Goal: Task Accomplishment & Management: Manage account settings

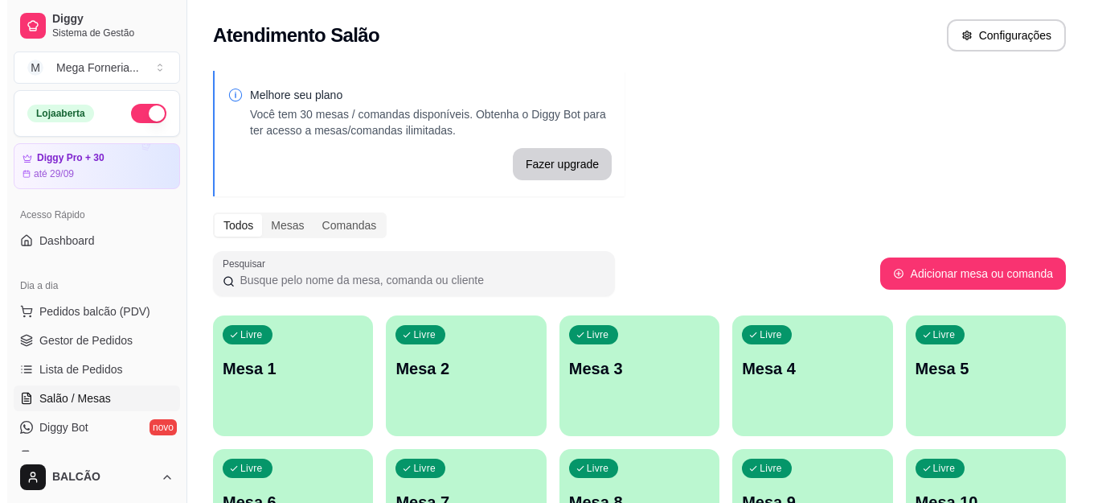
scroll to position [92, 0]
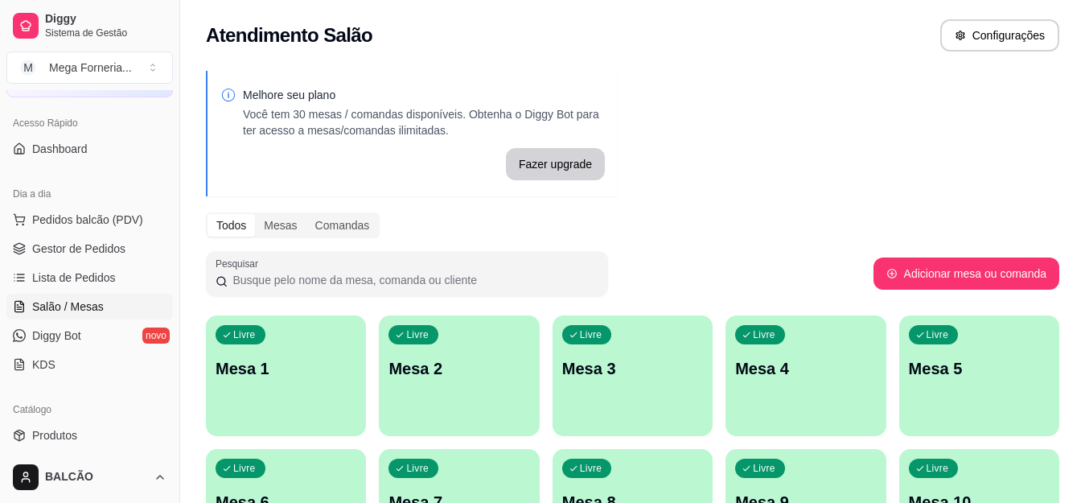
click at [228, 391] on div "Livre Mesa 1" at bounding box center [286, 365] width 160 height 101
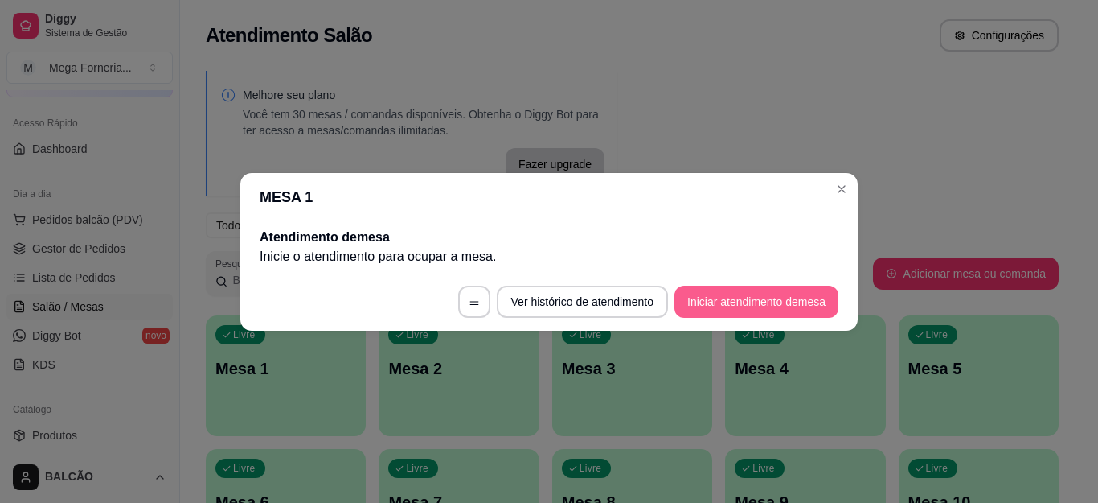
click at [727, 305] on button "Iniciar atendimento de mesa" at bounding box center [757, 301] width 164 height 32
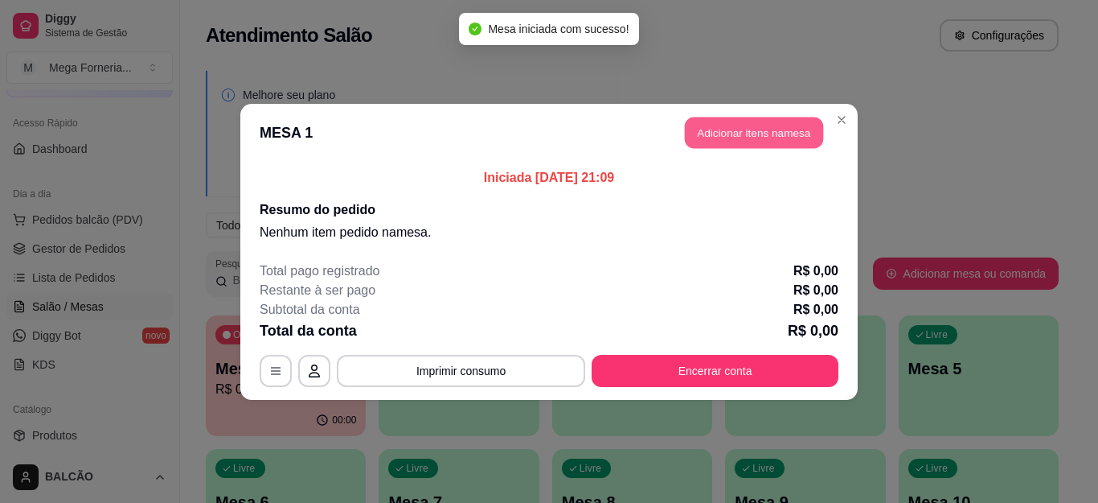
click at [730, 146] on button "Adicionar itens na mesa" at bounding box center [754, 132] width 138 height 31
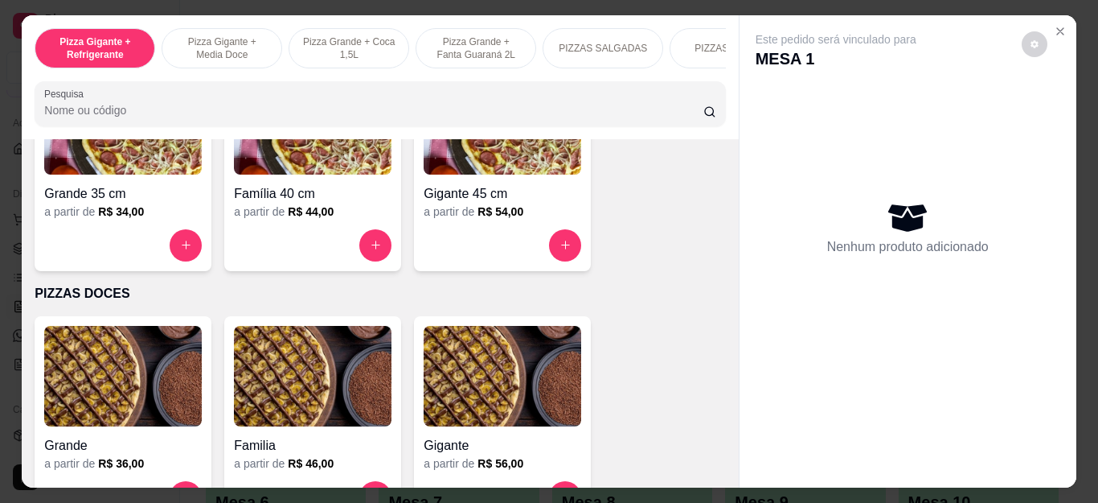
scroll to position [1206, 0]
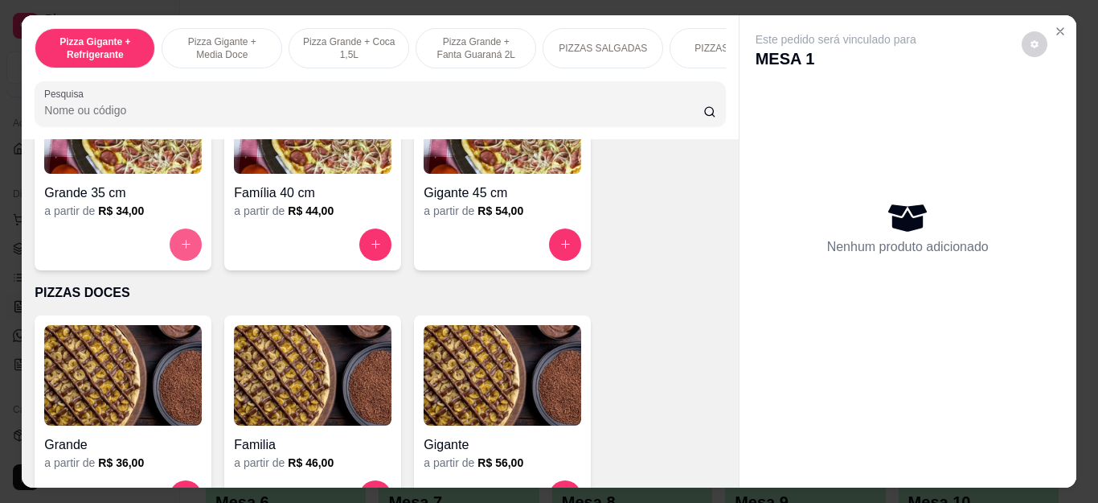
click at [180, 250] on icon "increase-product-quantity" at bounding box center [186, 244] width 12 height 12
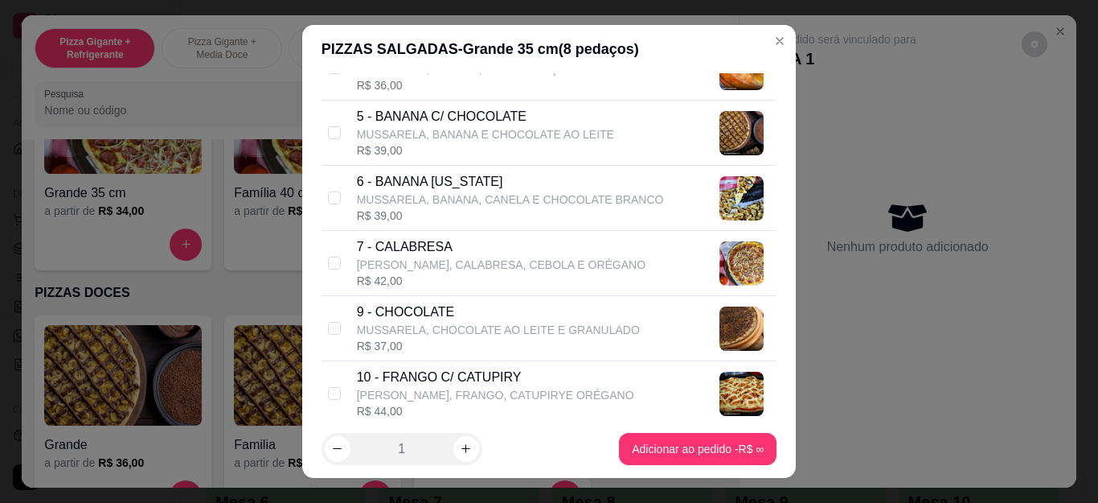
scroll to position [402, 0]
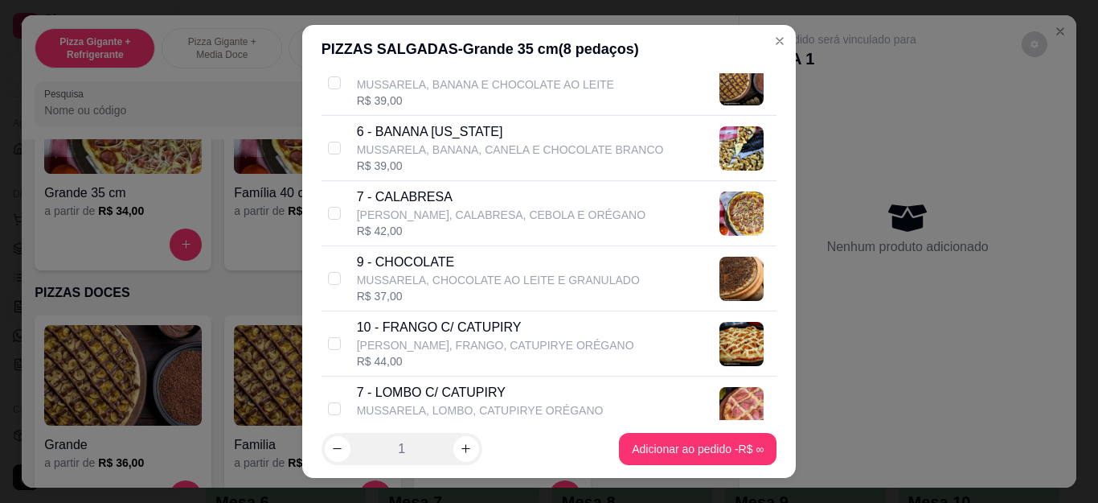
click at [492, 330] on p "10 - FRANGO C/ CATUPIRY" at bounding box center [495, 327] width 277 height 19
checkbox input "true"
click at [438, 207] on p "[PERSON_NAME], CALABRESA, CEBOLA E ORÉGANO" at bounding box center [501, 215] width 289 height 16
checkbox input "true"
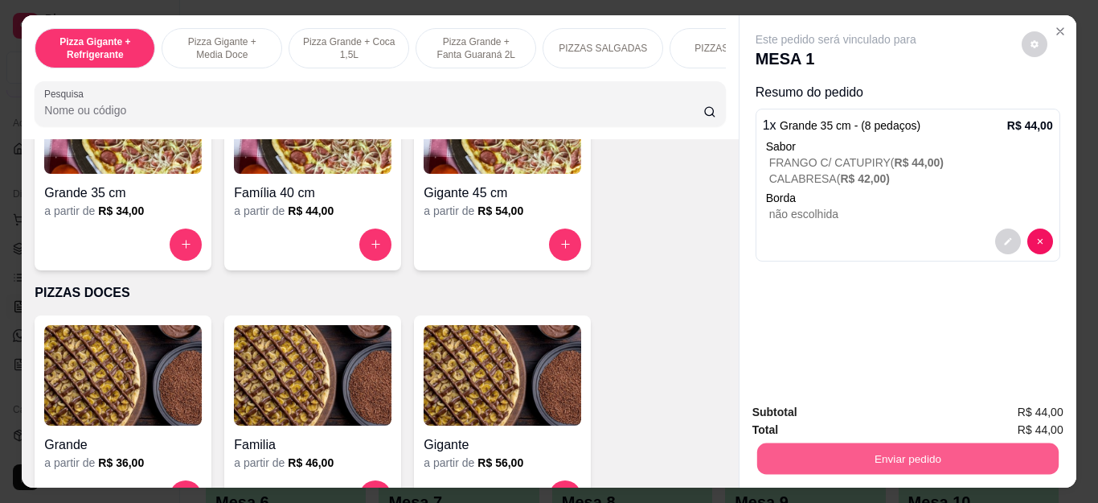
click at [843, 458] on button "Enviar pedido" at bounding box center [908, 458] width 302 height 31
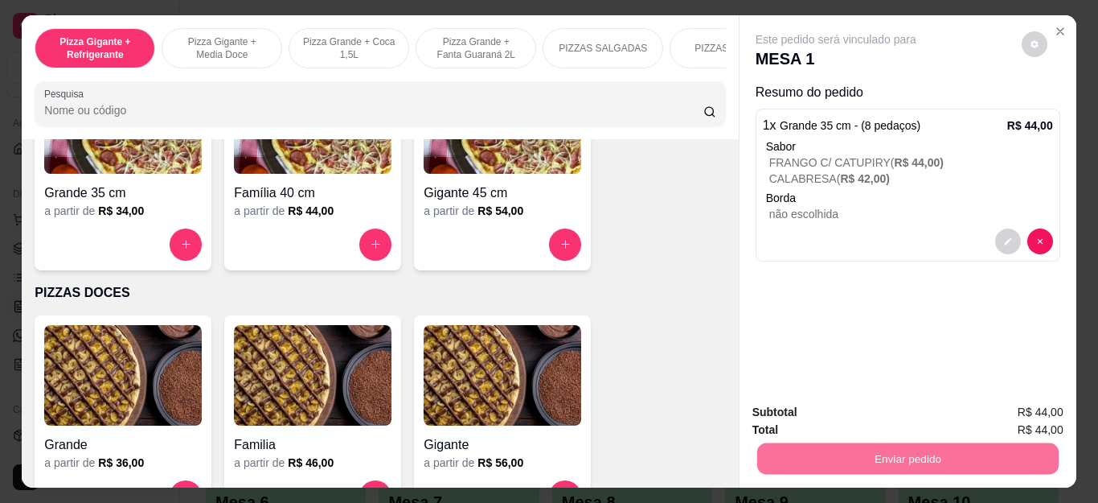
click at [840, 408] on button "Não registrar e enviar pedido" at bounding box center [853, 412] width 167 height 31
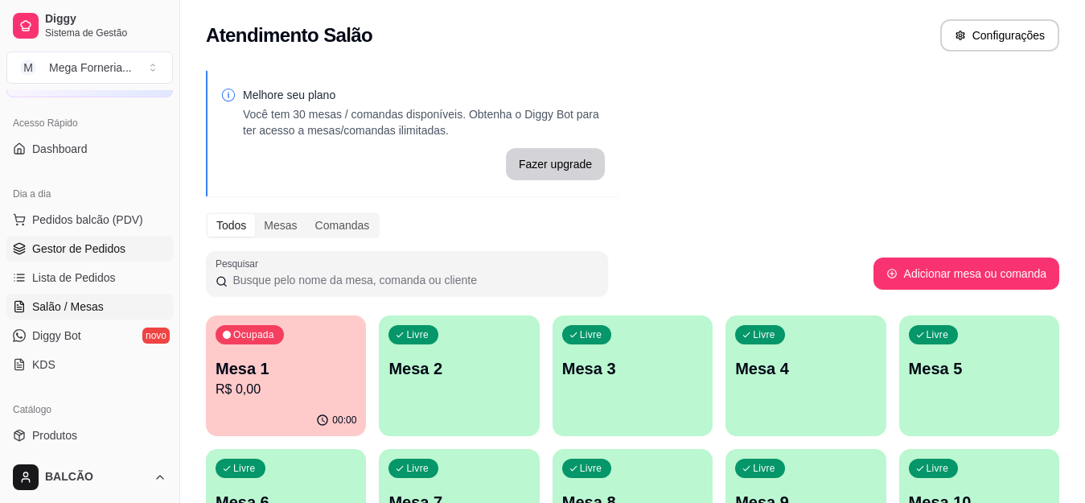
click at [122, 254] on span "Gestor de Pedidos" at bounding box center [78, 248] width 93 height 16
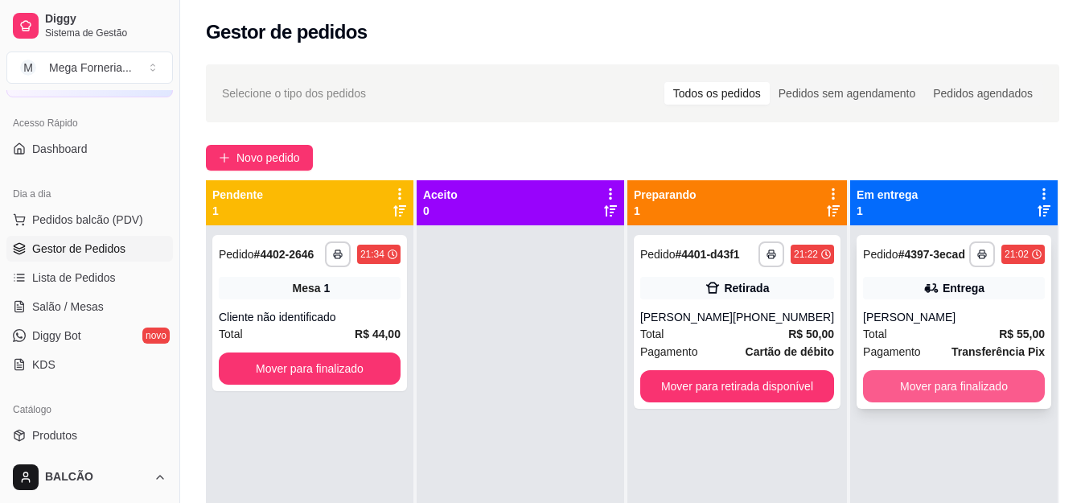
click at [995, 386] on button "Mover para finalizado" at bounding box center [954, 386] width 182 height 32
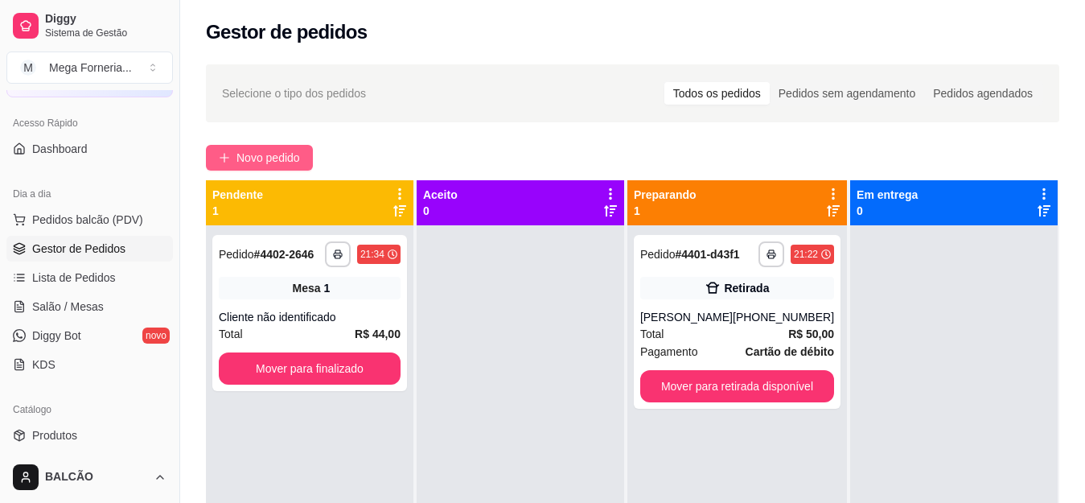
click at [305, 159] on button "Novo pedido" at bounding box center [259, 158] width 107 height 26
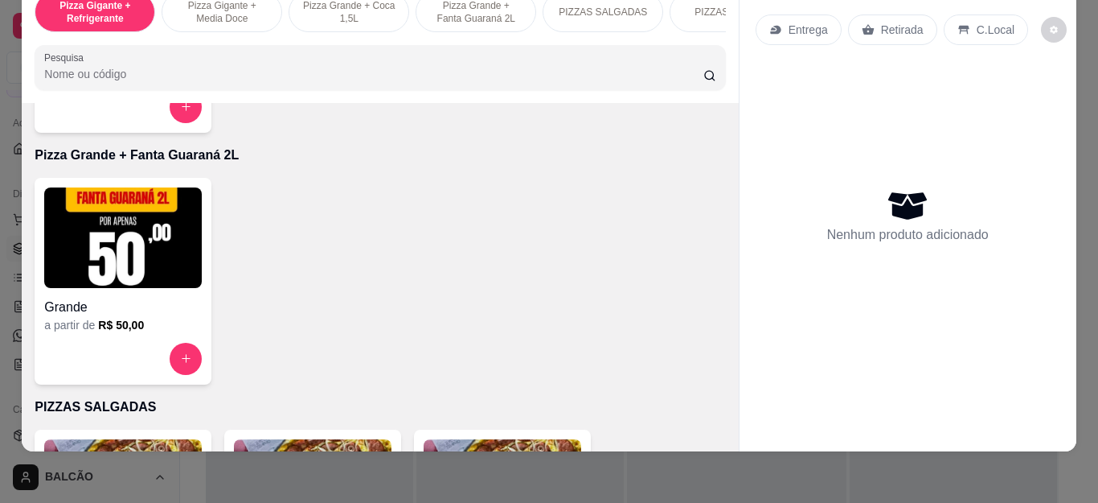
scroll to position [1045, 0]
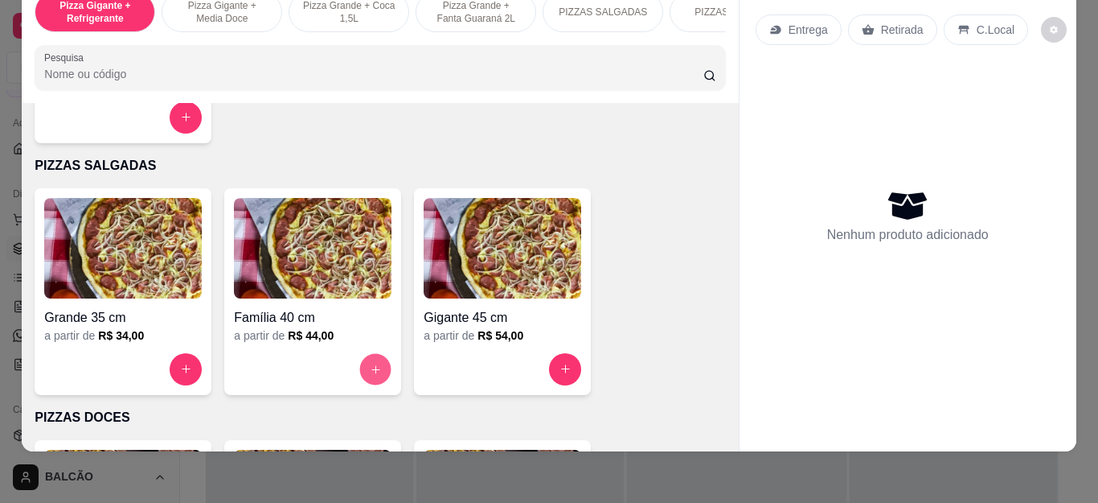
click at [370, 363] on icon "increase-product-quantity" at bounding box center [376, 369] width 12 height 12
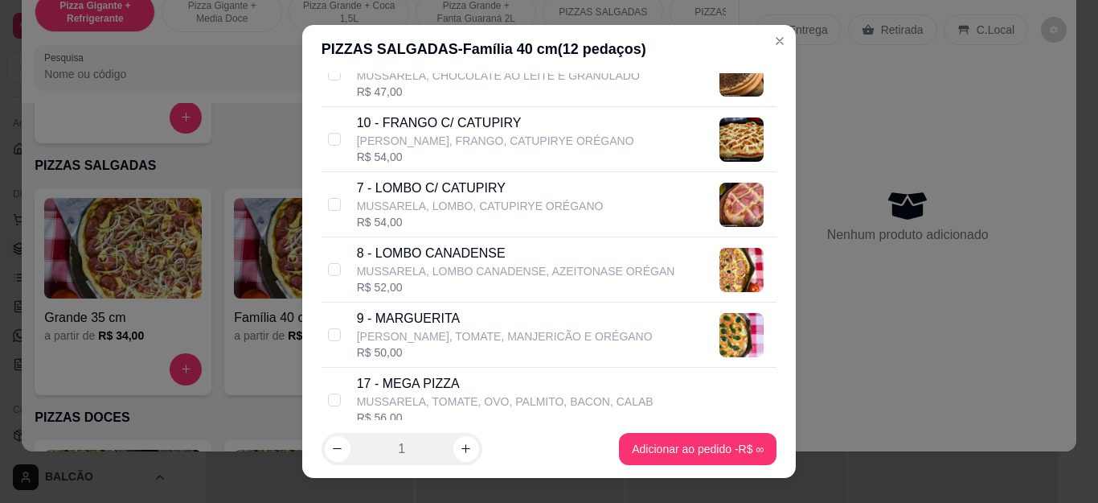
scroll to position [643, 0]
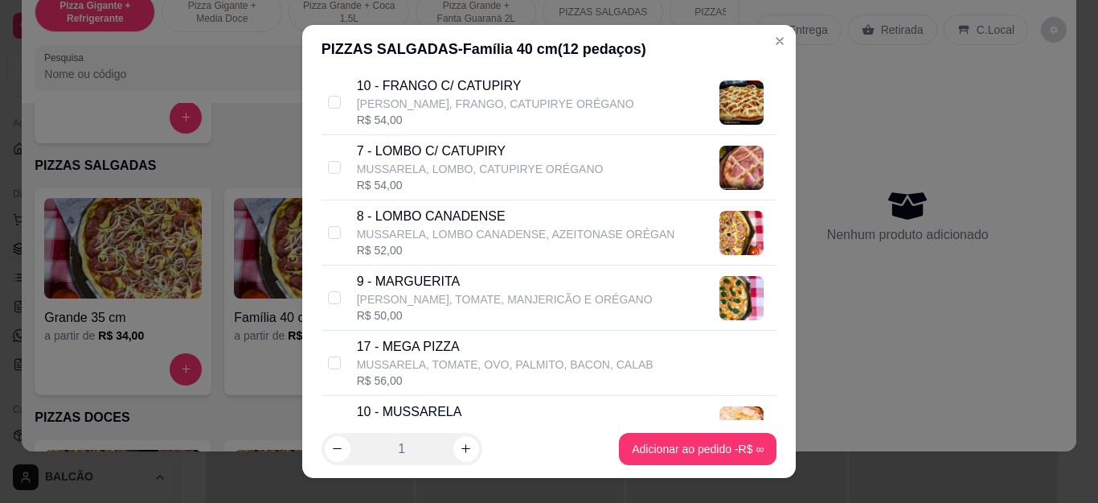
click at [392, 101] on p "[PERSON_NAME], FRANGO, CATUPIRYE ORÉGANO" at bounding box center [495, 104] width 277 height 16
checkbox input "true"
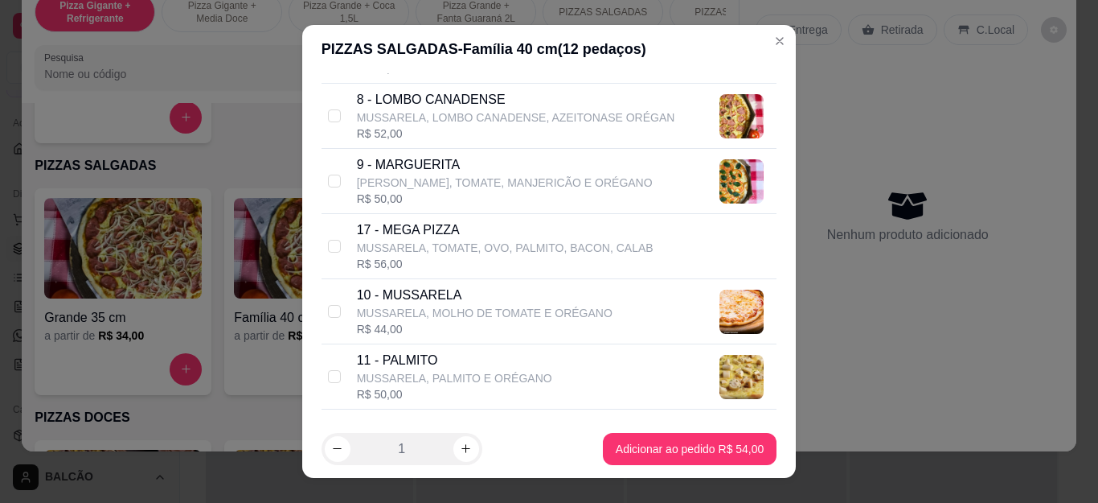
scroll to position [804, 0]
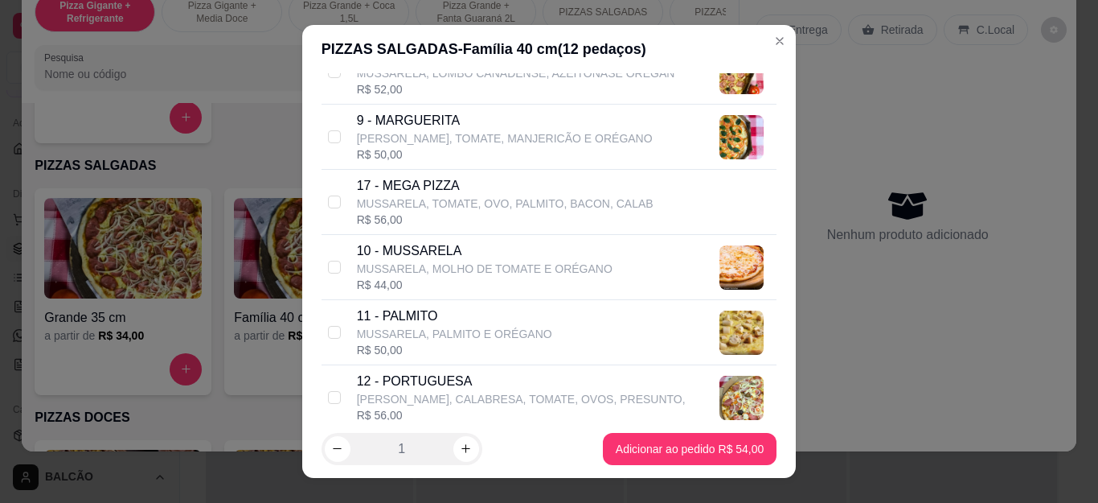
click at [517, 392] on p "[PERSON_NAME], CALABRESA, TOMATE, OVOS, PRESUNTO," at bounding box center [521, 399] width 329 height 16
checkbox input "true"
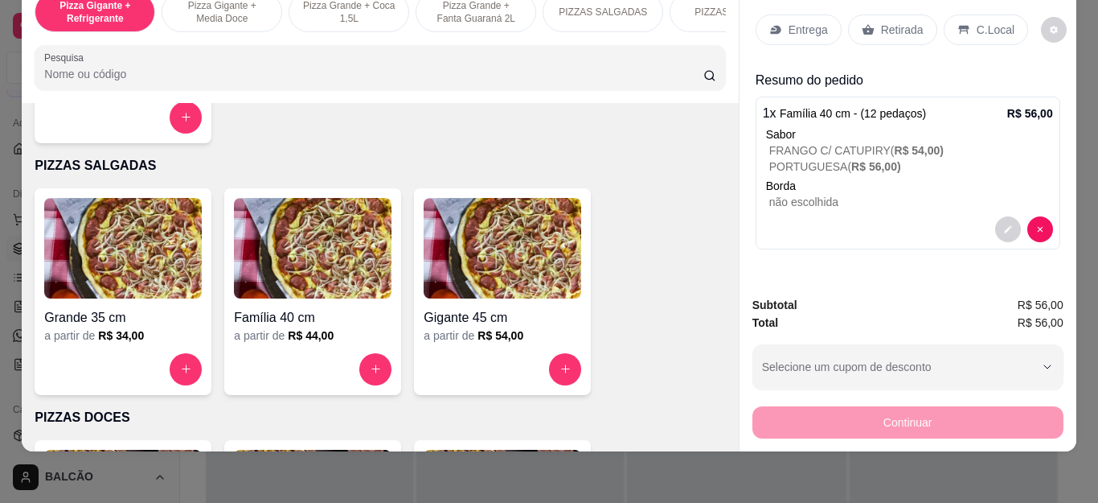
click at [802, 22] on p "Entrega" at bounding box center [808, 30] width 39 height 16
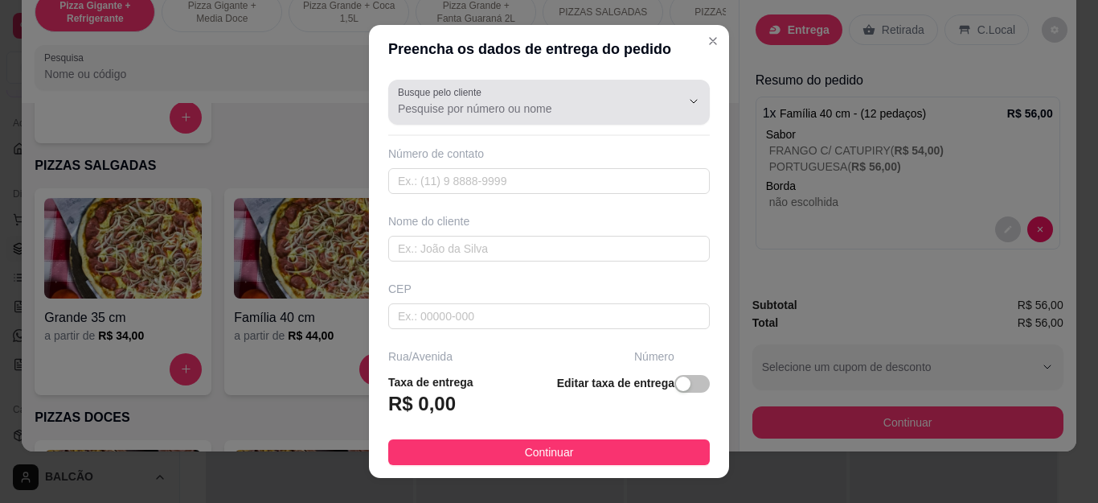
click at [510, 114] on input "Busque pelo cliente" at bounding box center [526, 109] width 257 height 16
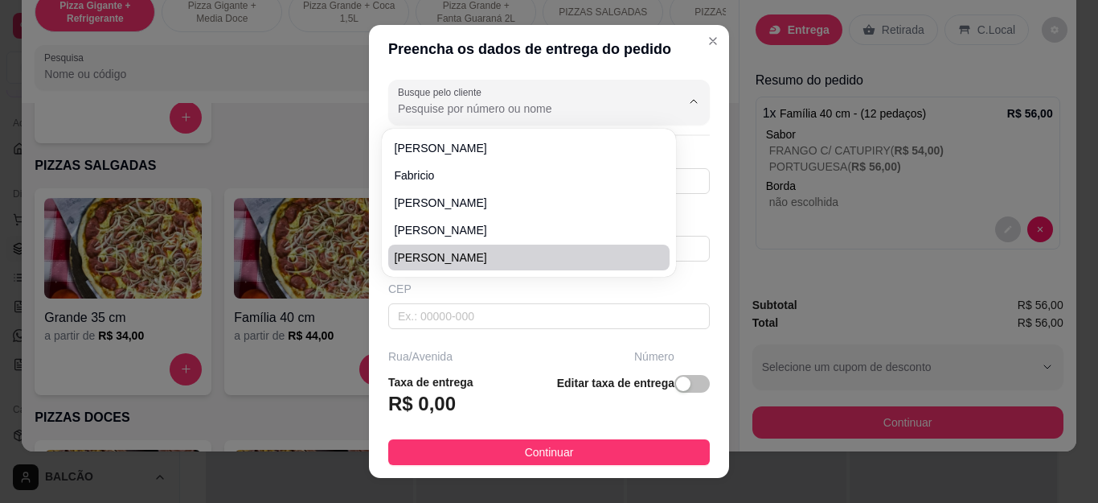
click at [509, 113] on input "Busque pelo cliente" at bounding box center [526, 109] width 257 height 16
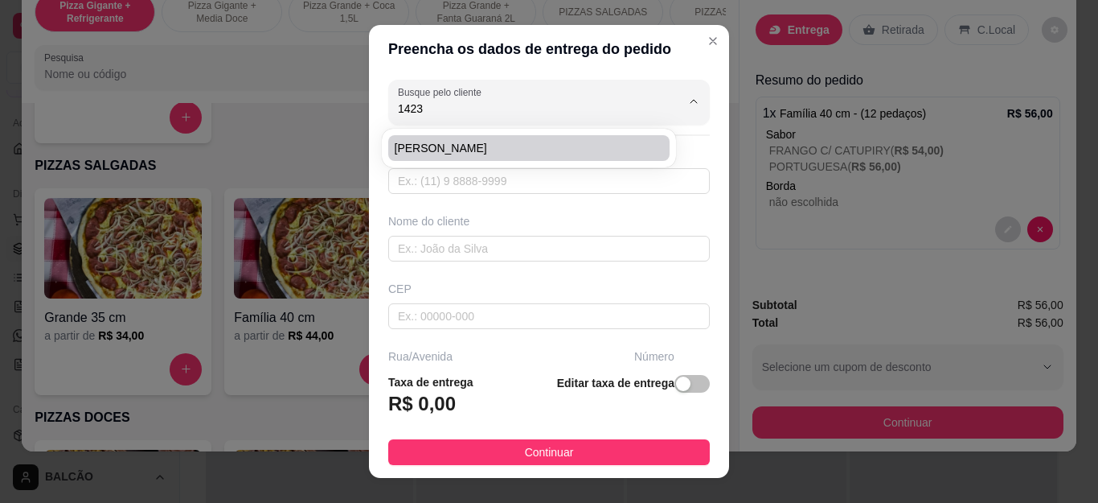
click at [421, 149] on span "[PERSON_NAME]" at bounding box center [521, 148] width 252 height 16
type input "[PERSON_NAME]"
type input "22997221423"
type input "[PERSON_NAME]"
type input "Cabo Frio"
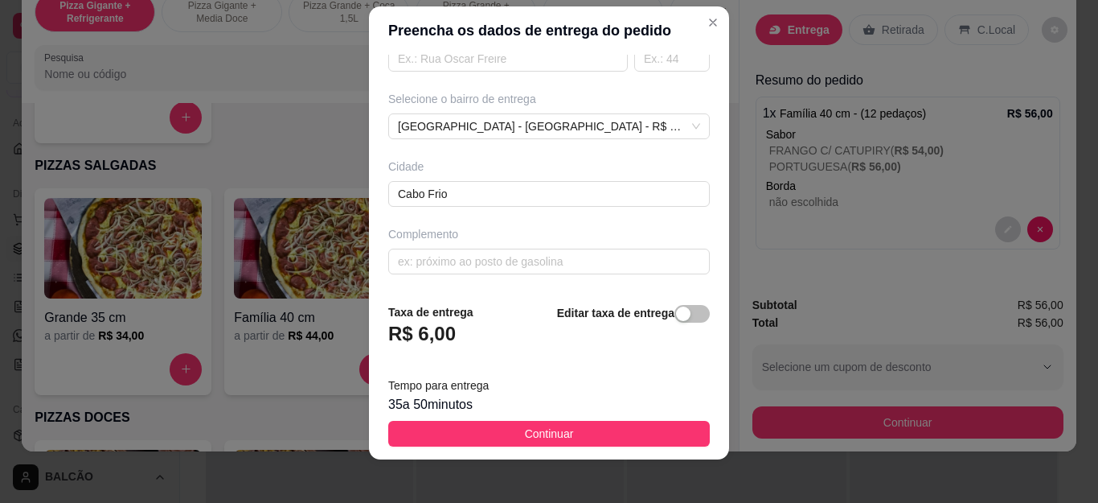
scroll to position [27, 0]
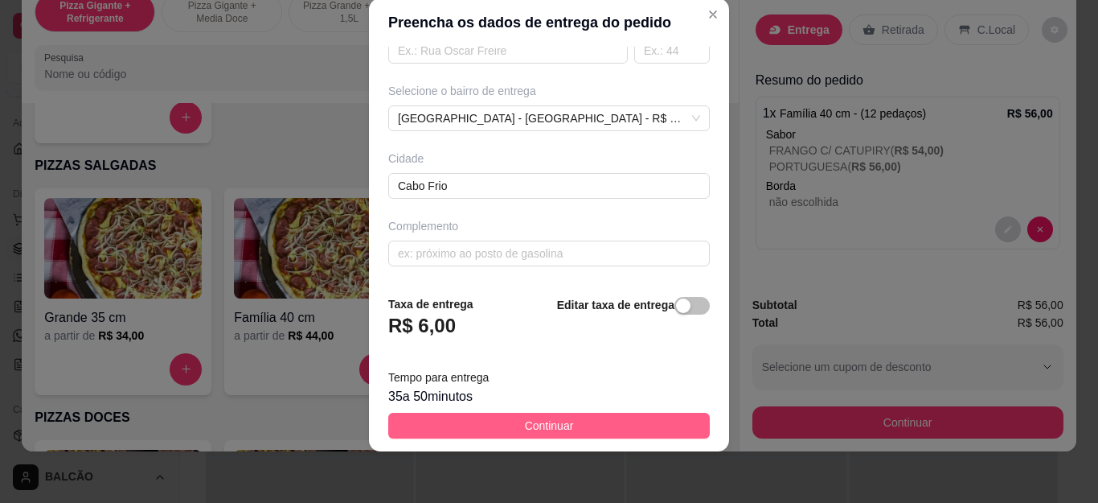
click at [538, 430] on span "Continuar" at bounding box center [549, 425] width 49 height 18
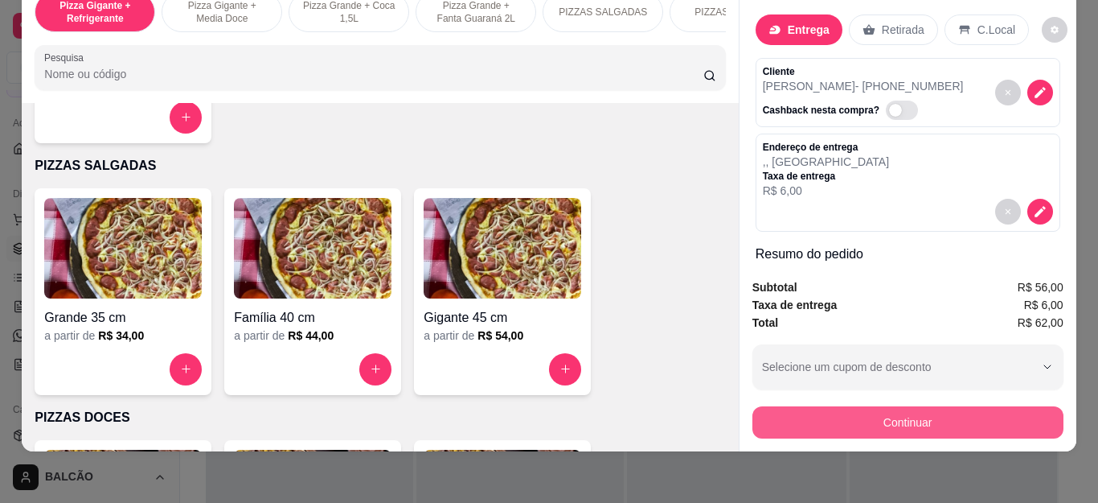
click at [921, 411] on button "Continuar" at bounding box center [908, 422] width 311 height 32
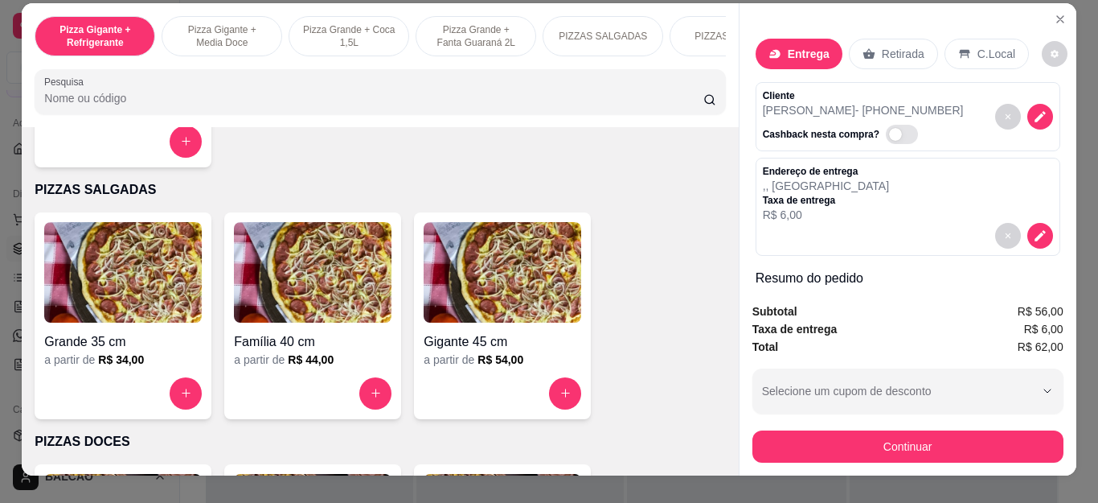
scroll to position [0, 0]
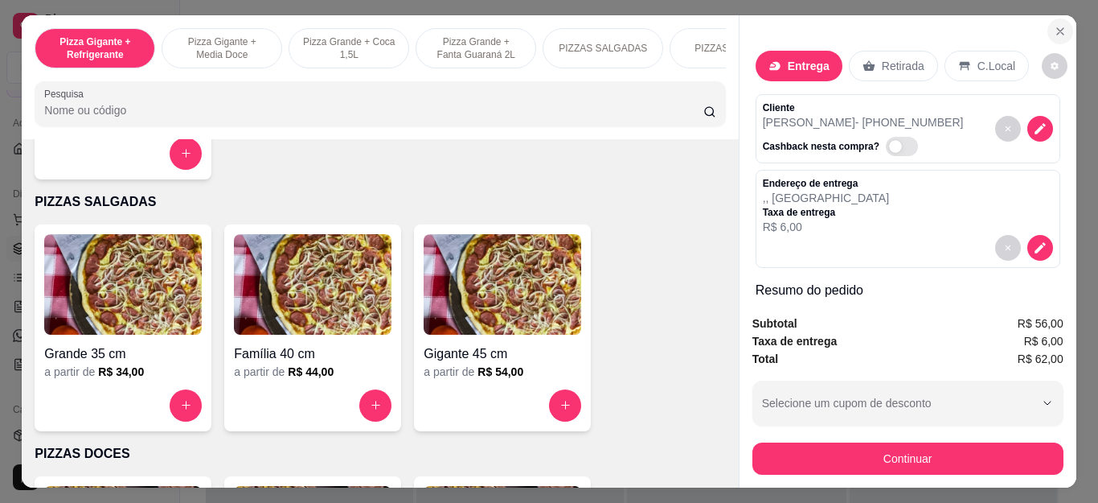
click at [1057, 28] on icon "Close" at bounding box center [1060, 31] width 6 height 6
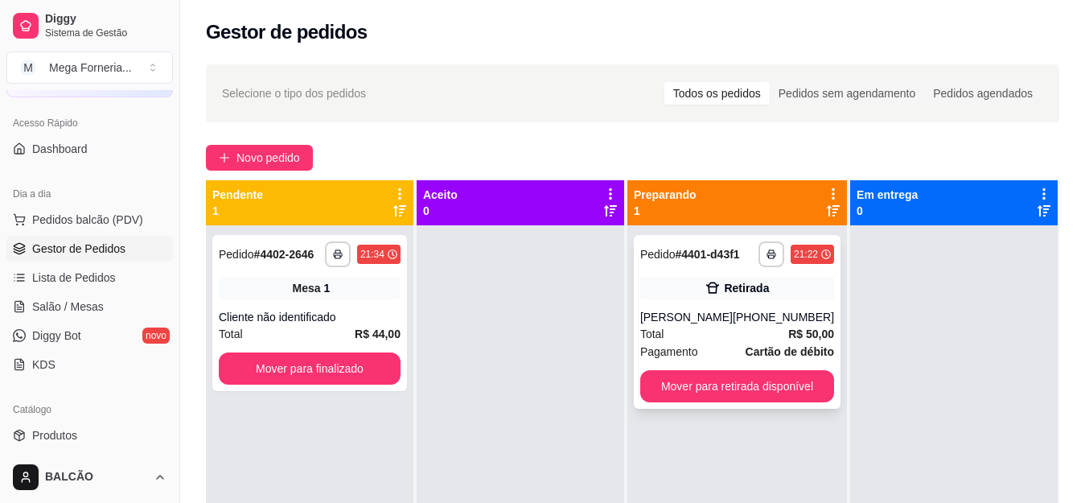
click at [747, 331] on div "Total R$ 50,00" at bounding box center [737, 334] width 194 height 18
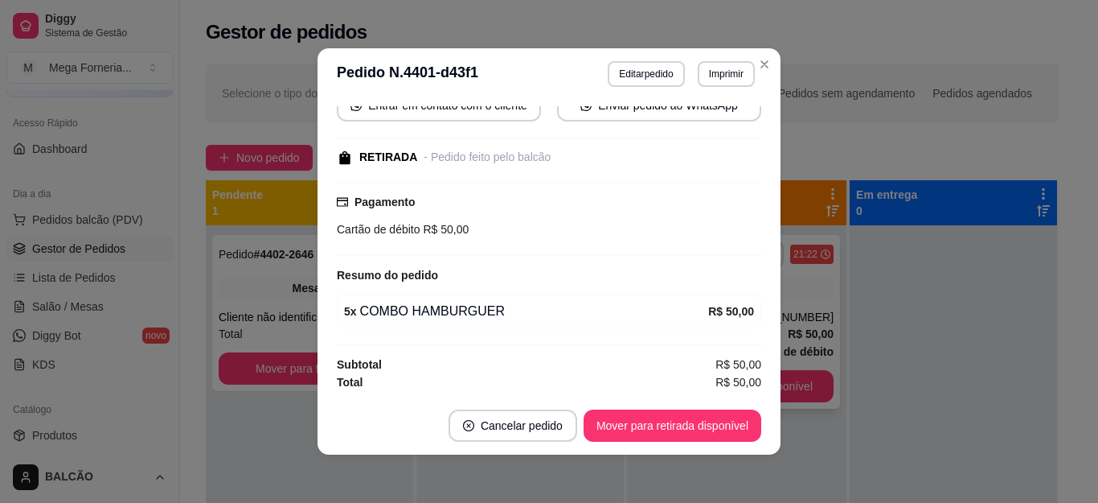
scroll to position [203, 0]
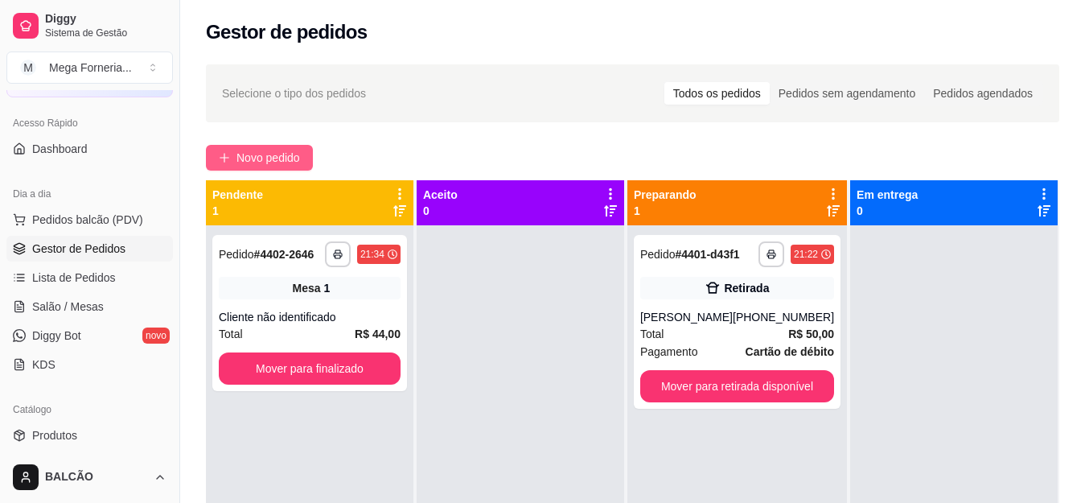
click at [285, 146] on button "Novo pedido" at bounding box center [259, 158] width 107 height 26
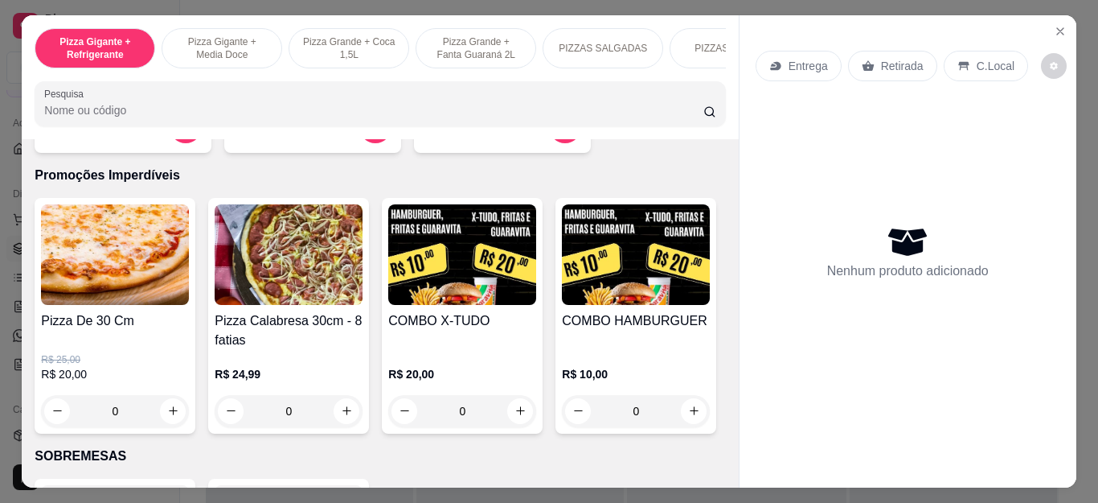
scroll to position [1688, 0]
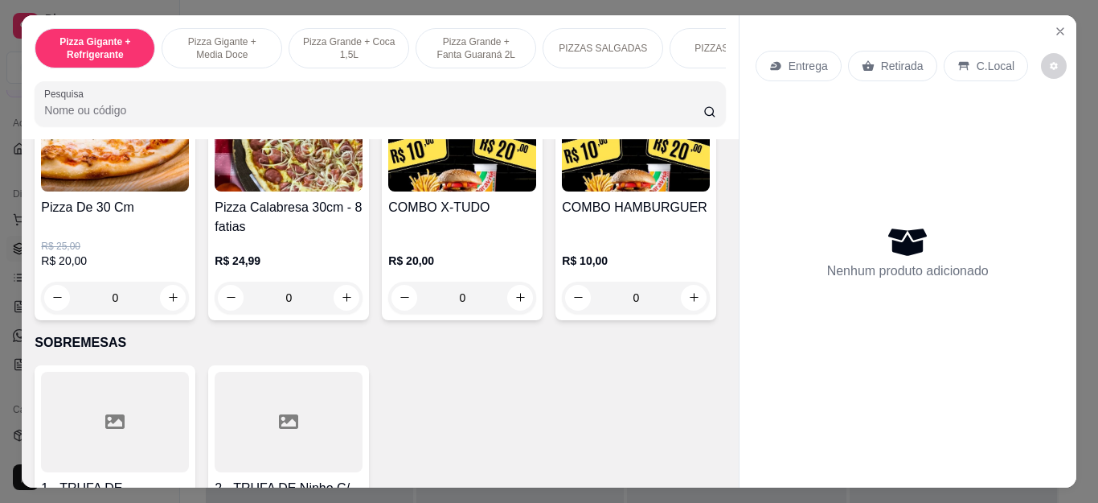
click at [180, 309] on div "0" at bounding box center [115, 297] width 148 height 32
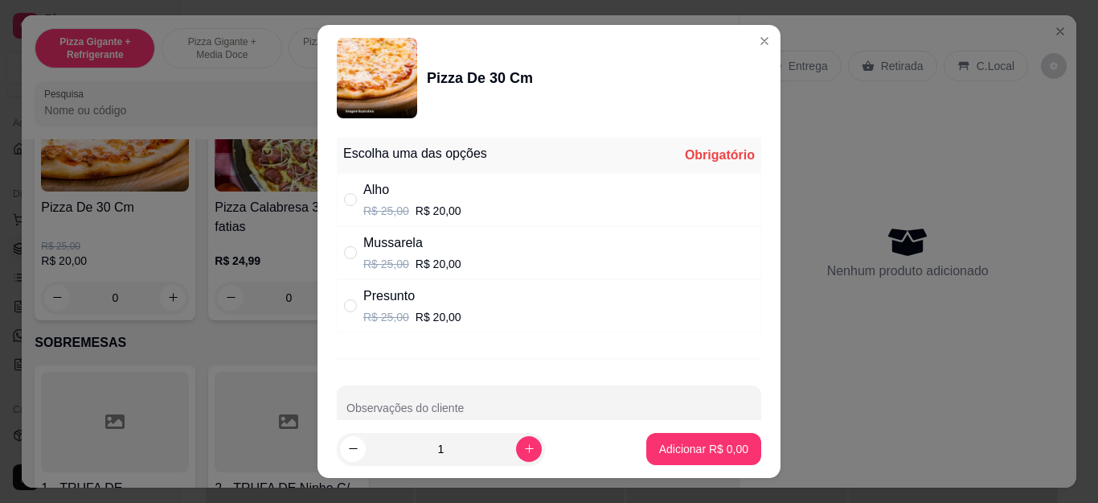
click at [421, 306] on div "Presunto" at bounding box center [412, 295] width 98 height 19
radio input "true"
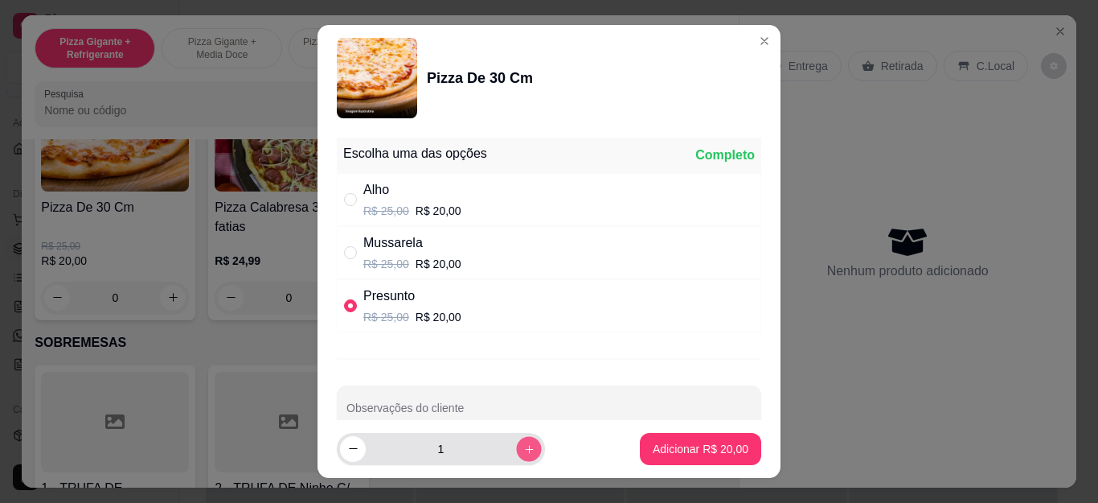
click at [516, 456] on button "increase-product-quantity" at bounding box center [528, 448] width 25 height 25
click at [516, 455] on button "increase-product-quantity" at bounding box center [529, 449] width 26 height 26
click at [349, 441] on button "decrease-product-quantity" at bounding box center [352, 448] width 25 height 25
type input "2"
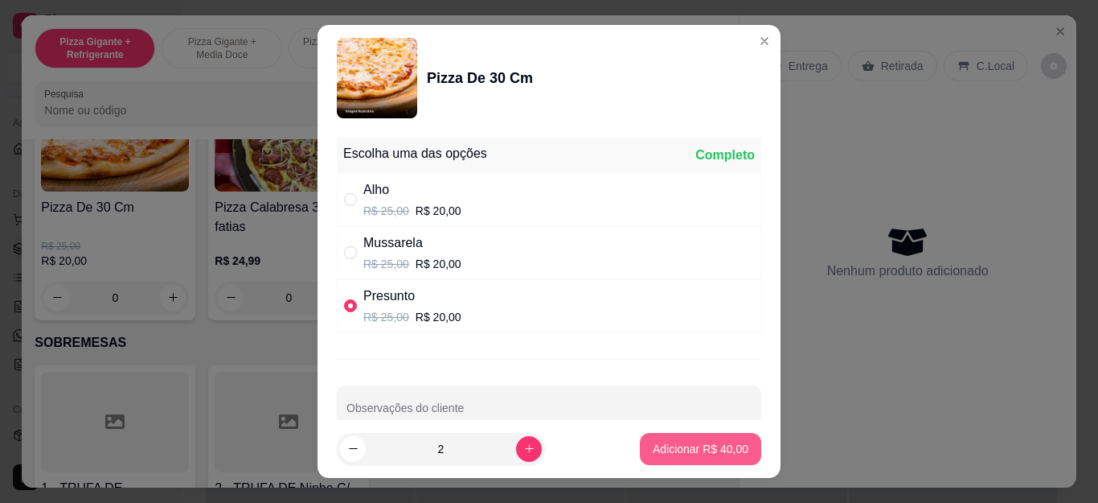
click at [653, 451] on p "Adicionar R$ 40,00" at bounding box center [701, 449] width 96 height 16
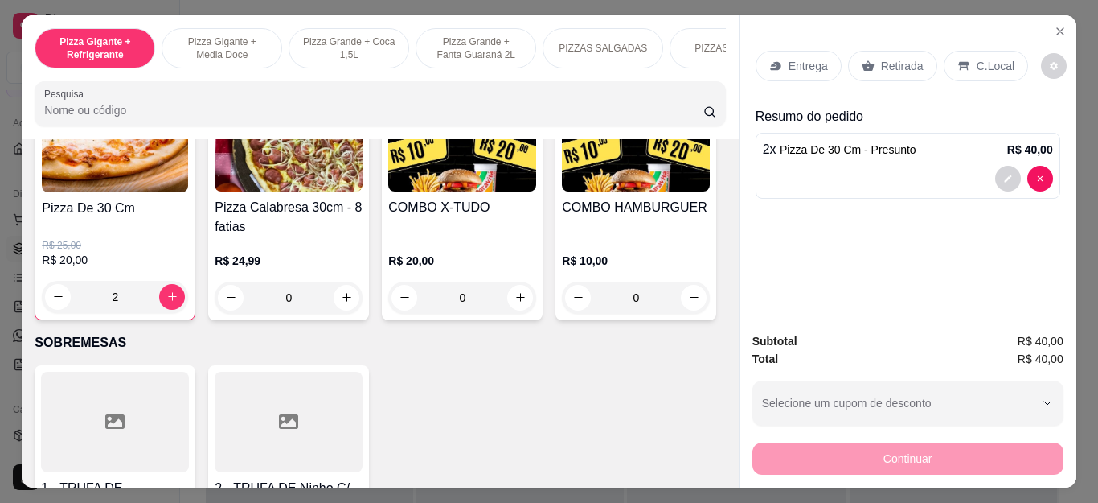
type input "2"
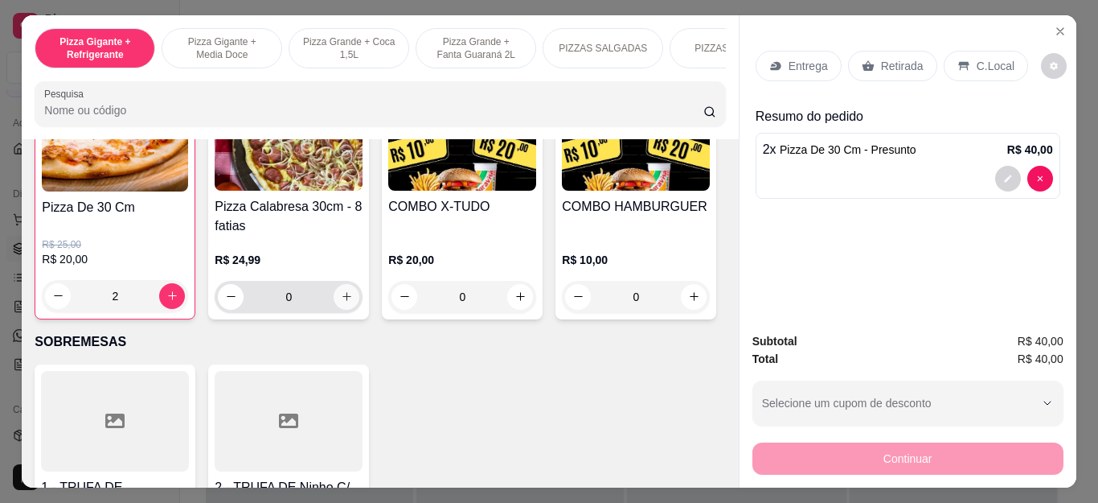
click at [338, 310] on button "increase-product-quantity" at bounding box center [347, 297] width 26 height 26
type input "1"
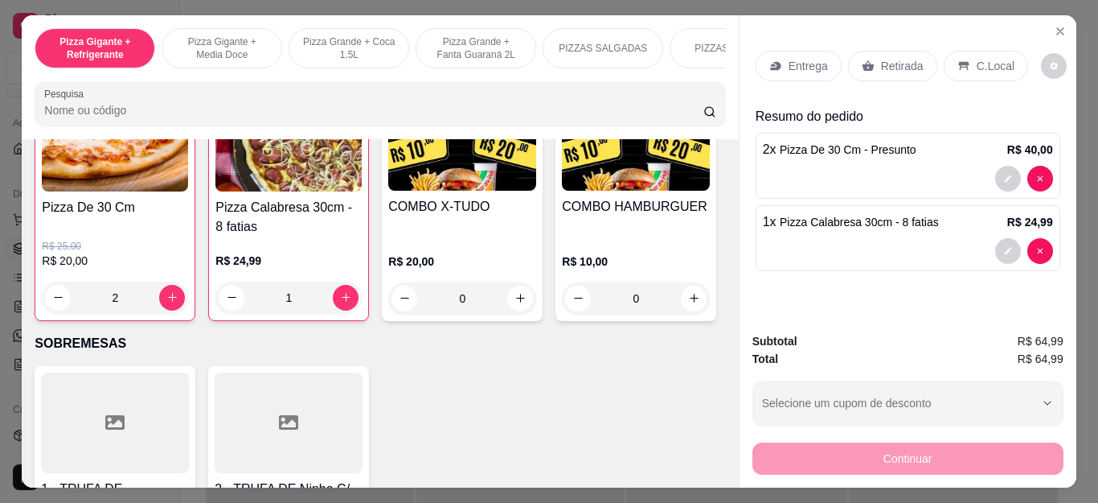
click at [863, 62] on icon at bounding box center [868, 65] width 12 height 10
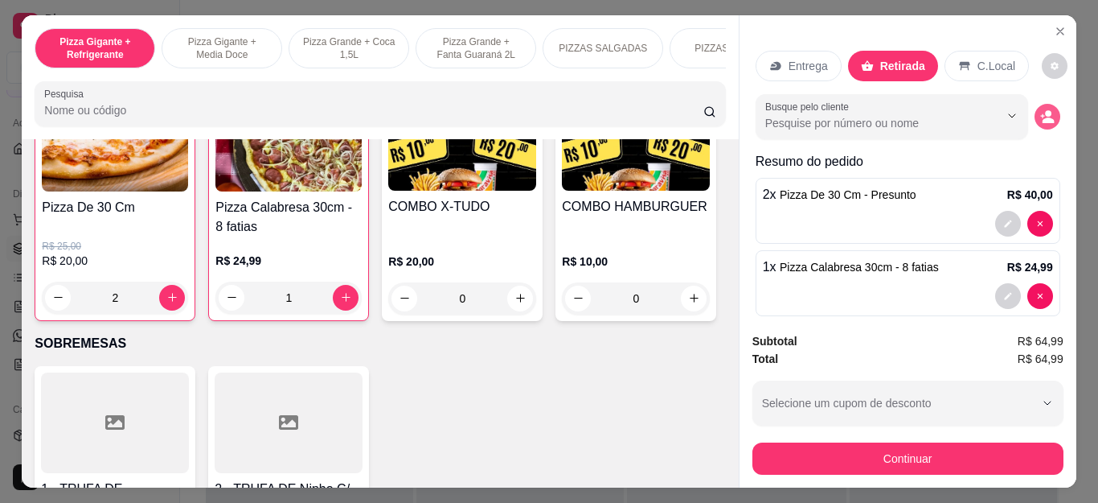
click at [1040, 109] on icon "decrease-product-quantity" at bounding box center [1047, 116] width 14 height 14
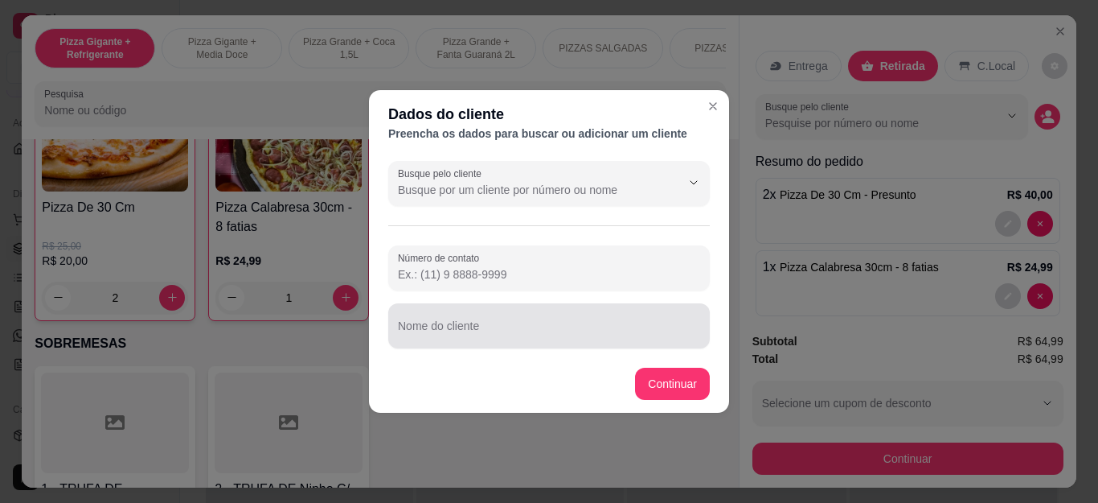
click at [480, 327] on input "Nome do cliente" at bounding box center [549, 332] width 302 height 16
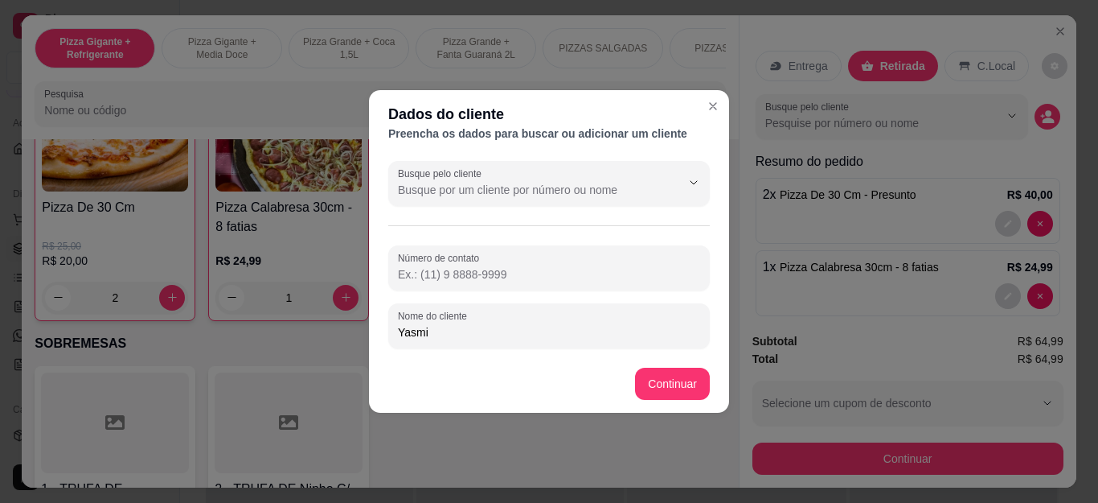
type input "[PERSON_NAME]"
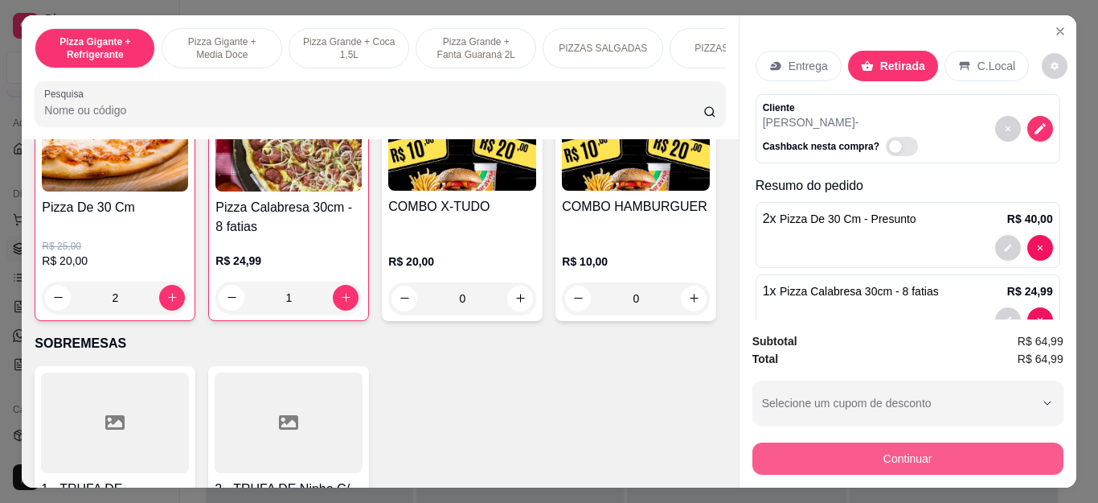
click at [769, 451] on button "Continuar" at bounding box center [908, 458] width 311 height 32
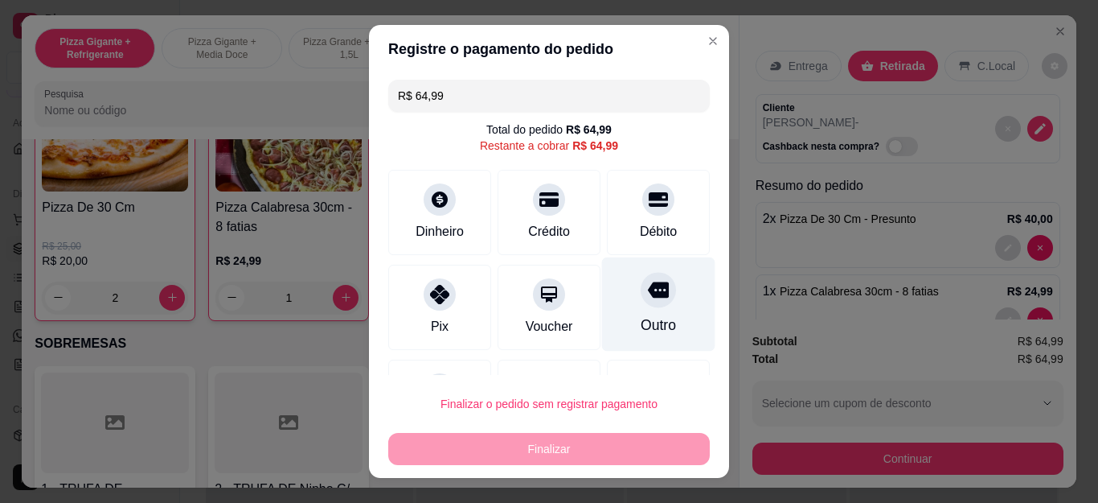
click at [631, 308] on div "Outro" at bounding box center [658, 304] width 113 height 94
type input "R$ 0,00"
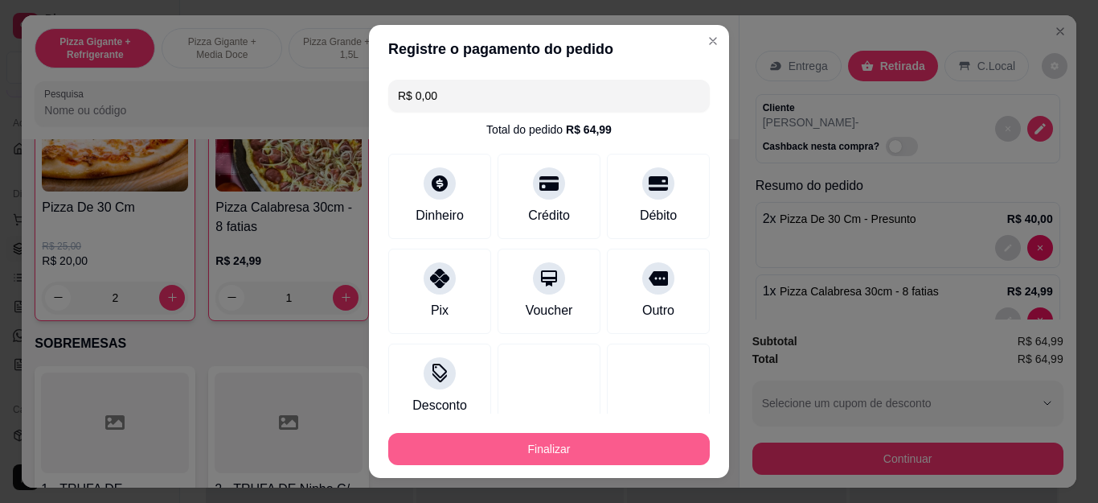
click at [618, 445] on button "Finalizar" at bounding box center [549, 449] width 322 height 32
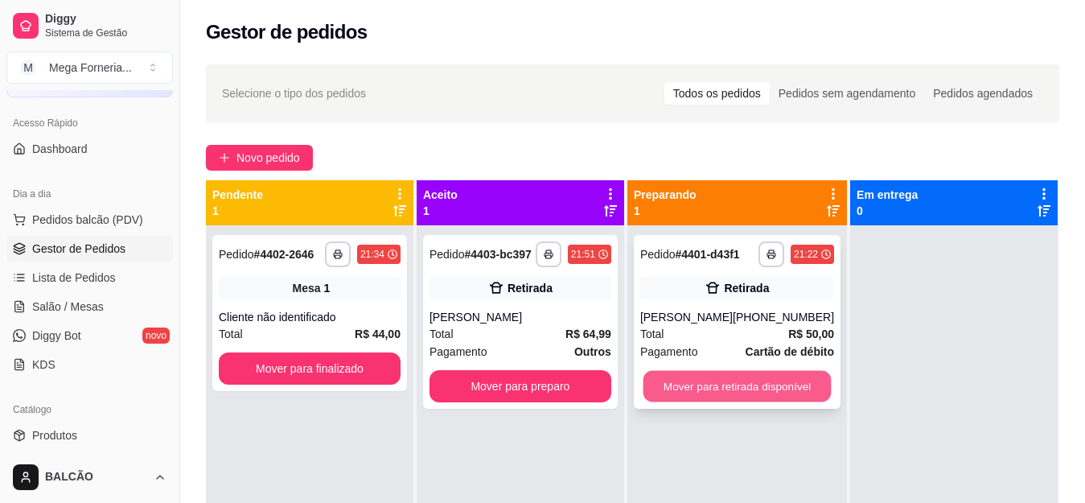
click at [688, 371] on button "Mover para retirada disponível" at bounding box center [736, 386] width 188 height 31
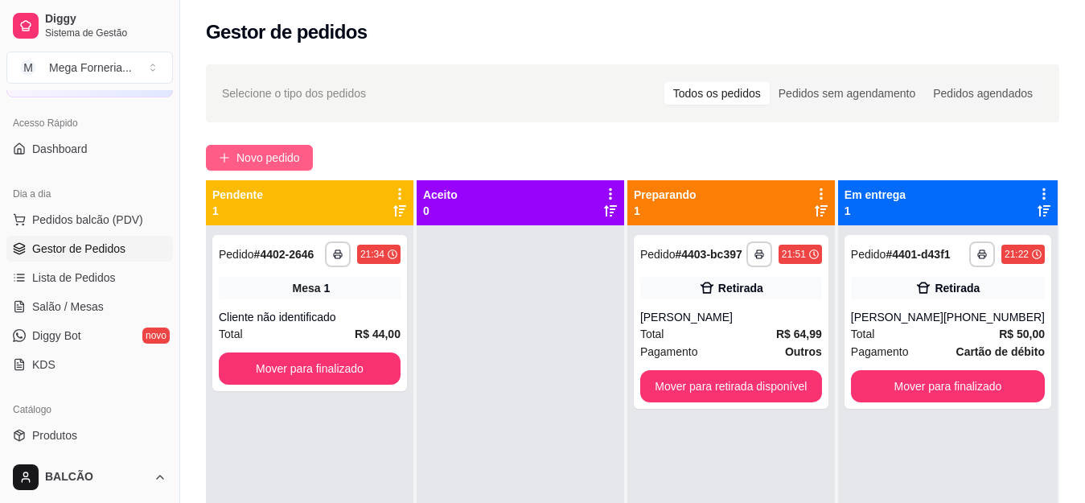
click at [270, 147] on button "Novo pedido" at bounding box center [259, 158] width 107 height 26
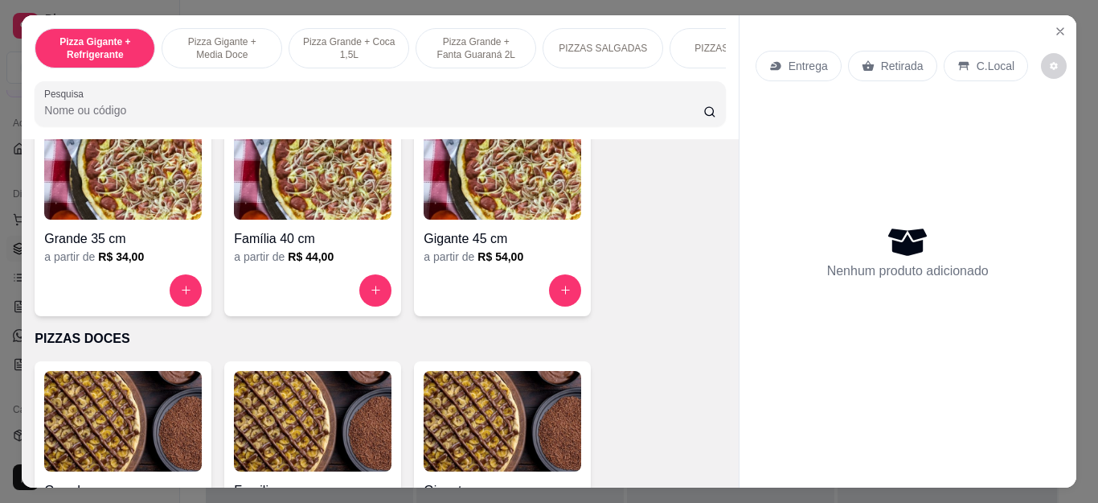
scroll to position [1206, 0]
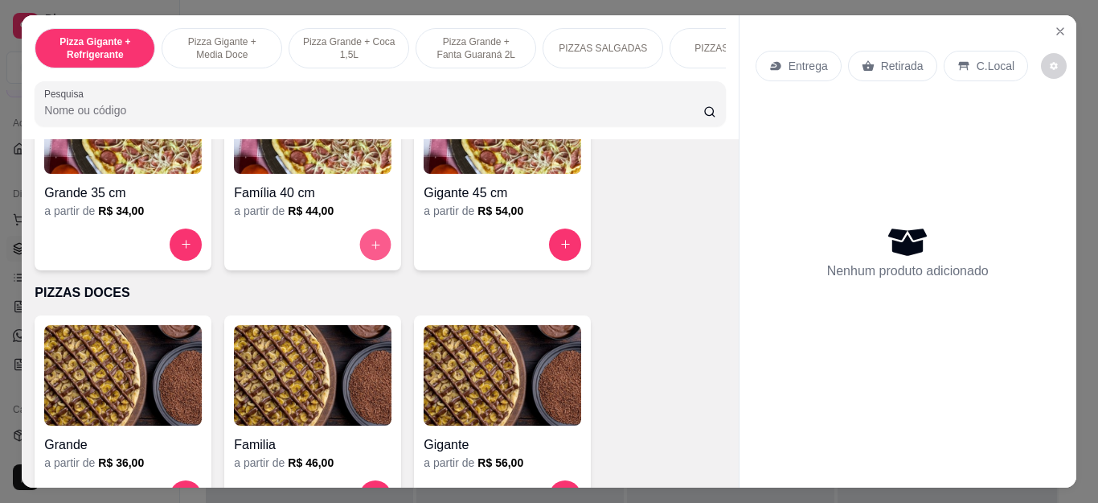
click at [364, 260] on button "increase-product-quantity" at bounding box center [375, 243] width 31 height 31
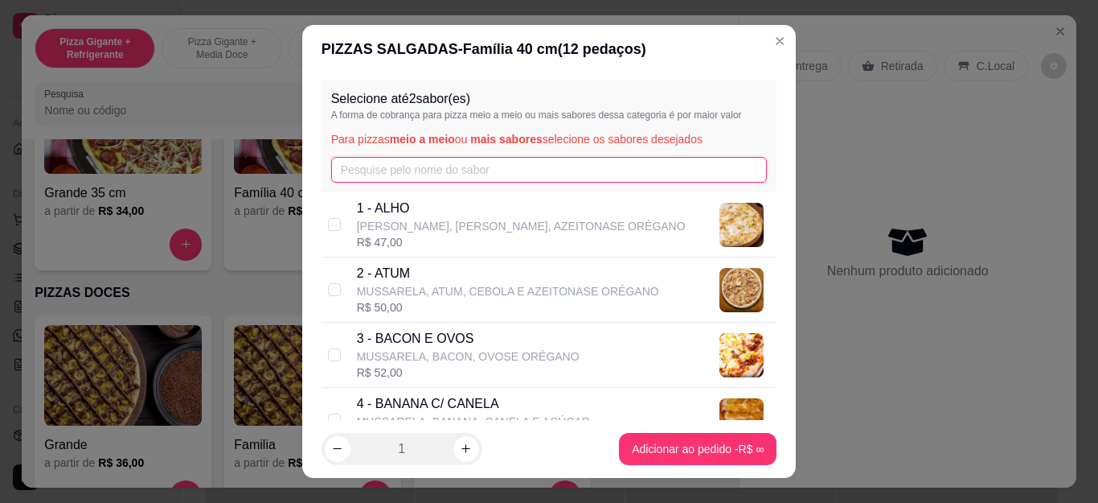
click at [494, 164] on input "text" at bounding box center [549, 170] width 437 height 26
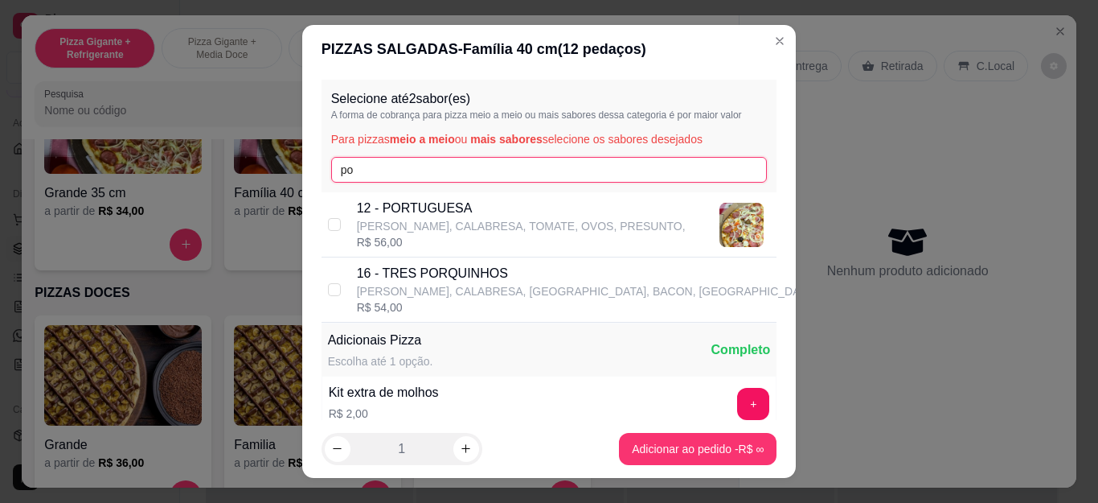
type input "po"
click at [489, 200] on p "12 - PORTUGUESA" at bounding box center [521, 208] width 329 height 19
checkbox input "true"
click at [388, 177] on input "po" at bounding box center [549, 170] width 437 height 26
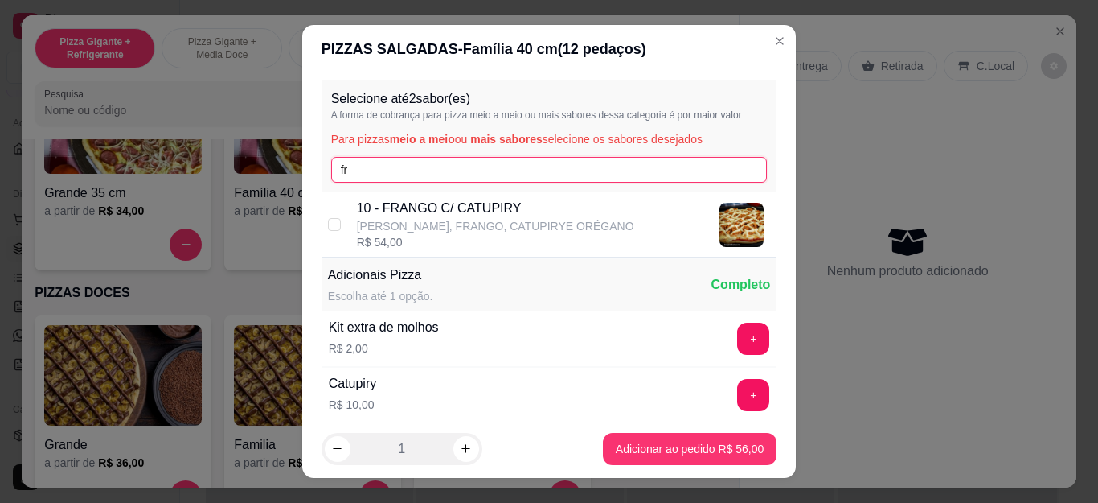
type input "fr"
click at [408, 221] on p "[PERSON_NAME], FRANGO, CATUPIRYE ORÉGANO" at bounding box center [495, 226] width 277 height 16
checkbox input "true"
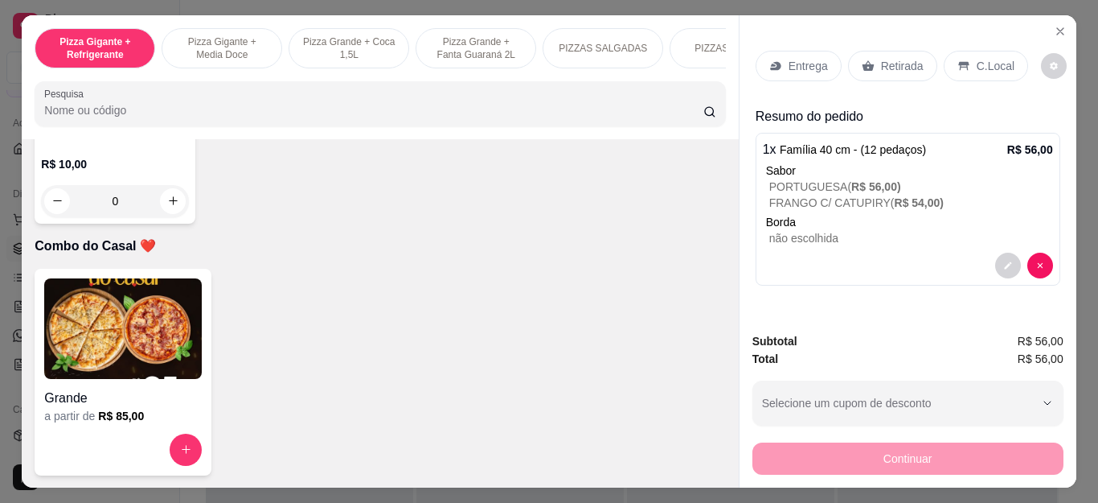
scroll to position [4765, 0]
click at [171, 214] on button "increase-product-quantity" at bounding box center [173, 201] width 26 height 26
type input "1"
click at [790, 72] on div "Entrega" at bounding box center [799, 66] width 86 height 31
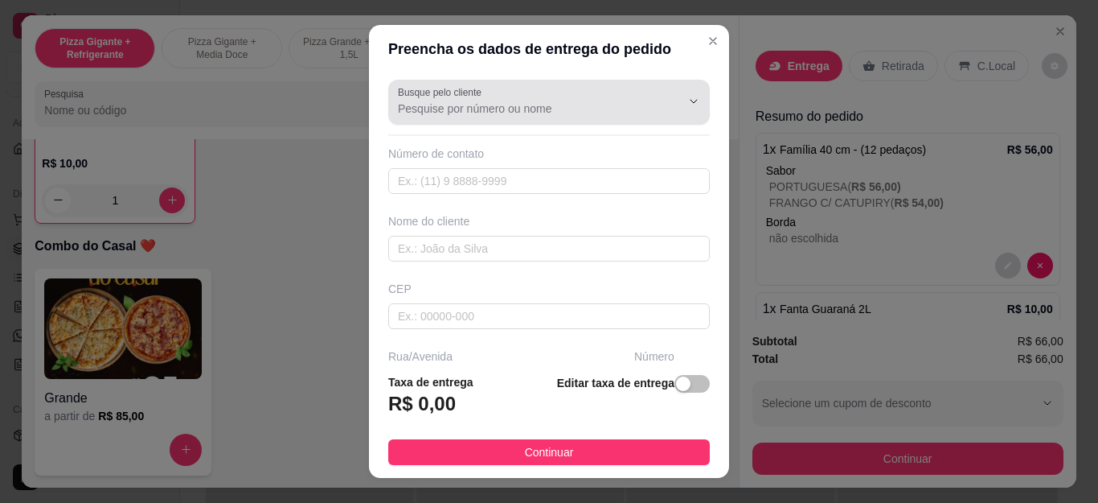
click at [652, 120] on div "Busque pelo cliente" at bounding box center [549, 102] width 322 height 45
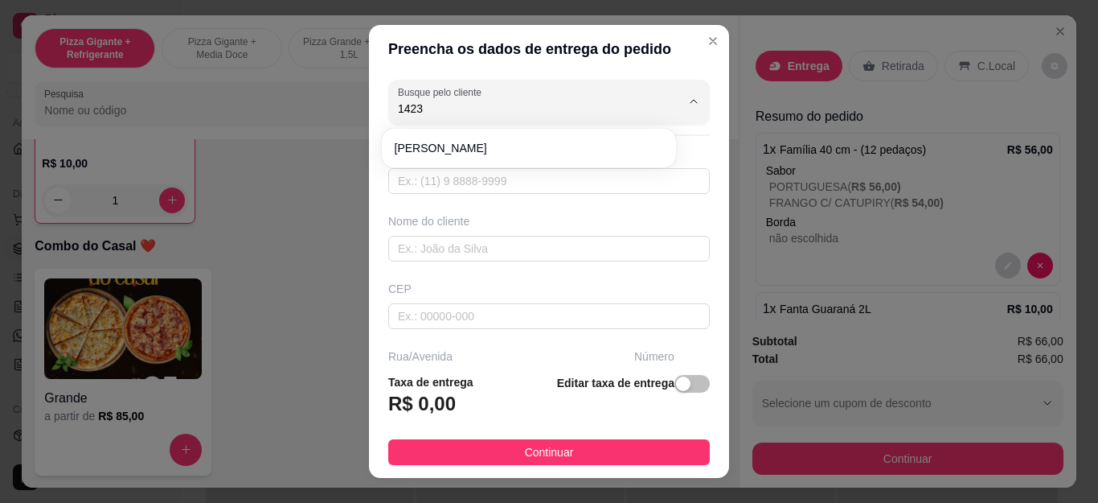
click at [626, 137] on li "[PERSON_NAME]" at bounding box center [528, 148] width 281 height 26
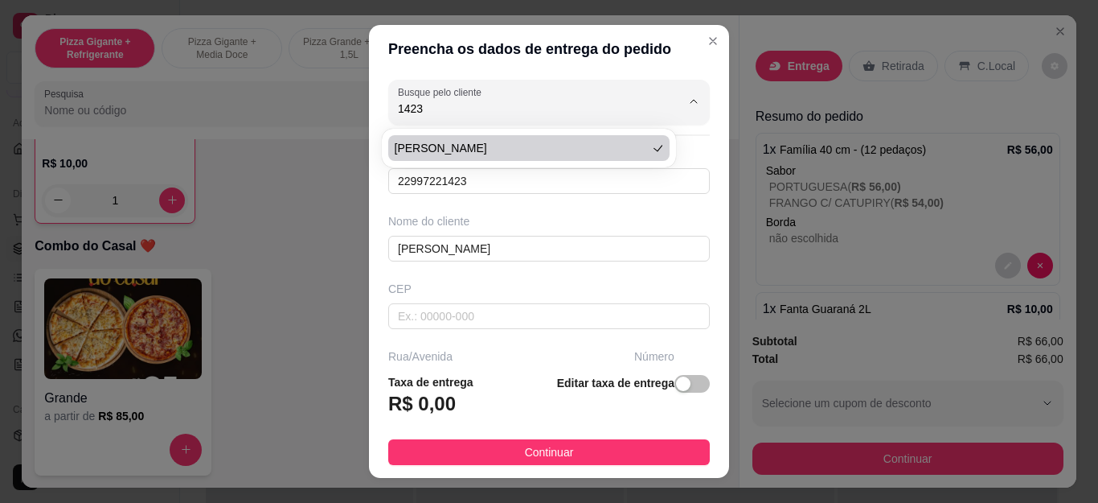
type input "[PERSON_NAME]"
type input "22997221423"
type input "[PERSON_NAME]"
type input "Cabo Frio"
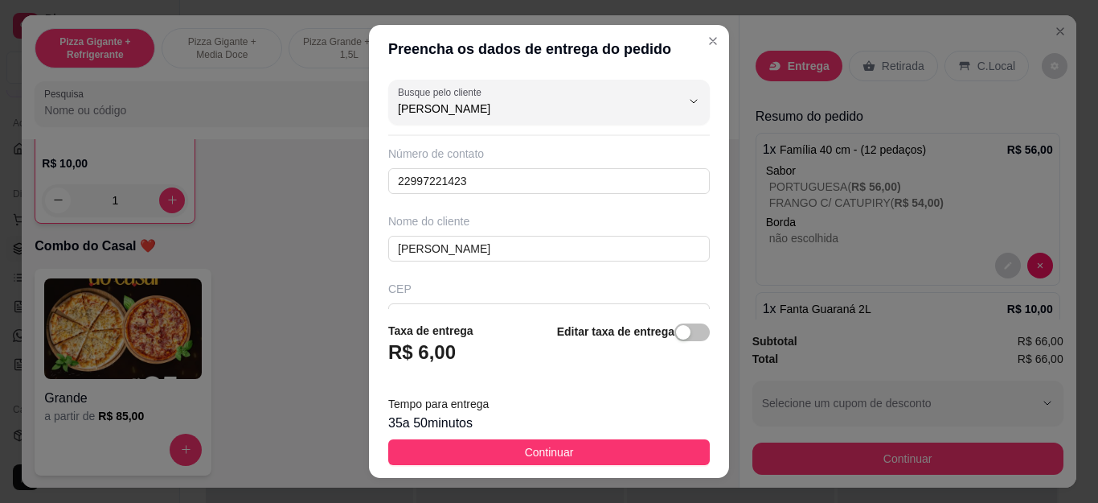
click at [571, 454] on button "Continuar" at bounding box center [549, 452] width 322 height 26
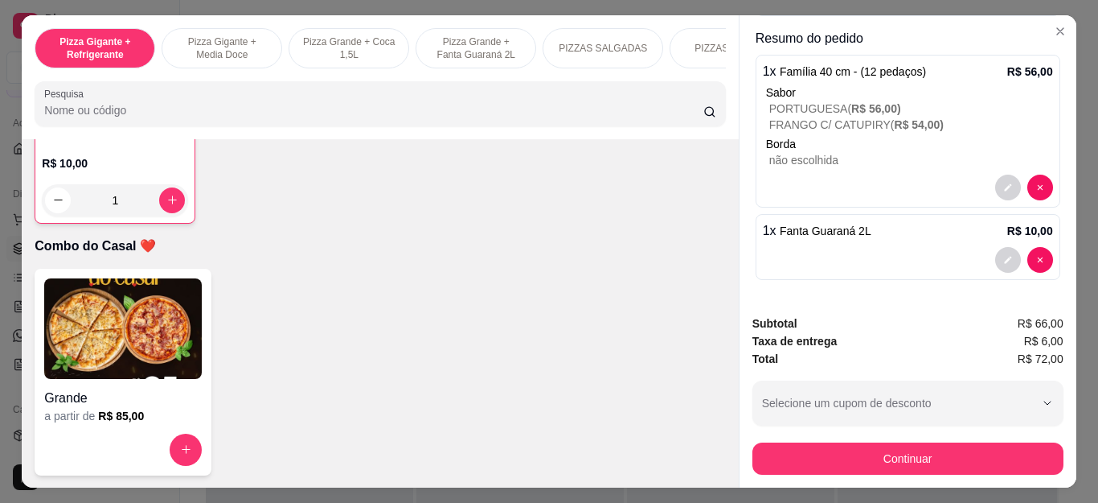
scroll to position [43, 0]
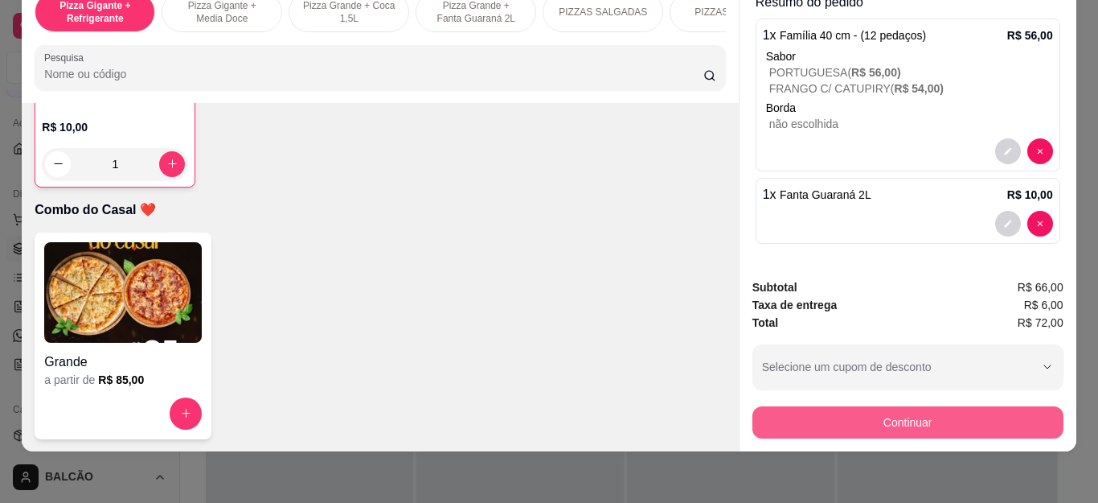
click at [771, 416] on button "Continuar" at bounding box center [908, 422] width 311 height 32
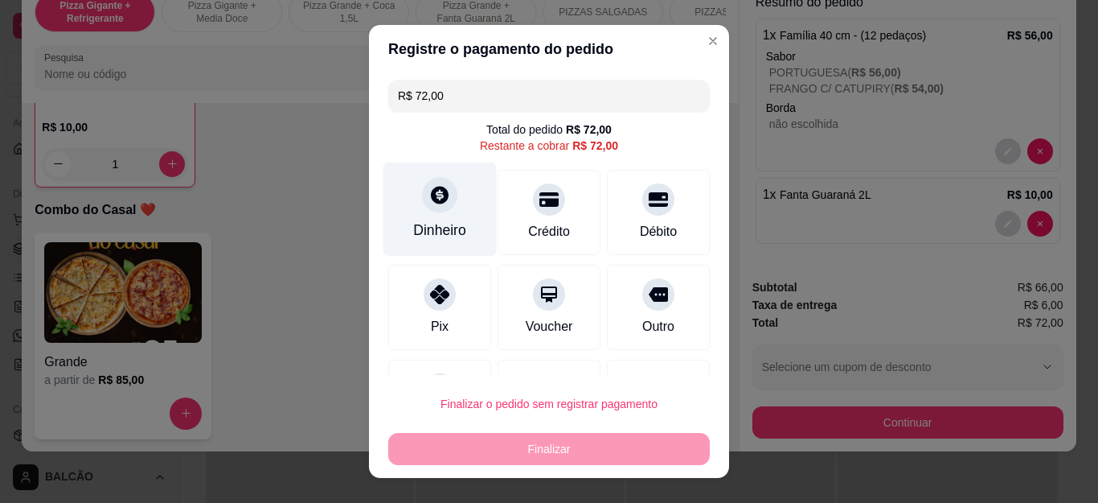
click at [431, 201] on icon at bounding box center [440, 196] width 18 height 18
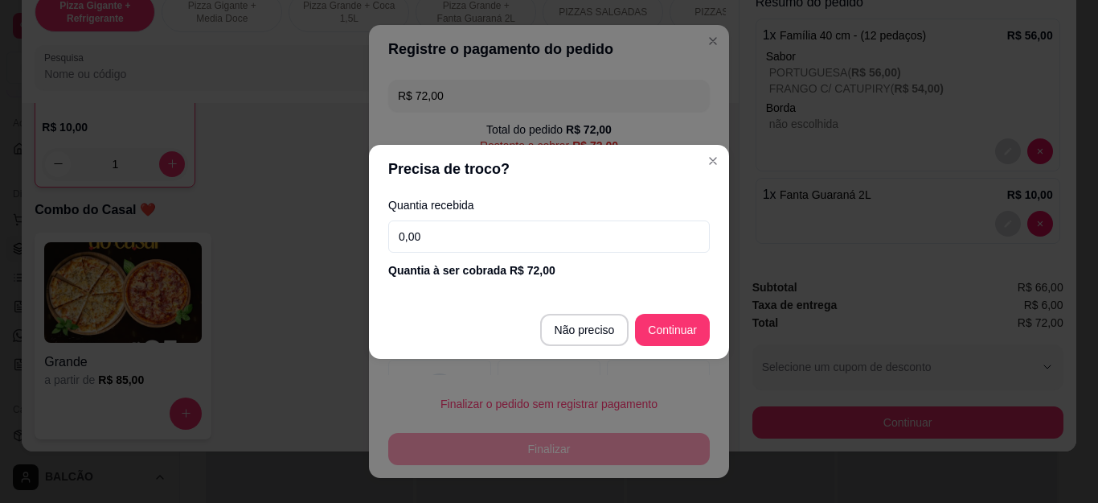
click at [437, 224] on input "0,00" at bounding box center [549, 236] width 322 height 32
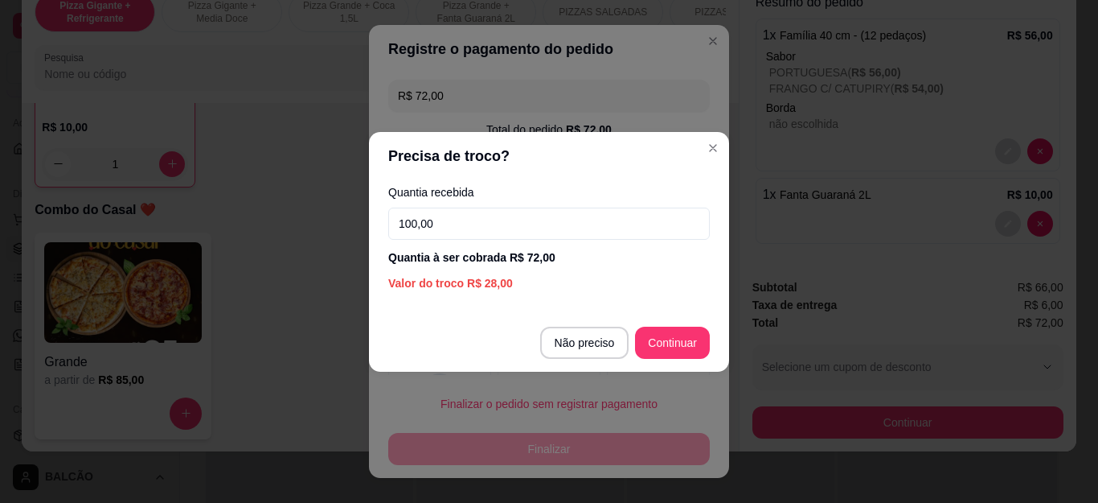
type input "100,00"
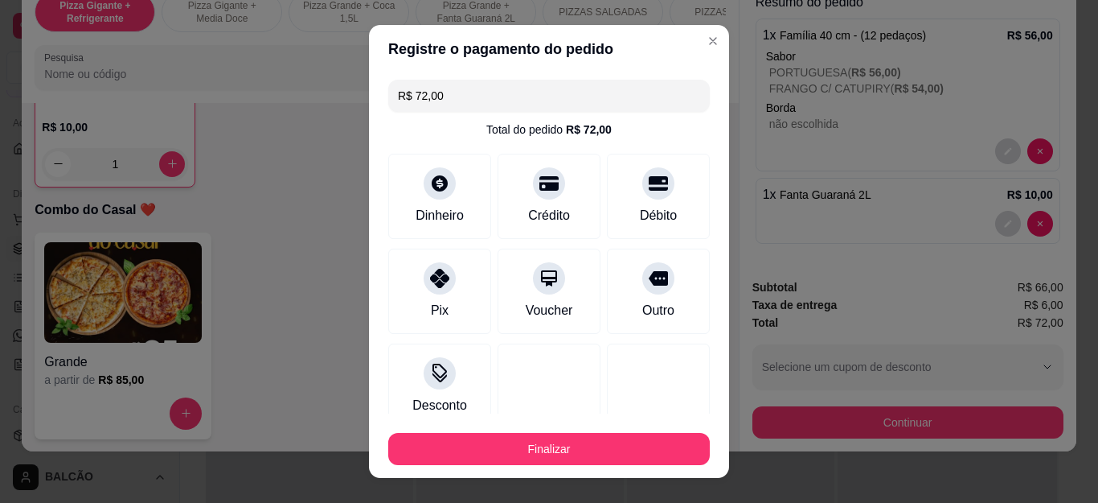
type input "R$ 0,00"
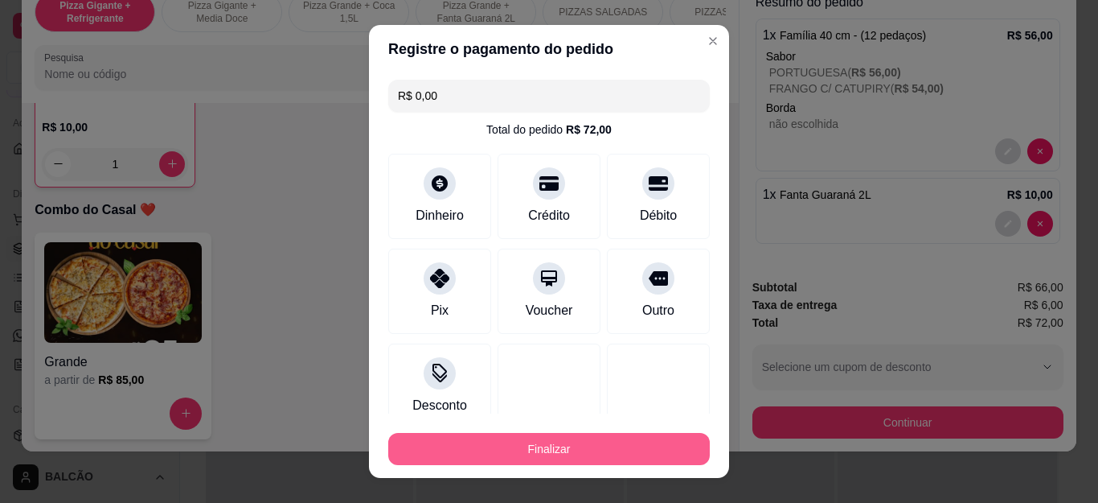
click at [638, 448] on button "Finalizar" at bounding box center [549, 449] width 322 height 32
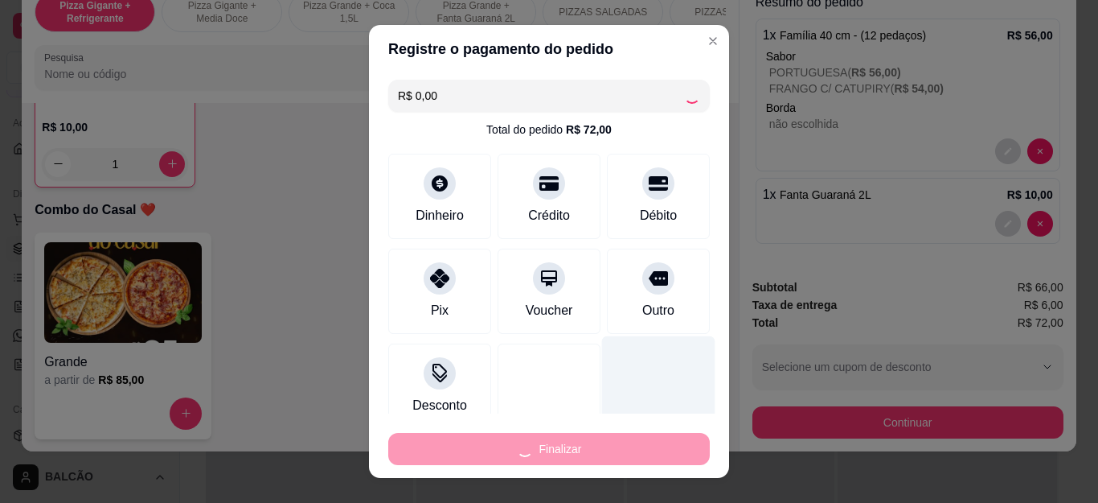
type input "0"
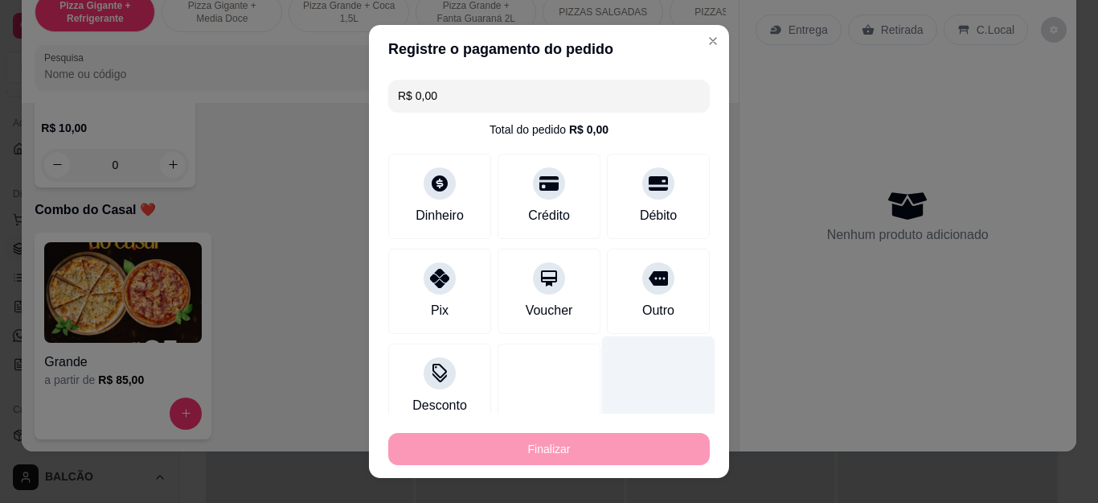
type input "-R$ 72,00"
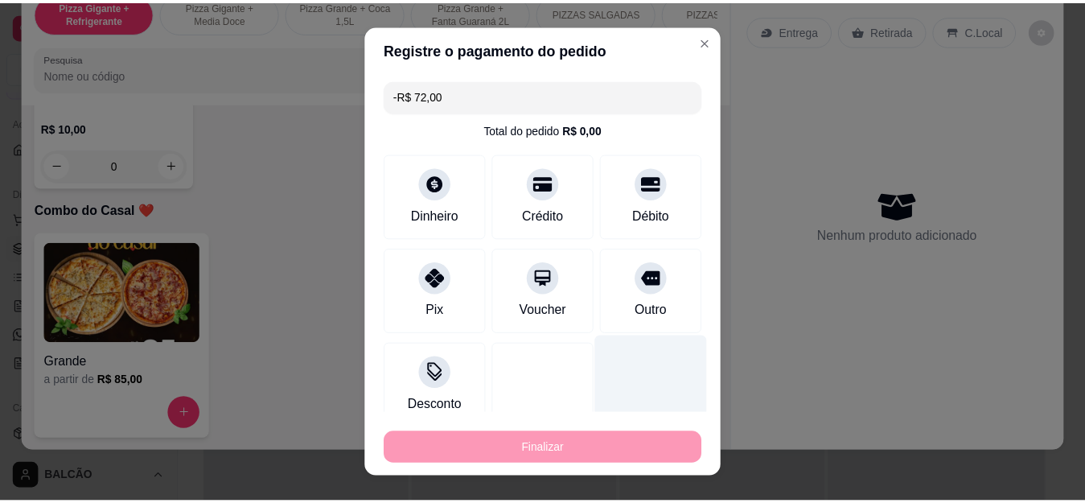
scroll to position [0, 0]
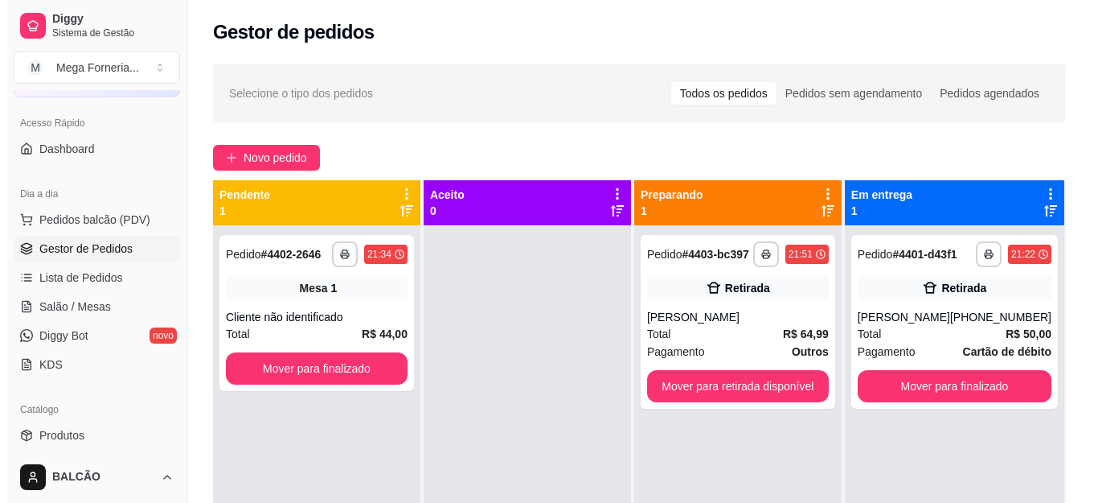
scroll to position [45, 0]
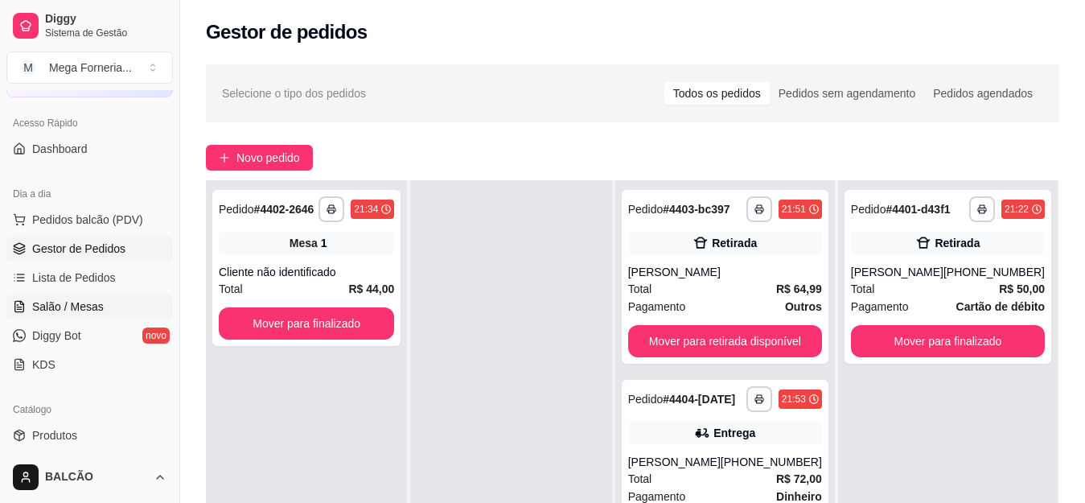
click at [78, 316] on link "Salão / Mesas" at bounding box center [89, 306] width 166 height 26
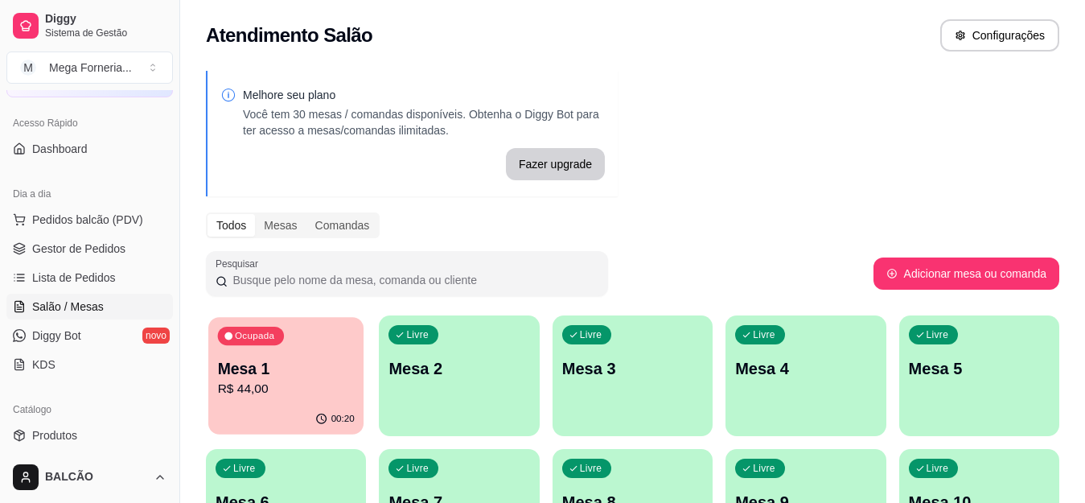
click at [276, 363] on p "Mesa 1" at bounding box center [286, 369] width 137 height 22
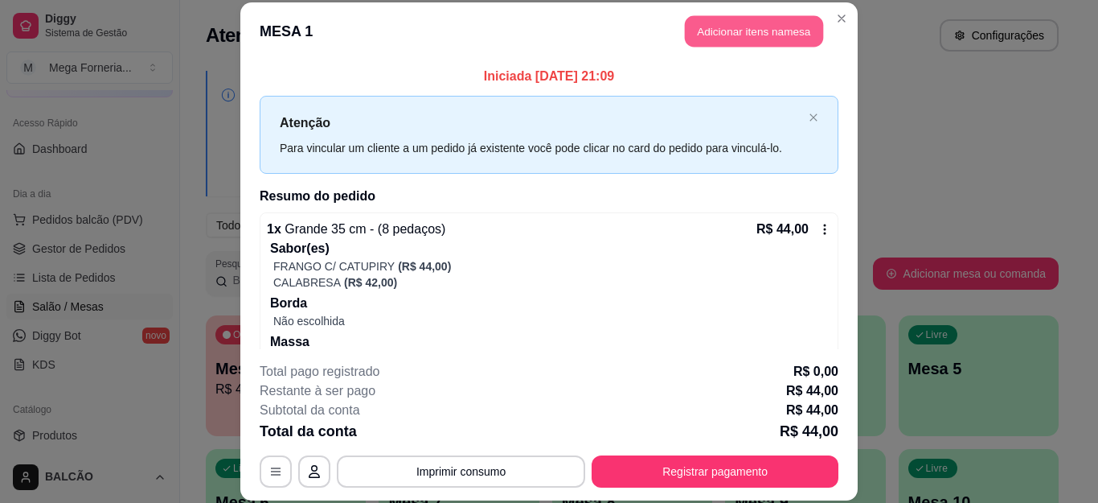
click at [736, 35] on button "Adicionar itens na mesa" at bounding box center [754, 31] width 138 height 31
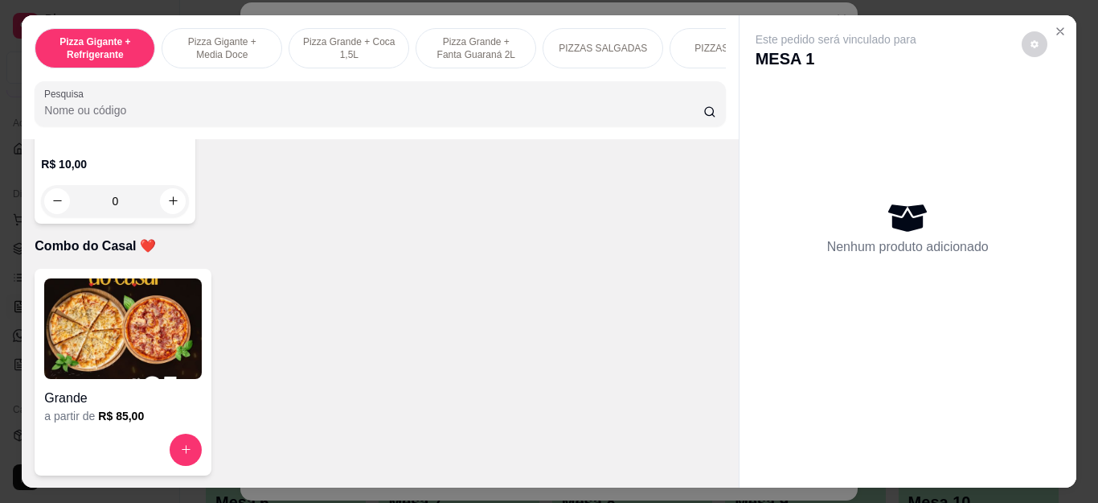
scroll to position [4342, 0]
type input "1"
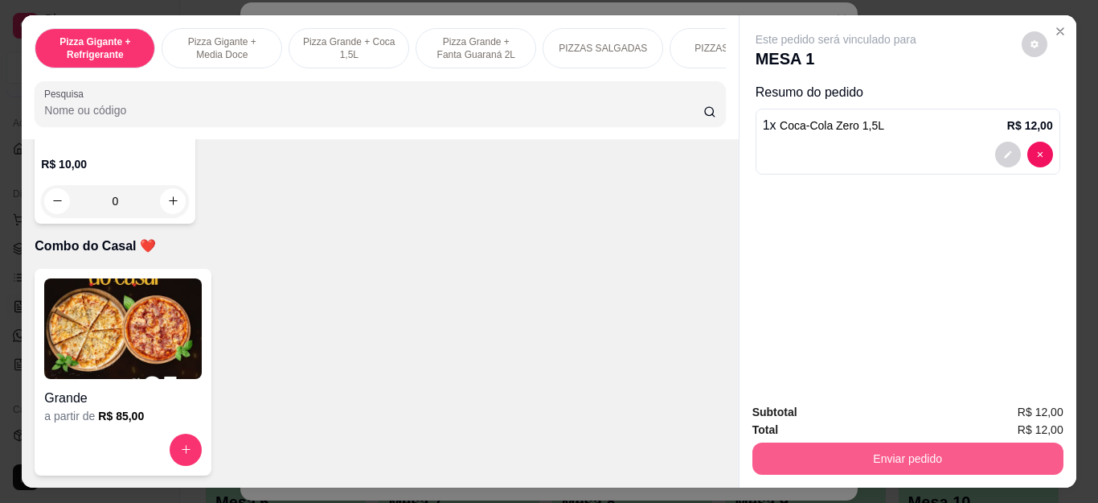
click at [864, 446] on button "Enviar pedido" at bounding box center [908, 458] width 311 height 32
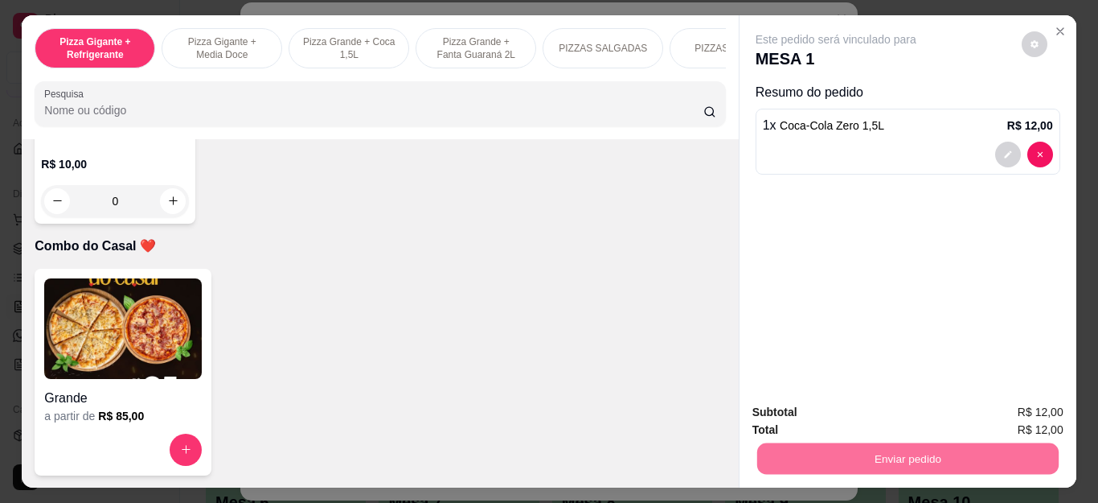
click at [814, 408] on button "Não registrar e enviar pedido" at bounding box center [853, 412] width 167 height 31
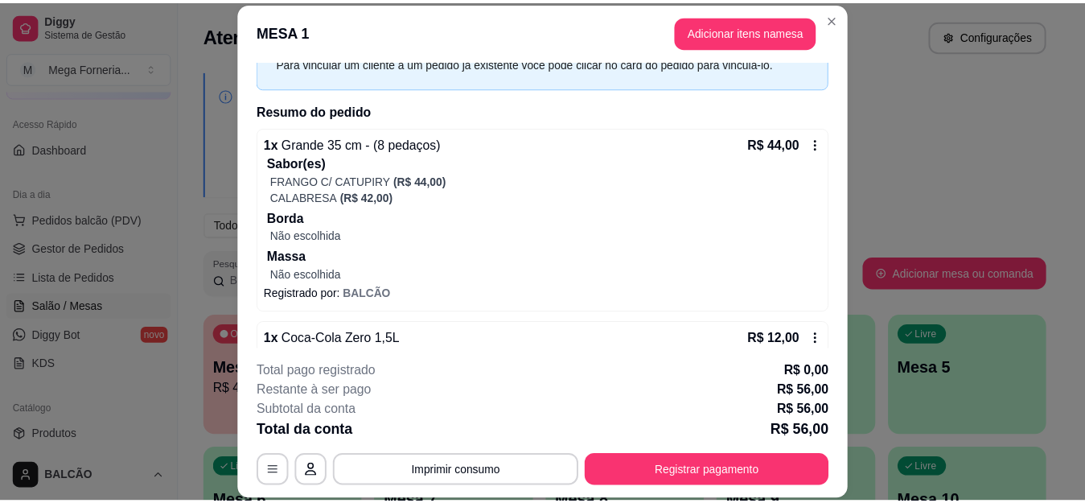
scroll to position [121, 0]
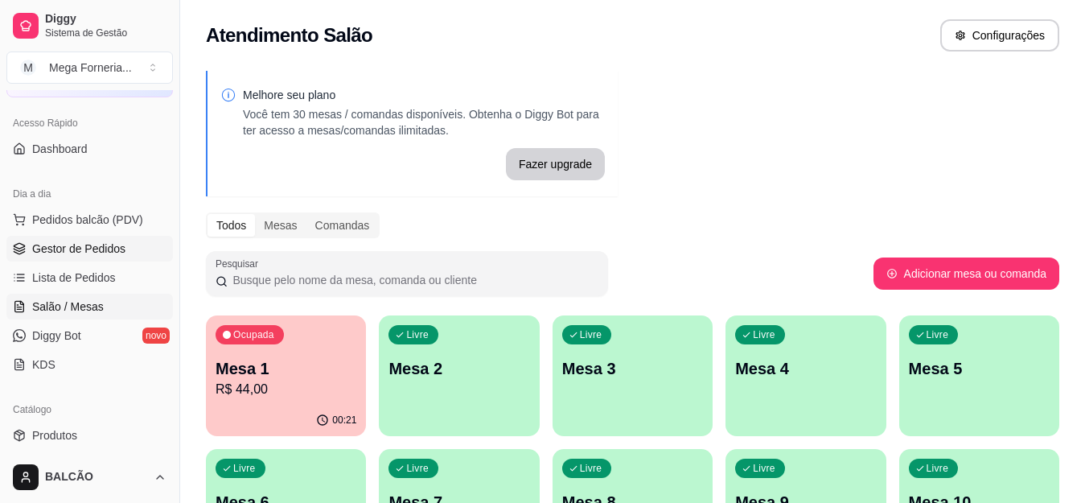
click at [120, 248] on span "Gestor de Pedidos" at bounding box center [78, 248] width 93 height 16
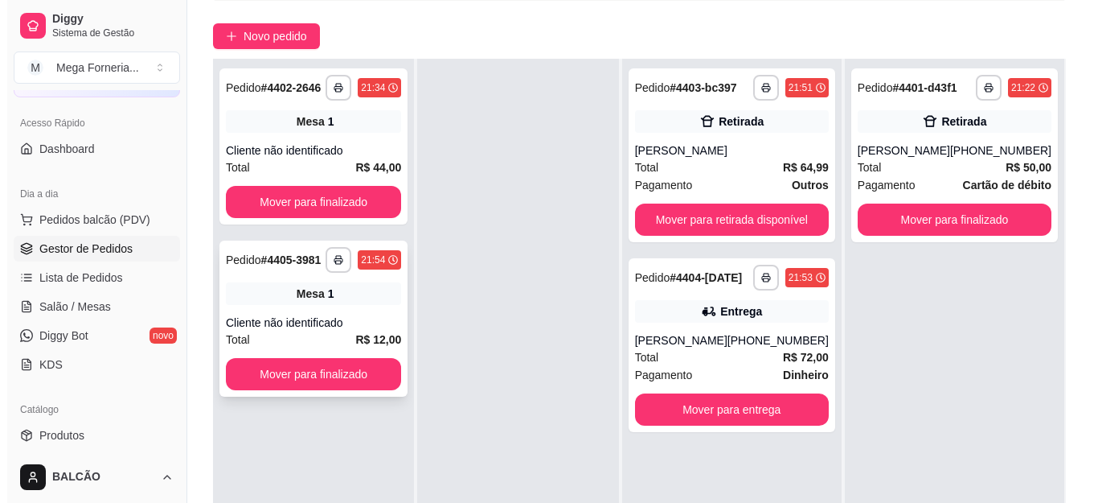
scroll to position [241, 0]
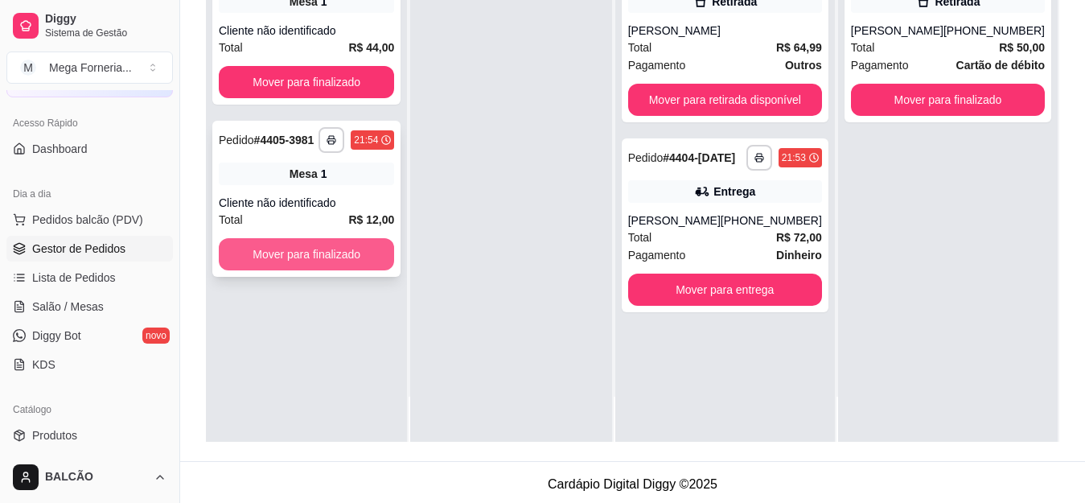
click at [255, 266] on button "Mover para finalizado" at bounding box center [306, 254] width 175 height 32
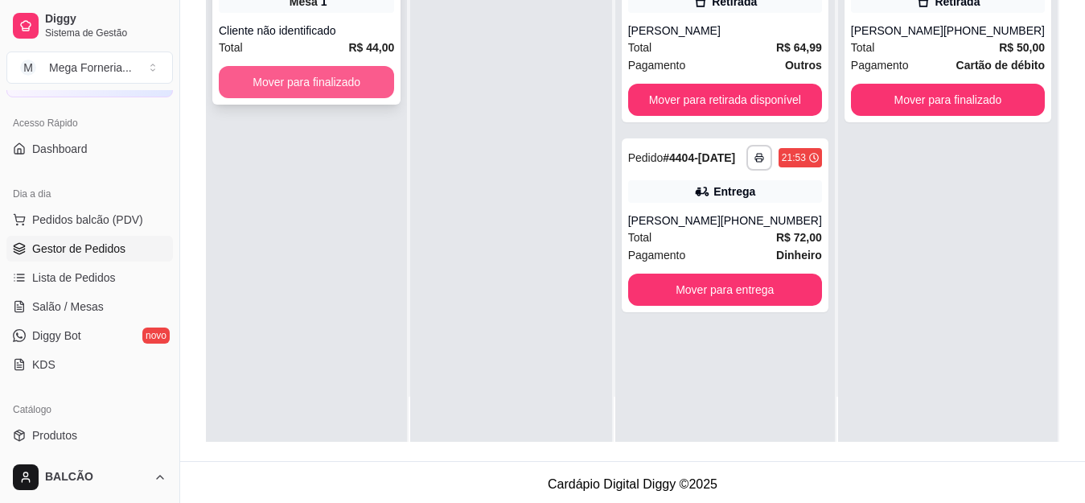
click at [335, 88] on button "Mover para finalizado" at bounding box center [306, 82] width 175 height 32
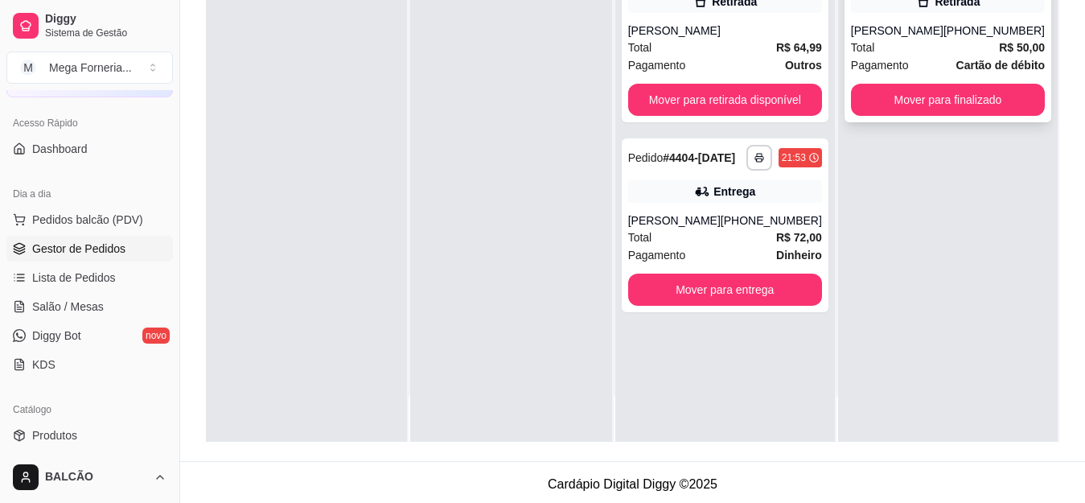
click at [934, 48] on div "Total R$ 50,00" at bounding box center [948, 48] width 194 height 18
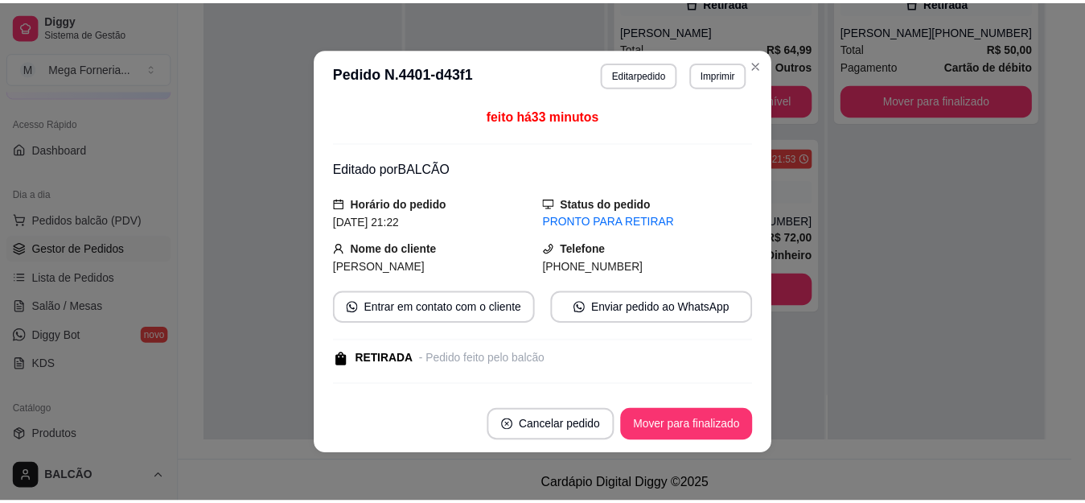
scroll to position [203, 0]
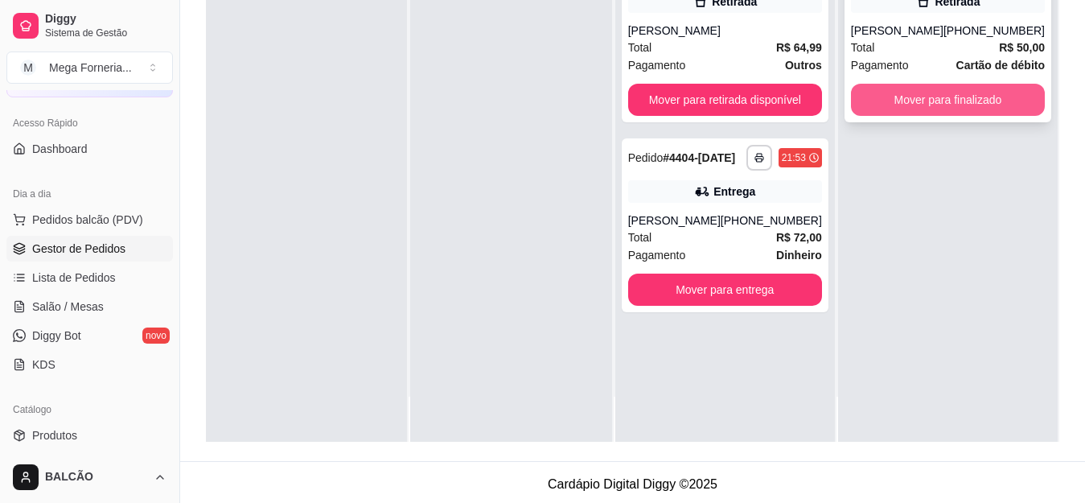
click at [968, 102] on button "Mover para finalizado" at bounding box center [948, 100] width 194 height 32
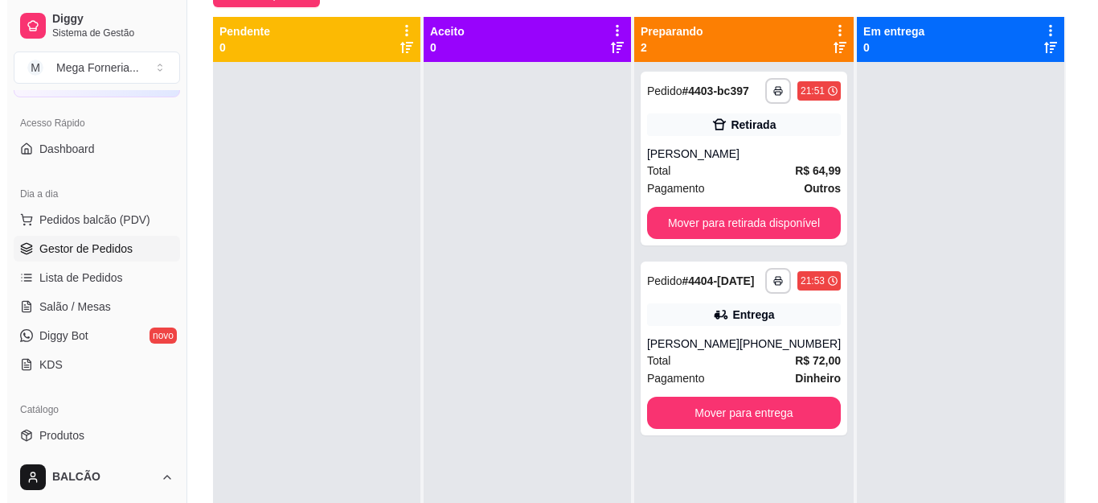
scroll to position [161, 0]
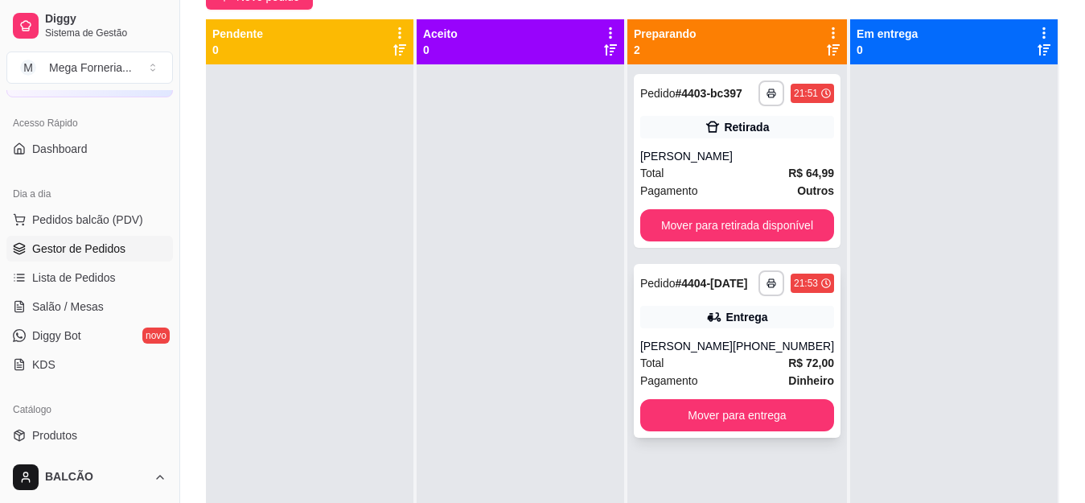
click at [720, 338] on div "[PERSON_NAME]" at bounding box center [686, 346] width 92 height 16
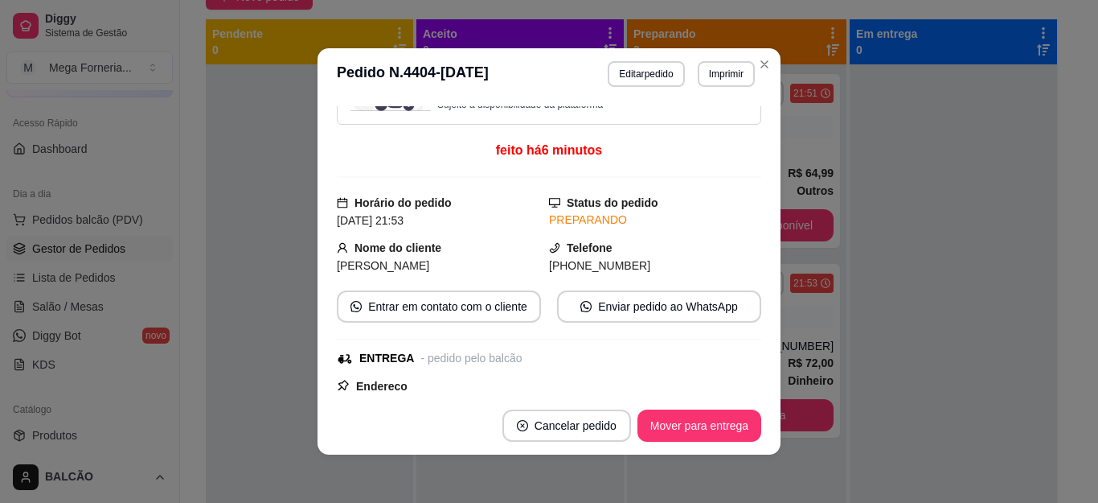
scroll to position [0, 0]
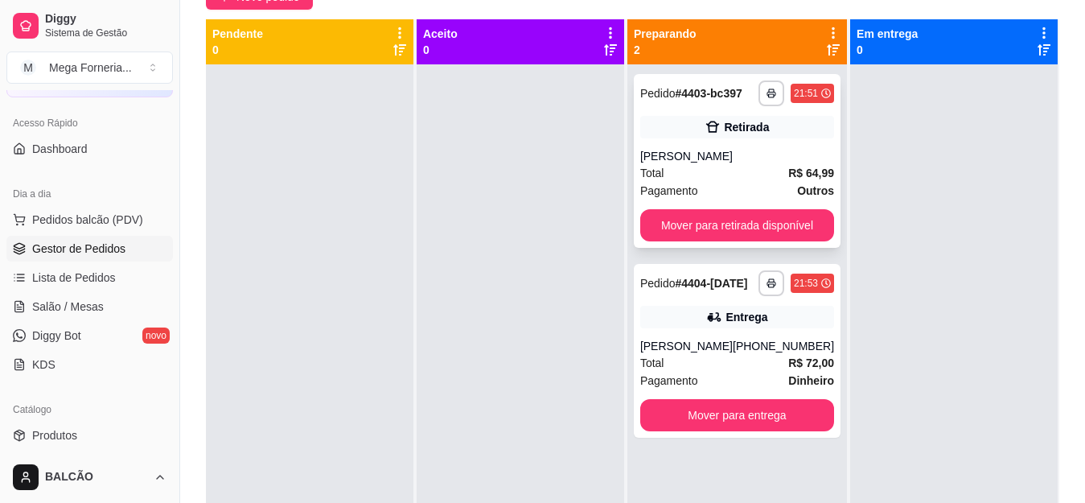
click at [767, 179] on div "Total R$ 64,99" at bounding box center [737, 173] width 194 height 18
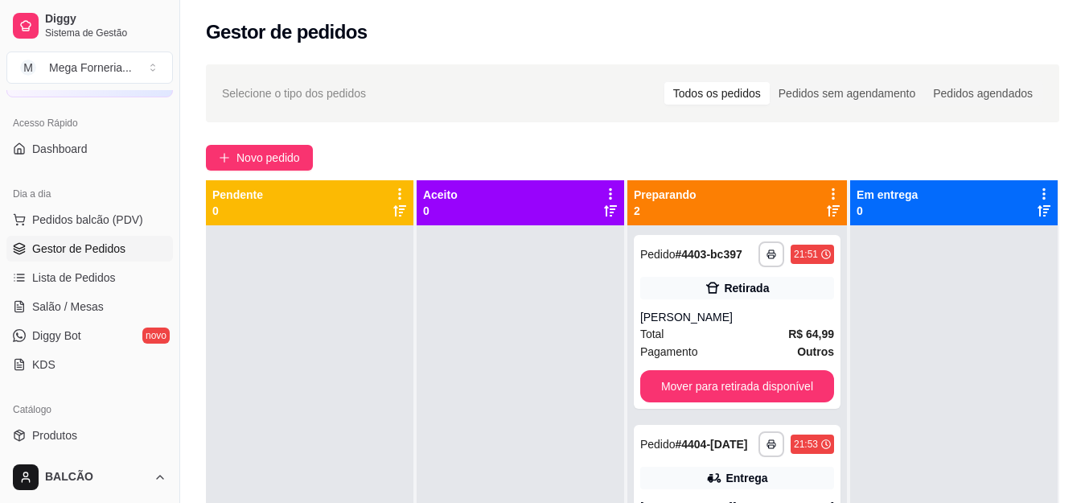
click at [240, 171] on div "**********" at bounding box center [632, 378] width 905 height 647
click at [244, 159] on span "Novo pedido" at bounding box center [268, 158] width 64 height 18
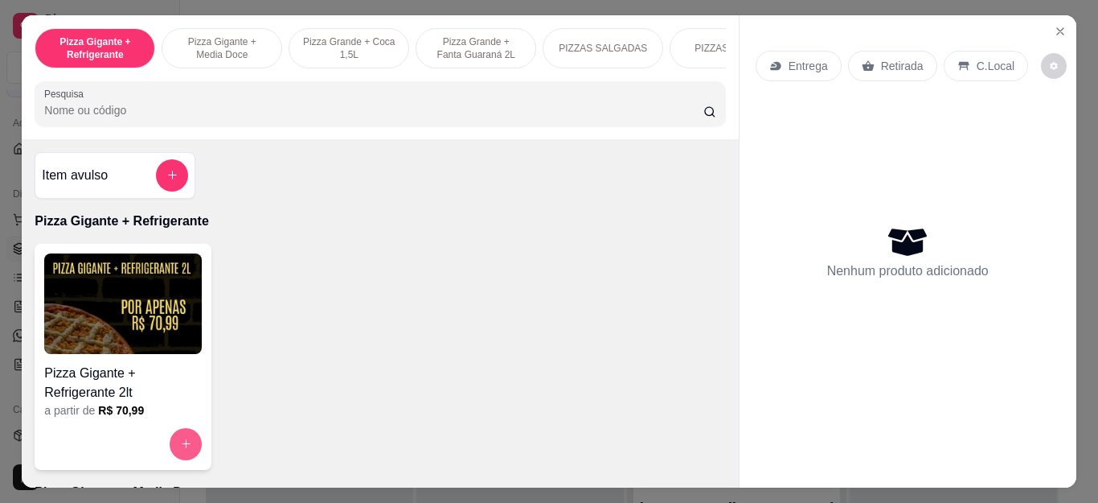
click at [180, 449] on icon "increase-product-quantity" at bounding box center [186, 443] width 12 height 12
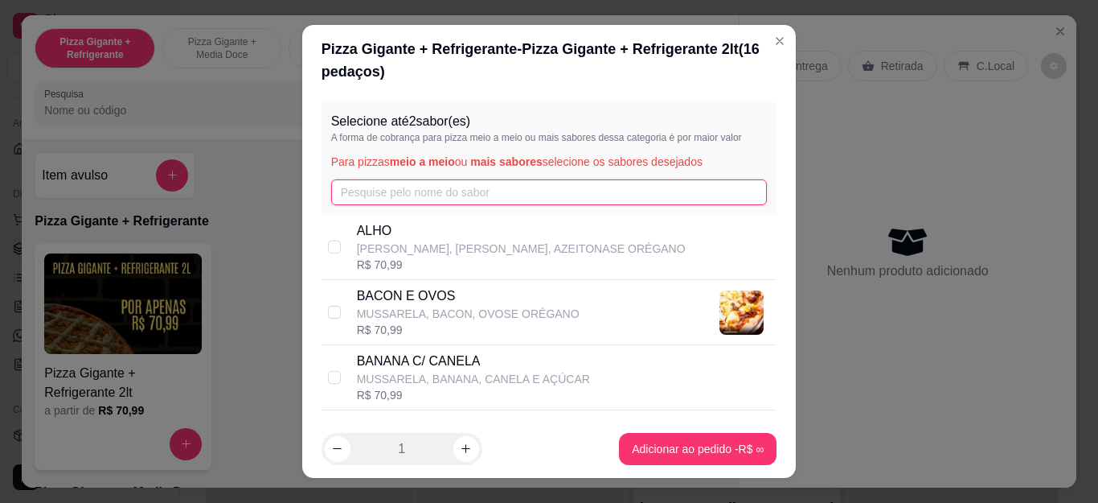
click at [391, 203] on input "text" at bounding box center [549, 192] width 437 height 26
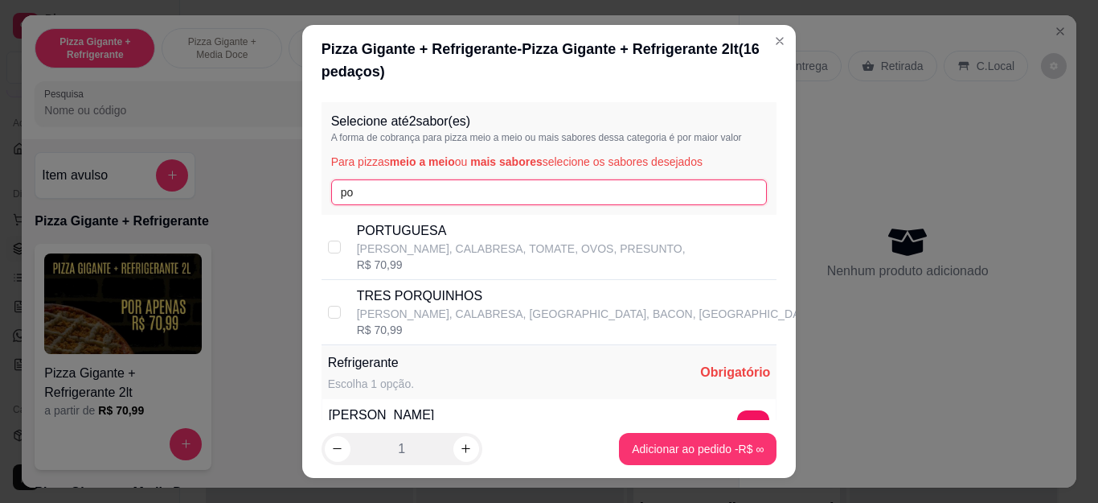
type input "po"
click at [391, 230] on p "PORTUGUESA" at bounding box center [521, 230] width 329 height 19
checkbox input "true"
click at [384, 192] on input "po" at bounding box center [549, 192] width 437 height 26
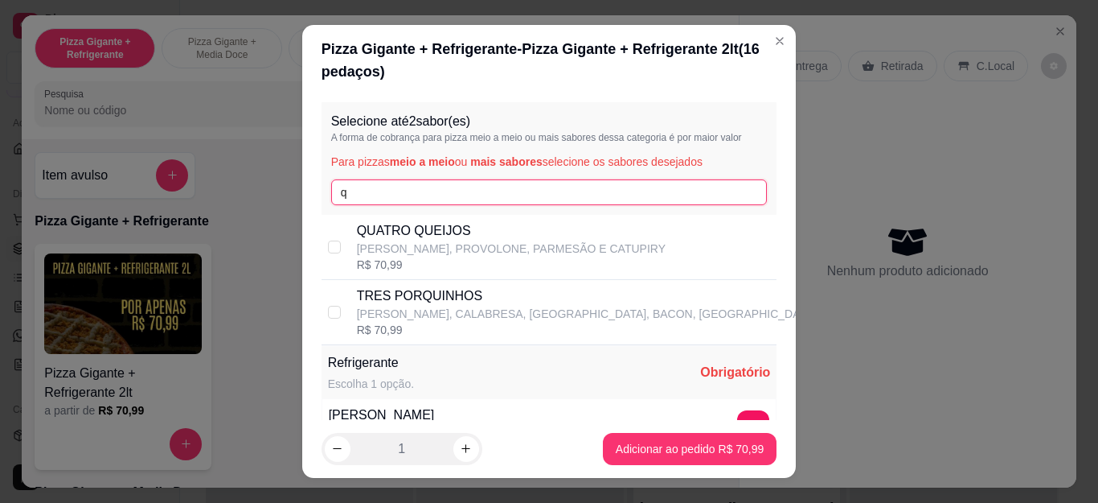
type input "q"
click at [404, 235] on p "QUATRO QUEIJOS" at bounding box center [511, 230] width 309 height 19
checkbox input "true"
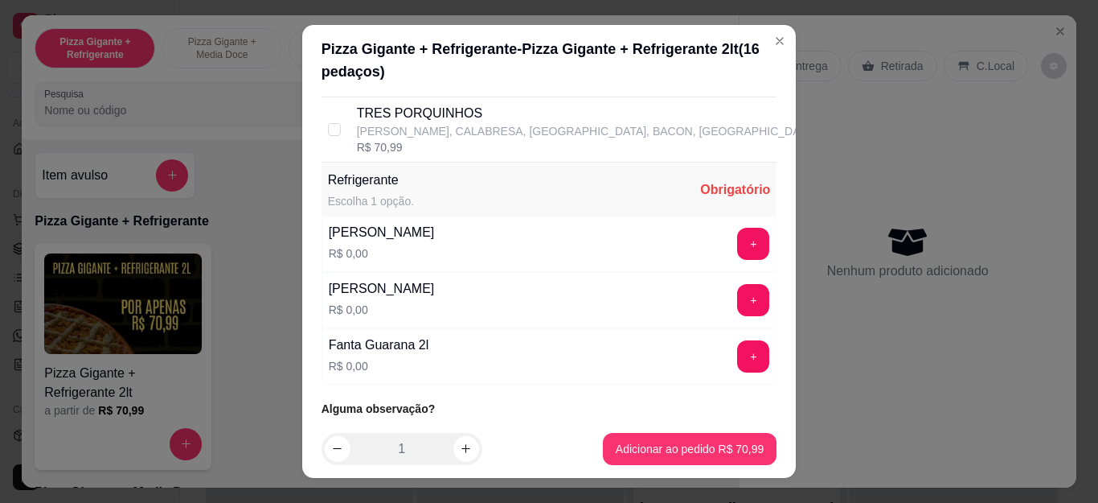
scroll to position [218, 0]
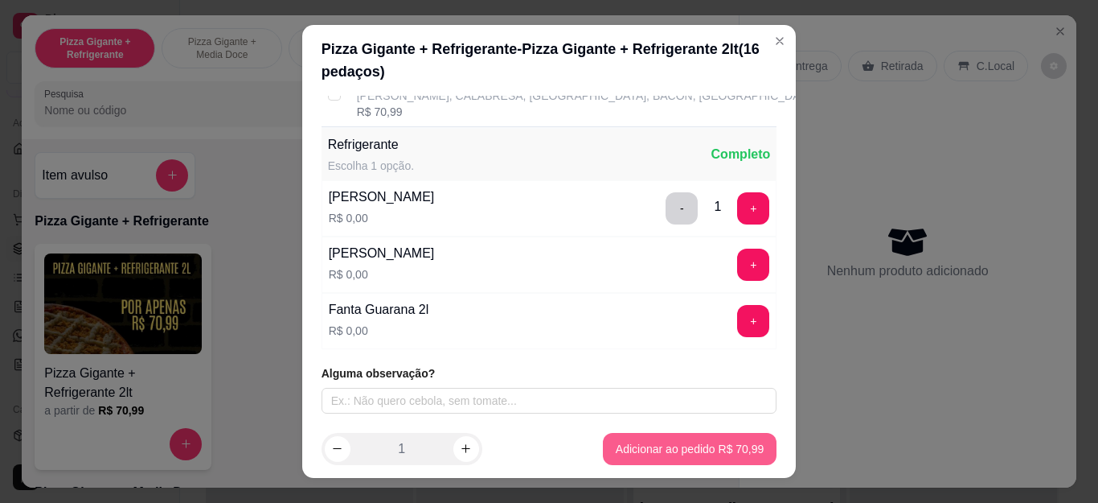
click at [687, 431] on footer "1 Adicionar ao pedido R$ 70,99" at bounding box center [549, 449] width 494 height 58
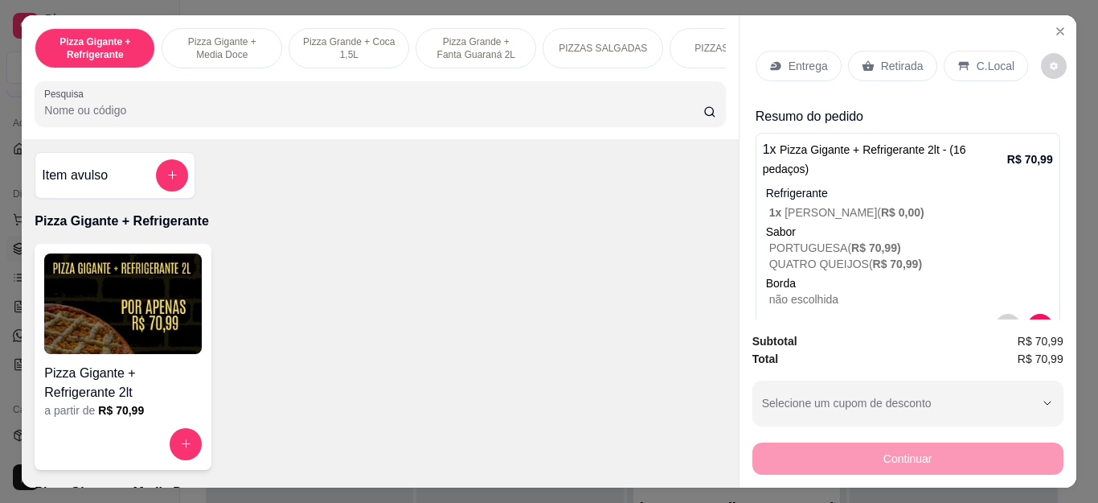
click at [789, 59] on p "Entrega" at bounding box center [808, 66] width 39 height 16
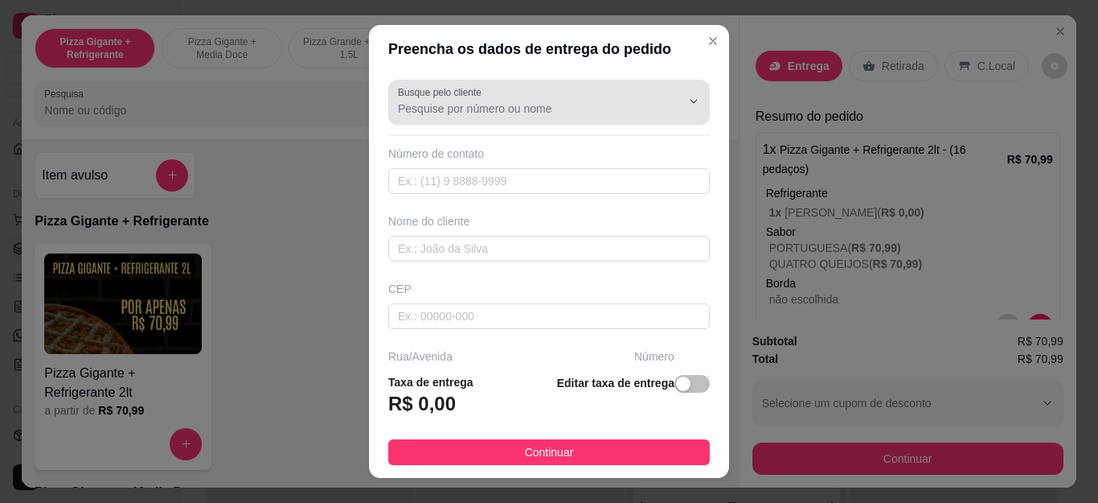
click at [577, 113] on input "Busque pelo cliente" at bounding box center [526, 109] width 257 height 16
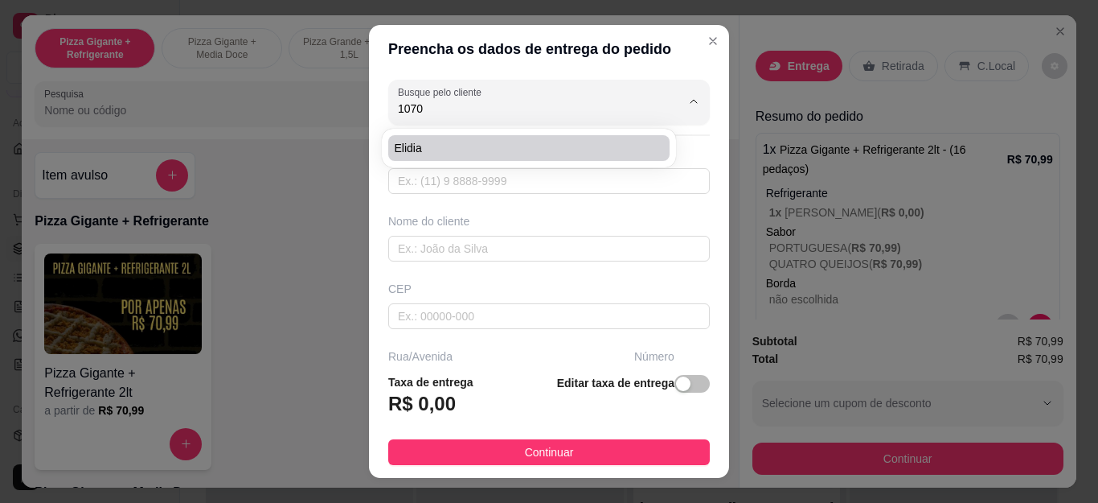
click at [568, 150] on span "Elidia" at bounding box center [521, 148] width 252 height 16
type input "Elidia"
type input "22998251070"
type input "Elidia"
type input "28920244"
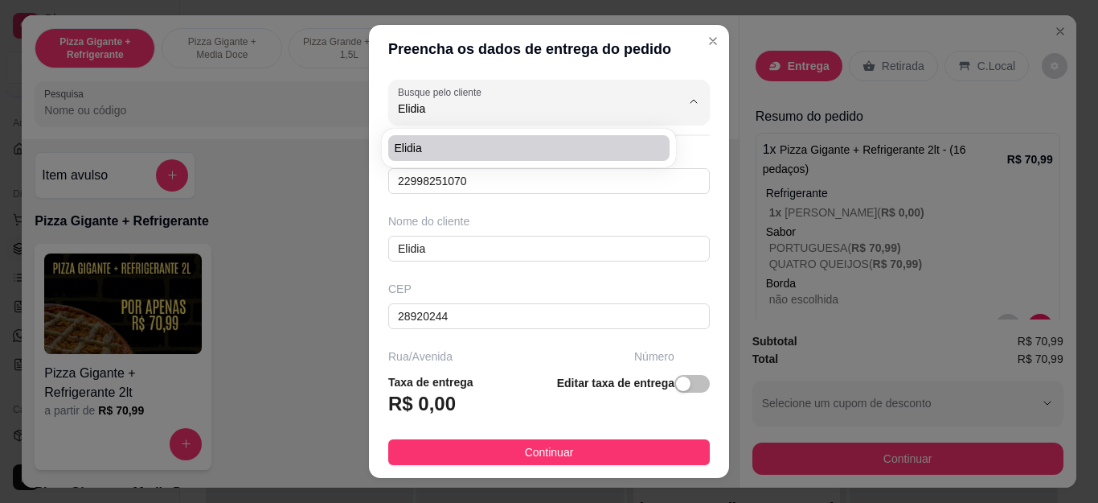
type input "Rua da Conceição"
type input "16"
type input "Cabo Frio"
type input "Casa com um carro da ER em frente, rua ao lado da antiga padaria e wandaime."
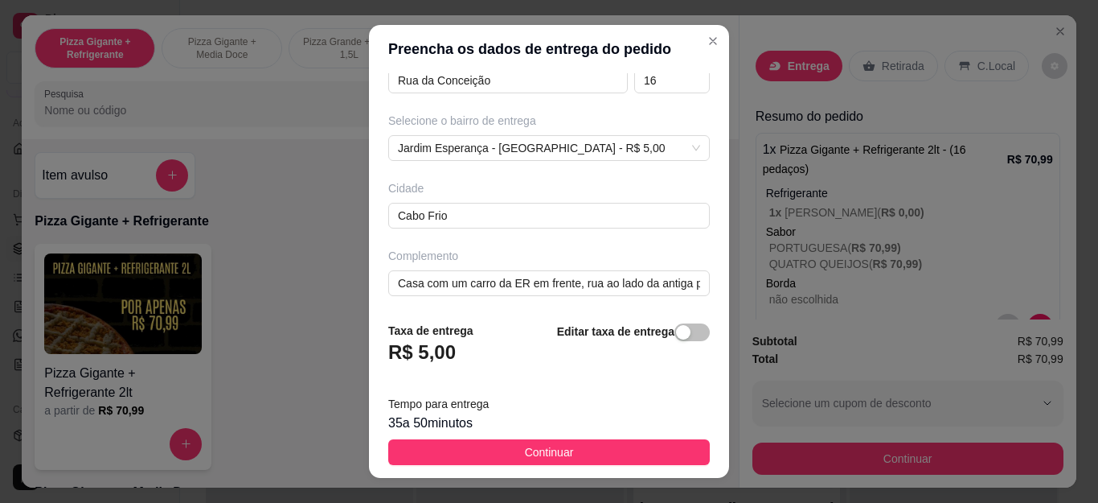
scroll to position [306, 0]
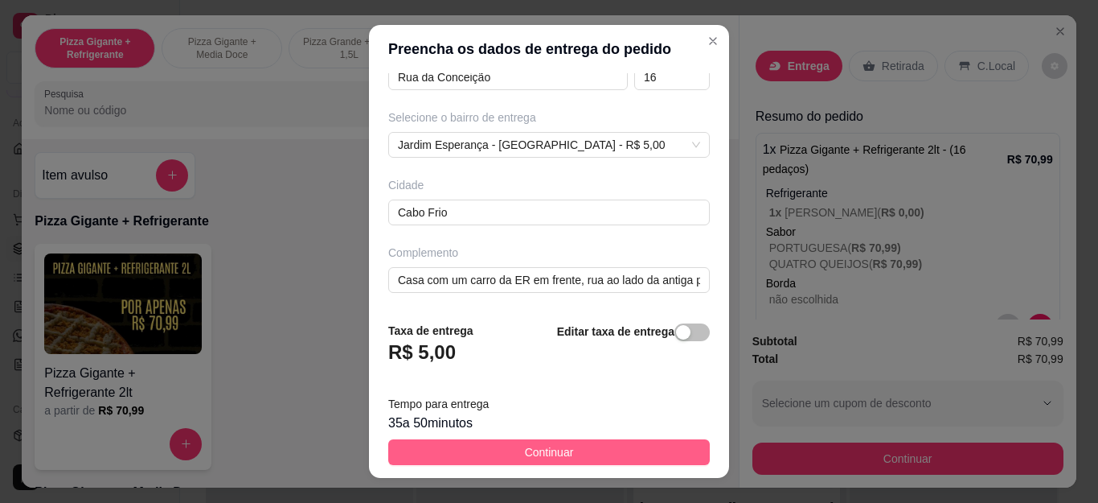
type input "Elidia"
click at [556, 450] on span "Continuar" at bounding box center [549, 452] width 49 height 18
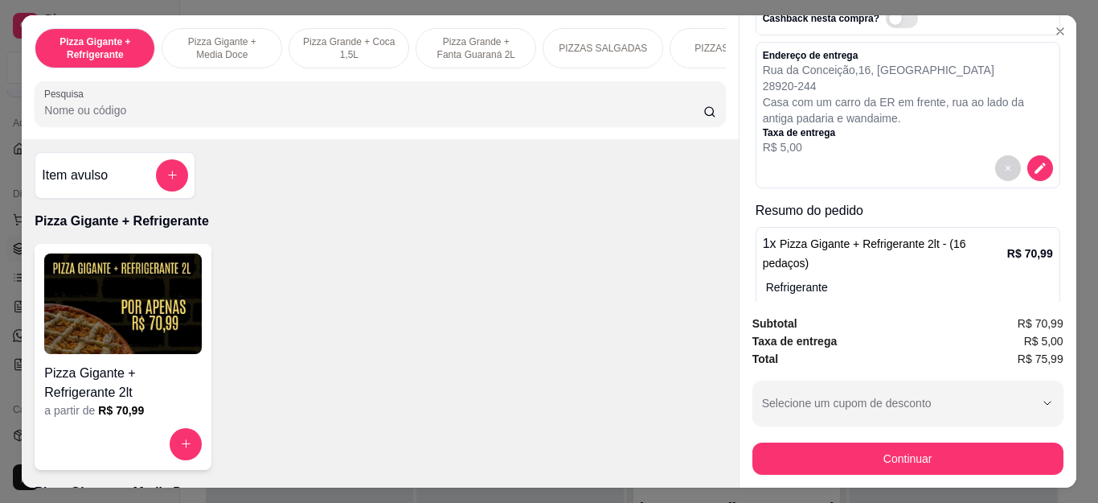
scroll to position [47, 0]
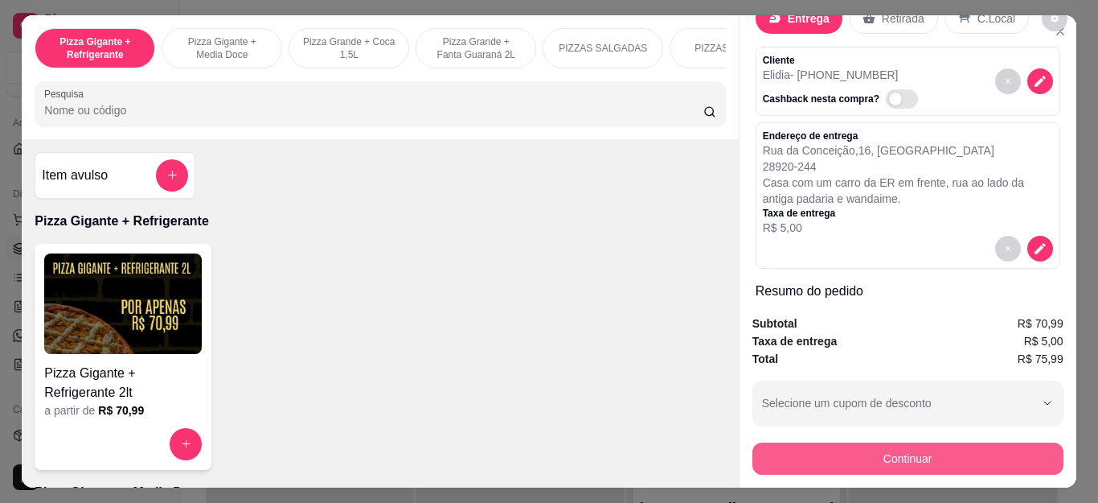
click at [792, 446] on button "Continuar" at bounding box center [908, 458] width 311 height 32
click at [898, 465] on button "Continuar" at bounding box center [908, 458] width 311 height 32
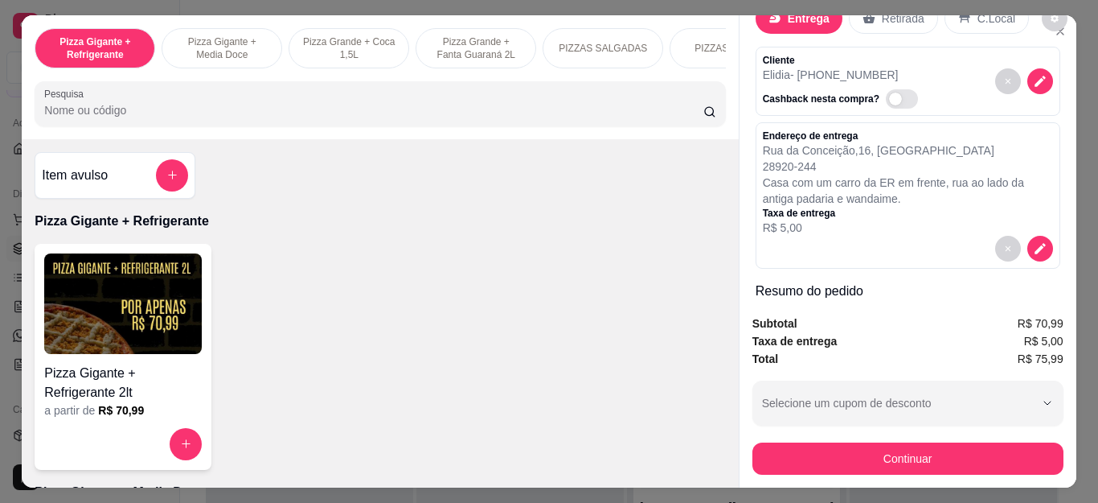
click at [540, 217] on div "Crédito" at bounding box center [550, 212] width 104 height 85
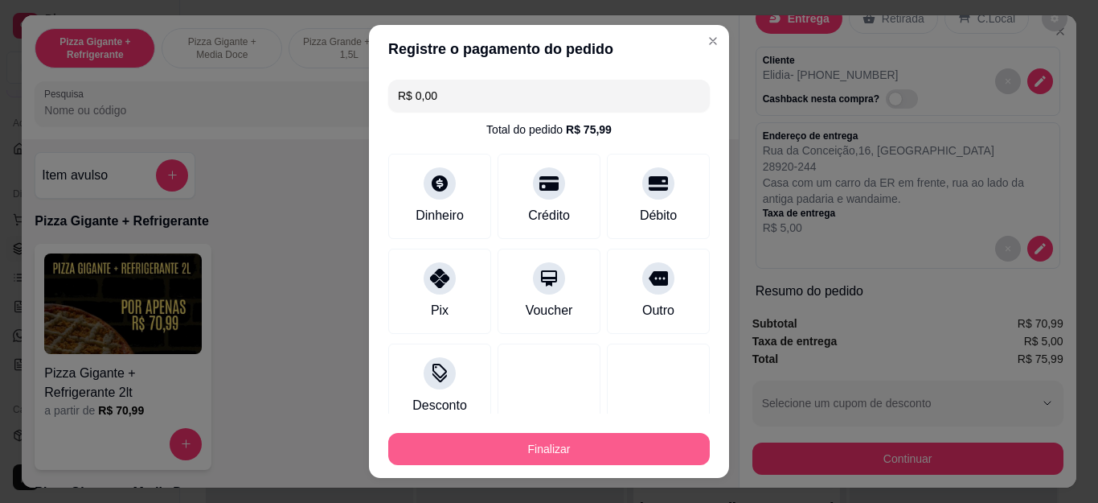
scroll to position [76, 0]
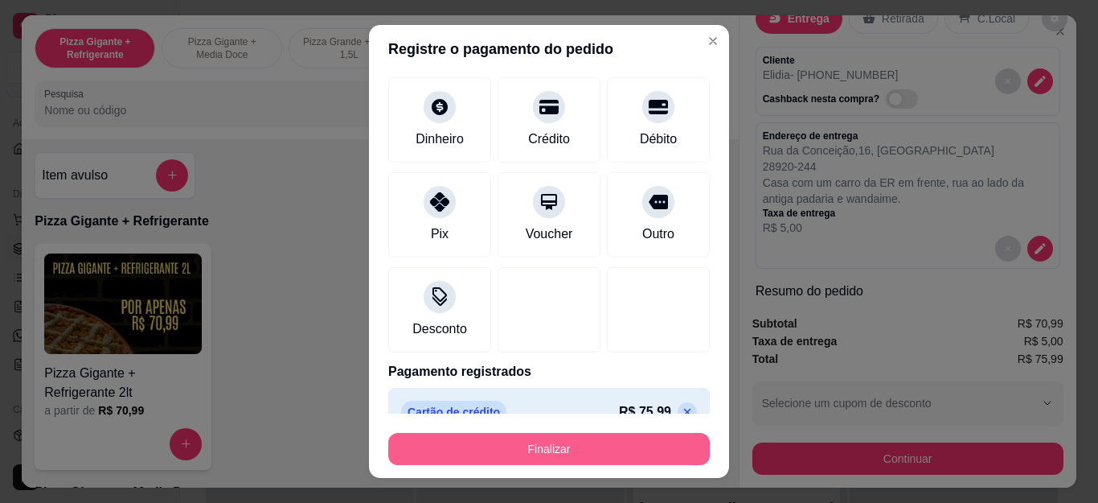
click at [579, 461] on button "Finalizar" at bounding box center [549, 449] width 322 height 32
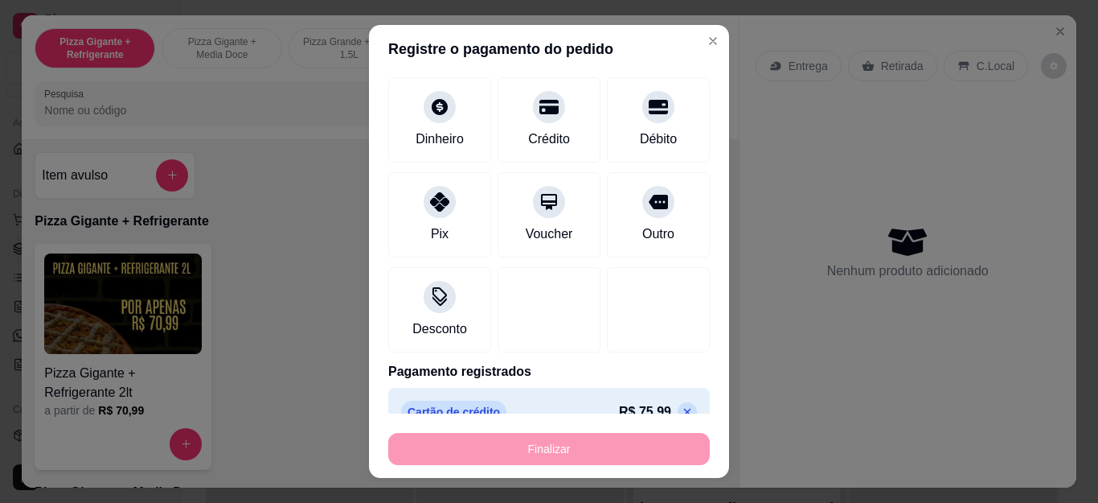
type input "-R$ 75,99"
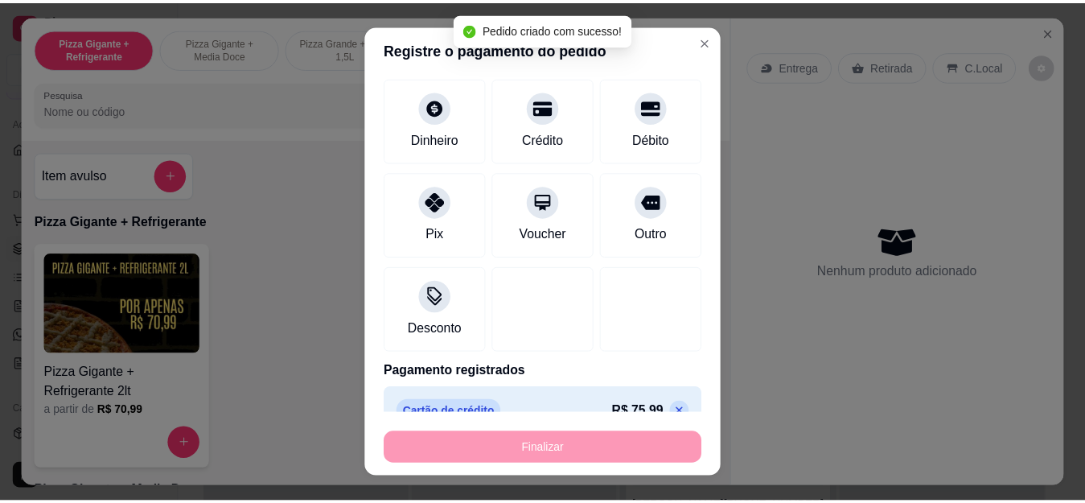
scroll to position [0, 0]
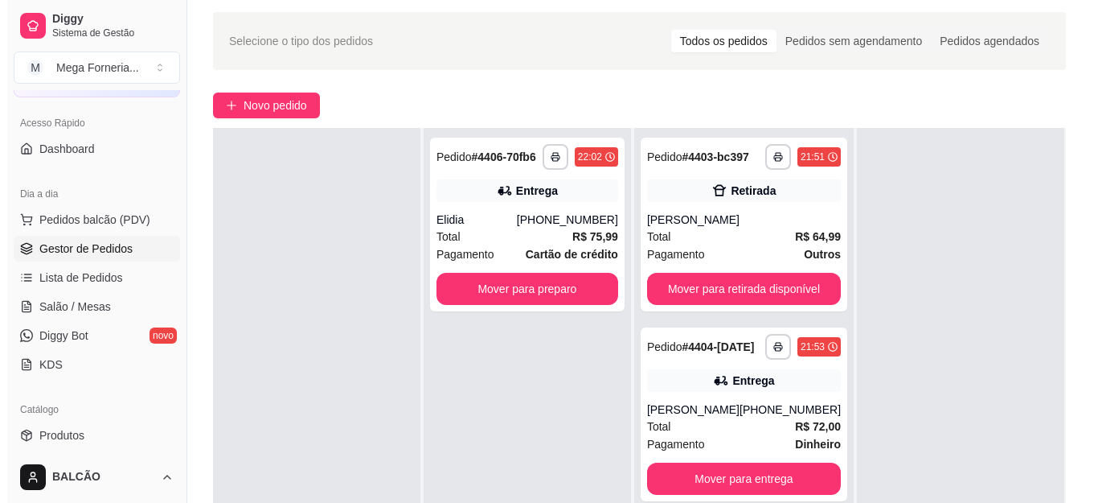
scroll to position [80, 0]
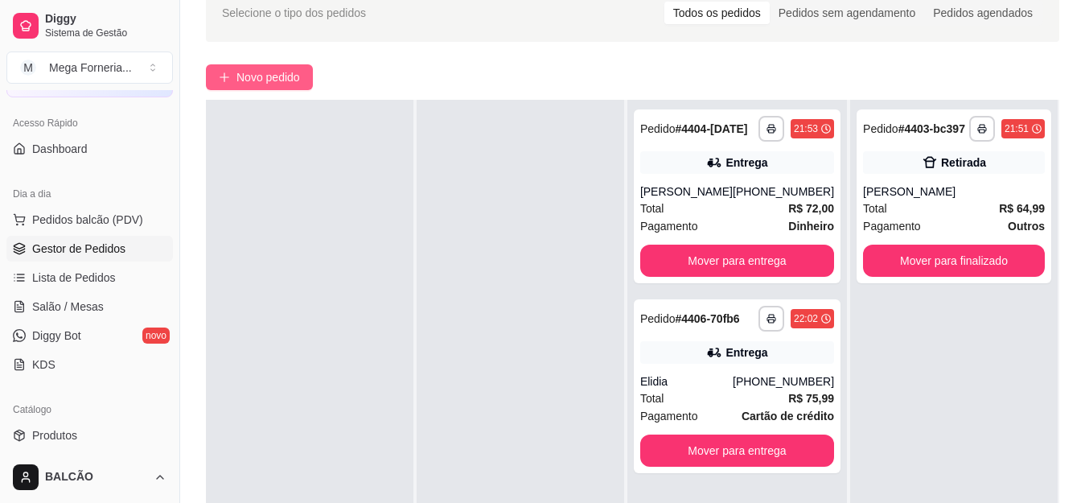
click at [241, 68] on span "Novo pedido" at bounding box center [268, 77] width 64 height 18
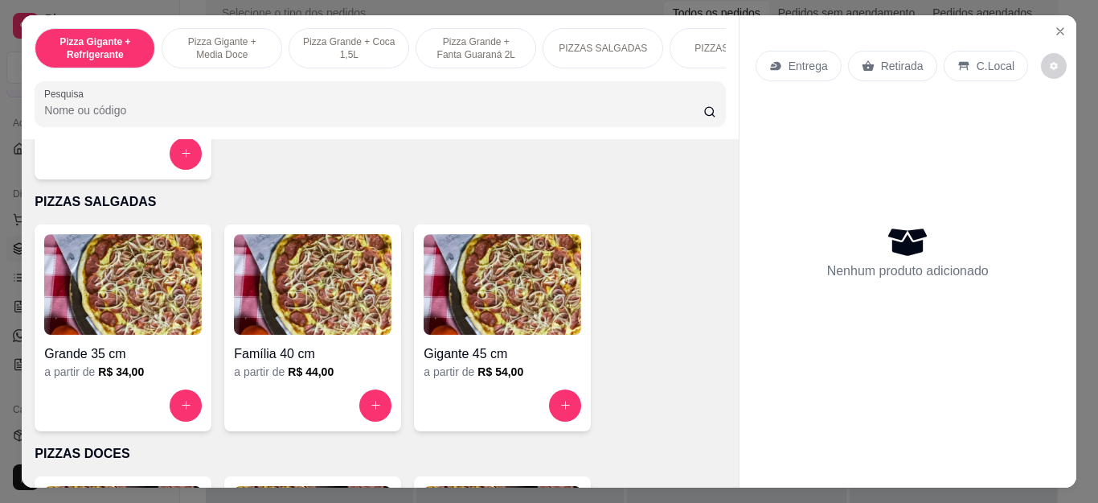
scroll to position [1126, 0]
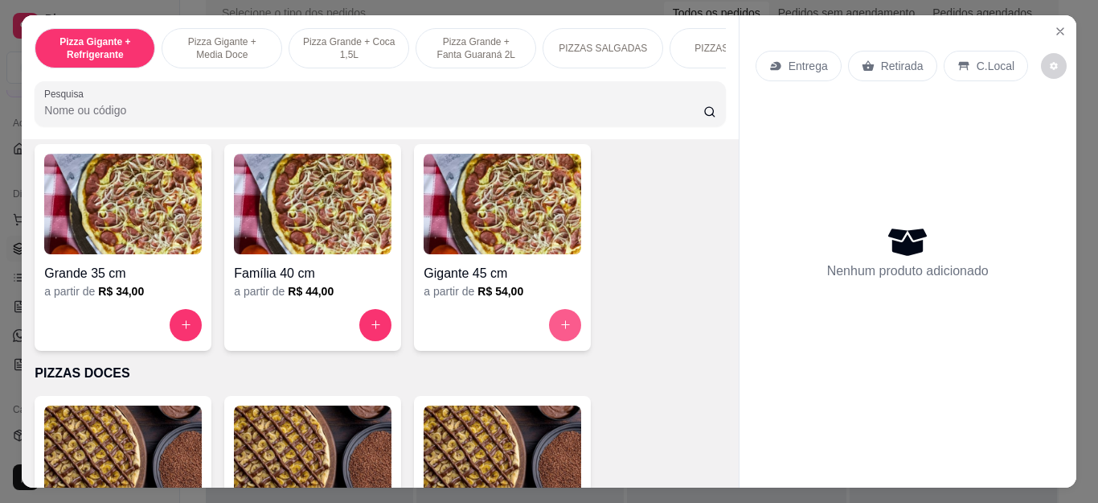
click at [568, 341] on button "increase-product-quantity" at bounding box center [565, 325] width 32 height 32
click at [416, 166] on input "text" at bounding box center [549, 170] width 437 height 26
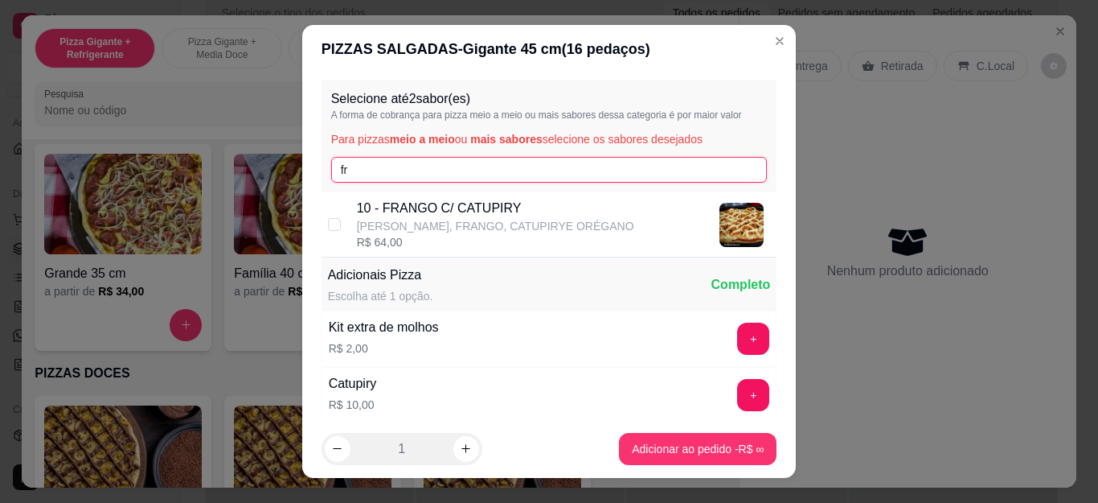
type input "fr"
click at [413, 199] on p "10 - FRANGO C/ CATUPIRY" at bounding box center [495, 208] width 277 height 19
checkbox input "true"
click at [398, 180] on input "fr" at bounding box center [549, 170] width 437 height 26
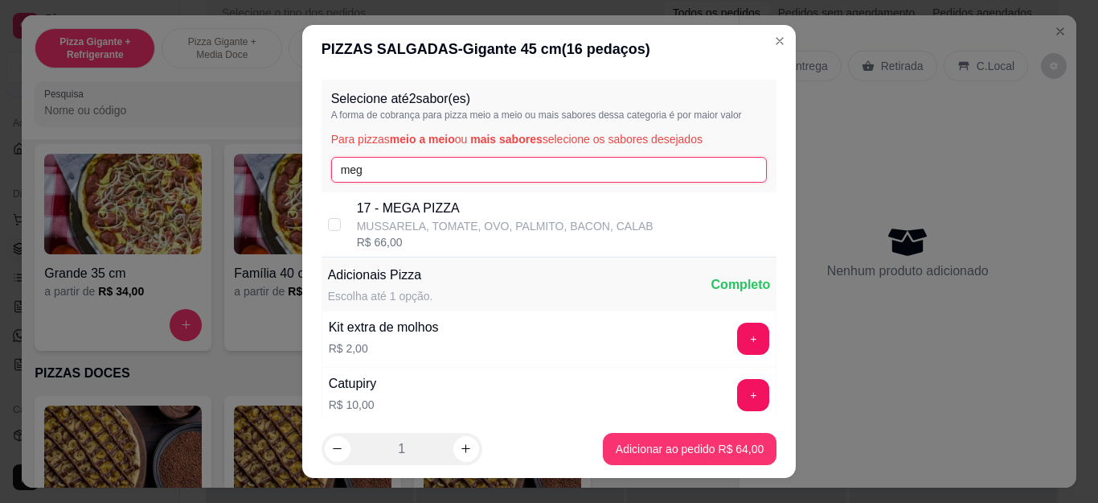
type input "meg"
click at [408, 201] on p "17 - MEGA PIZZA" at bounding box center [505, 208] width 297 height 19
checkbox input "true"
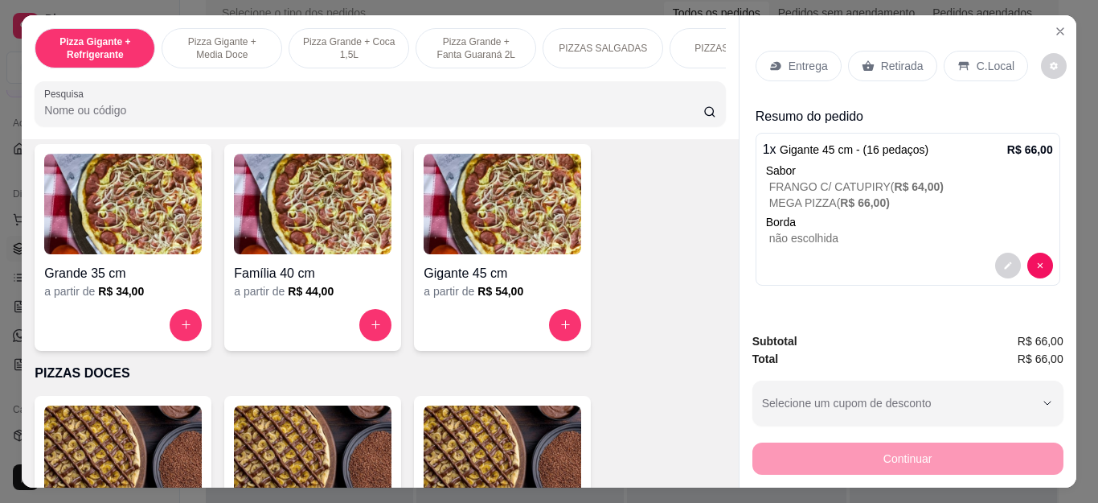
click at [769, 59] on icon at bounding box center [775, 65] width 13 height 13
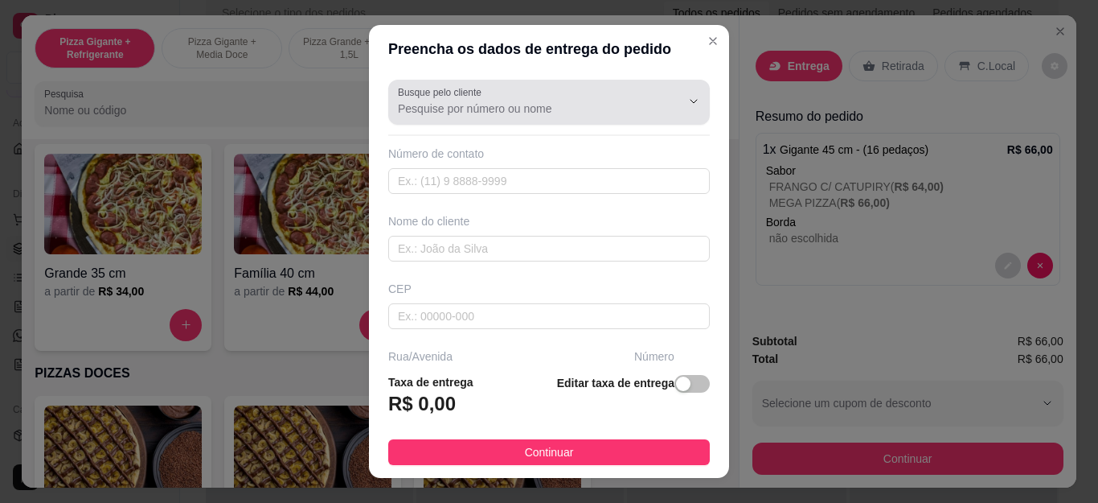
click at [574, 113] on input "Busque pelo cliente" at bounding box center [526, 109] width 257 height 16
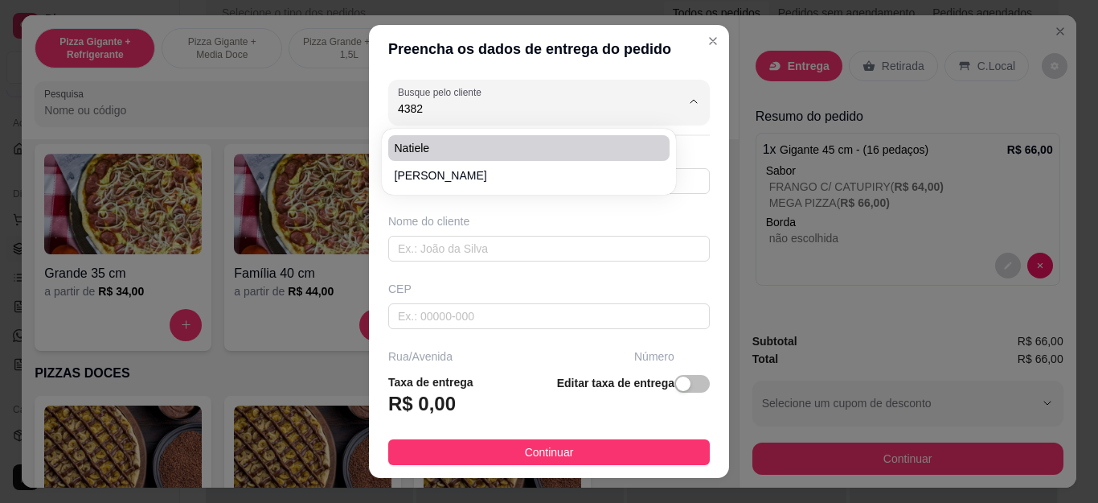
click at [580, 145] on span "Natiele" at bounding box center [521, 148] width 252 height 16
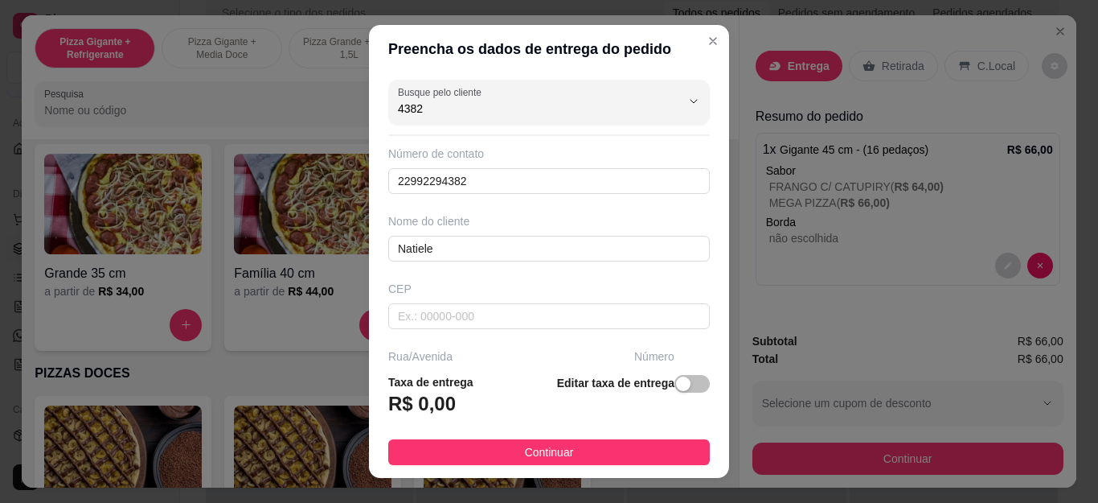
type input "Natiele"
type input "22992294382"
type input "Natiele"
type input "Rua [PERSON_NAME]"
type input "N"
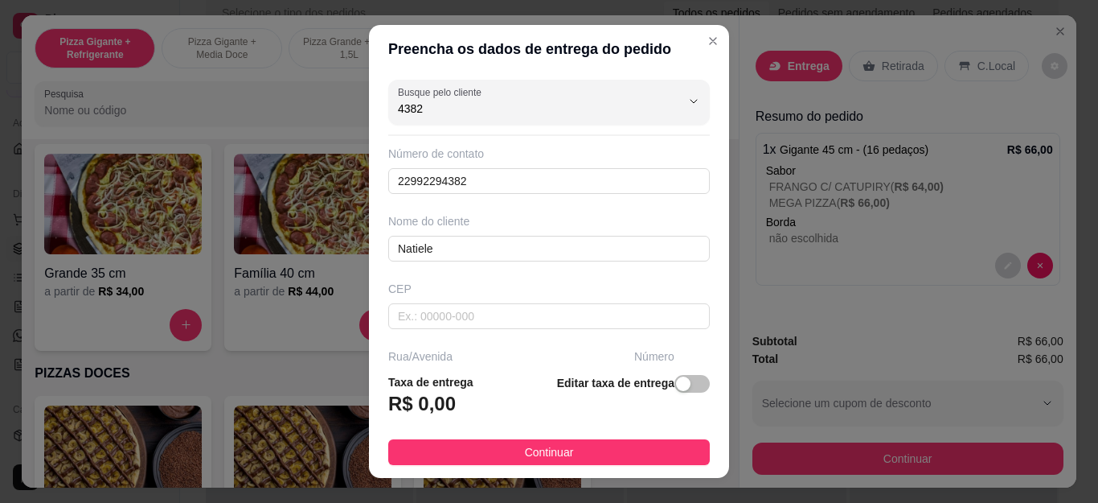
type input "Cabo Frio"
type input "Muro Branco,portão de garagem de [GEOGRAPHIC_DATA]"
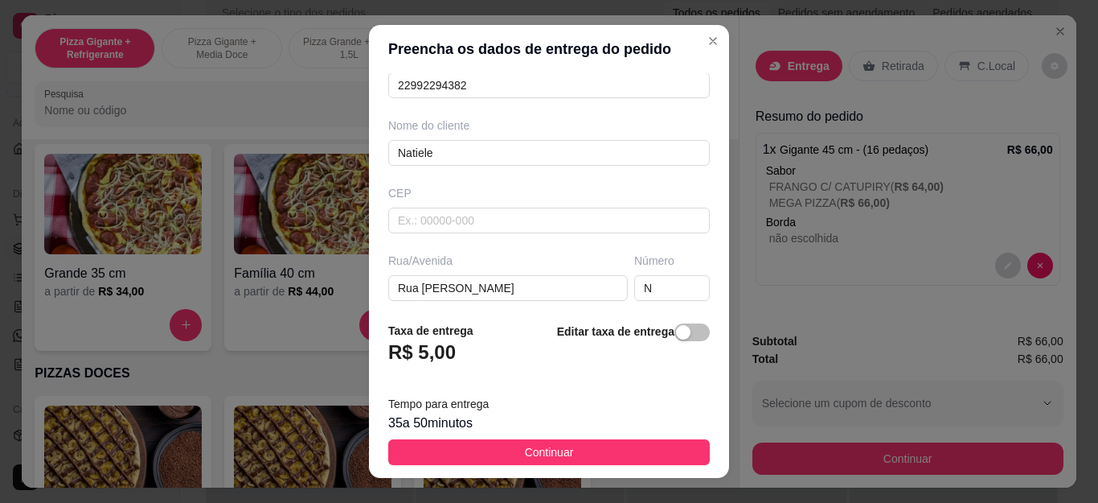
scroll to position [306, 0]
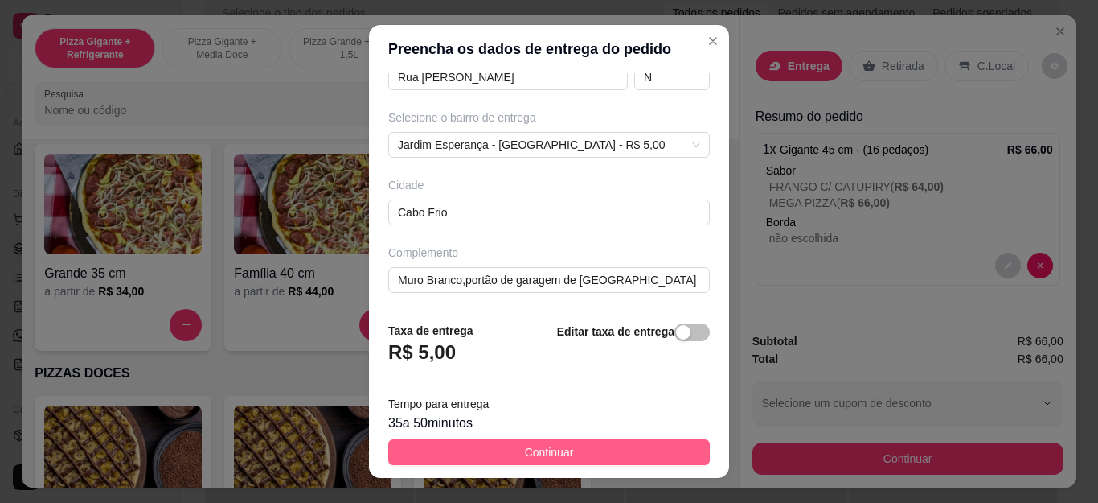
click at [531, 444] on span "Continuar" at bounding box center [549, 452] width 49 height 18
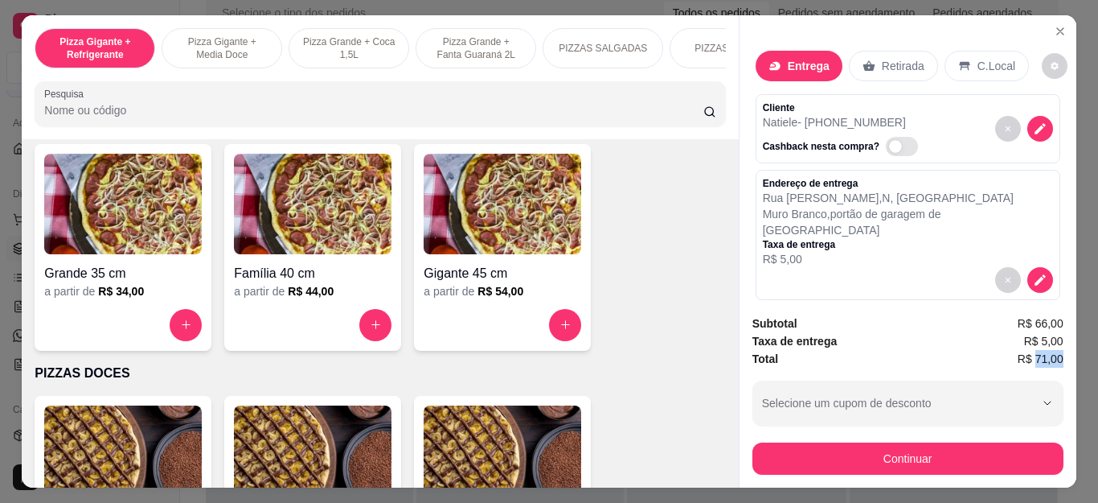
drag, startPoint x: 1032, startPoint y: 351, endPoint x: 1060, endPoint y: 352, distance: 28.2
click at [1060, 352] on div "Subtotal R$ 66,00 Taxa de entrega R$ 5,00 Total R$ 71,00 Selecione um cupom de …" at bounding box center [908, 395] width 337 height 186
click at [969, 333] on div "Taxa de entrega R$ 5,00" at bounding box center [908, 341] width 311 height 18
click at [1028, 267] on button "decrease-product-quantity" at bounding box center [1040, 279] width 25 height 25
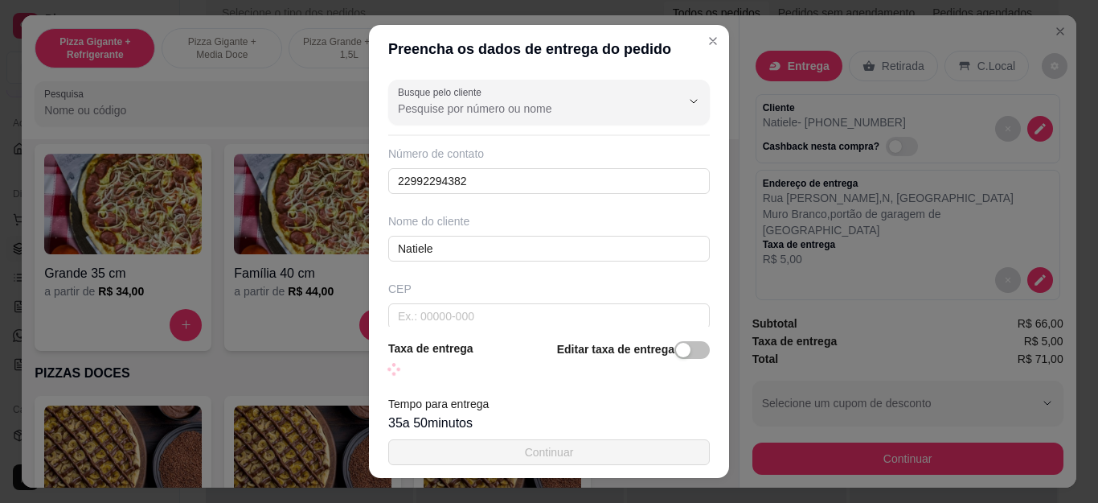
scroll to position [27, 0]
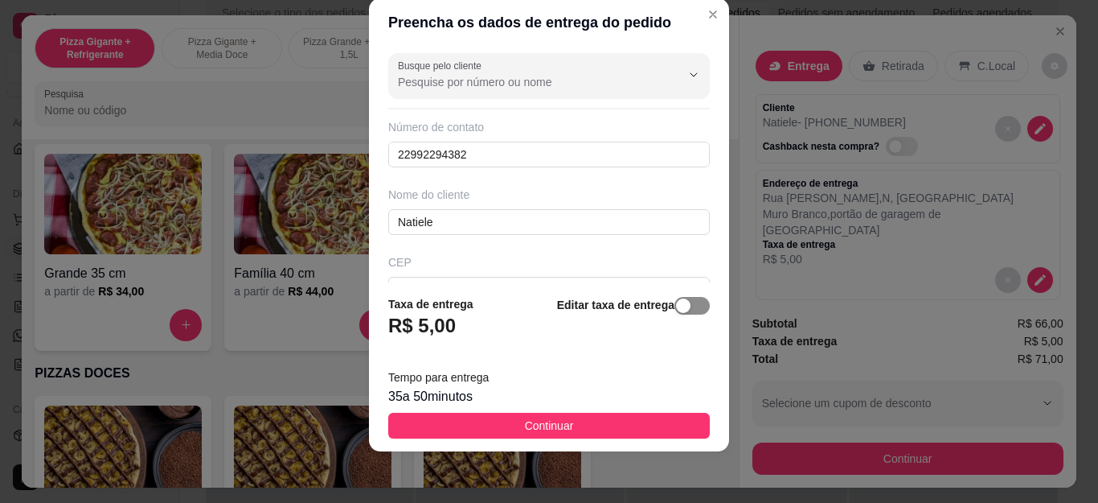
click at [676, 303] on div "button" at bounding box center [683, 305] width 14 height 14
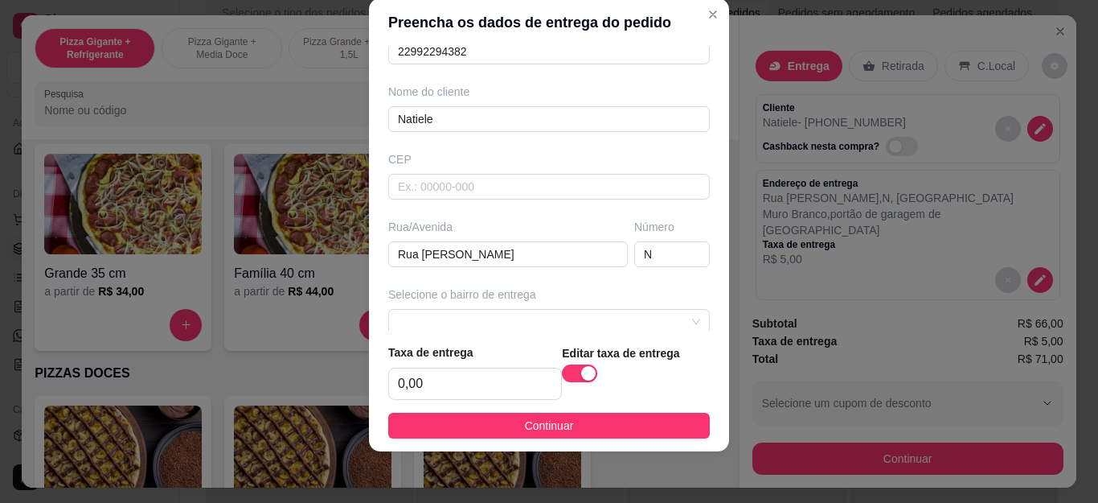
scroll to position [241, 0]
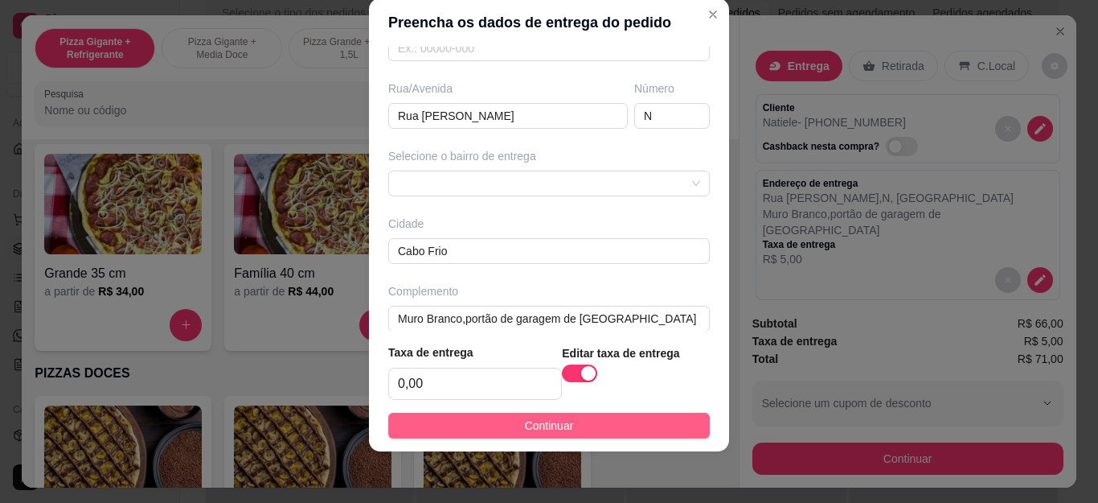
click at [474, 435] on button "Continuar" at bounding box center [549, 425] width 322 height 26
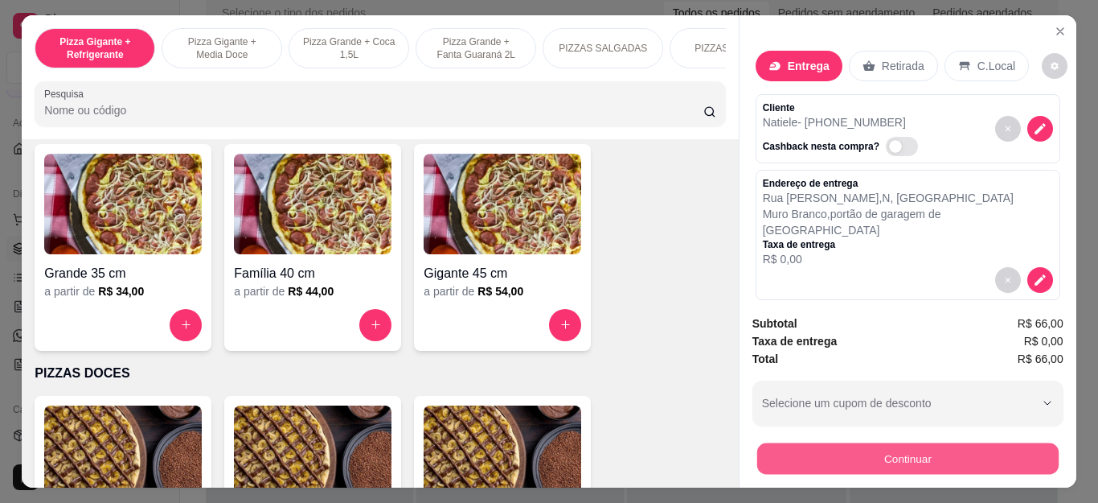
click at [850, 445] on button "Continuar" at bounding box center [908, 458] width 302 height 31
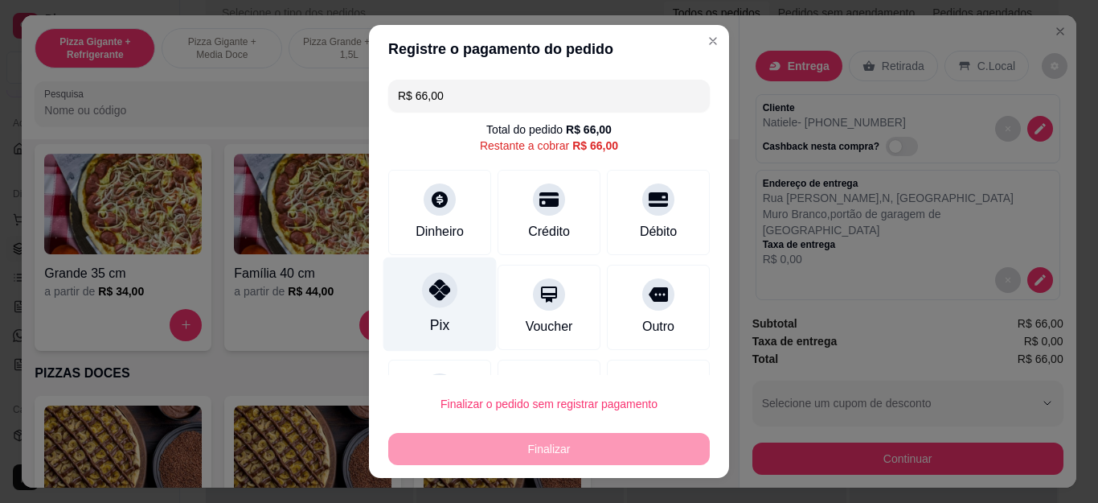
click at [422, 303] on div at bounding box center [439, 290] width 35 height 35
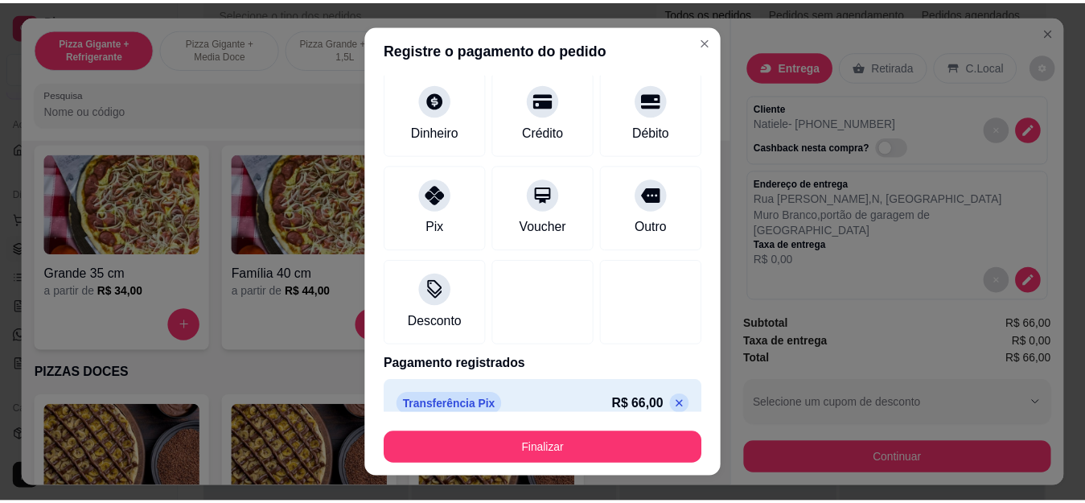
scroll to position [105, 0]
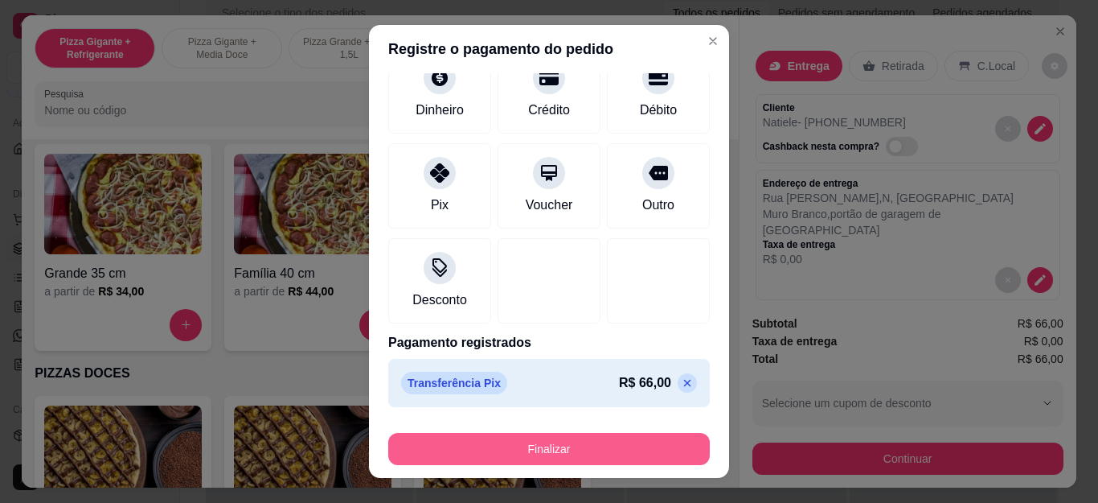
click at [501, 452] on button "Finalizar" at bounding box center [549, 449] width 322 height 32
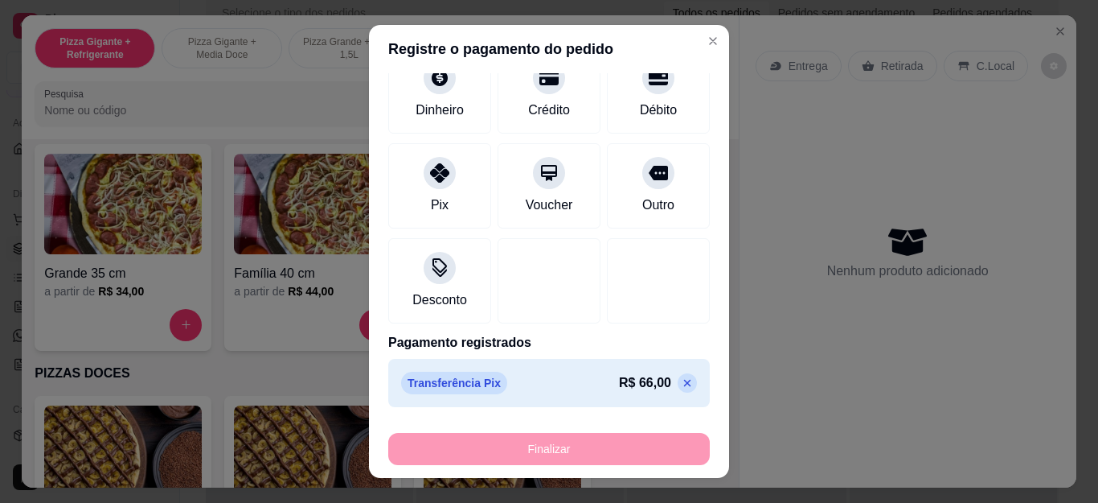
type input "-R$ 66,00"
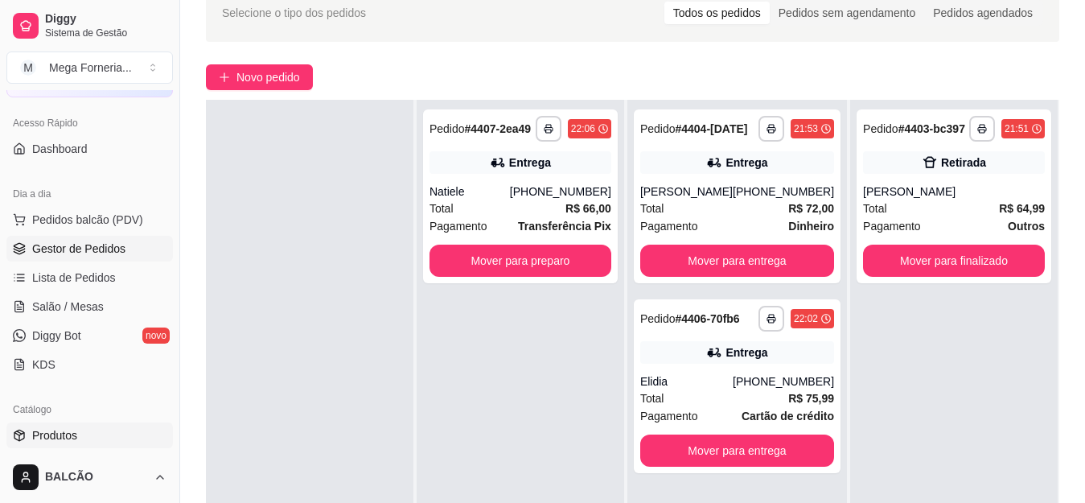
scroll to position [252, 0]
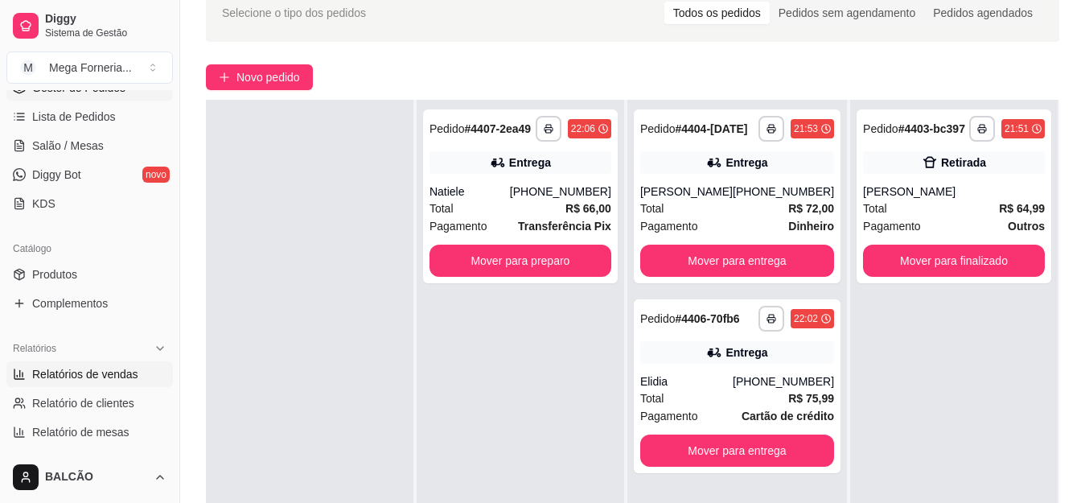
click at [69, 367] on span "Relatórios de vendas" at bounding box center [85, 374] width 106 height 16
select select "ALL"
select select "0"
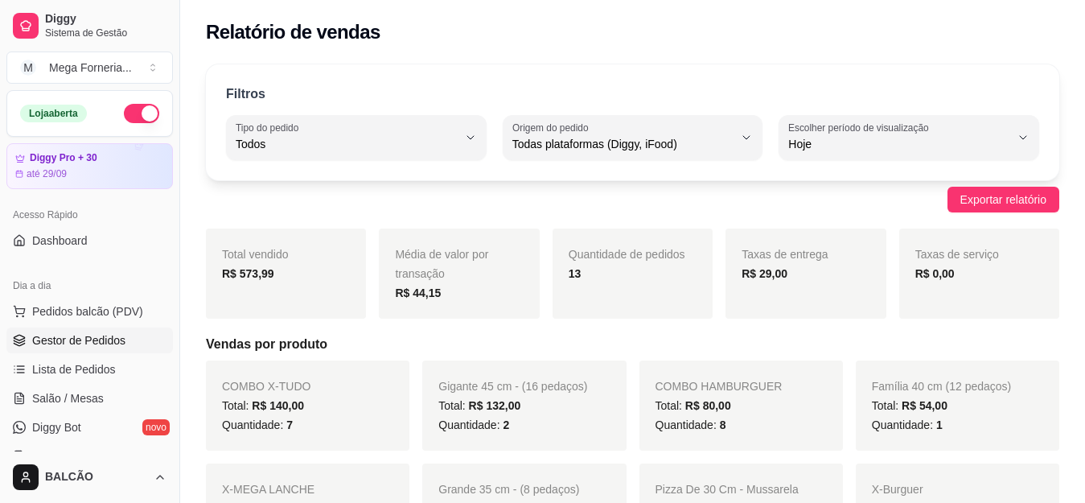
click at [107, 343] on span "Gestor de Pedidos" at bounding box center [78, 340] width 93 height 16
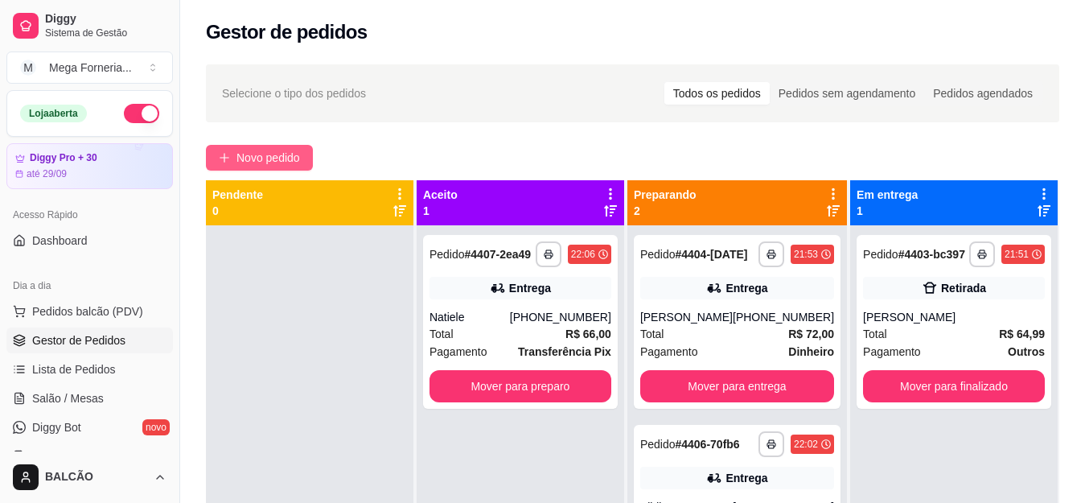
click at [270, 166] on span "Novo pedido" at bounding box center [268, 158] width 64 height 18
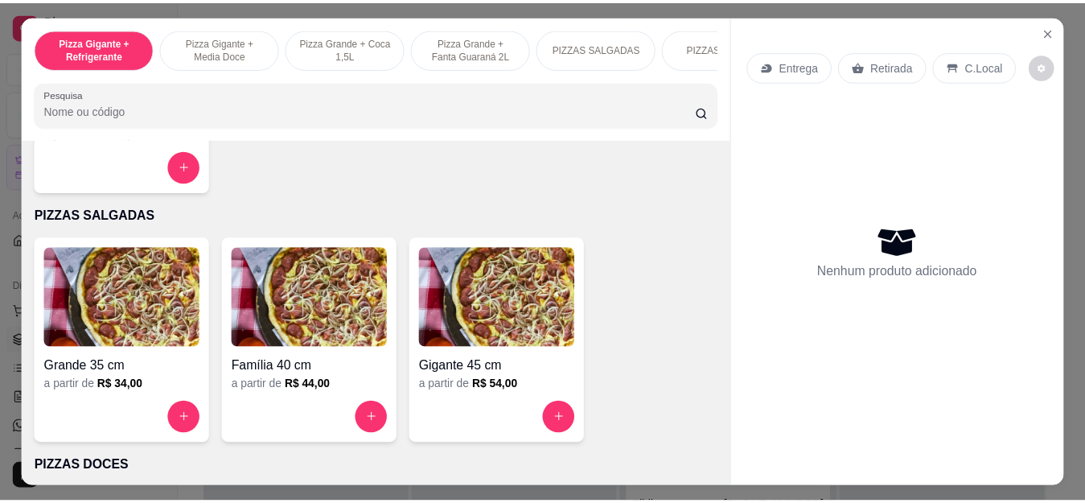
scroll to position [1126, 0]
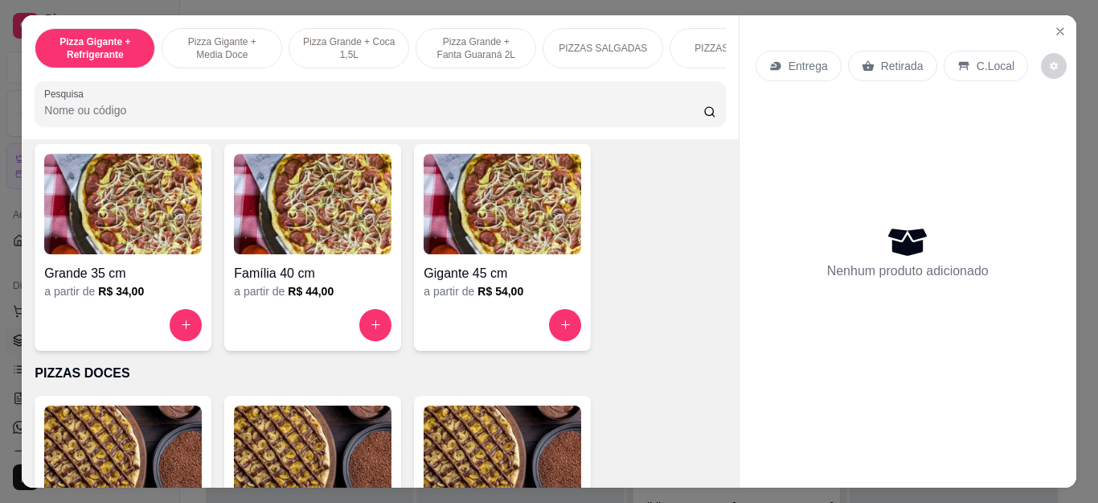
click at [351, 326] on div at bounding box center [313, 325] width 158 height 32
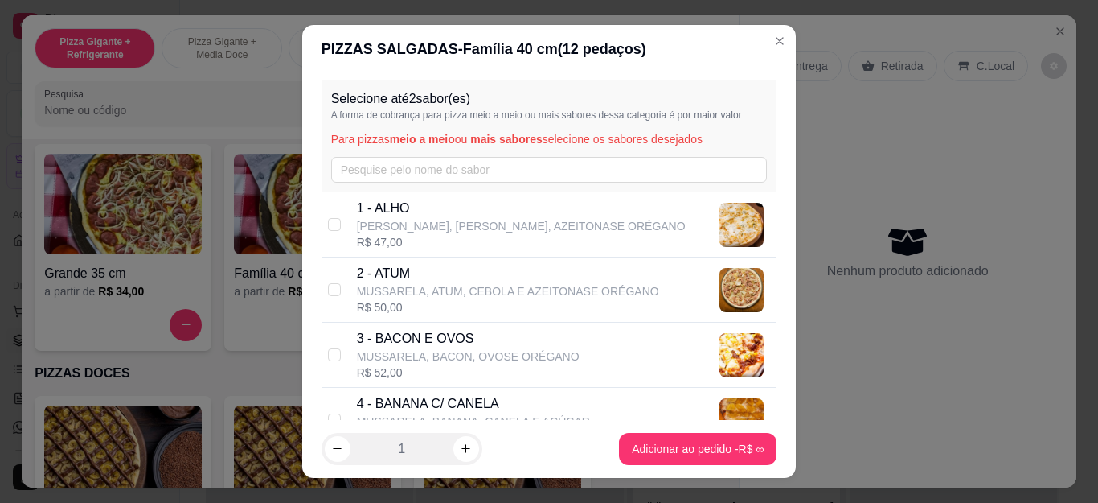
click at [409, 185] on div "Selecione até 2 sabor(es) A forma de cobrança para pizza meio a meio ou mais sa…" at bounding box center [550, 136] width 456 height 113
click at [411, 176] on input "text" at bounding box center [549, 170] width 437 height 26
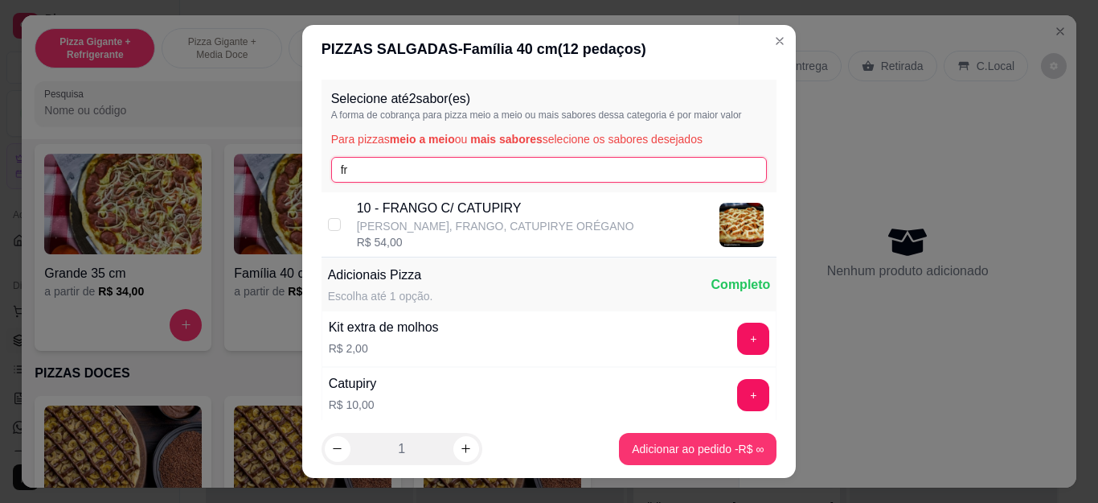
type input "fr"
click at [420, 232] on p "[PERSON_NAME], FRANGO, CATUPIRYE ORÉGANO" at bounding box center [495, 226] width 277 height 16
checkbox input "true"
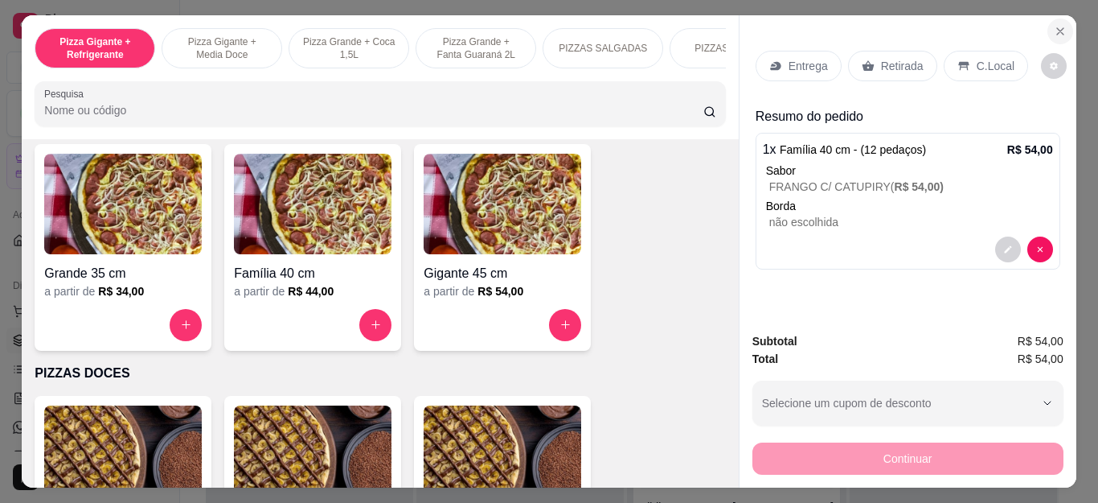
click at [1054, 25] on icon "Close" at bounding box center [1060, 31] width 13 height 13
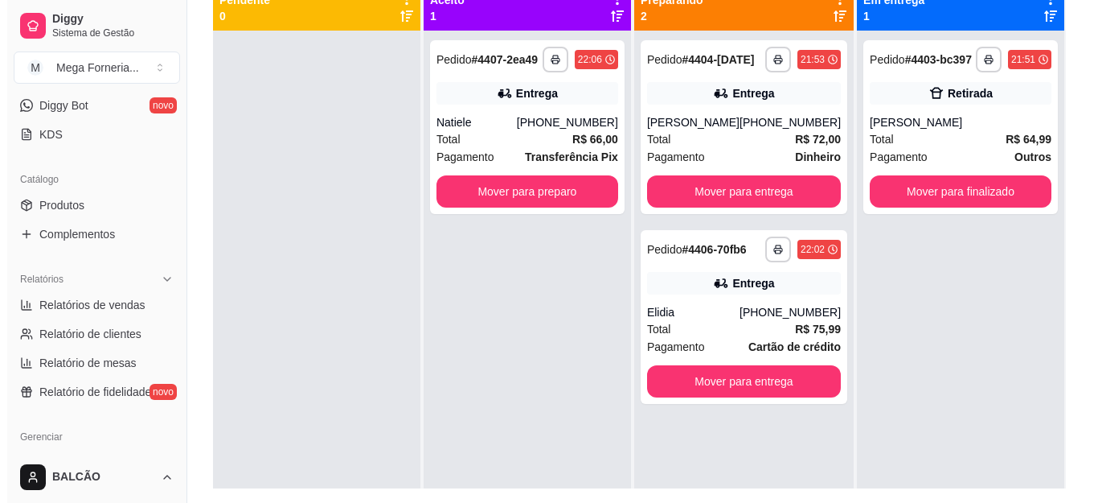
scroll to position [34, 0]
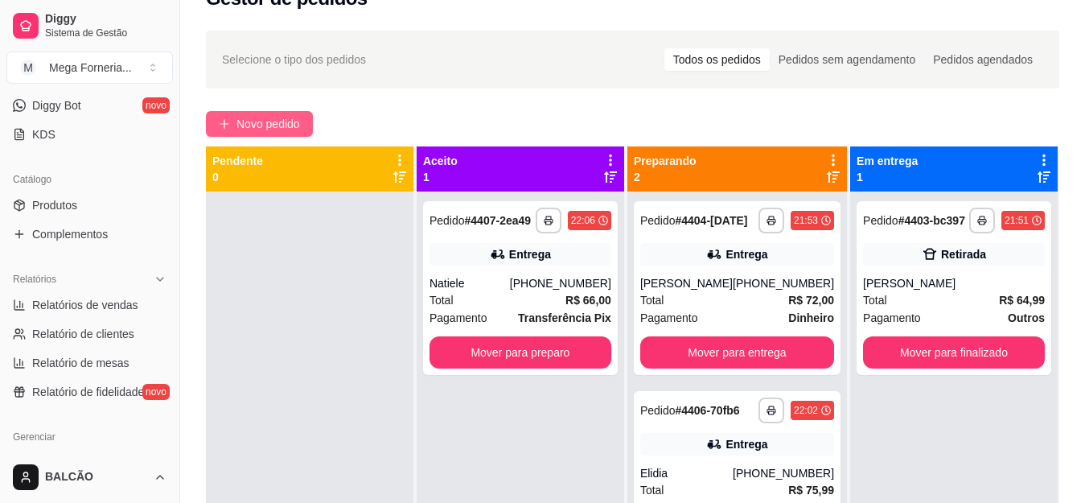
click at [231, 113] on button "Novo pedido" at bounding box center [259, 124] width 107 height 26
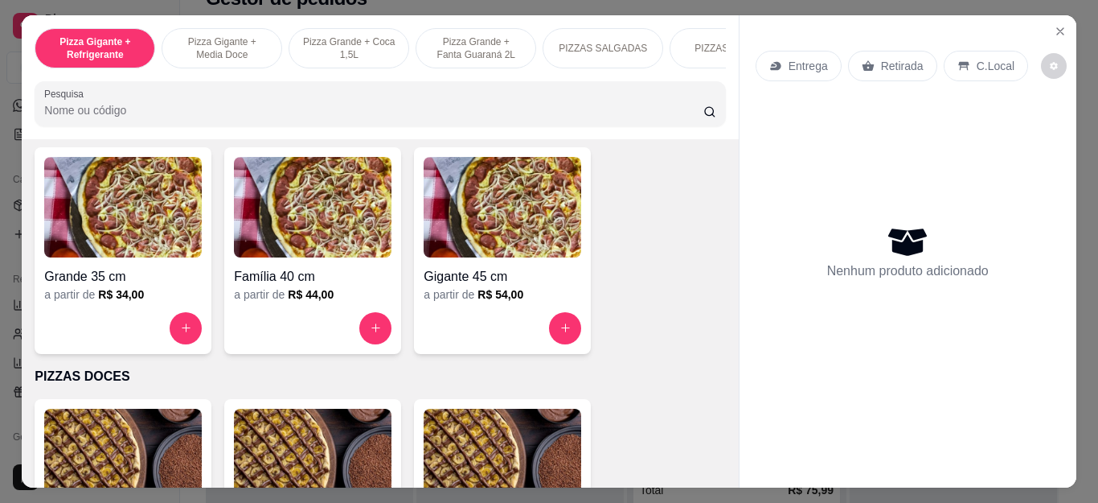
scroll to position [1126, 0]
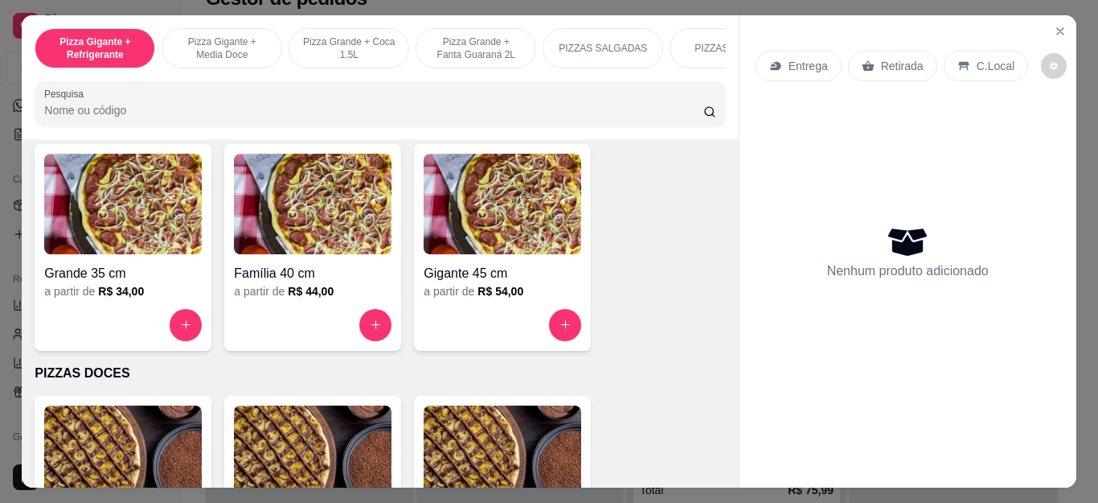
click at [384, 341] on div at bounding box center [313, 325] width 158 height 32
click at [373, 179] on input "text" at bounding box center [549, 170] width 437 height 26
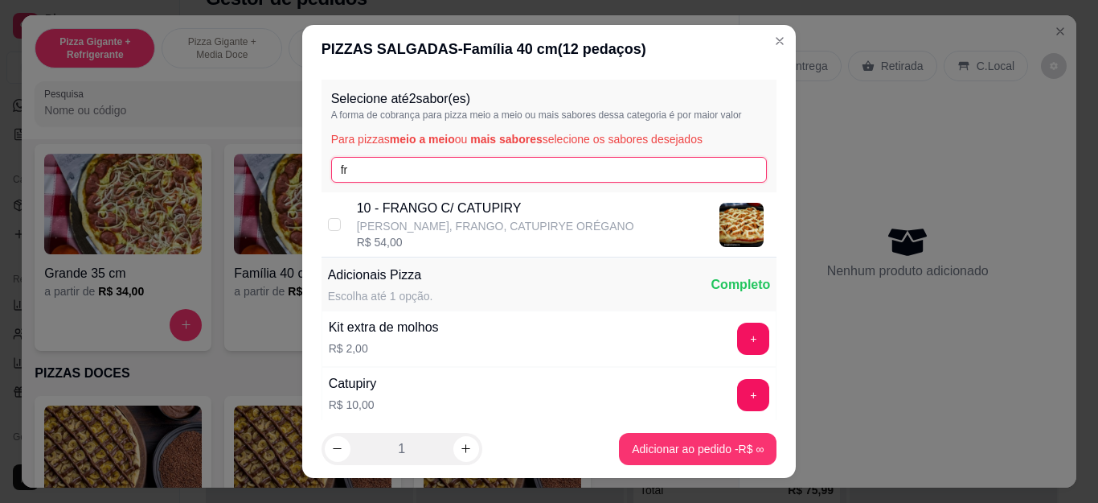
type input "fr"
click at [386, 243] on div "R$ 54,00" at bounding box center [495, 242] width 277 height 16
checkbox input "true"
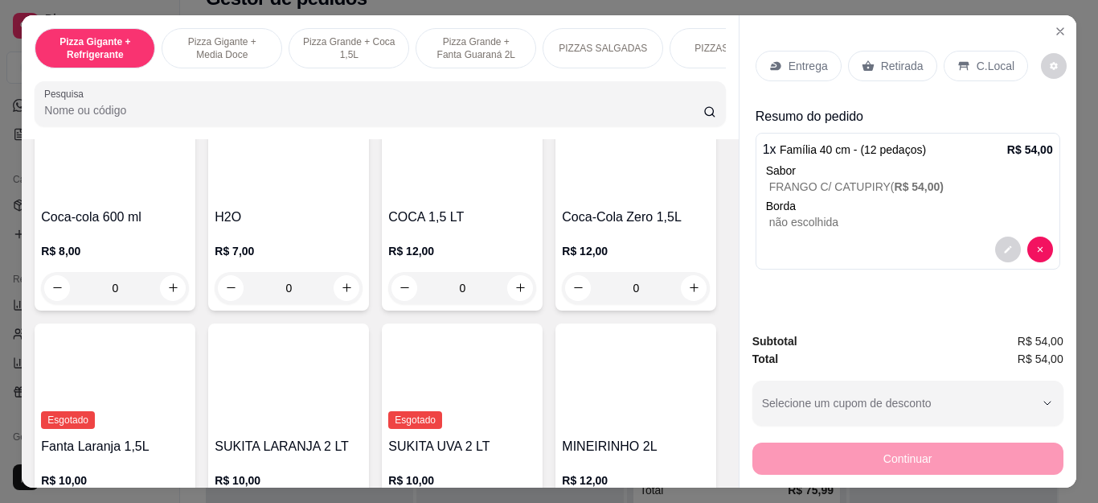
scroll to position [3779, 0]
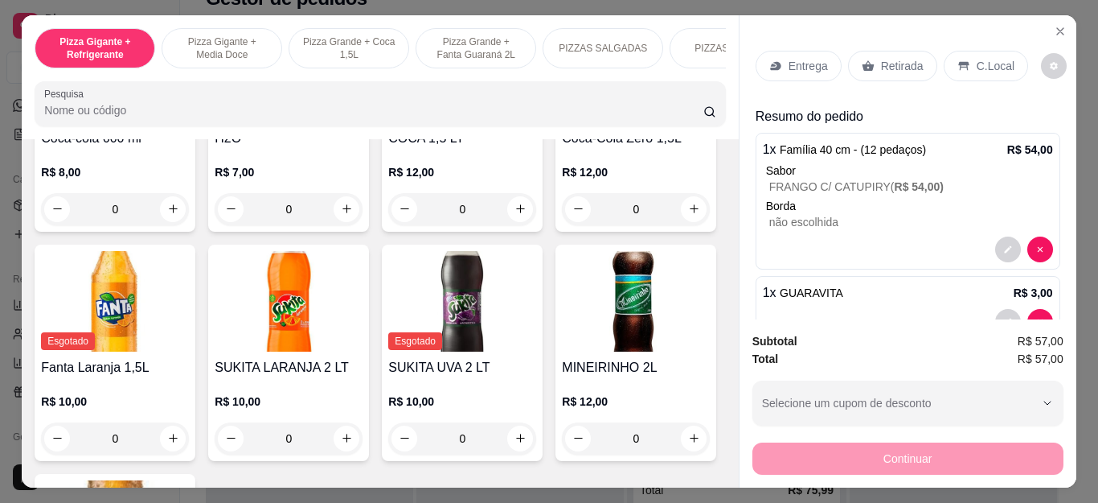
type input "2"
click at [790, 51] on div "Entrega" at bounding box center [799, 66] width 86 height 31
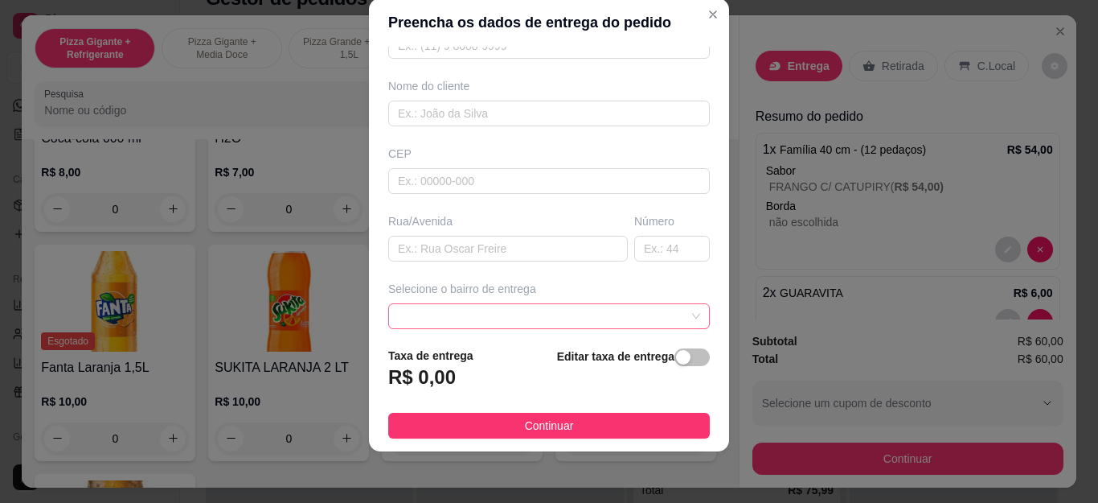
scroll to position [161, 0]
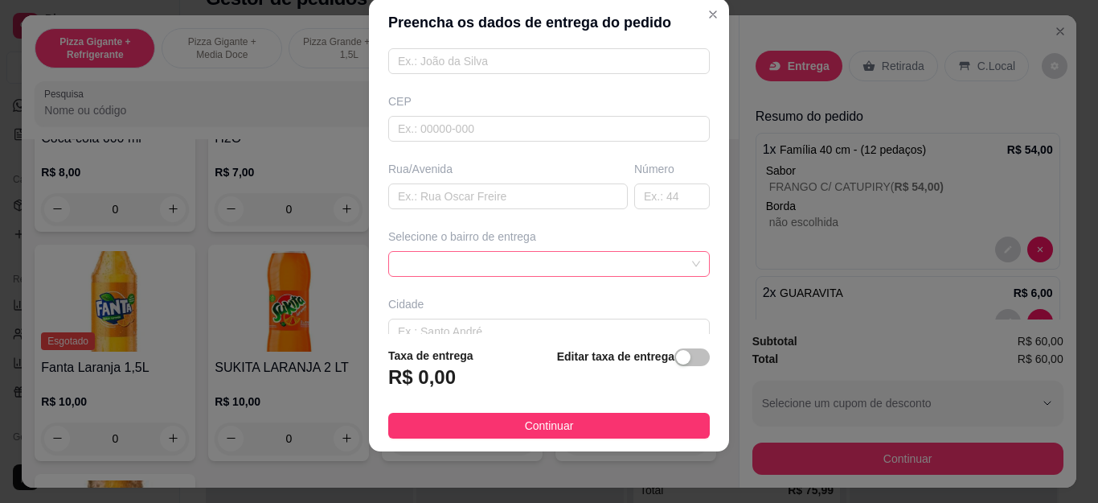
click at [497, 274] on span at bounding box center [549, 264] width 302 height 24
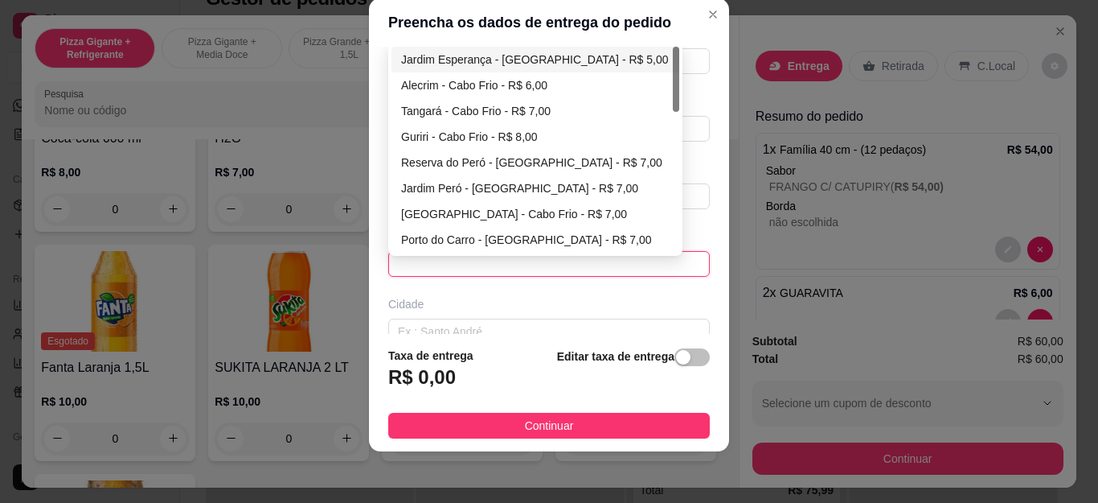
click at [522, 61] on div "Jardim Esperança - [GEOGRAPHIC_DATA] - R$ 5,00" at bounding box center [535, 60] width 269 height 18
type input "Cabo Frio"
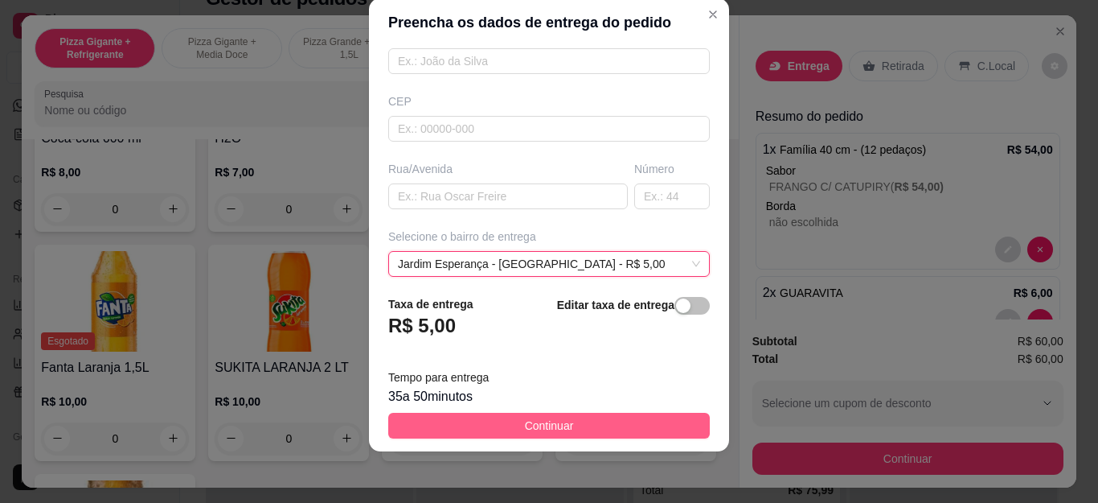
click at [549, 425] on span "Continuar" at bounding box center [549, 425] width 49 height 18
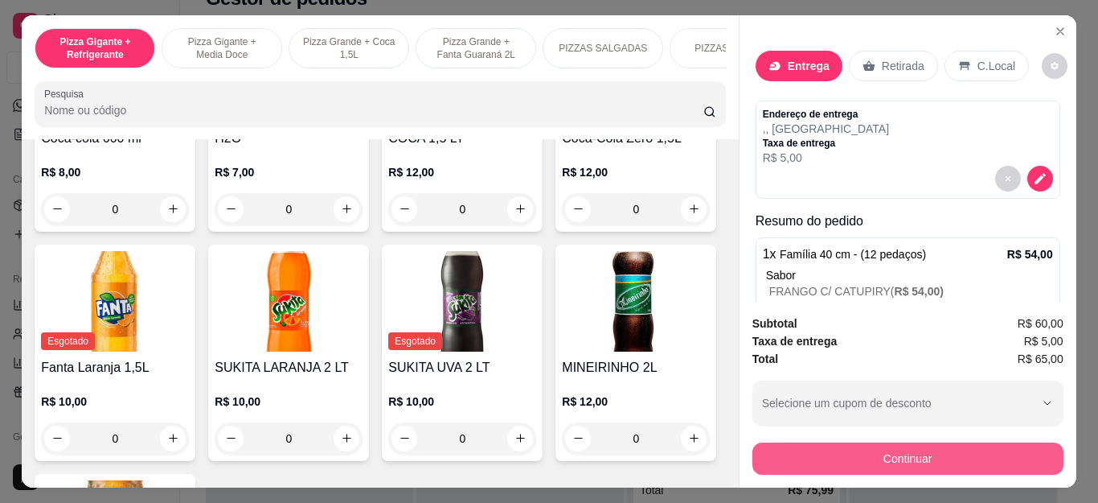
click at [888, 449] on button "Continuar" at bounding box center [908, 458] width 311 height 32
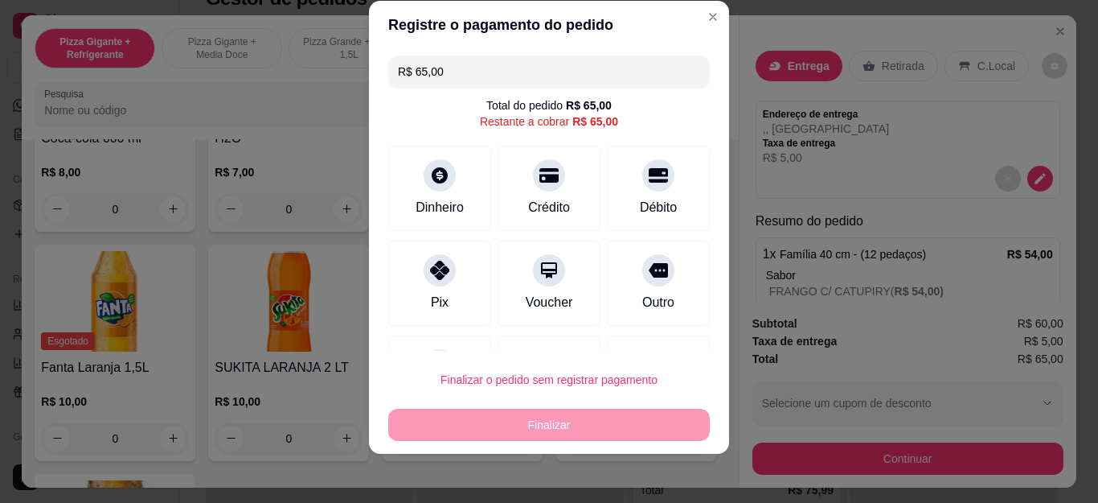
scroll to position [27, 0]
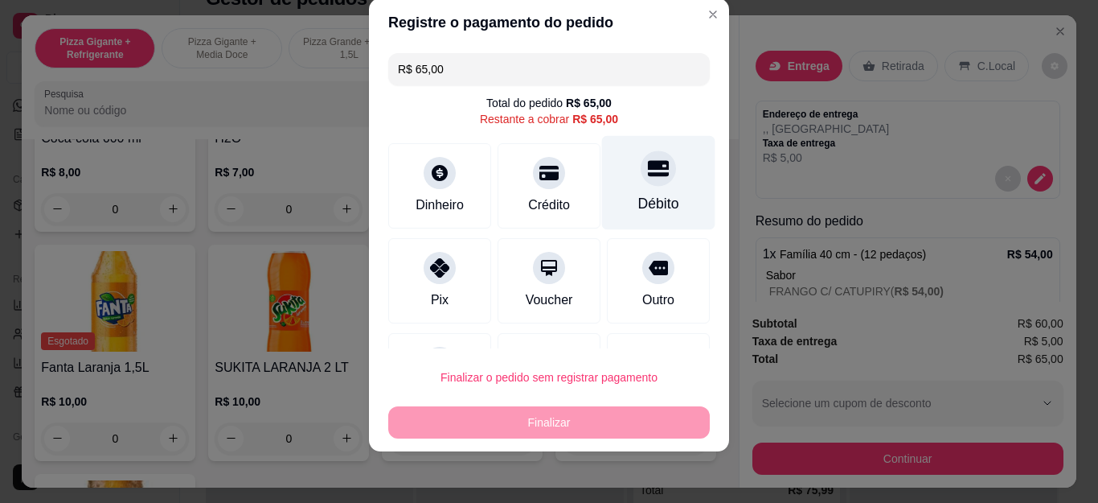
click at [655, 183] on div "Débito" at bounding box center [658, 183] width 113 height 94
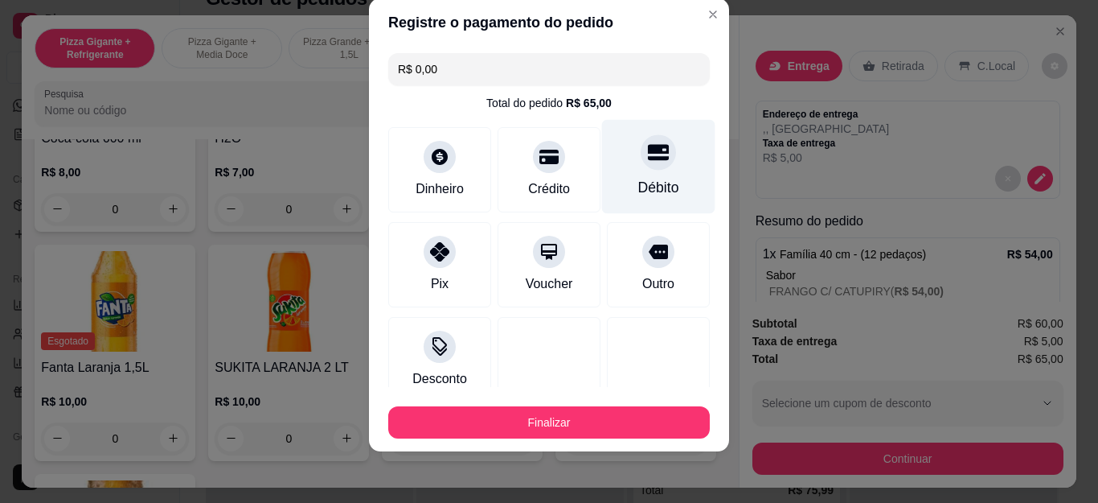
type input "R$ 0,00"
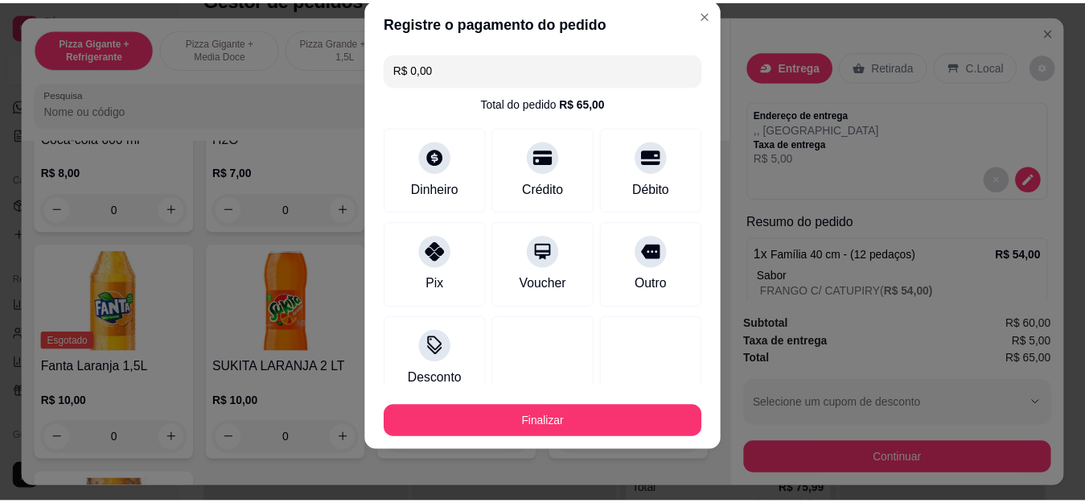
scroll to position [105, 0]
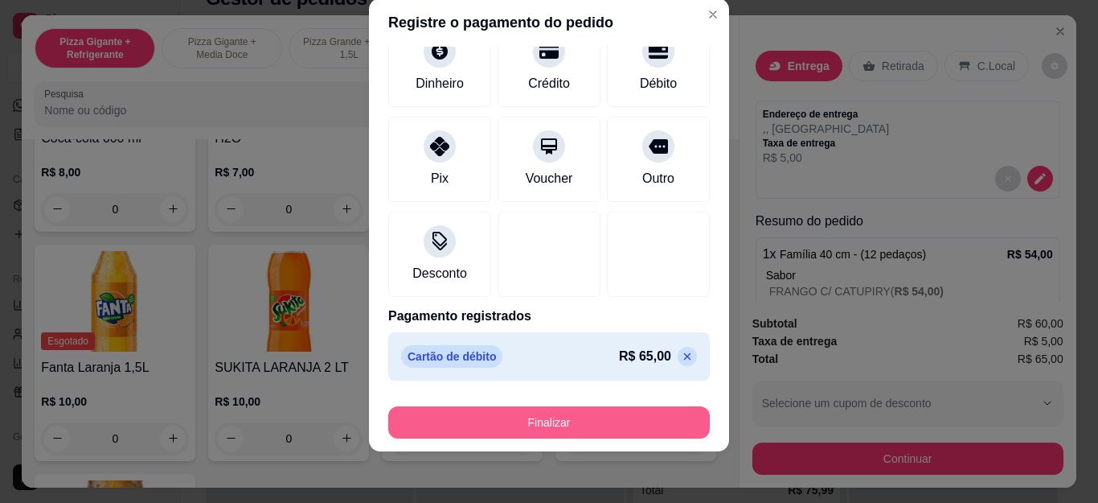
click at [633, 439] on footer "Finalizar" at bounding box center [549, 419] width 360 height 64
click at [631, 416] on button "Finalizar" at bounding box center [549, 422] width 322 height 32
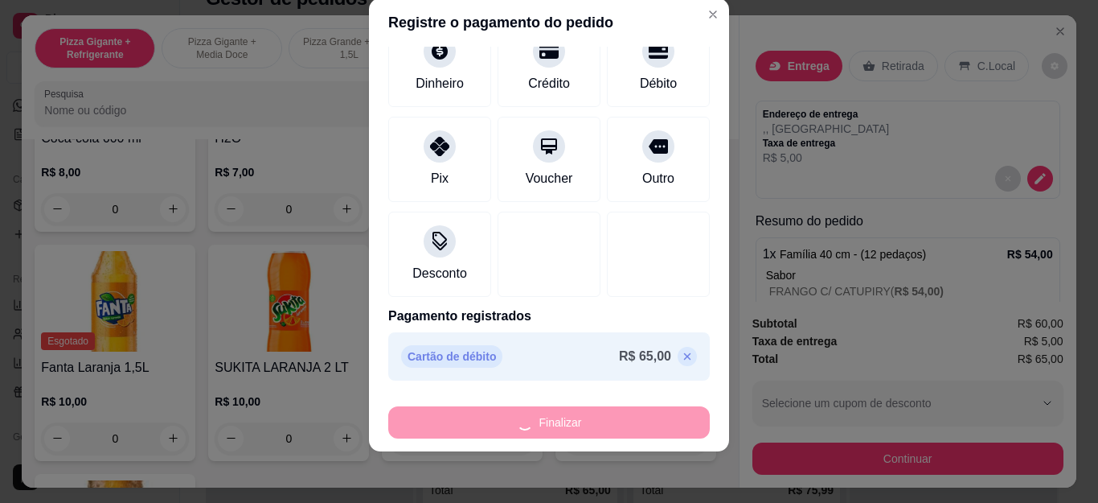
type input "0"
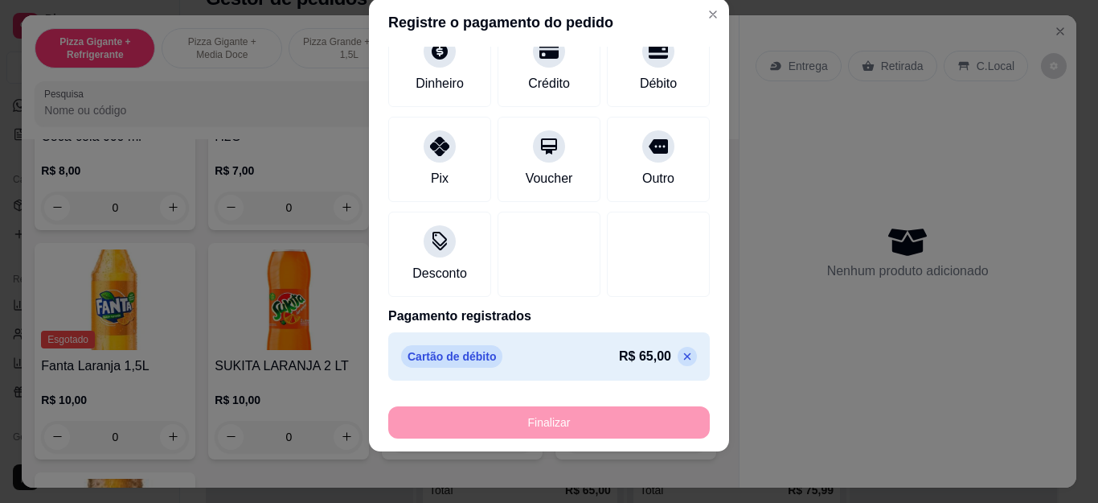
type input "-R$ 65,00"
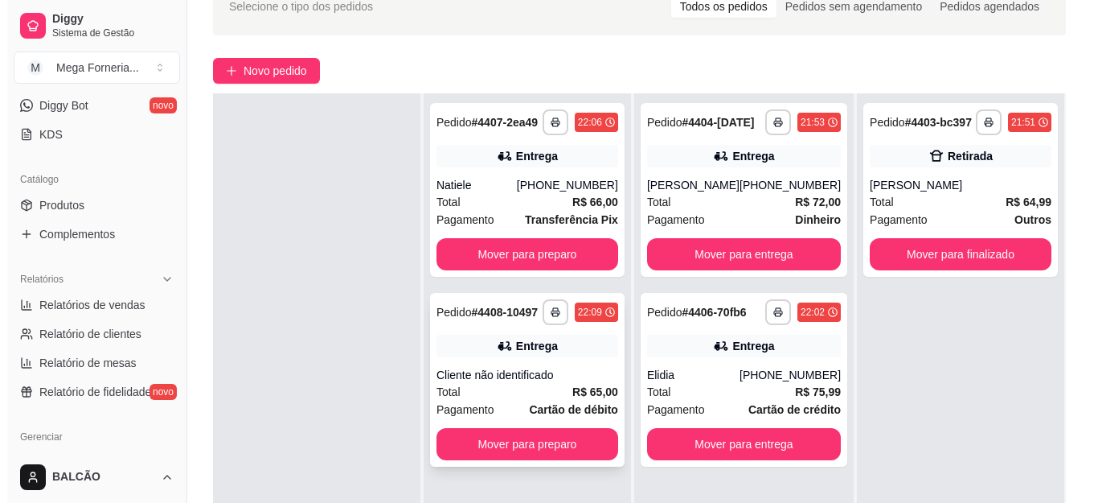
scroll to position [114, 0]
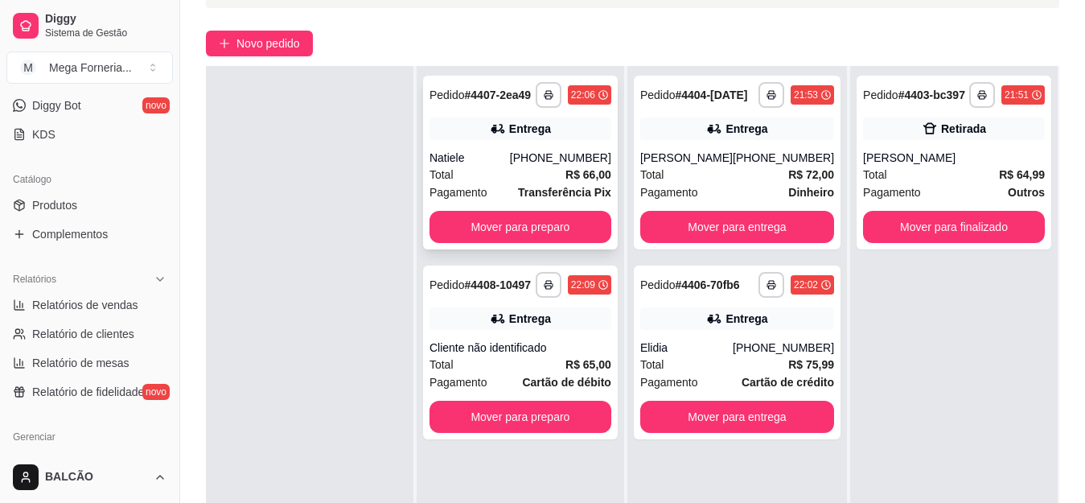
click at [529, 114] on div "**********" at bounding box center [520, 163] width 195 height 174
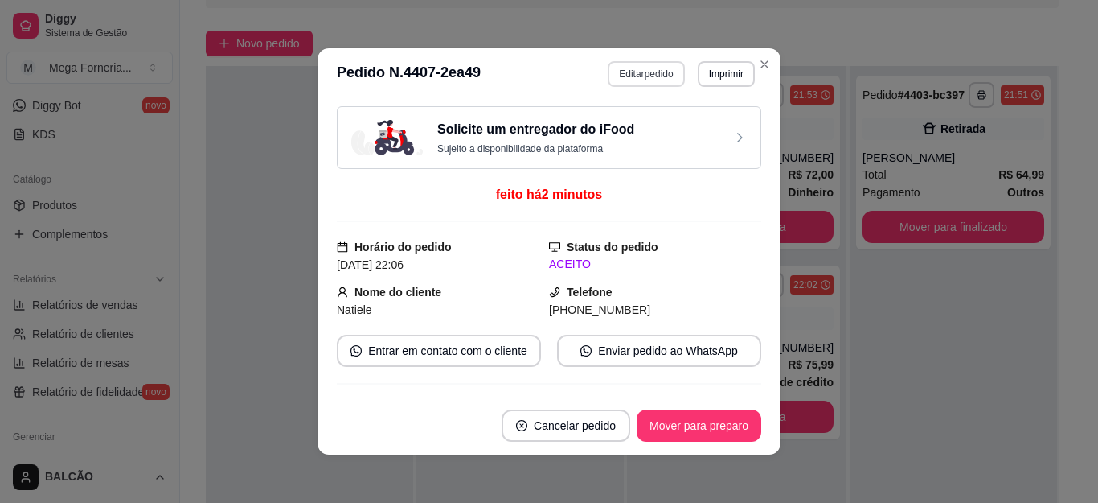
click at [631, 79] on button "Editar pedido" at bounding box center [646, 74] width 76 height 26
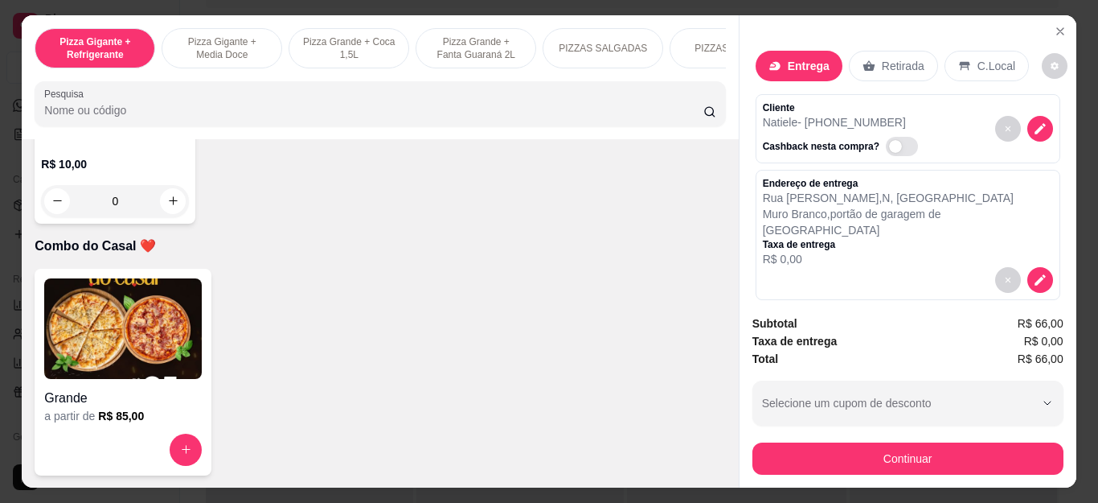
scroll to position [4422, 0]
type input "1"
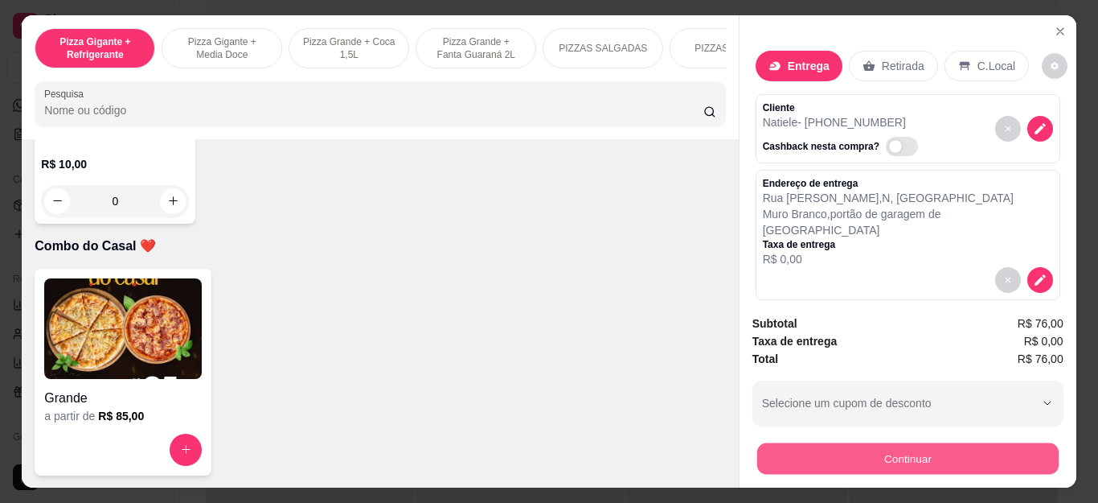
click at [855, 454] on button "Continuar" at bounding box center [908, 458] width 302 height 31
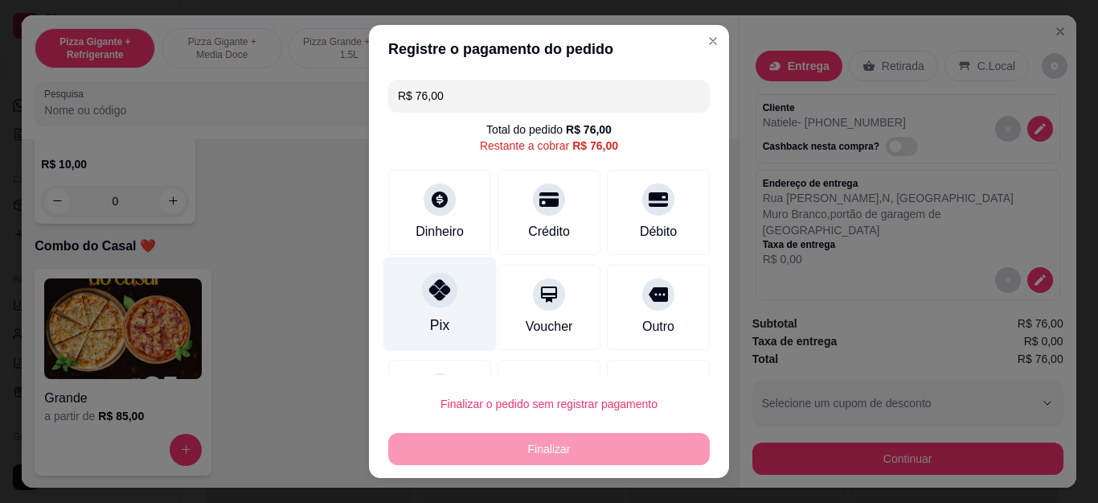
click at [411, 306] on div "Pix" at bounding box center [440, 304] width 113 height 94
type input "R$ 0,00"
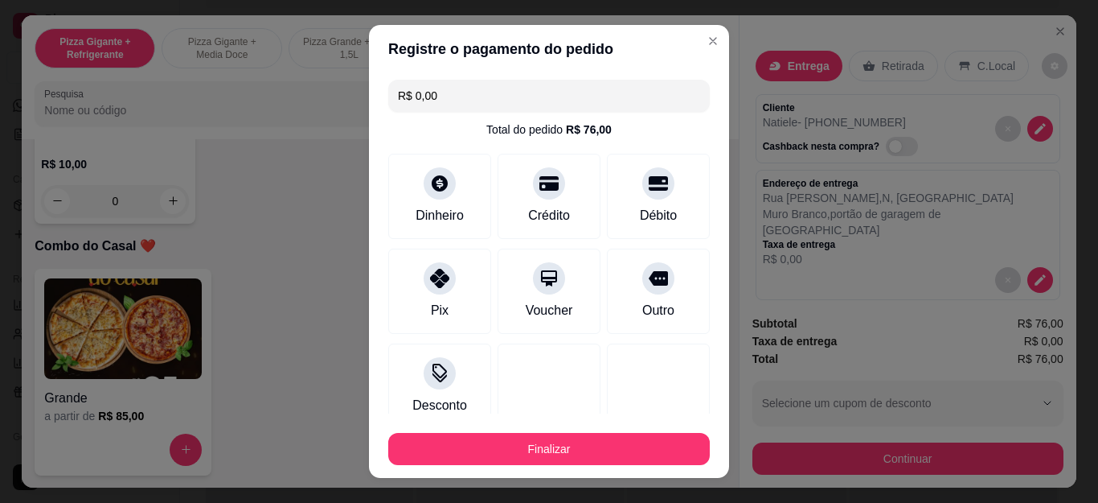
scroll to position [105, 0]
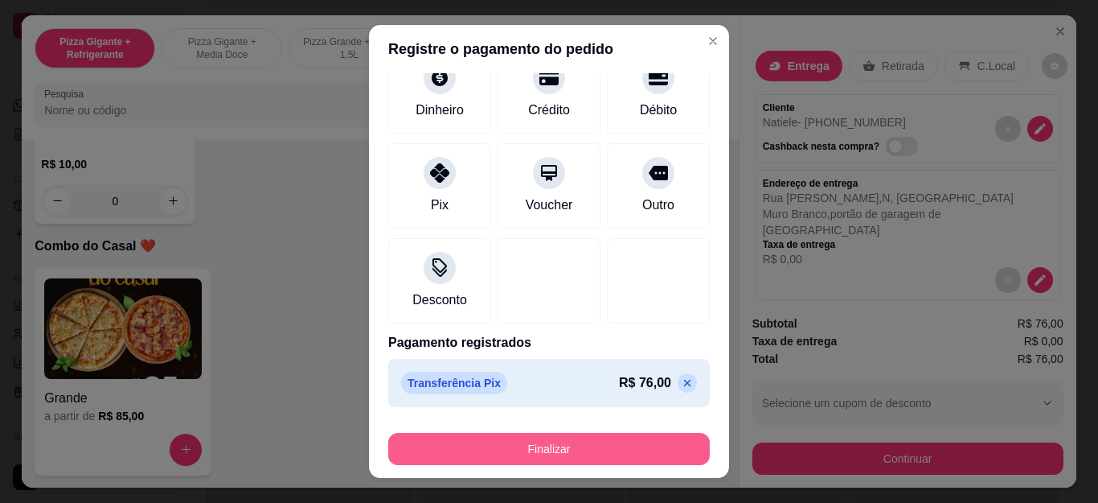
click at [488, 453] on button "Finalizar" at bounding box center [549, 449] width 322 height 32
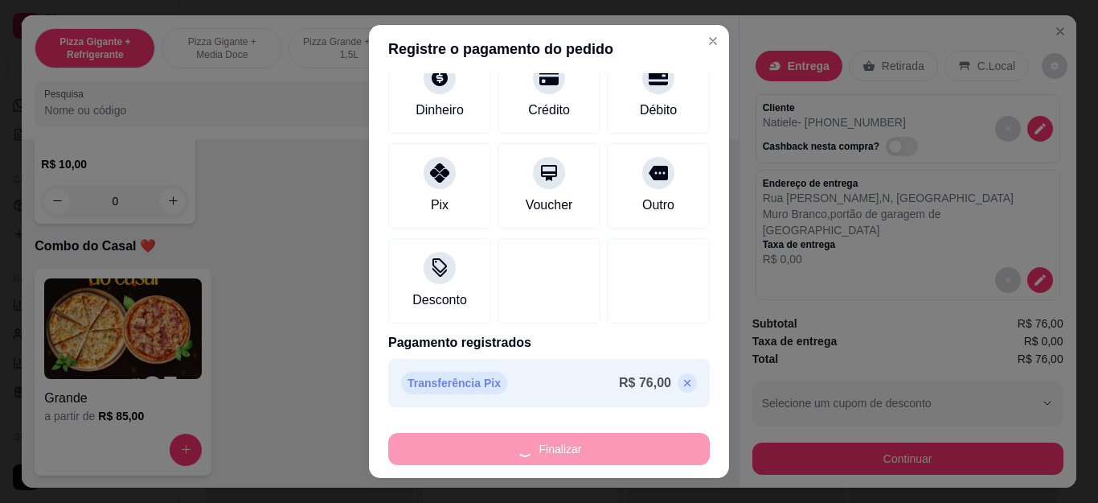
type input "0"
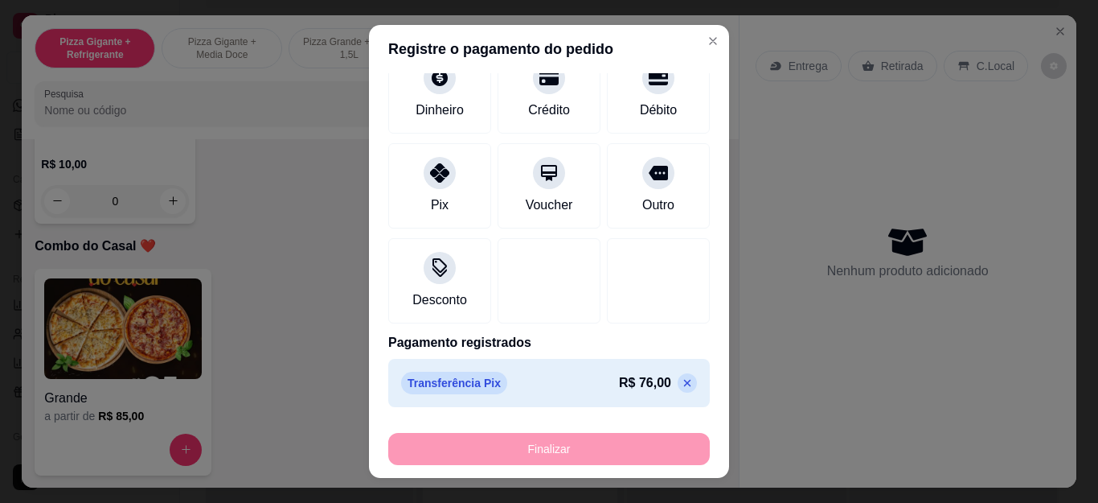
type input "-R$ 76,00"
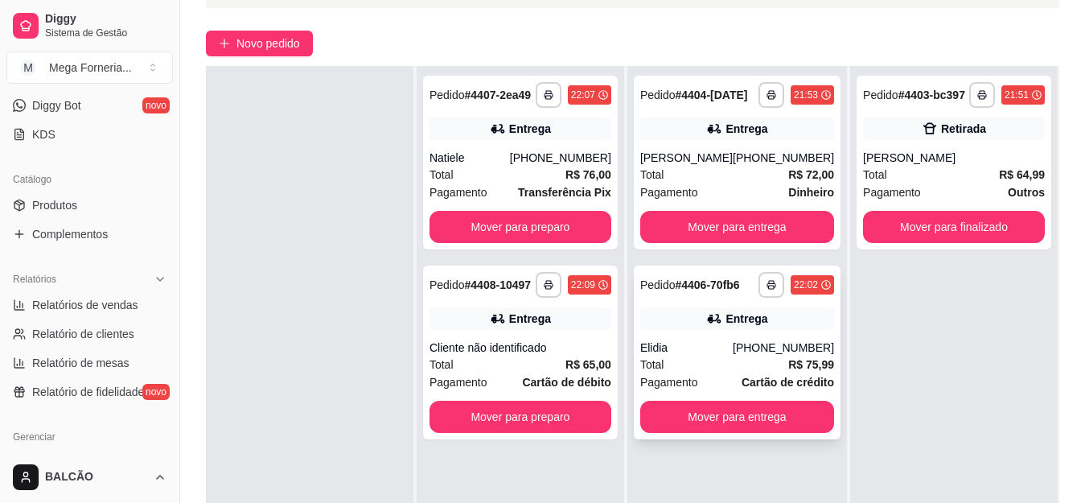
click at [741, 341] on div "[PHONE_NUMBER]" at bounding box center [782, 347] width 101 height 16
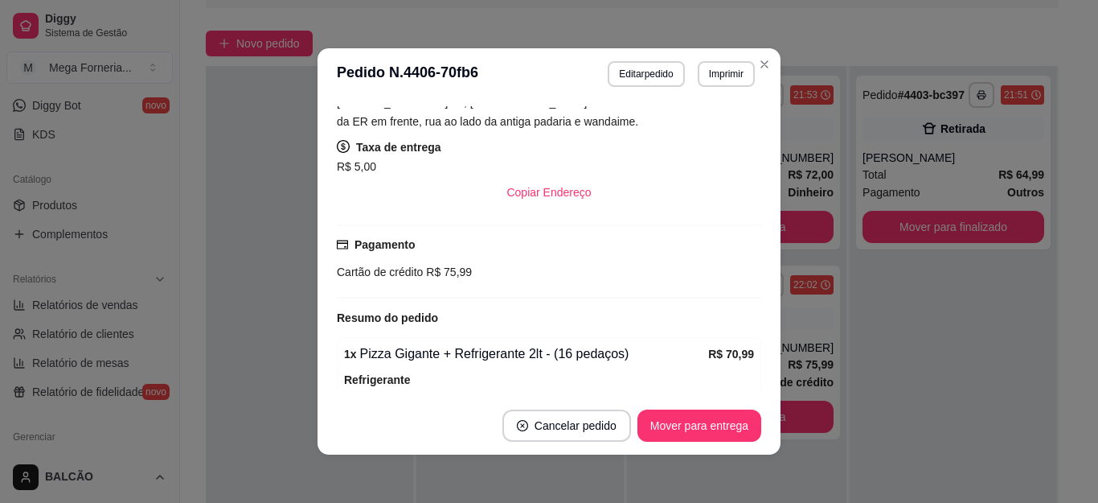
scroll to position [322, 0]
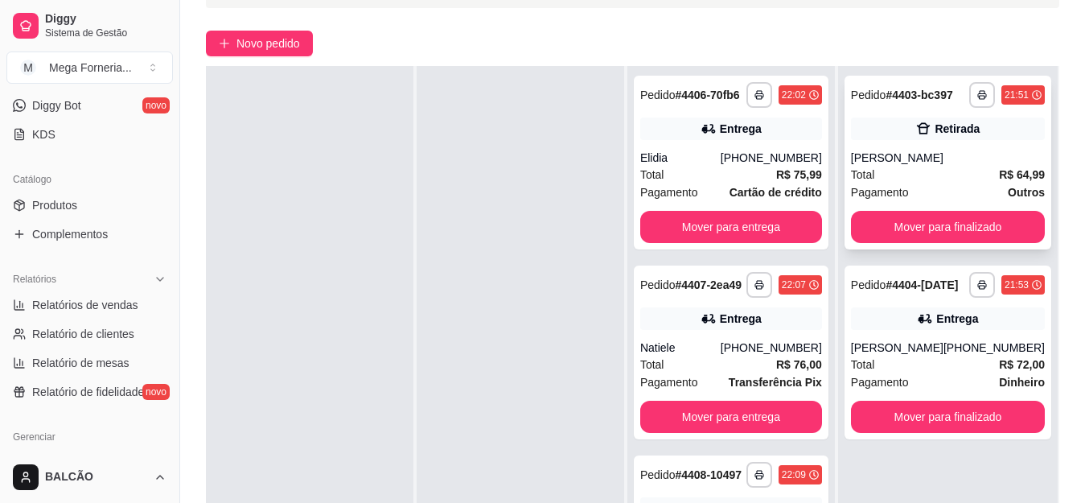
click at [928, 120] on div "Retirada" at bounding box center [948, 128] width 194 height 23
click at [946, 131] on div "Retirada" at bounding box center [956, 129] width 45 height 16
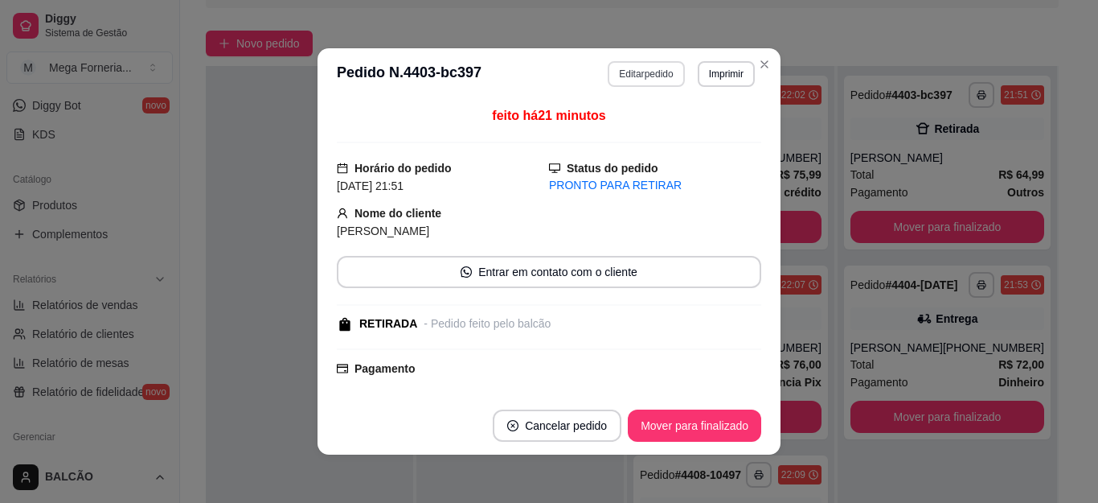
click at [629, 70] on button "Editar pedido" at bounding box center [646, 74] width 76 height 26
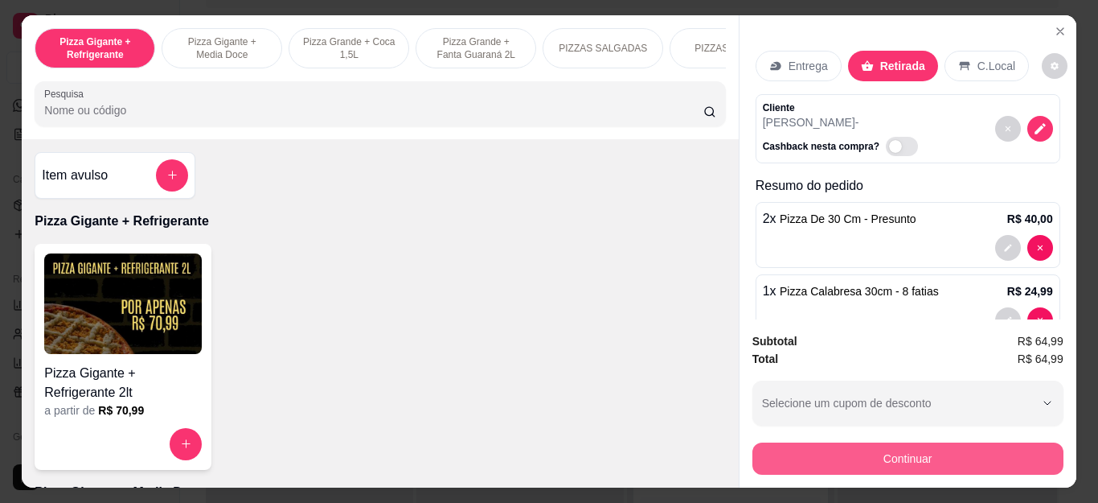
click at [879, 453] on button "Continuar" at bounding box center [908, 458] width 311 height 32
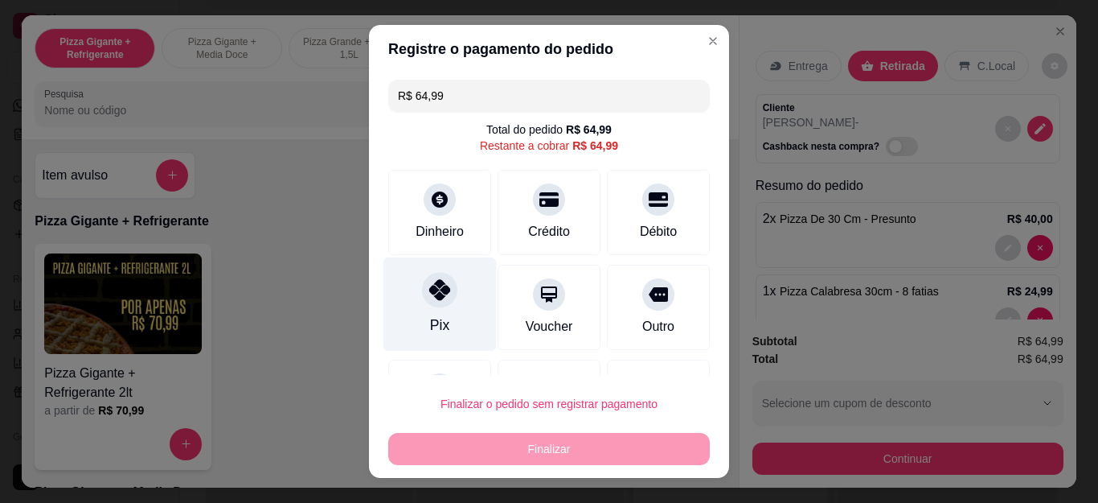
click at [455, 304] on div "Pix" at bounding box center [440, 304] width 113 height 94
type input "R$ 0,00"
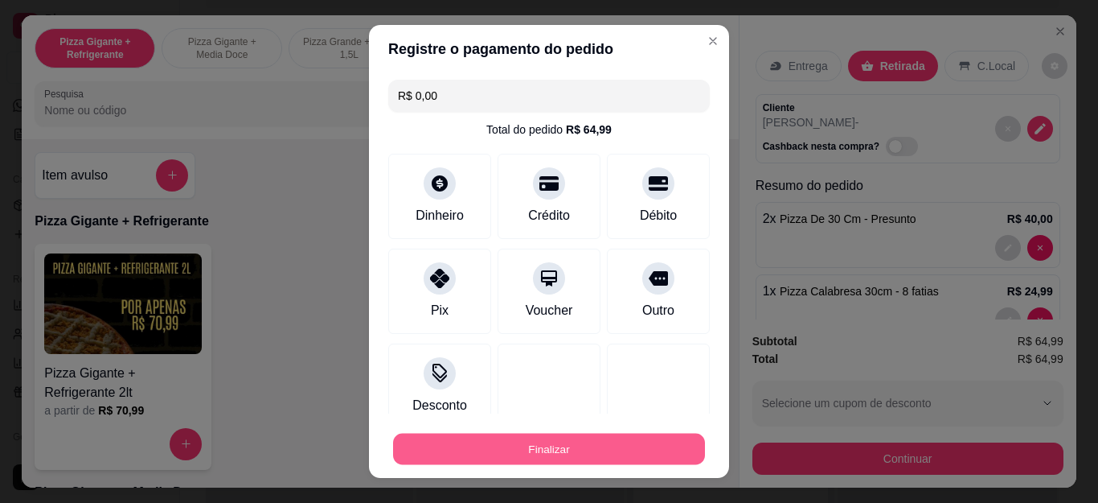
click at [574, 456] on button "Finalizar" at bounding box center [549, 448] width 312 height 31
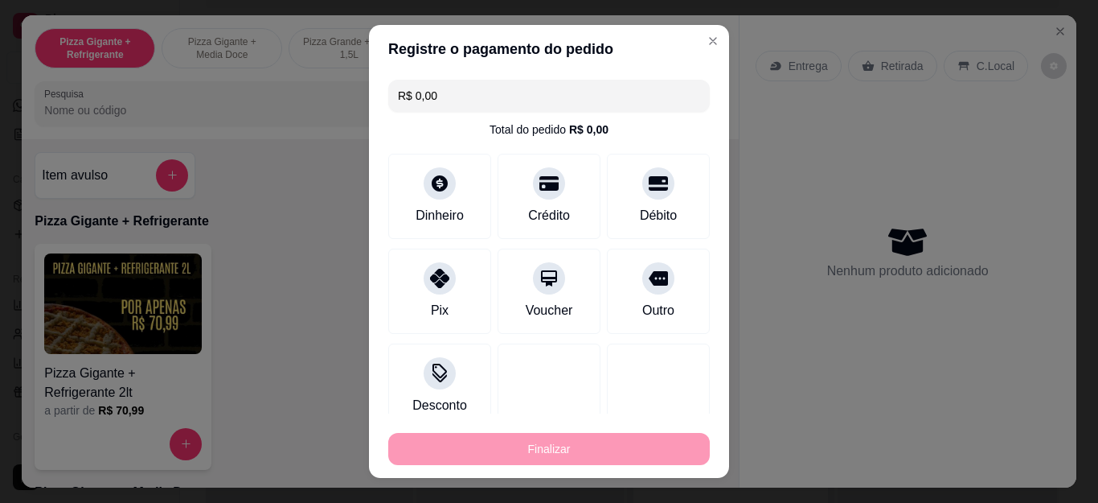
type input "0"
type input "-R$ 64,99"
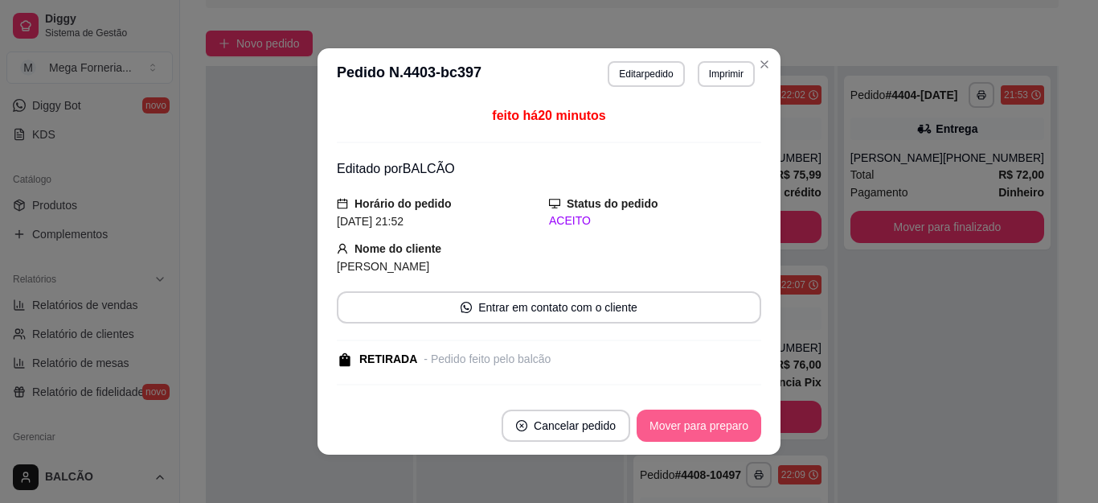
click at [737, 423] on button "Mover para preparo" at bounding box center [699, 425] width 125 height 32
click at [736, 423] on button "Mover para retirada disponível" at bounding box center [673, 425] width 178 height 32
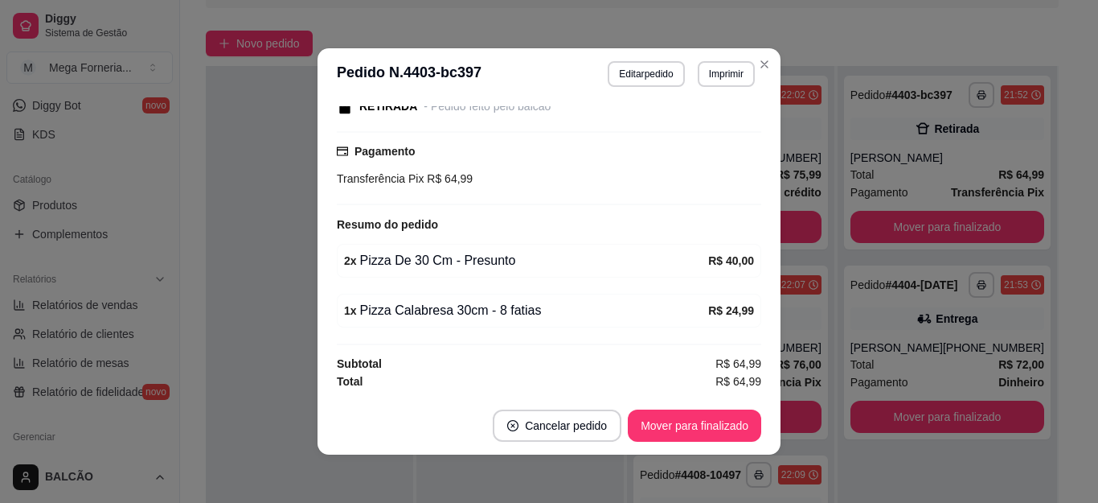
scroll to position [3, 0]
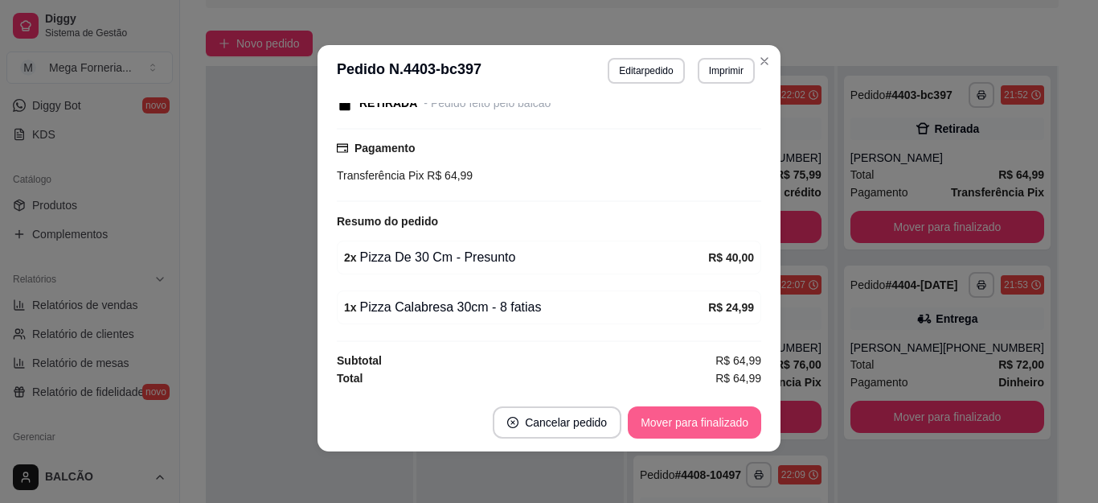
click at [708, 420] on button "Mover para finalizado" at bounding box center [694, 422] width 133 height 32
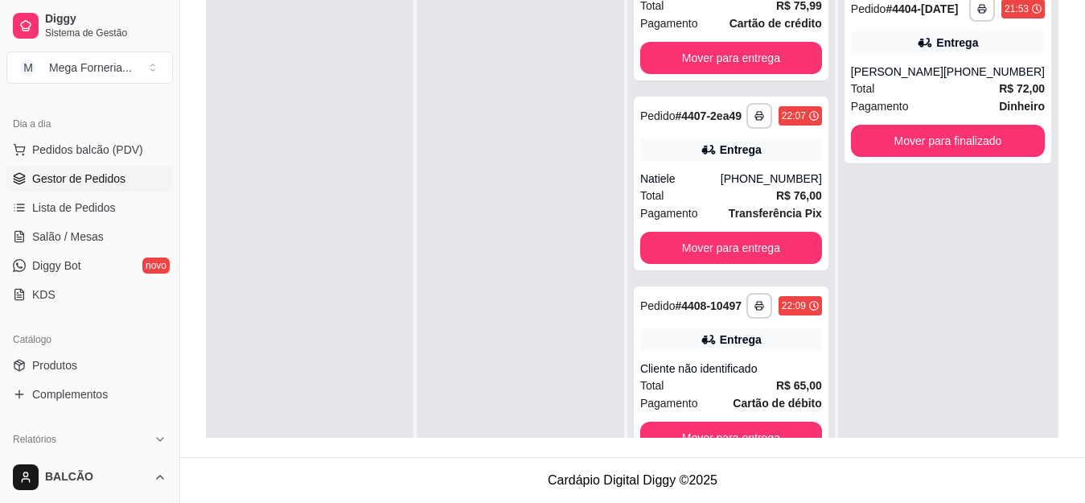
scroll to position [161, 0]
click at [91, 243] on span "Salão / Mesas" at bounding box center [68, 237] width 72 height 16
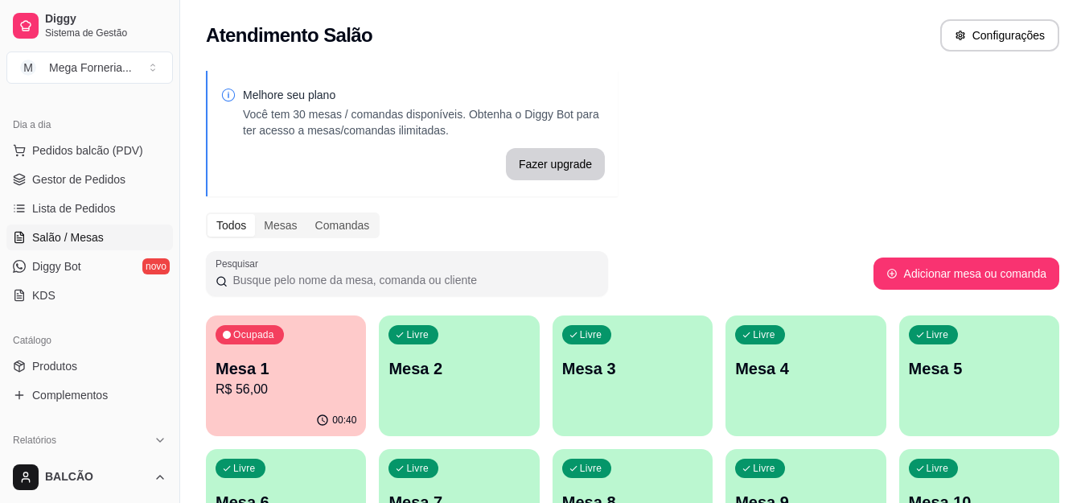
click at [240, 349] on div "Ocupada Mesa 1 R$ 56,00" at bounding box center [286, 359] width 160 height 89
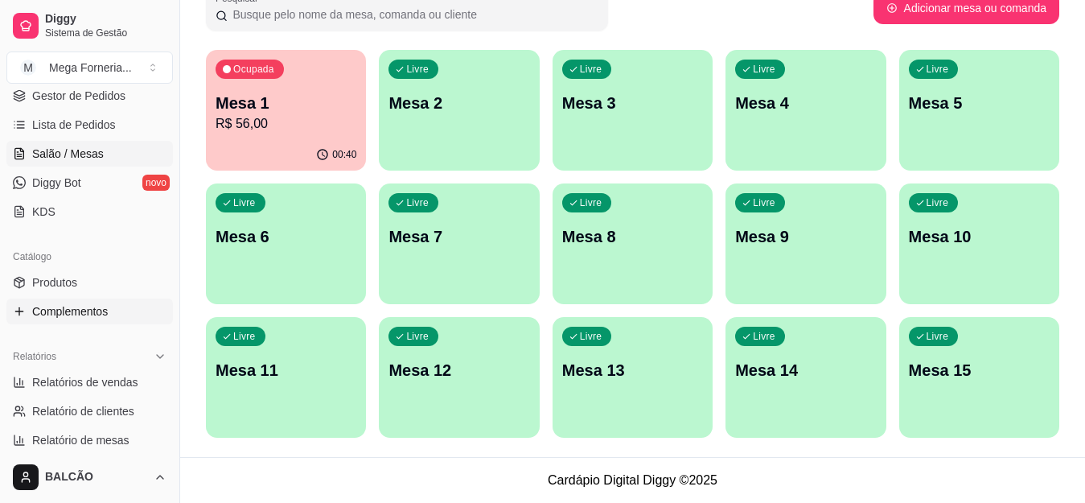
scroll to position [322, 0]
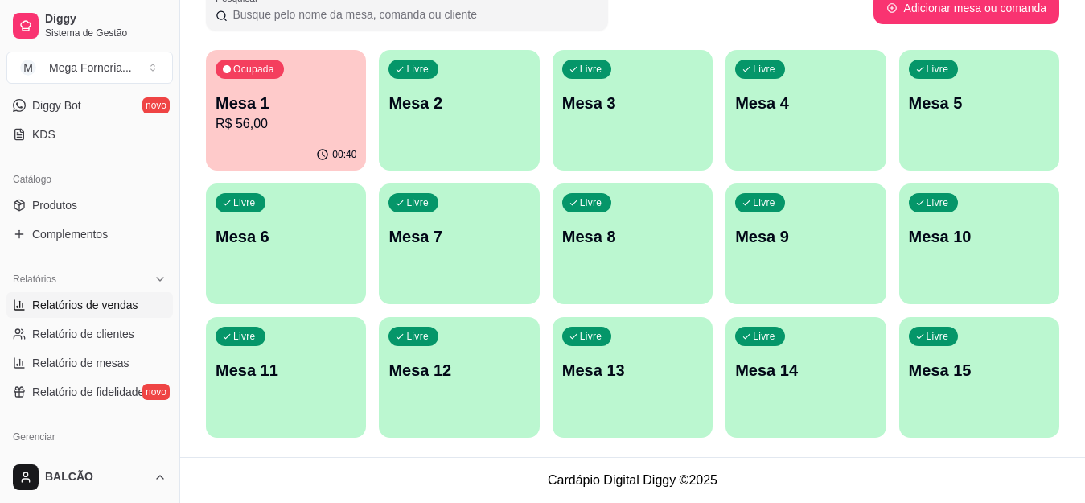
click at [70, 306] on span "Relatórios de vendas" at bounding box center [85, 305] width 106 height 16
select select "ALL"
select select "0"
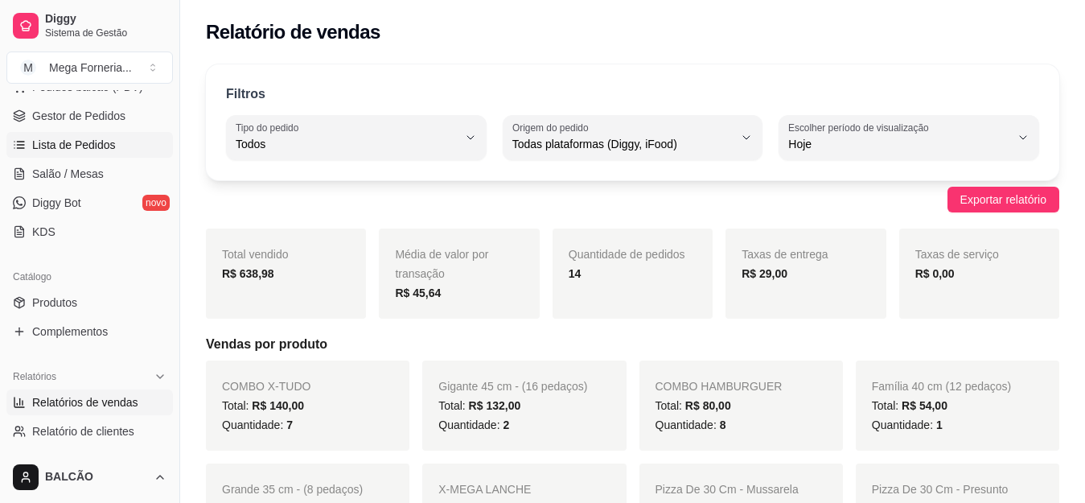
scroll to position [80, 0]
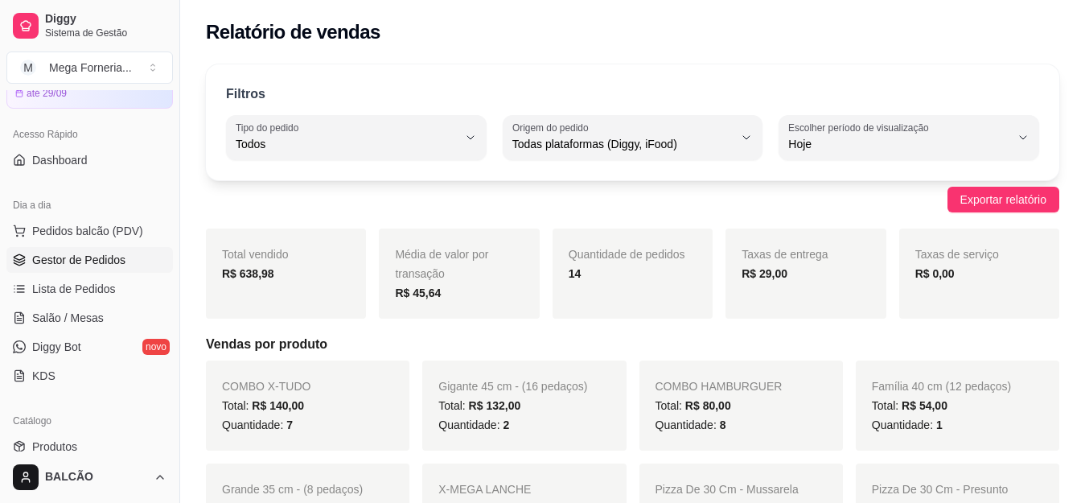
click at [98, 258] on span "Gestor de Pedidos" at bounding box center [78, 260] width 93 height 16
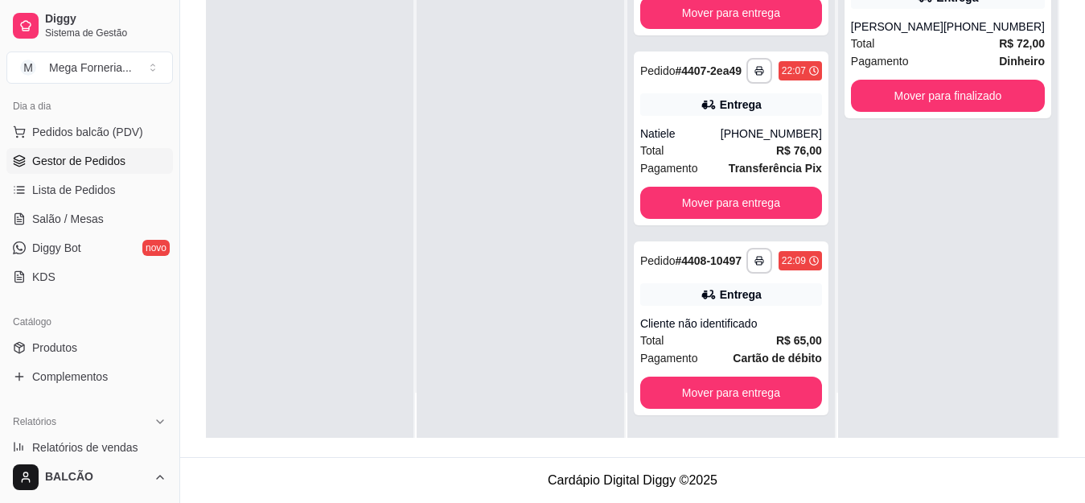
scroll to position [322, 0]
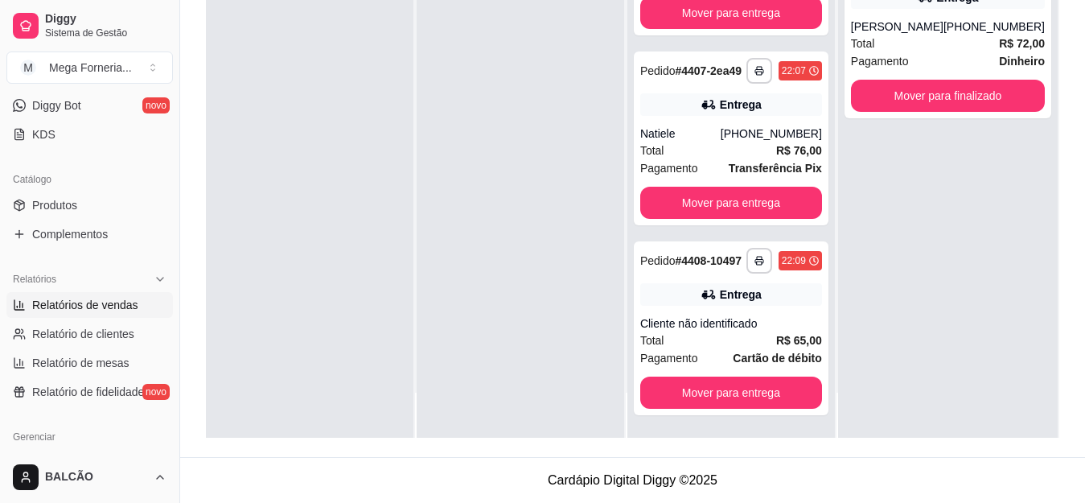
click at [111, 296] on link "Relatórios de vendas" at bounding box center [89, 305] width 166 height 26
select select "ALL"
select select "0"
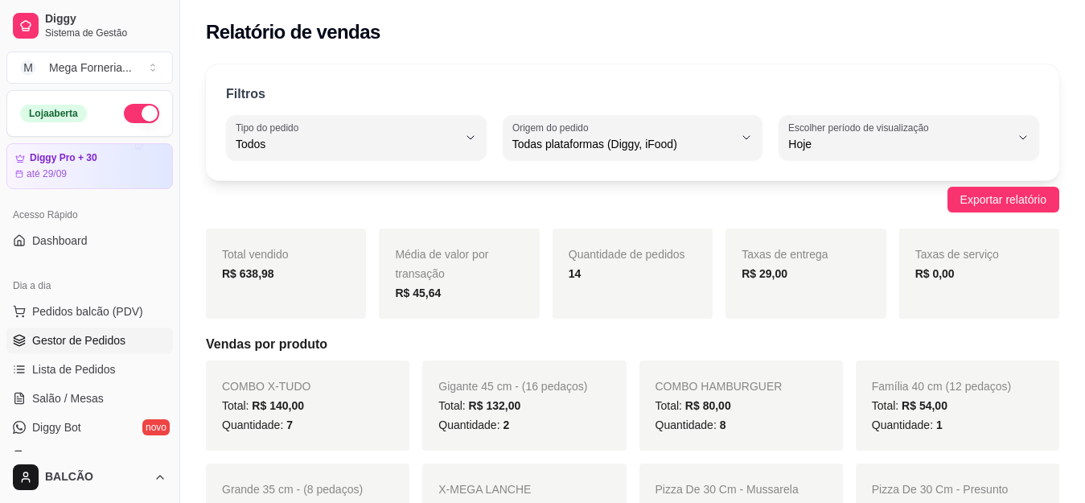
click at [97, 338] on span "Gestor de Pedidos" at bounding box center [78, 340] width 93 height 16
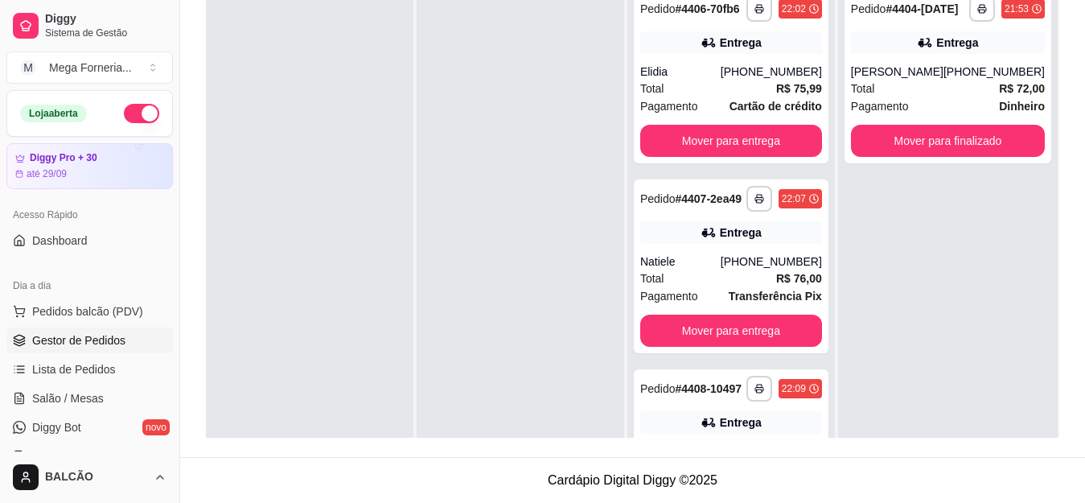
scroll to position [165, 0]
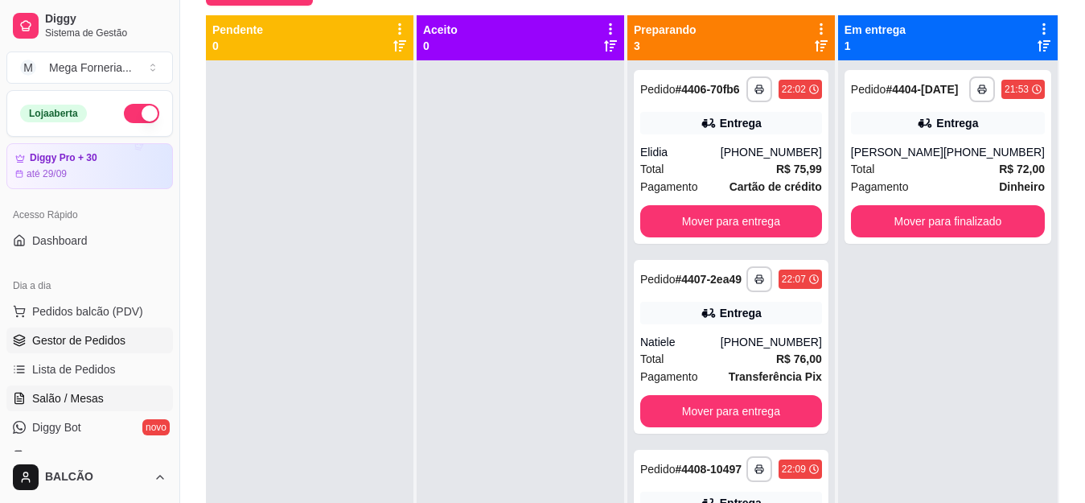
click at [91, 387] on link "Salão / Mesas" at bounding box center [89, 398] width 166 height 26
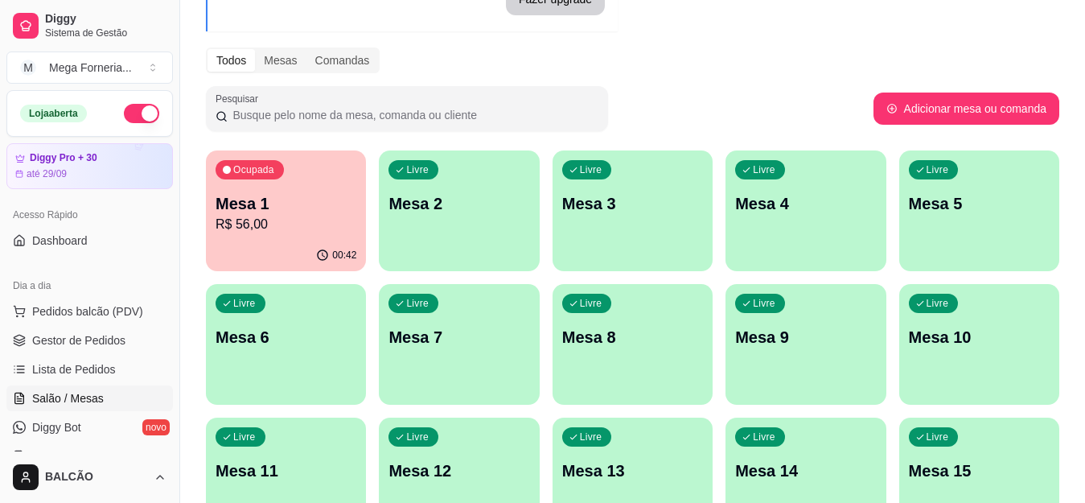
click at [295, 234] on p "R$ 56,00" at bounding box center [285, 224] width 141 height 19
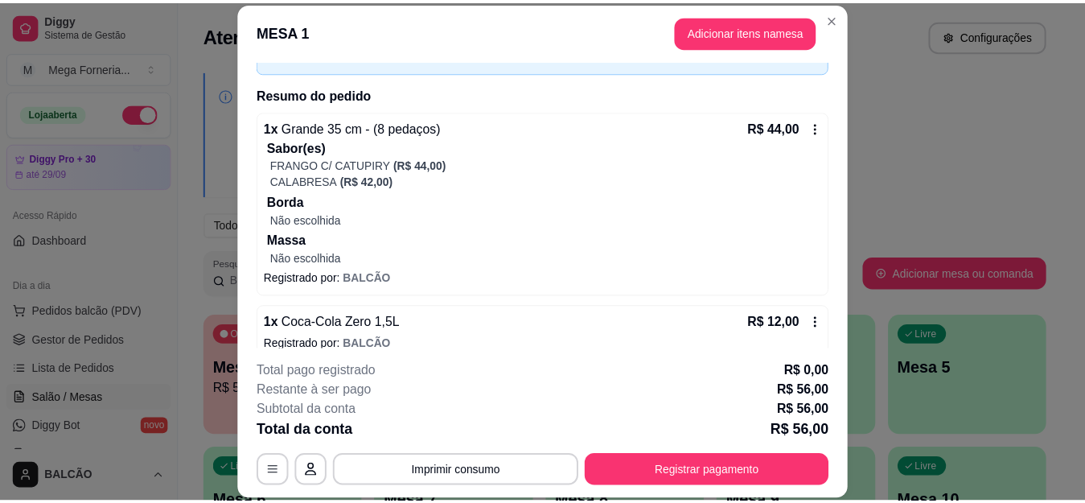
scroll to position [121, 0]
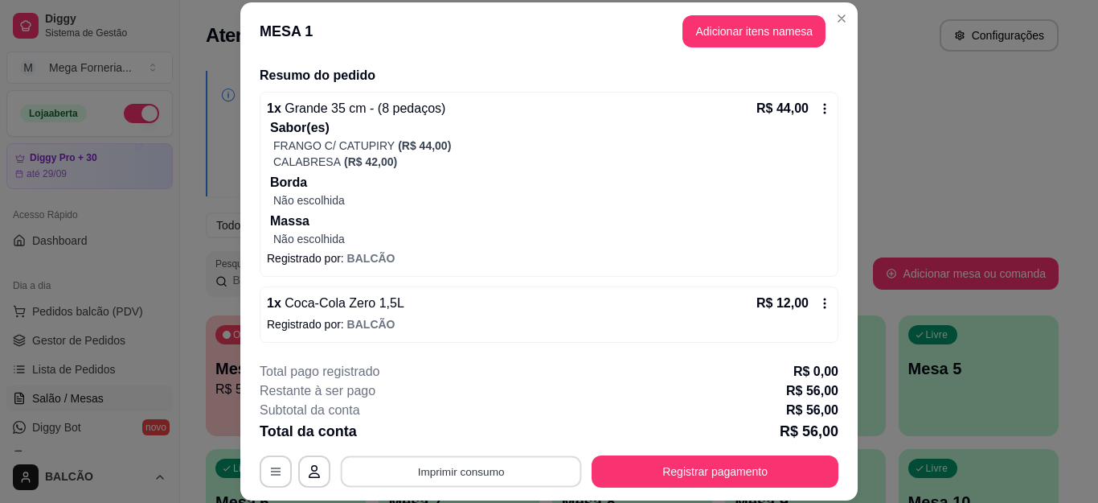
click at [450, 471] on button "Imprimir consumo" at bounding box center [461, 470] width 241 height 31
click at [449, 436] on button "IMPRESSORA" at bounding box center [459, 434] width 117 height 26
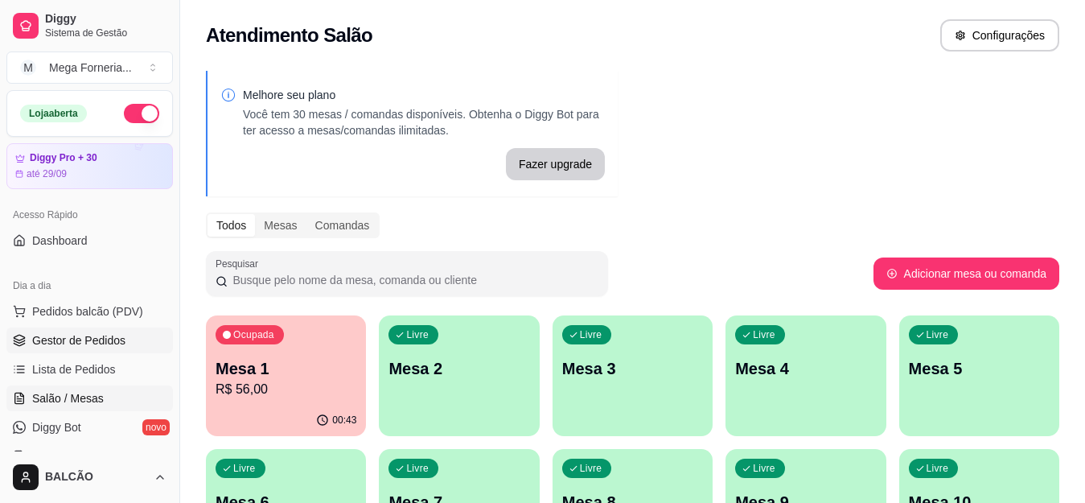
click at [35, 336] on span "Gestor de Pedidos" at bounding box center [78, 340] width 93 height 16
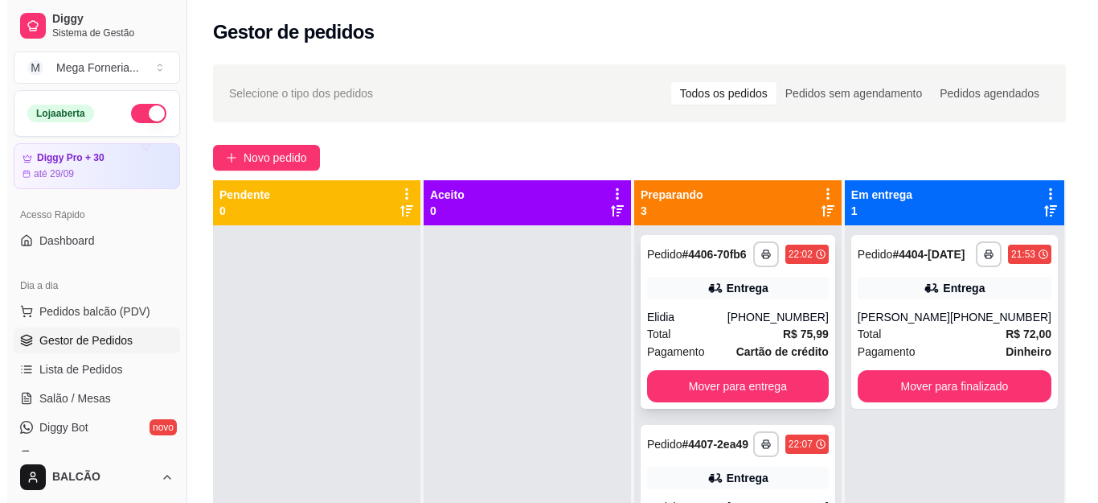
scroll to position [45, 0]
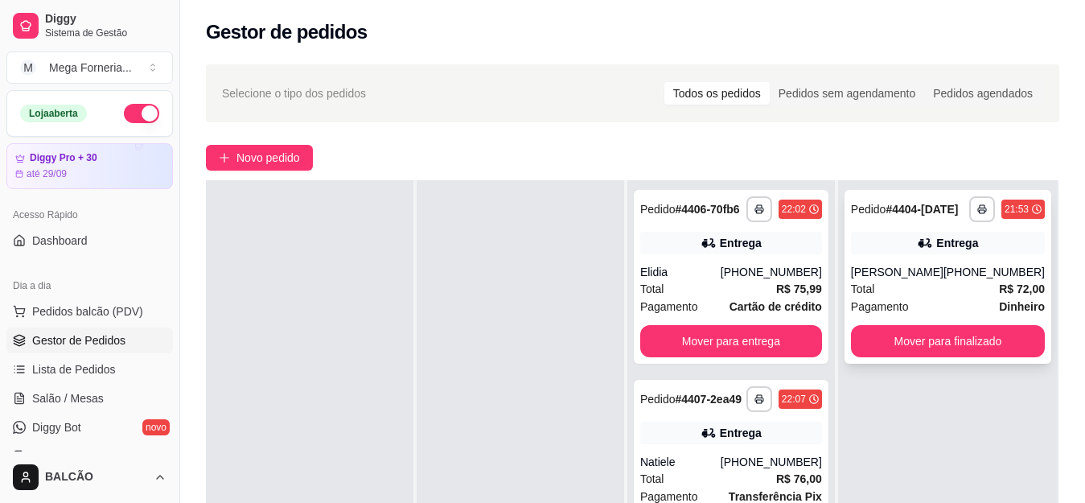
click at [1020, 234] on div "Entrega" at bounding box center [948, 243] width 194 height 23
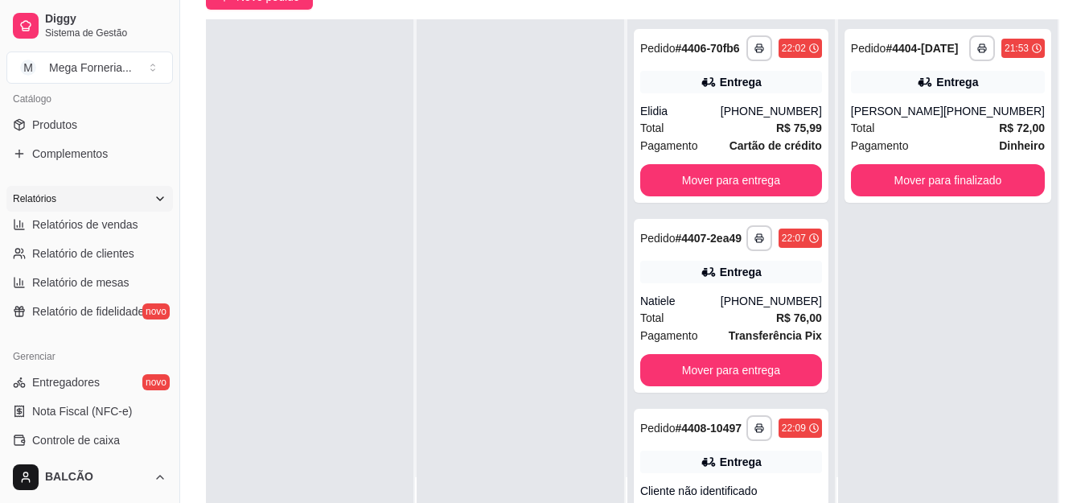
scroll to position [241, 0]
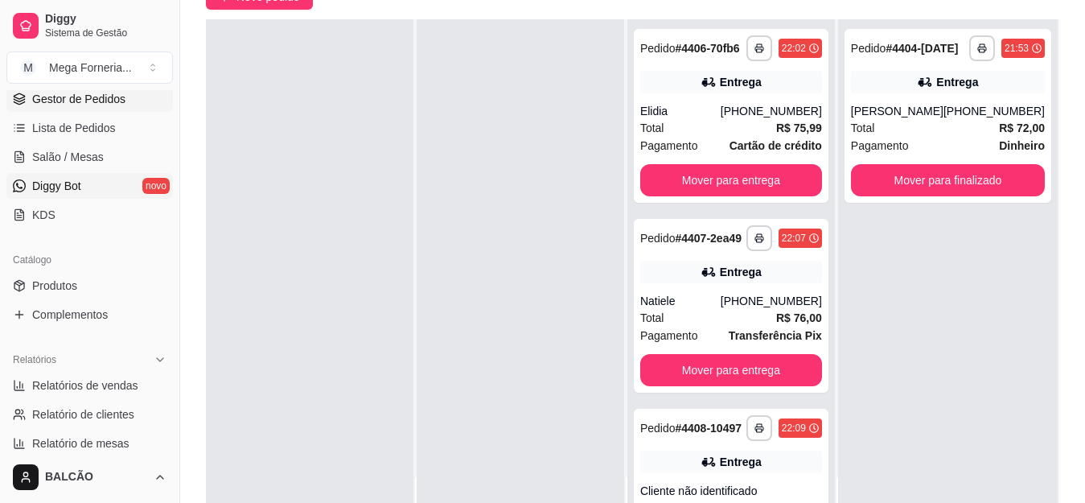
click at [67, 178] on span "Diggy Bot" at bounding box center [56, 186] width 49 height 16
click at [82, 154] on span "Salão / Mesas" at bounding box center [68, 157] width 72 height 16
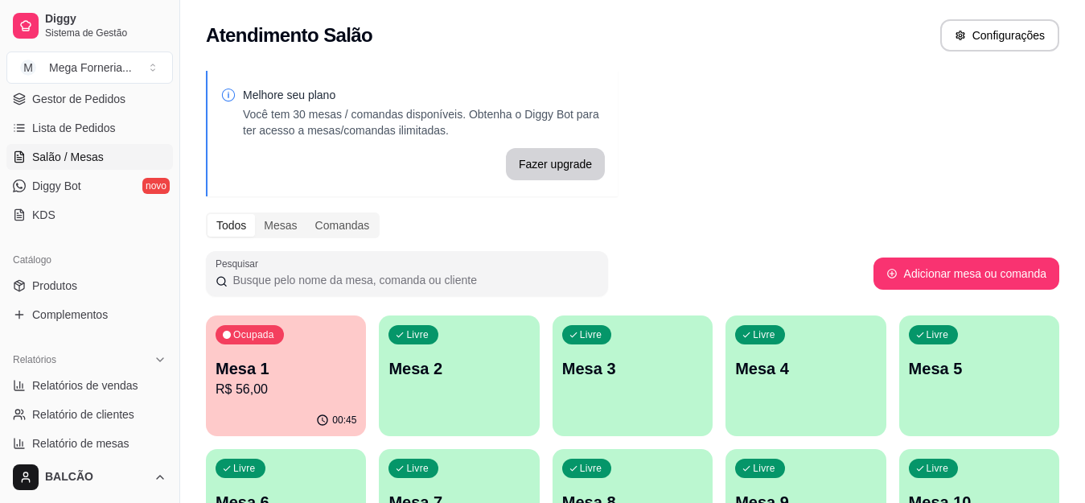
click at [82, 154] on span "Salão / Mesas" at bounding box center [68, 157] width 72 height 16
click at [306, 326] on div "Ocupada Mesa 1 R$ 56,00" at bounding box center [285, 360] width 155 height 87
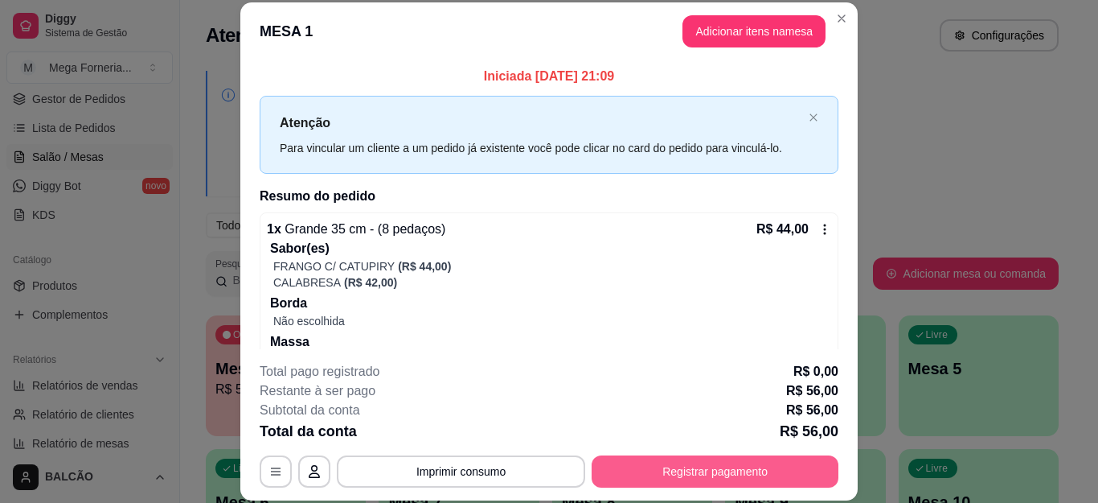
click at [745, 479] on button "Registrar pagamento" at bounding box center [715, 471] width 247 height 32
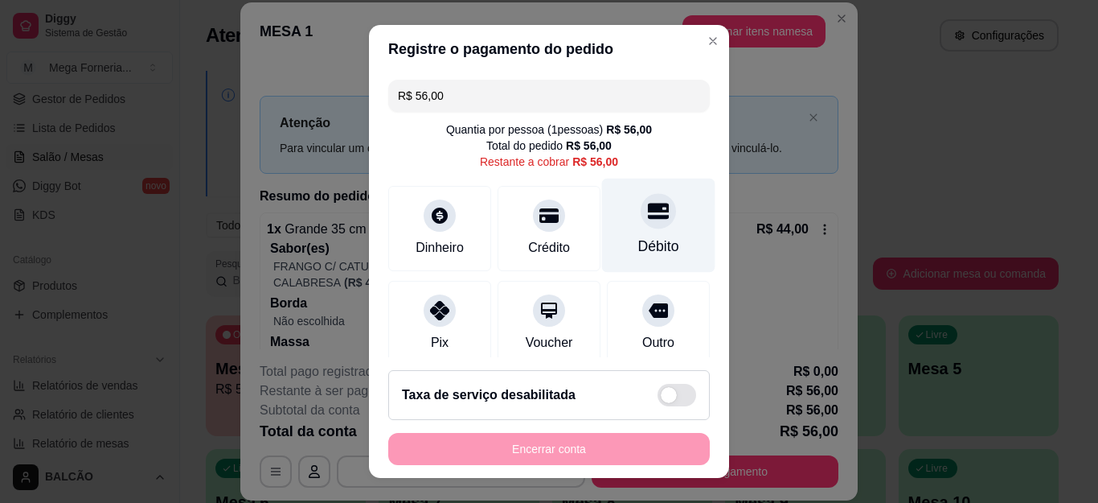
click at [602, 223] on div "Débito" at bounding box center [658, 225] width 113 height 94
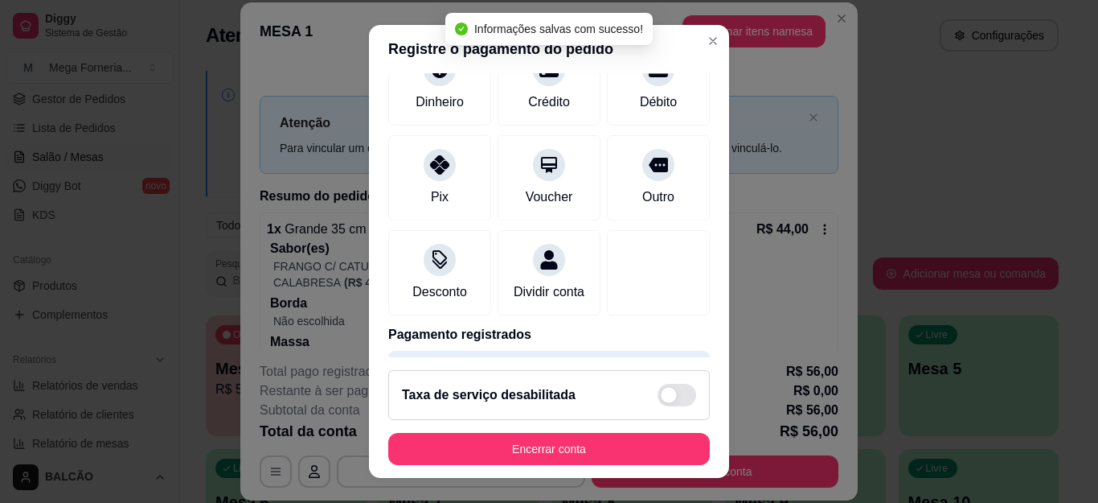
type input "R$ 0,00"
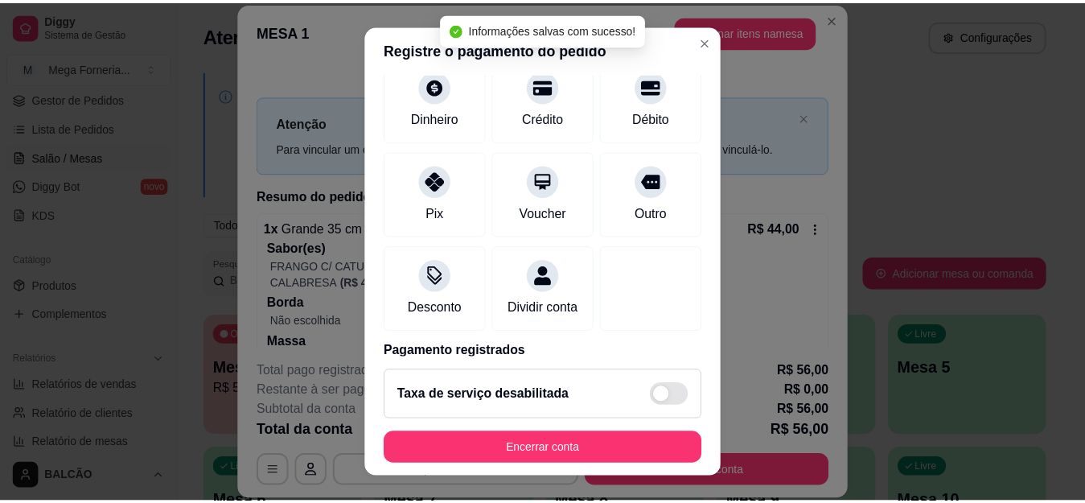
scroll to position [27, 0]
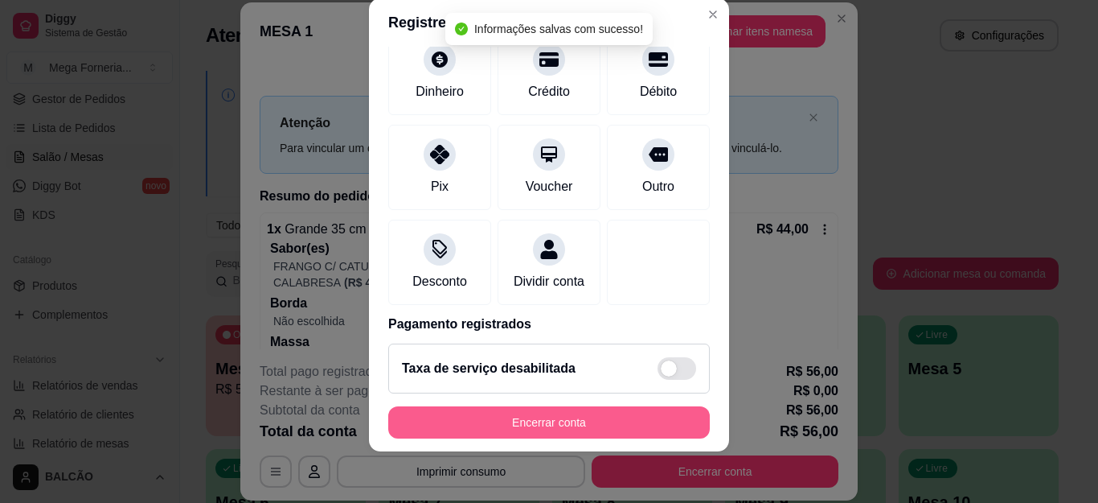
click at [616, 425] on button "Encerrar conta" at bounding box center [549, 422] width 322 height 32
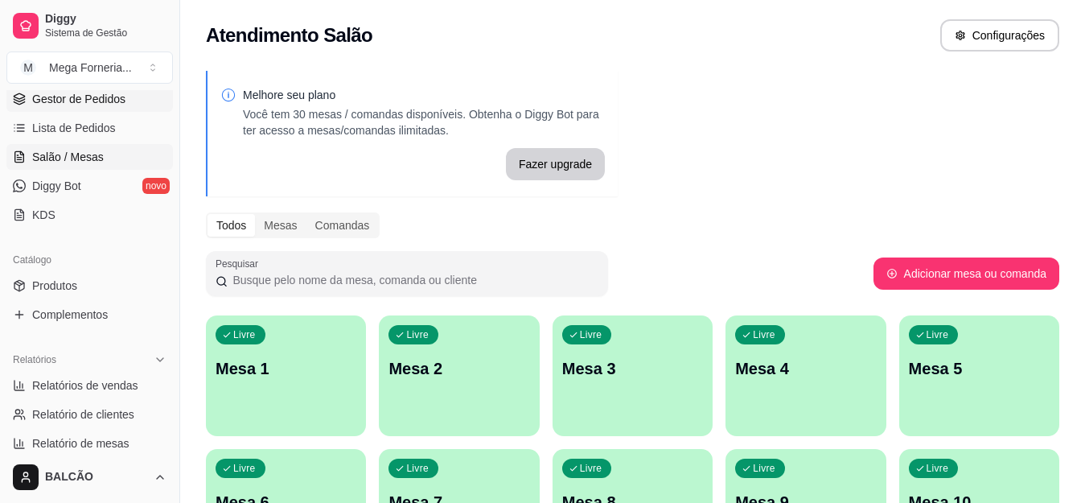
scroll to position [0, 0]
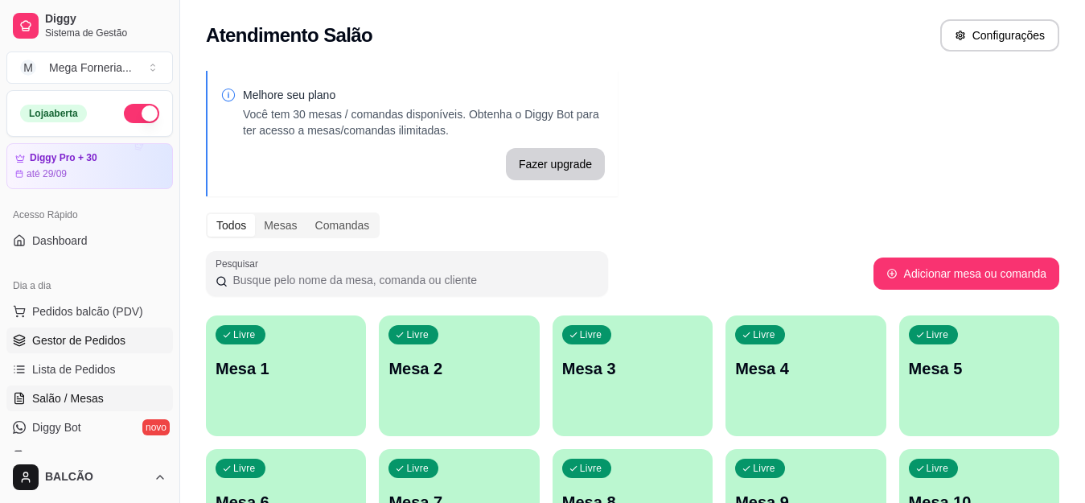
click at [65, 342] on span "Gestor de Pedidos" at bounding box center [78, 340] width 93 height 16
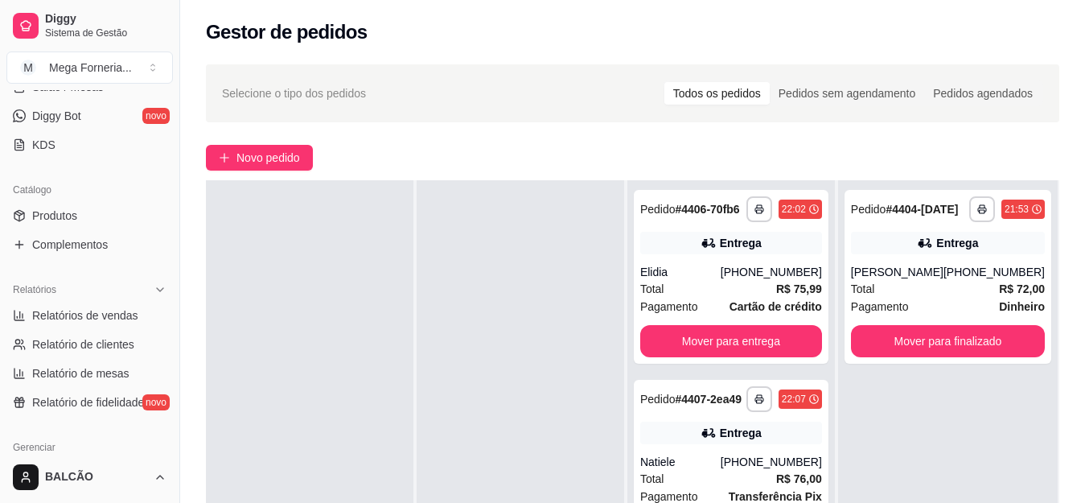
scroll to position [402, 0]
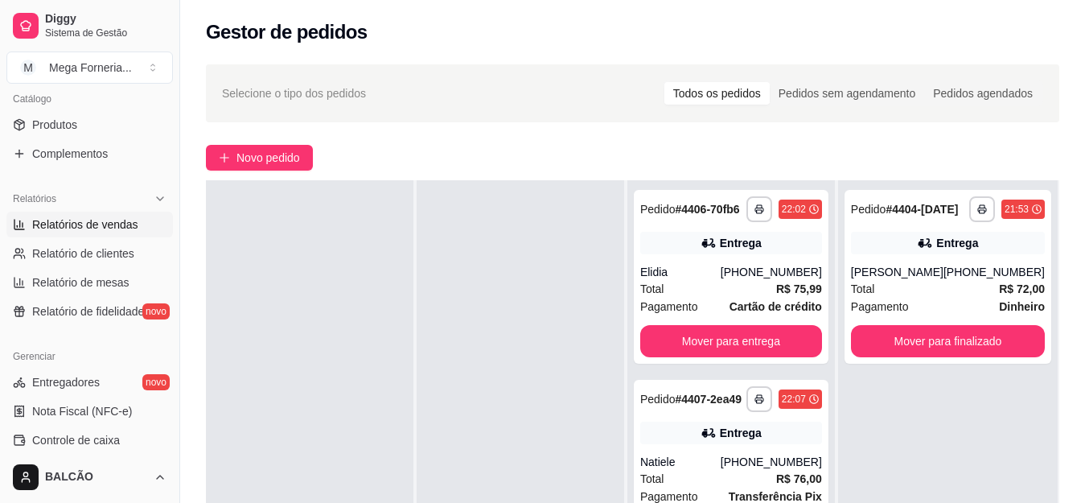
click at [68, 224] on span "Relatórios de vendas" at bounding box center [85, 224] width 106 height 16
select select "ALL"
select select "0"
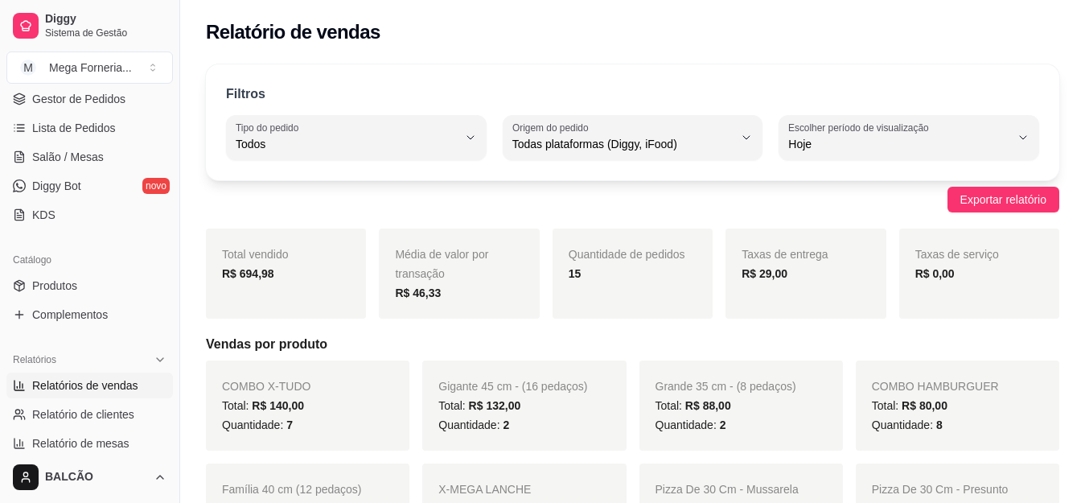
scroll to position [161, 0]
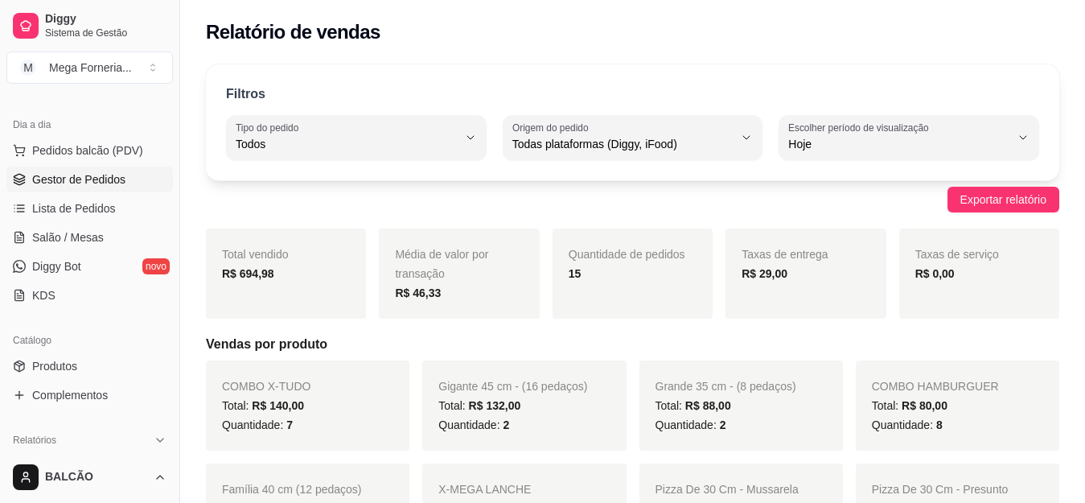
click at [80, 189] on link "Gestor de Pedidos" at bounding box center [89, 179] width 166 height 26
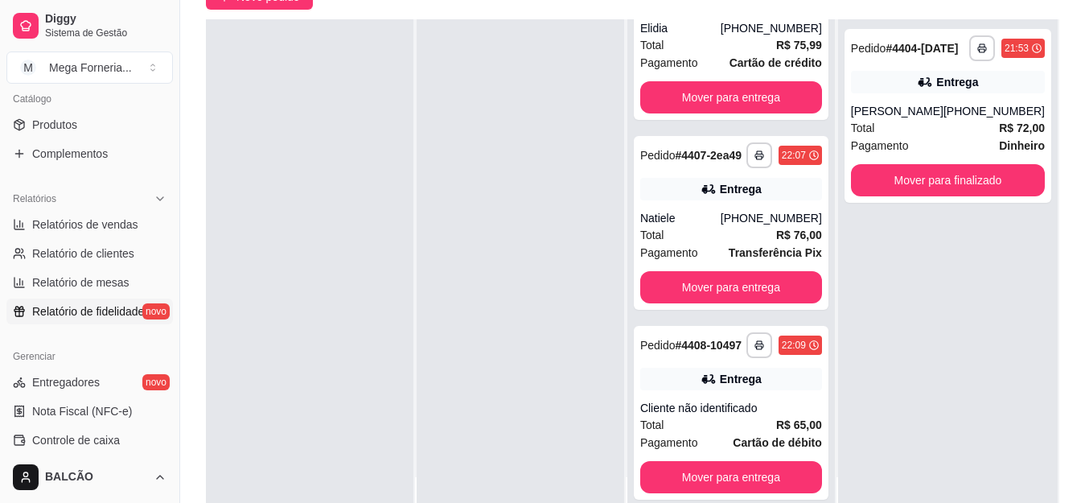
scroll to position [322, 0]
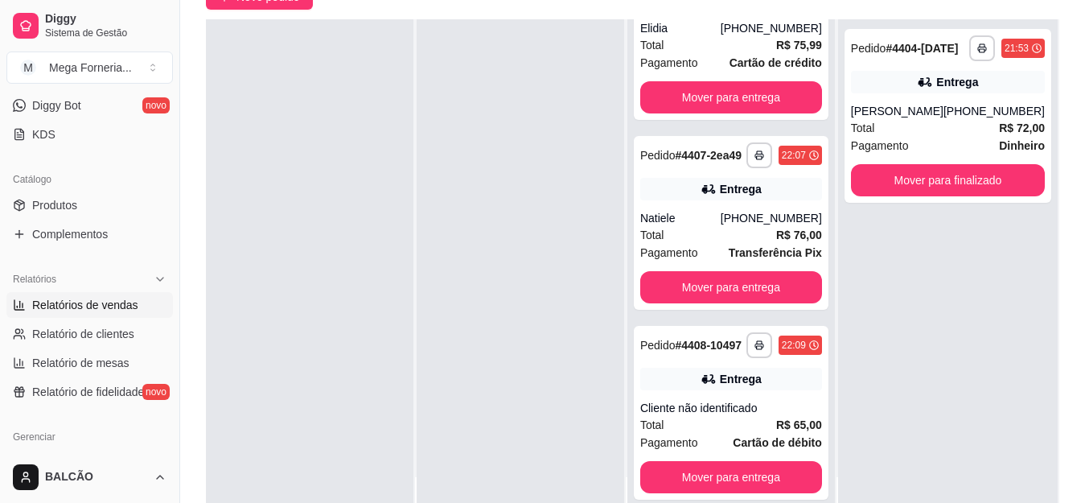
click at [88, 301] on span "Relatórios de vendas" at bounding box center [85, 305] width 106 height 16
select select "ALL"
select select "0"
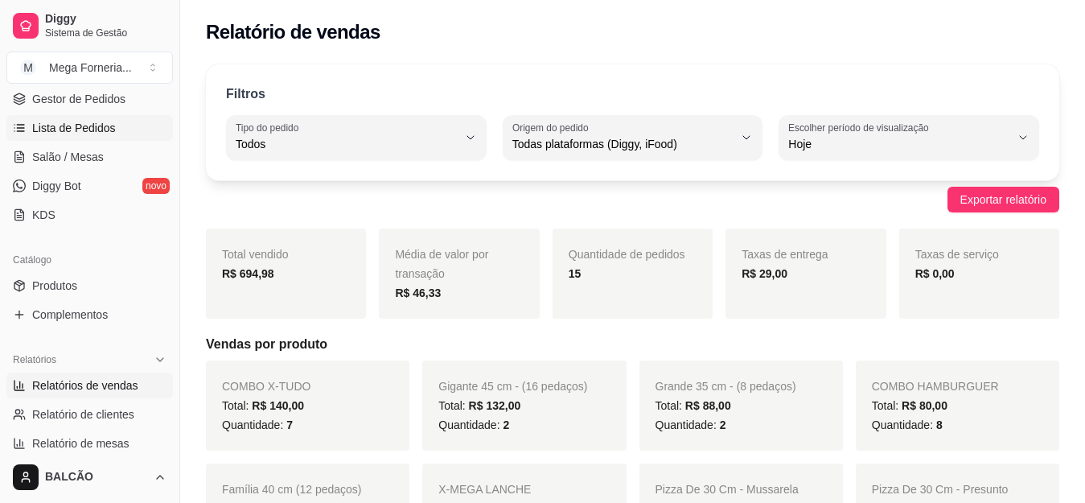
scroll to position [161, 0]
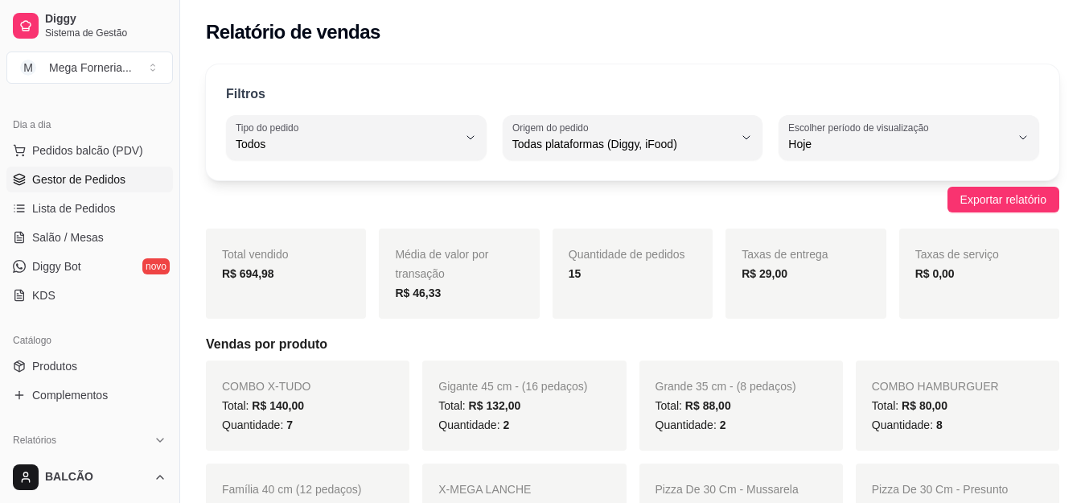
click at [79, 179] on span "Gestor de Pedidos" at bounding box center [78, 179] width 93 height 16
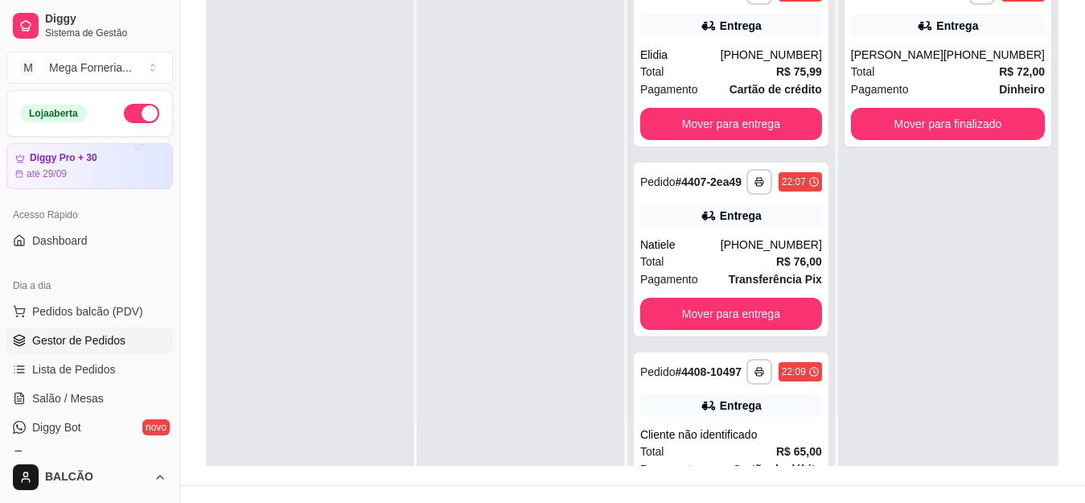
scroll to position [245, 0]
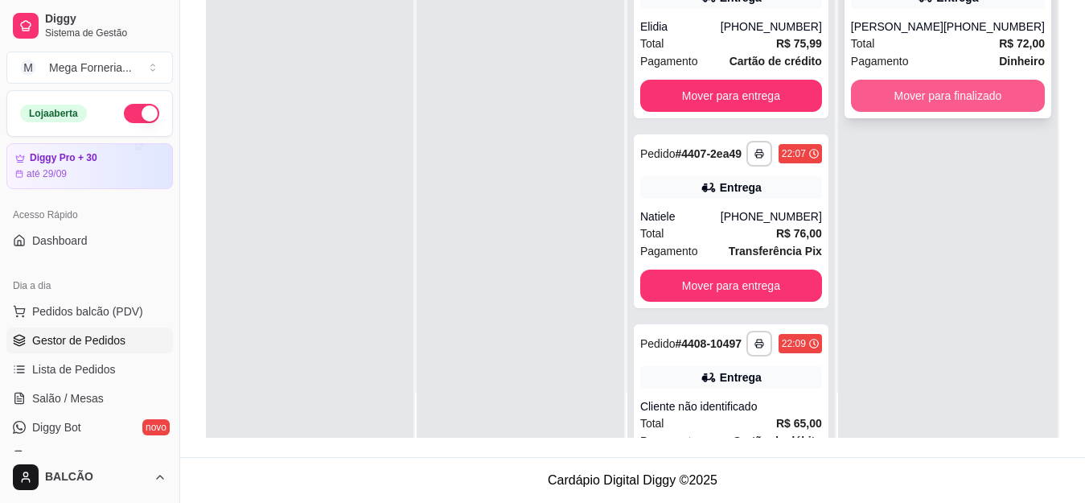
click at [988, 107] on button "Mover para finalizado" at bounding box center [948, 96] width 194 height 32
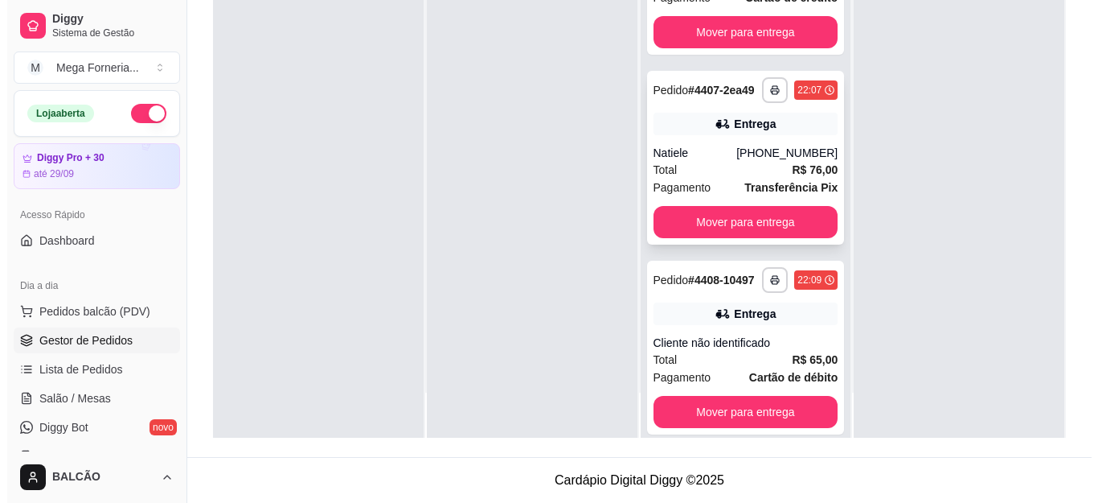
scroll to position [0, 0]
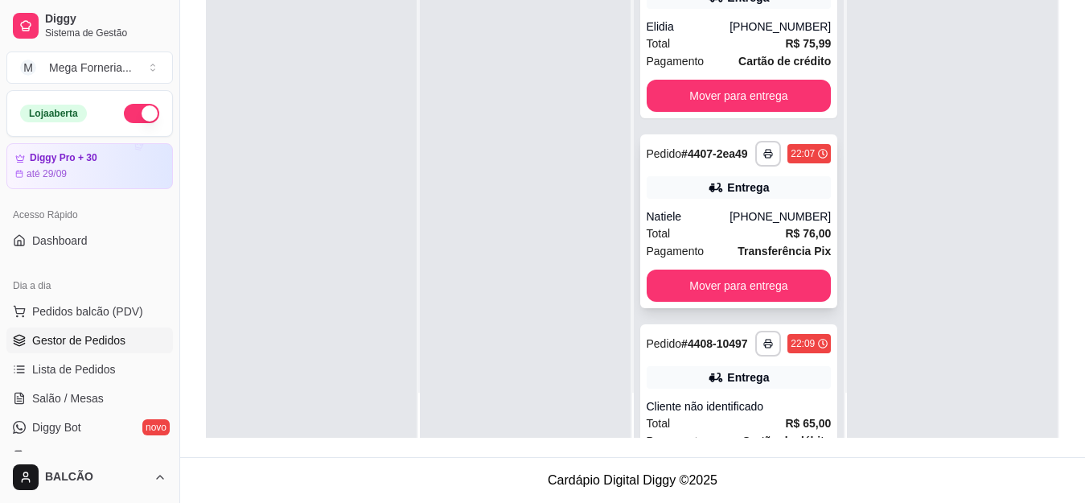
click at [692, 163] on div "Pedido # 4407-2ea49" at bounding box center [696, 153] width 101 height 19
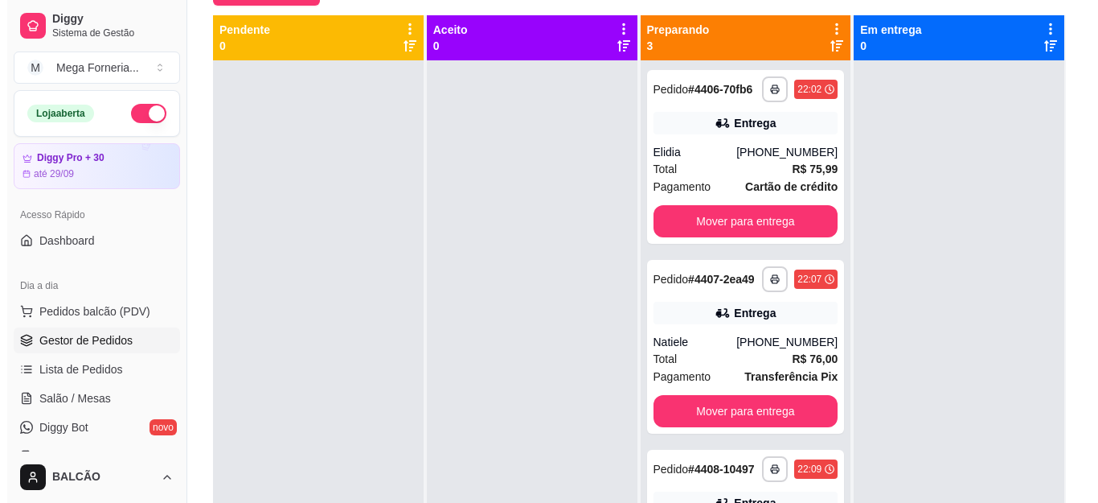
scroll to position [84, 0]
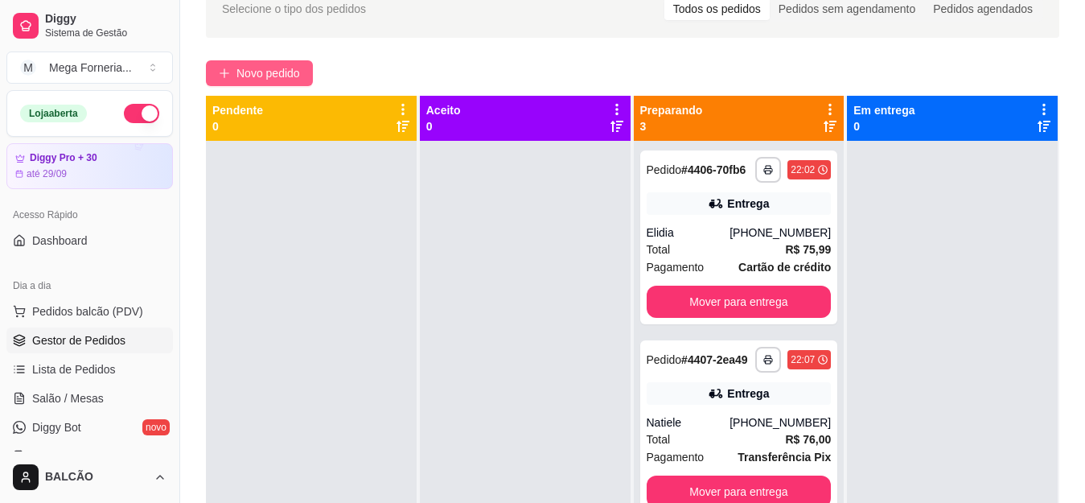
click at [285, 61] on button "Novo pedido" at bounding box center [259, 73] width 107 height 26
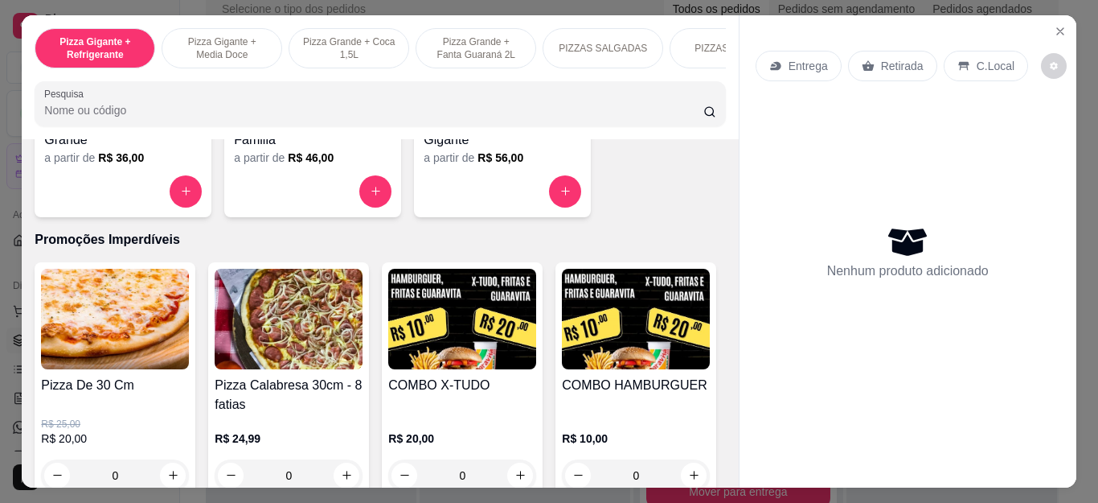
scroll to position [1608, 0]
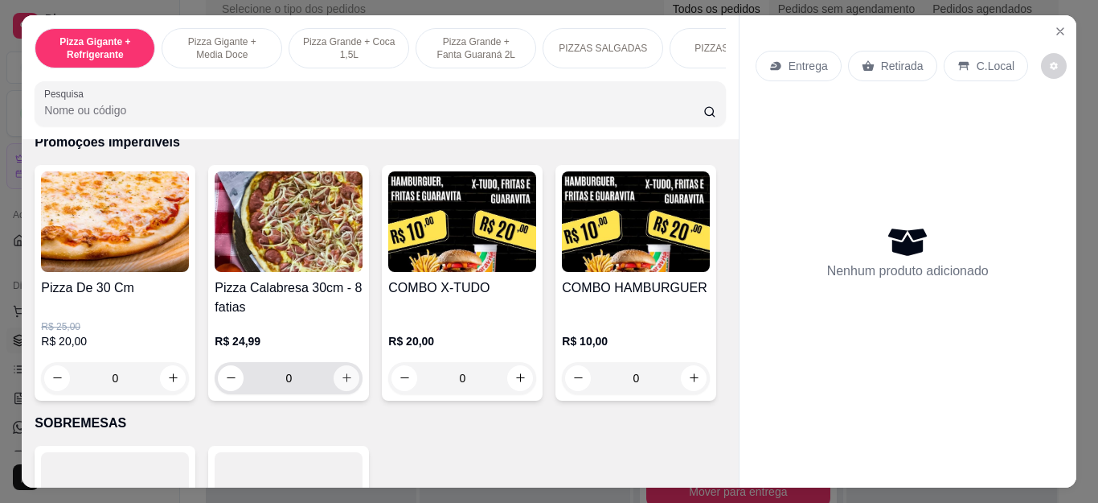
click at [348, 386] on button "increase-product-quantity" at bounding box center [347, 378] width 26 height 26
type input "1"
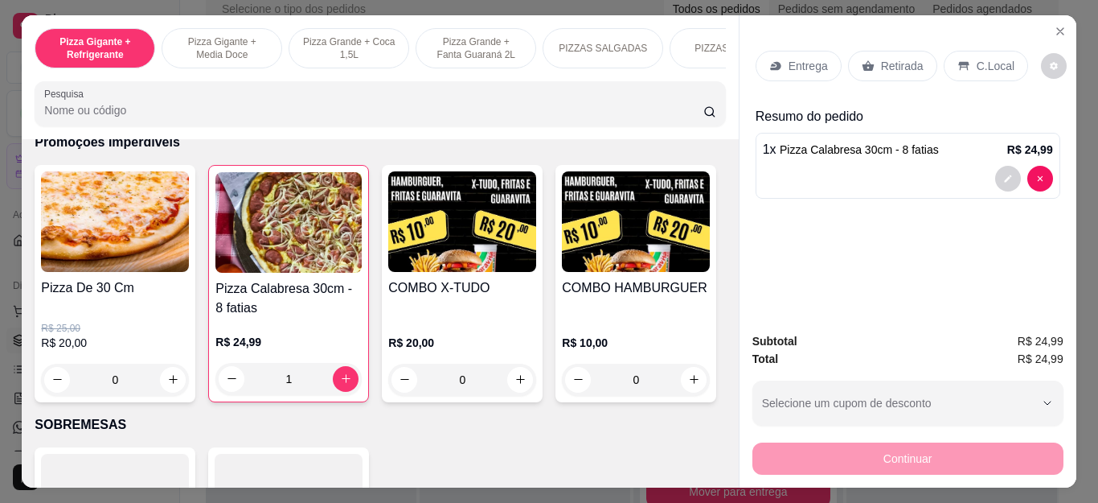
click at [157, 381] on div "0" at bounding box center [115, 379] width 148 height 32
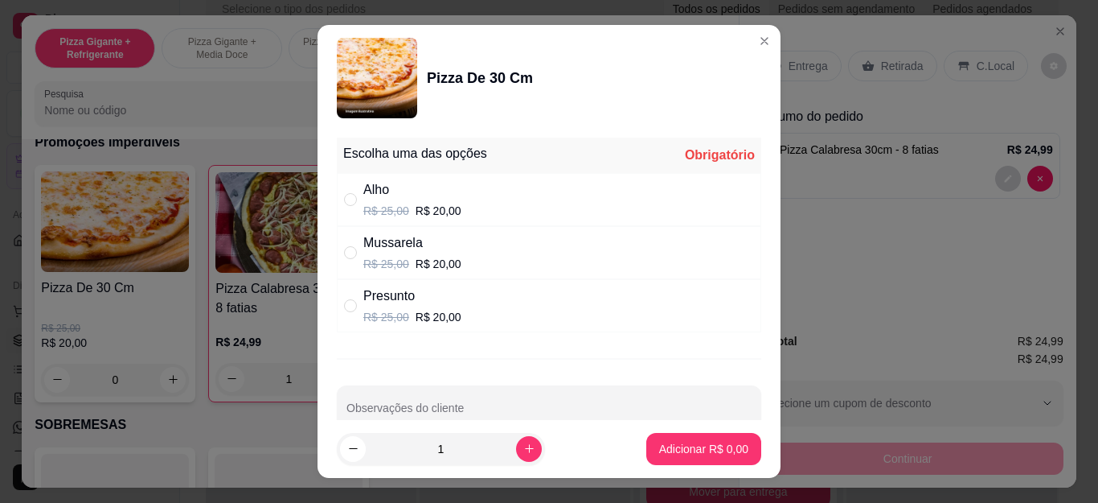
click at [385, 306] on div "Presunto R$ 25,00 R$ 20,00" at bounding box center [412, 305] width 98 height 39
radio input "true"
click at [667, 445] on p "Adicionar R$ 20,00" at bounding box center [701, 449] width 96 height 16
type input "1"
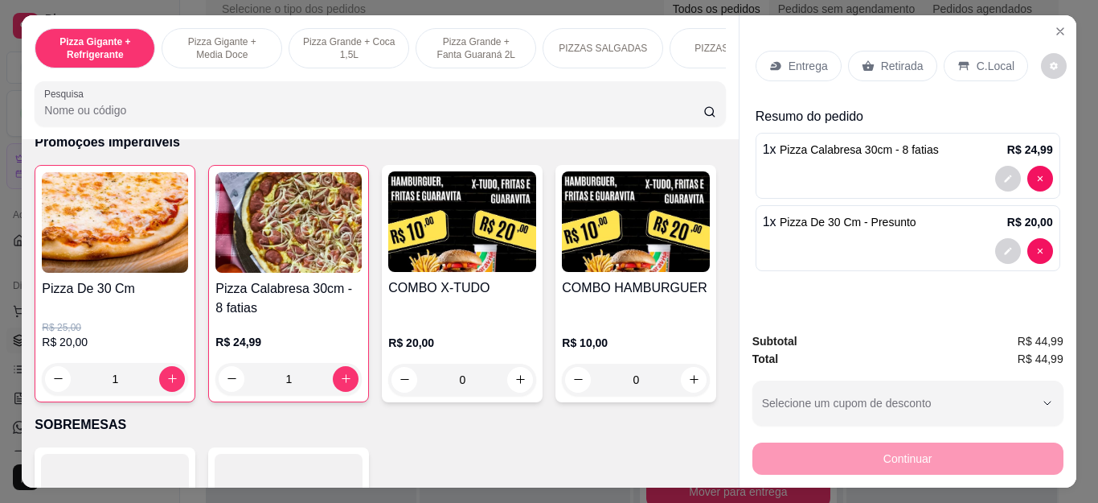
click at [166, 379] on div "1" at bounding box center [115, 379] width 146 height 32
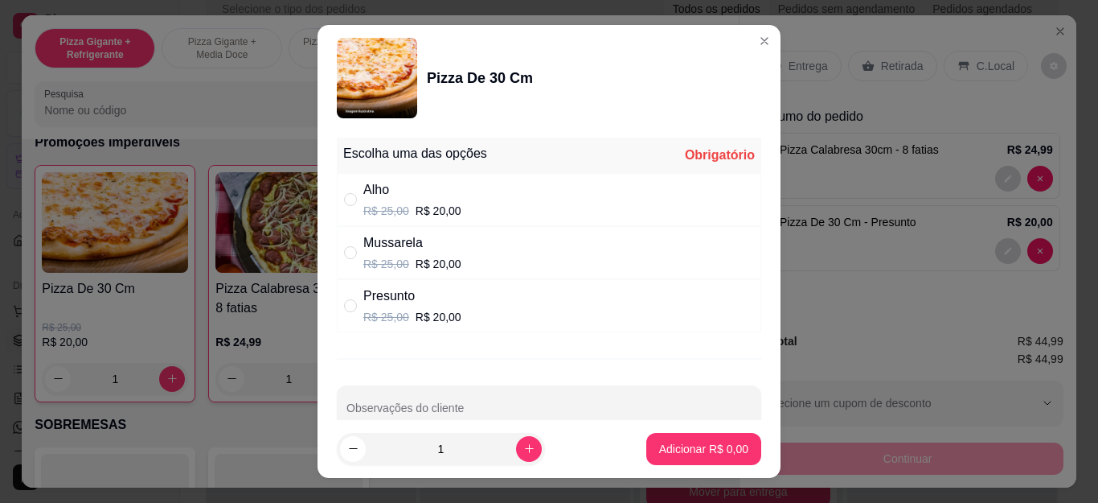
click at [411, 306] on div "Presunto R$ 25,00 R$ 20,00" at bounding box center [412, 305] width 98 height 39
radio input "true"
click at [354, 245] on div "" at bounding box center [353, 253] width 19 height 18
radio input "true"
radio input "false"
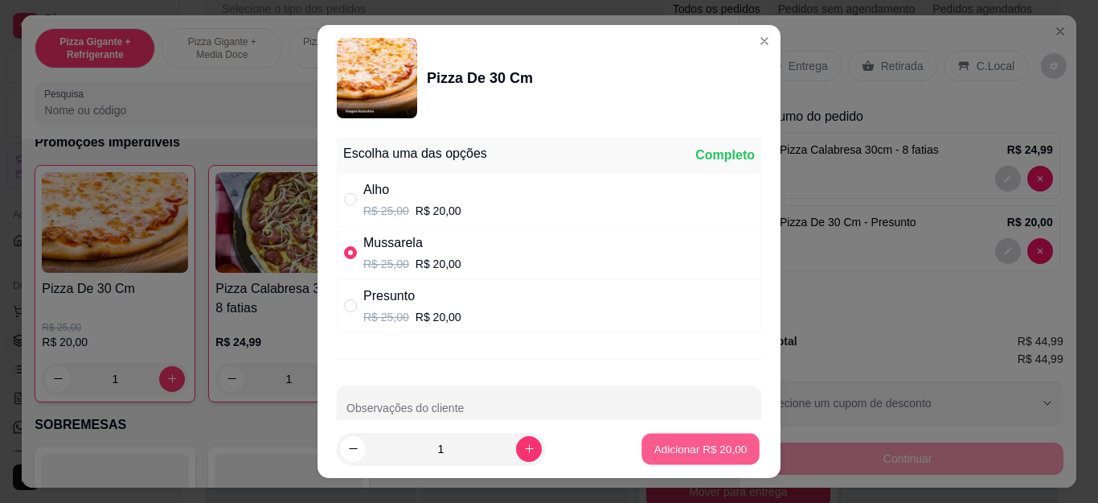
click at [646, 436] on button "Adicionar R$ 20,00" at bounding box center [701, 448] width 118 height 31
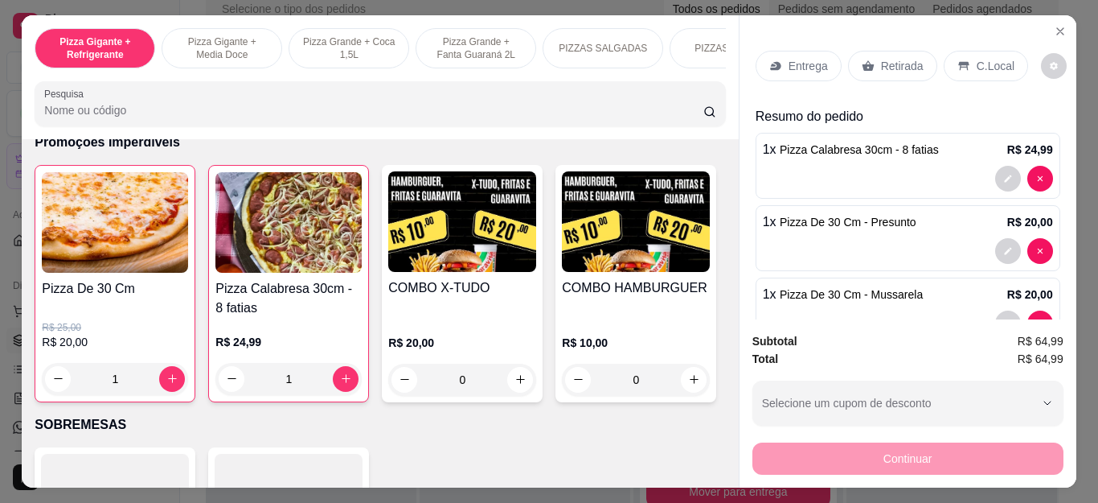
click at [881, 63] on p "Retirada" at bounding box center [902, 66] width 43 height 16
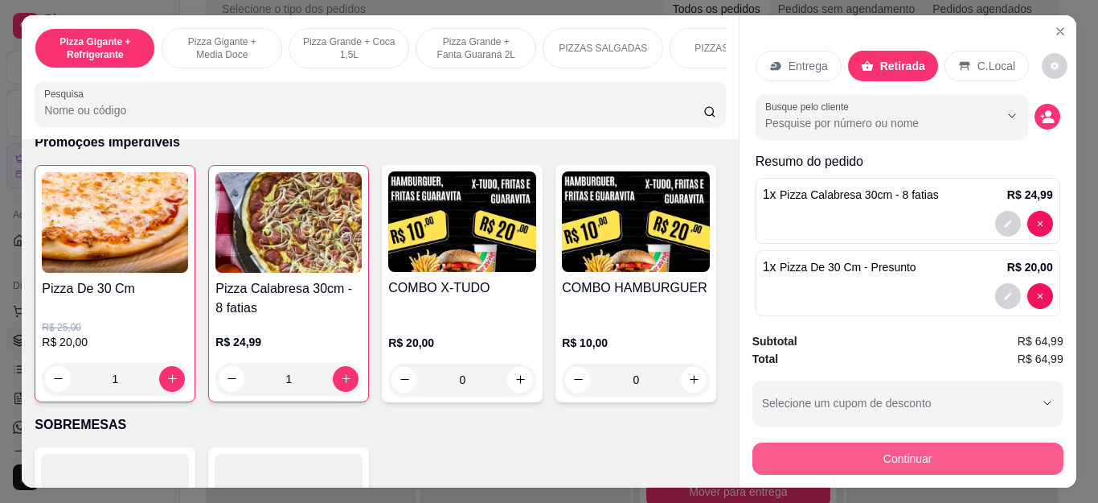
click at [851, 457] on button "Continuar" at bounding box center [908, 458] width 311 height 32
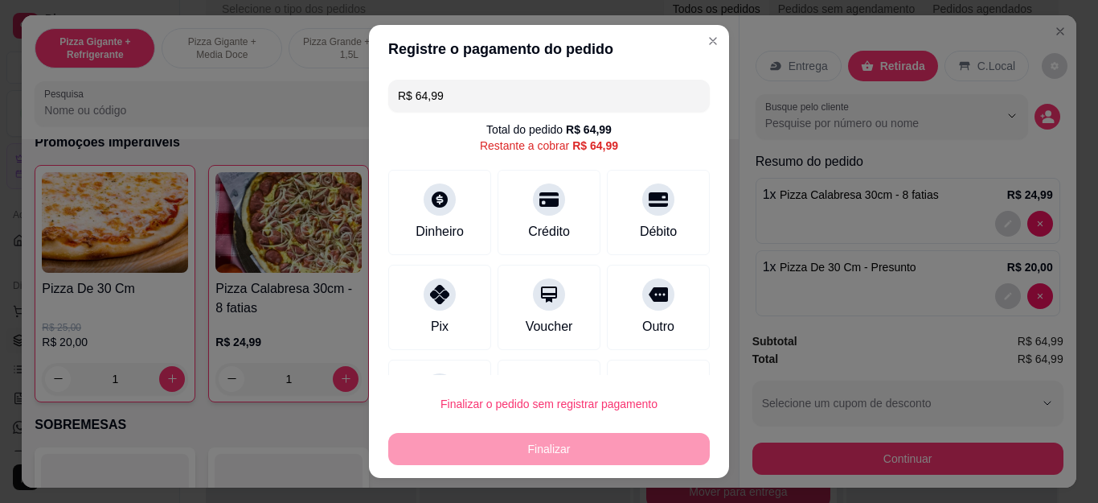
click at [677, 38] on header "Registre o pagamento do pedido" at bounding box center [549, 49] width 360 height 48
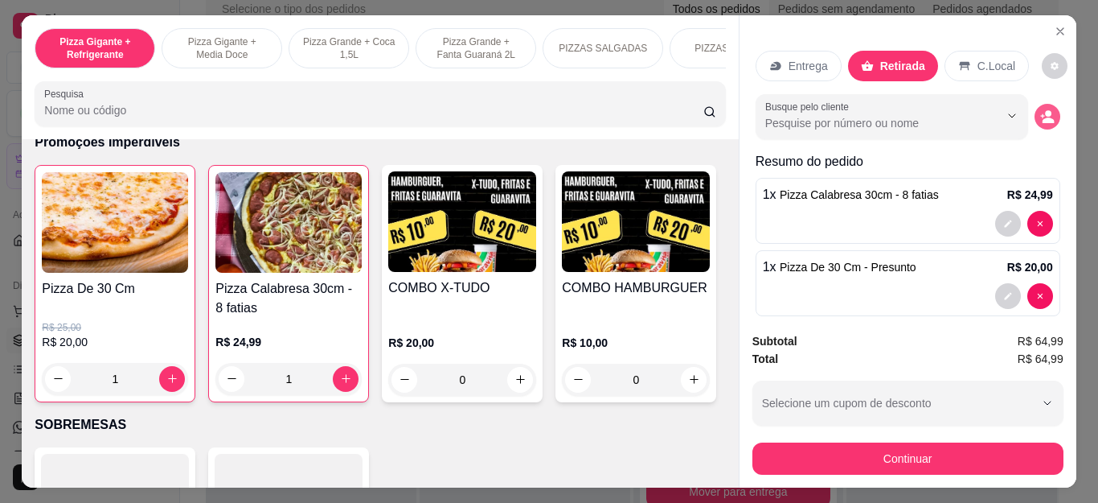
click at [1042, 117] on icon "decrease-product-quantity" at bounding box center [1048, 120] width 12 height 6
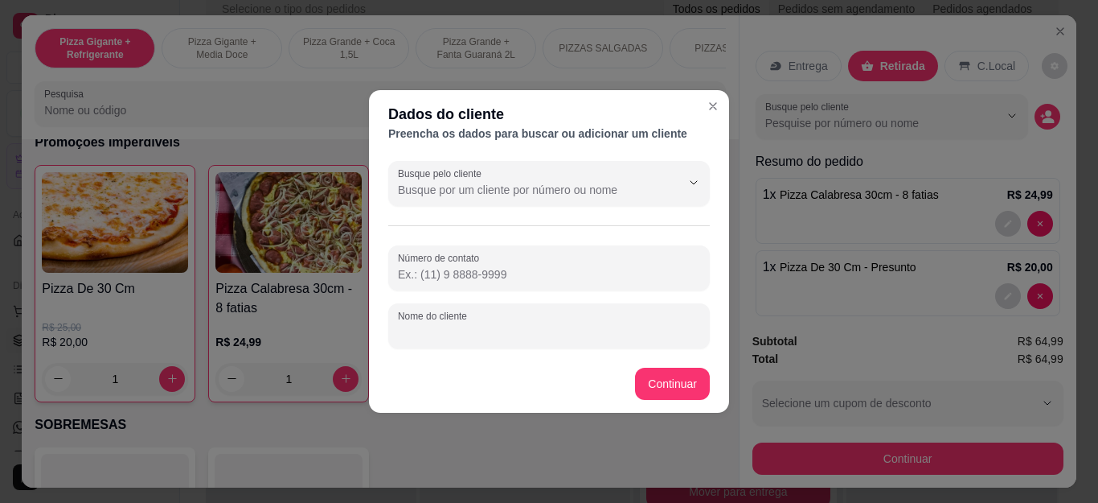
click at [440, 328] on input "Nome do cliente" at bounding box center [549, 332] width 302 height 16
click at [576, 320] on div "[PERSON_NAME]" at bounding box center [549, 326] width 302 height 32
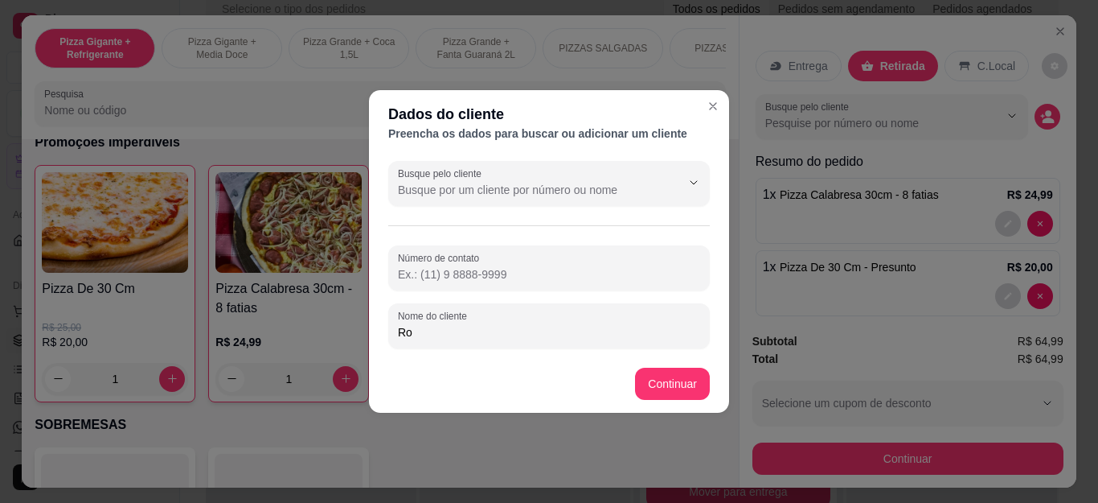
type input "R"
type input "[PERSON_NAME]"
click at [822, 444] on button "Continuar" at bounding box center [908, 458] width 311 height 32
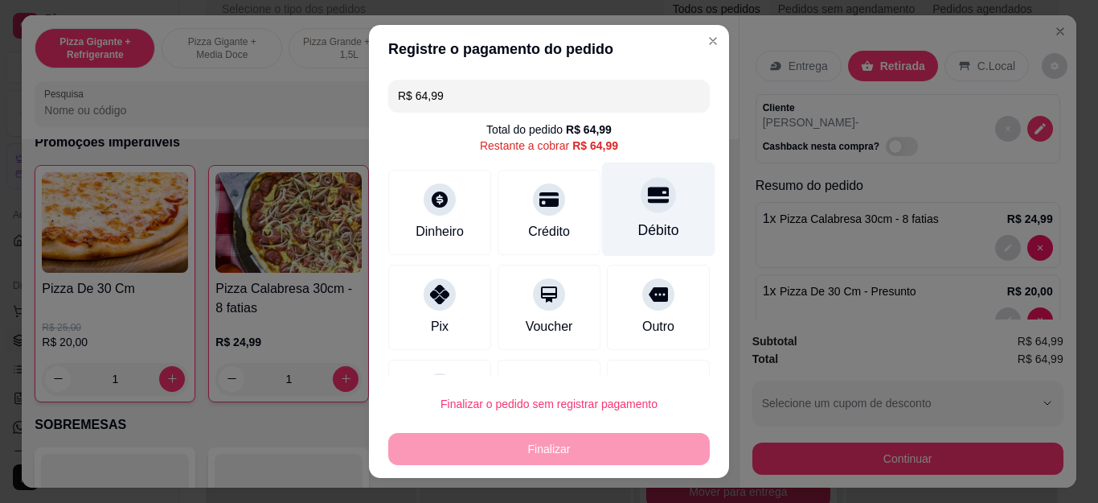
click at [655, 199] on div "Débito" at bounding box center [658, 209] width 113 height 94
type input "R$ 0,00"
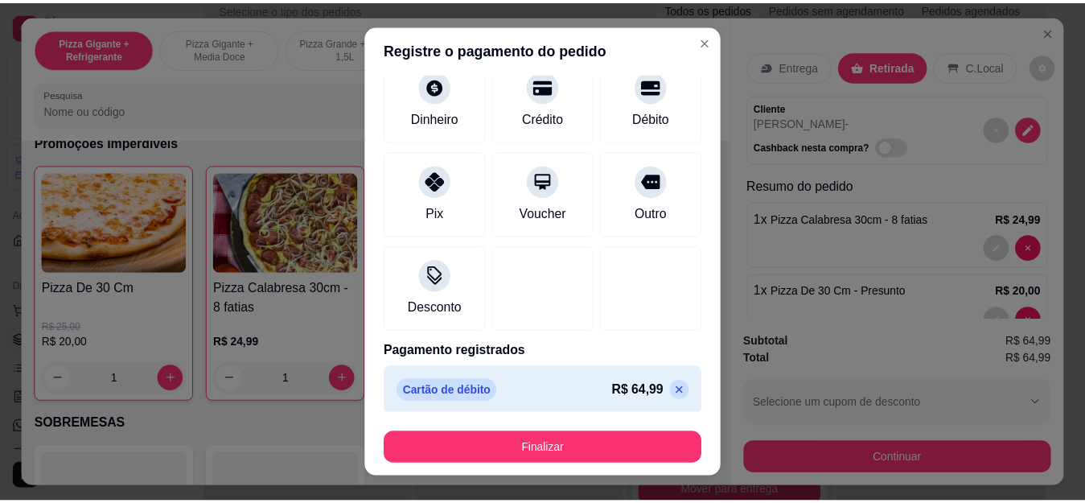
scroll to position [105, 0]
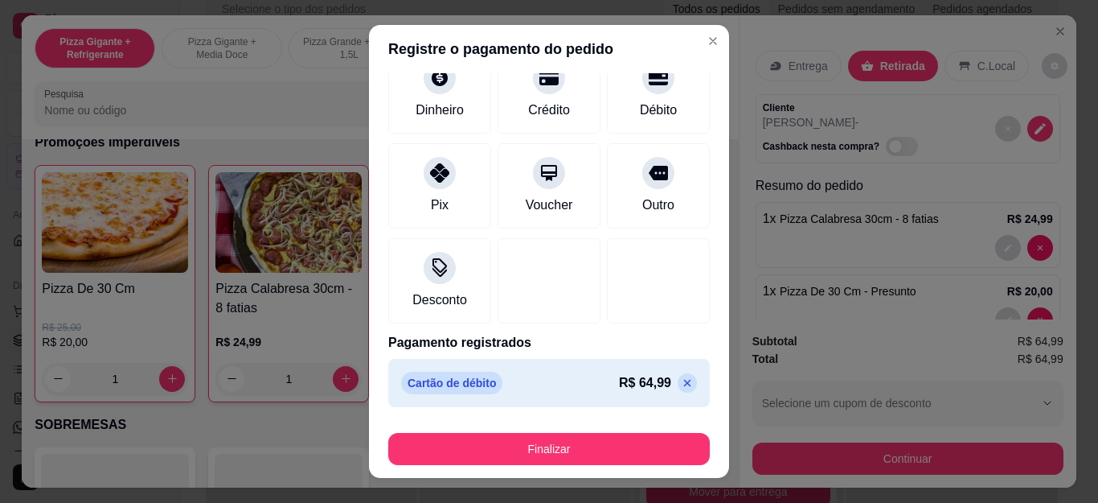
click at [590, 431] on div "Finalizar" at bounding box center [549, 445] width 322 height 39
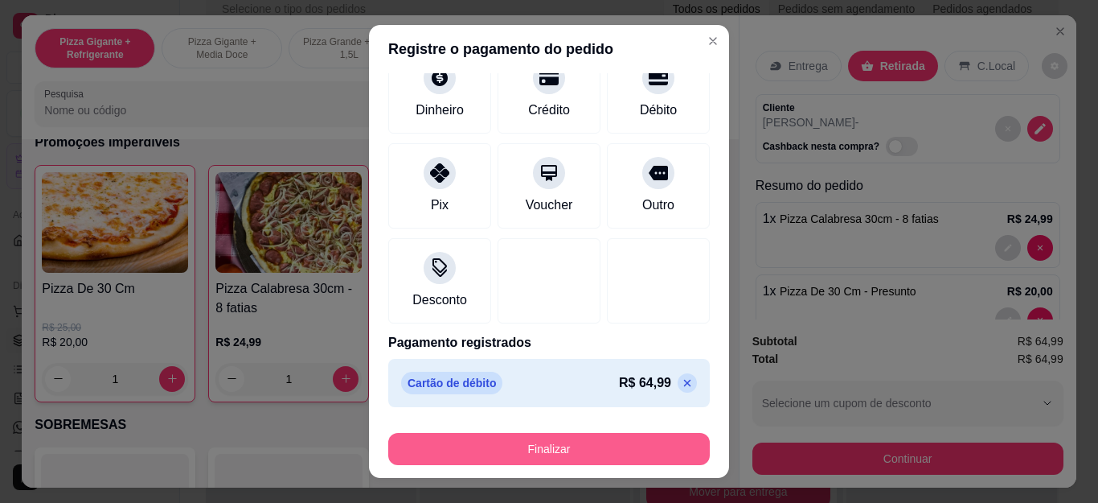
click at [586, 441] on button "Finalizar" at bounding box center [549, 449] width 322 height 32
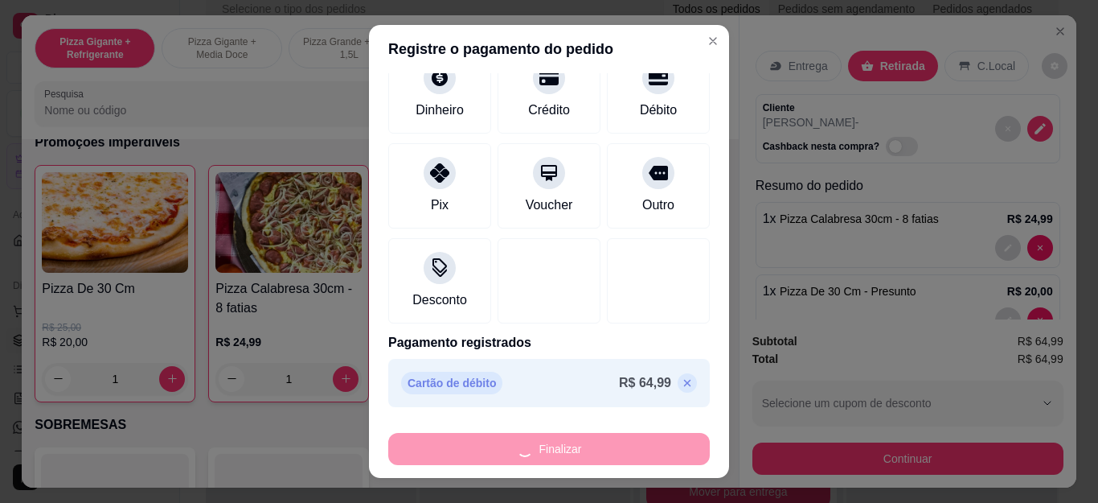
type input "0"
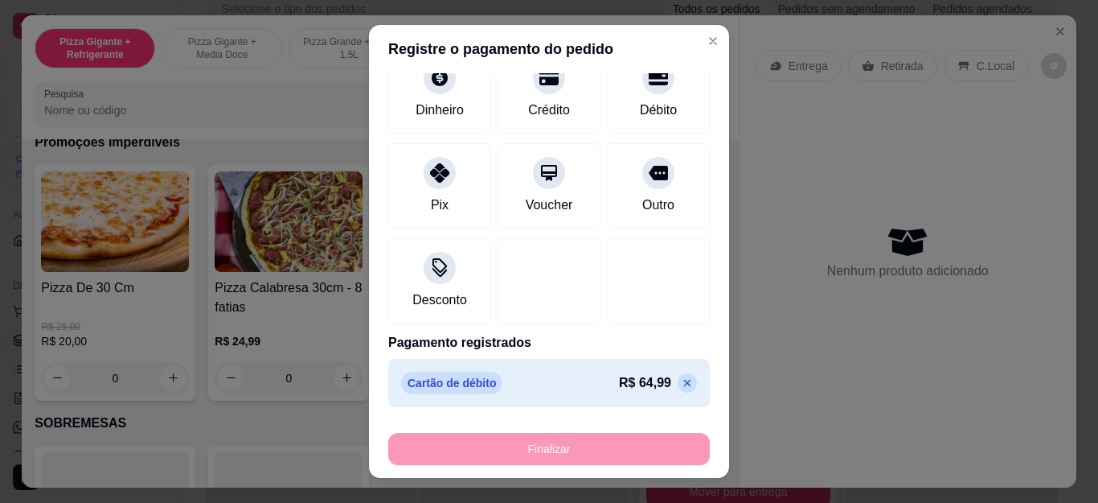
type input "-R$ 64,99"
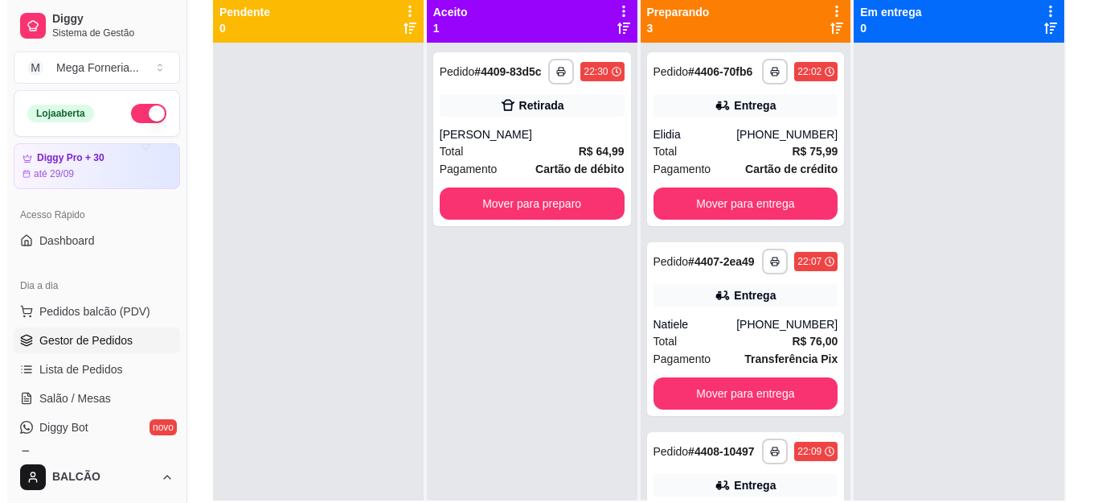
scroll to position [165, 0]
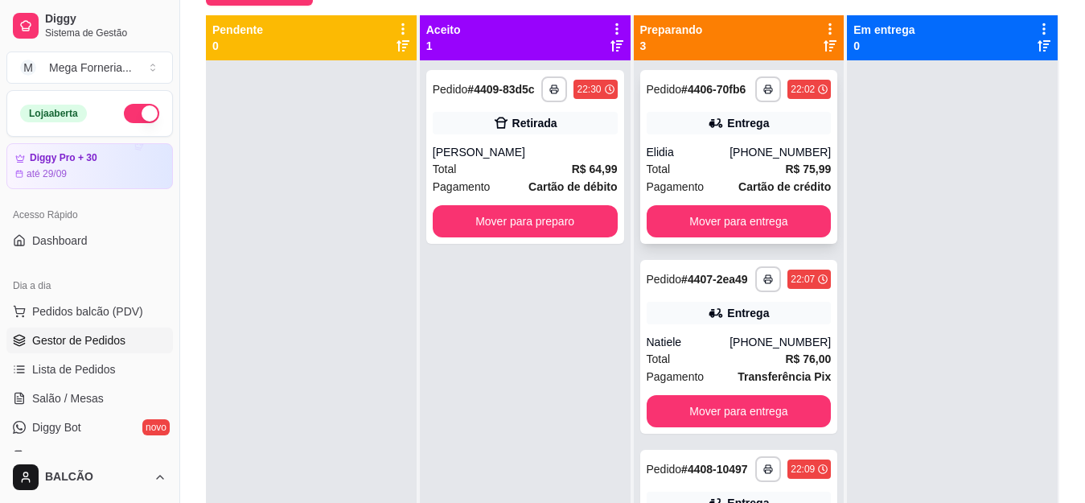
click at [763, 155] on div "**********" at bounding box center [739, 157] width 198 height 174
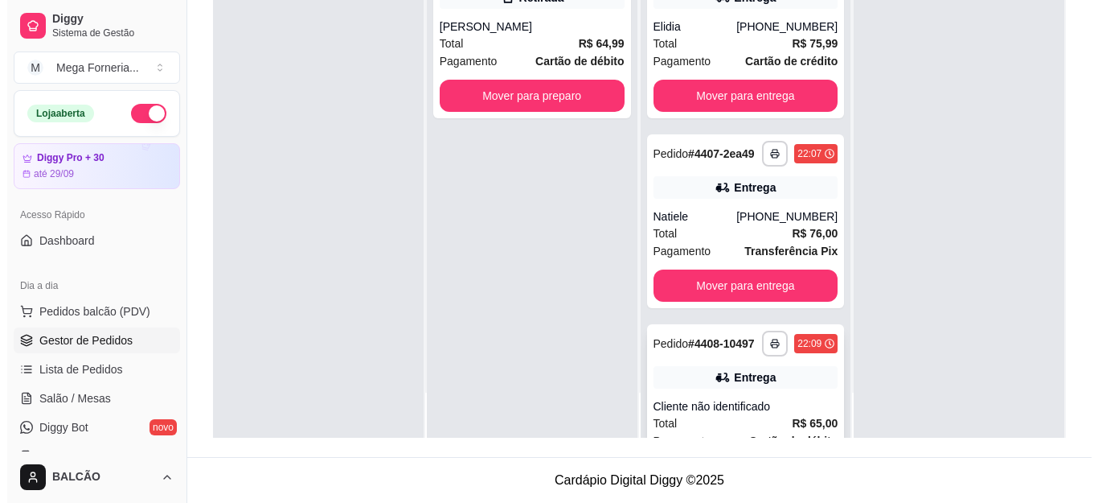
scroll to position [121, 0]
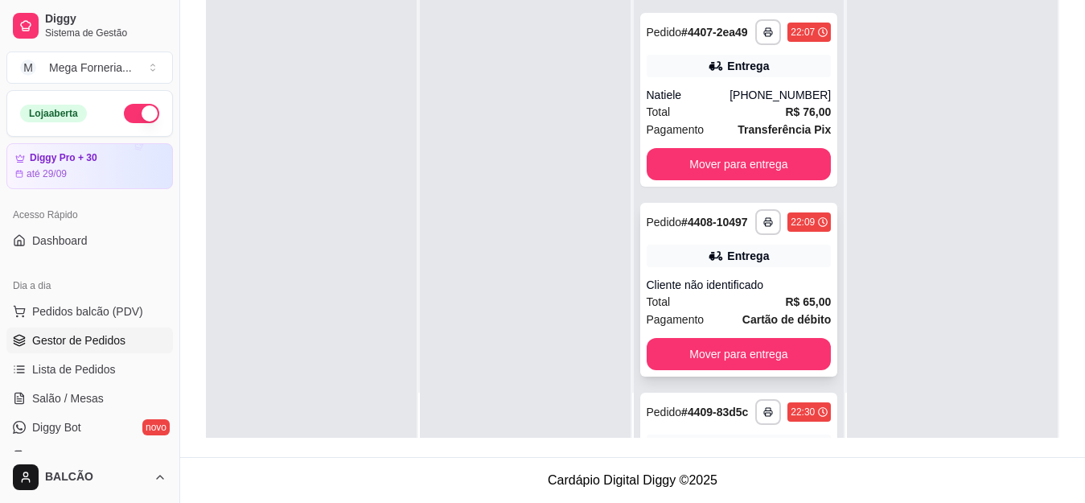
click at [772, 267] on div "Entrega" at bounding box center [738, 255] width 185 height 23
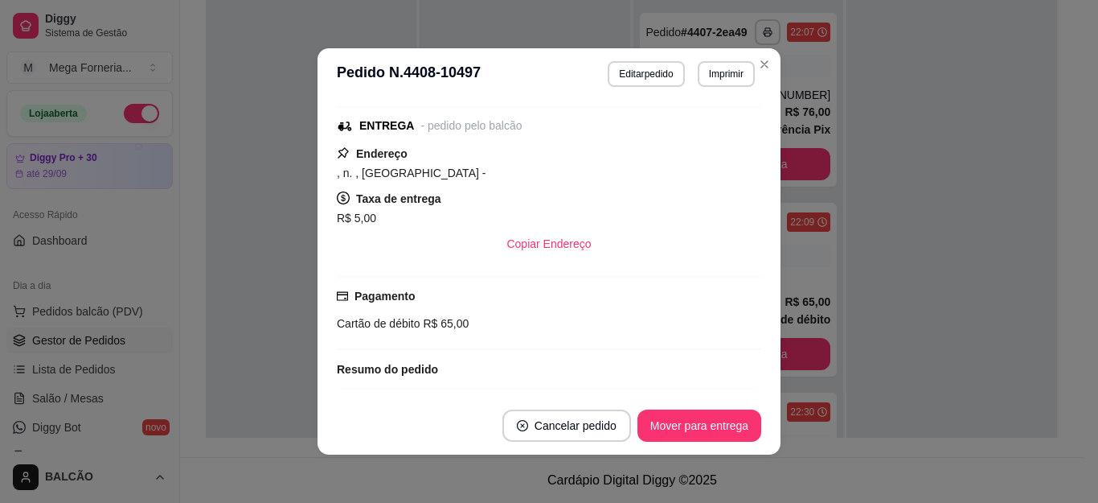
scroll to position [508, 0]
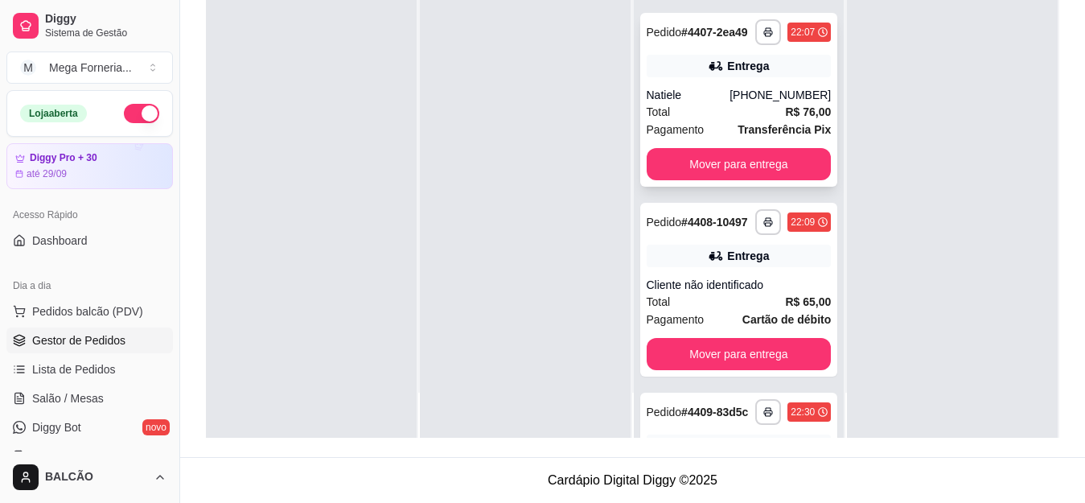
click at [762, 77] on div "Entrega" at bounding box center [738, 66] width 185 height 23
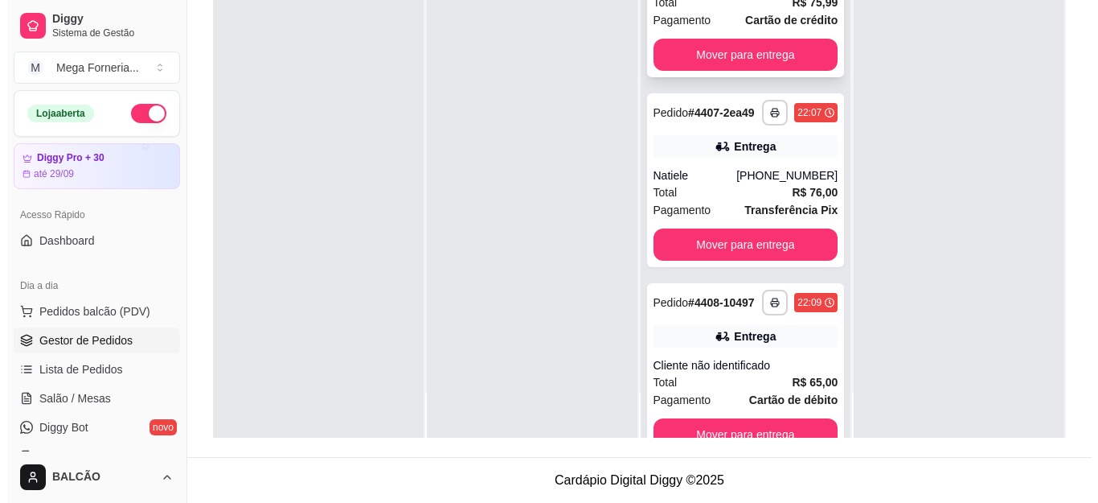
scroll to position [0, 0]
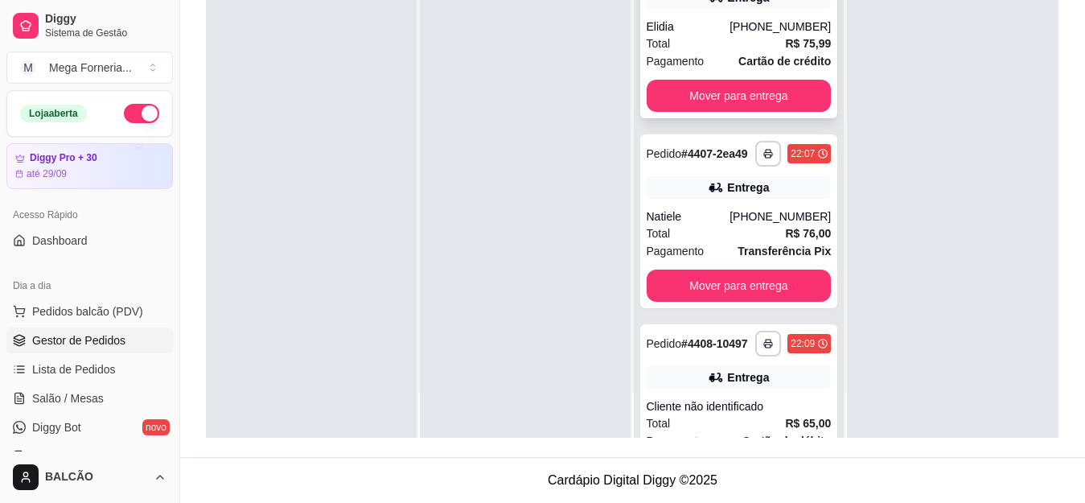
click at [751, 52] on div "Total R$ 75,99" at bounding box center [738, 44] width 185 height 18
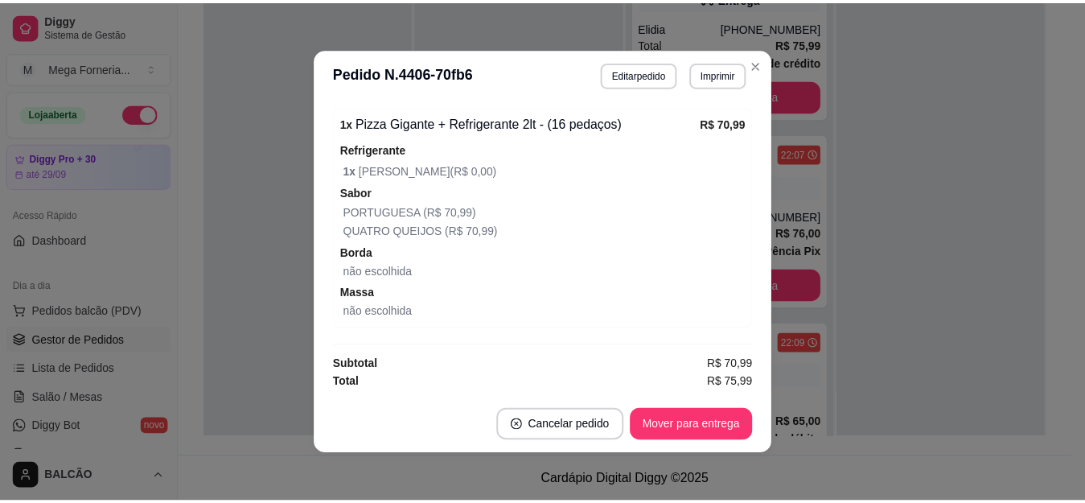
scroll to position [579, 0]
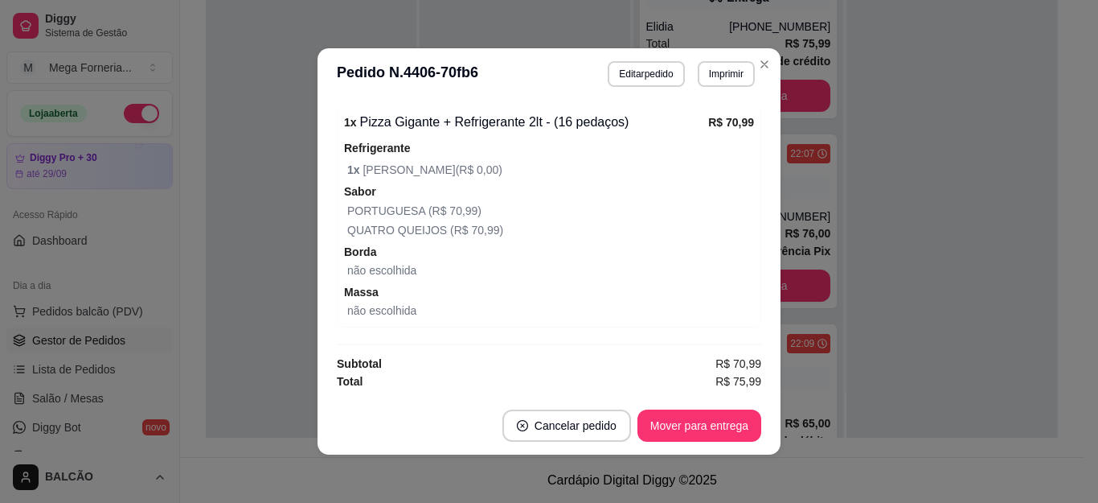
click at [753, 76] on header "**********" at bounding box center [549, 73] width 463 height 51
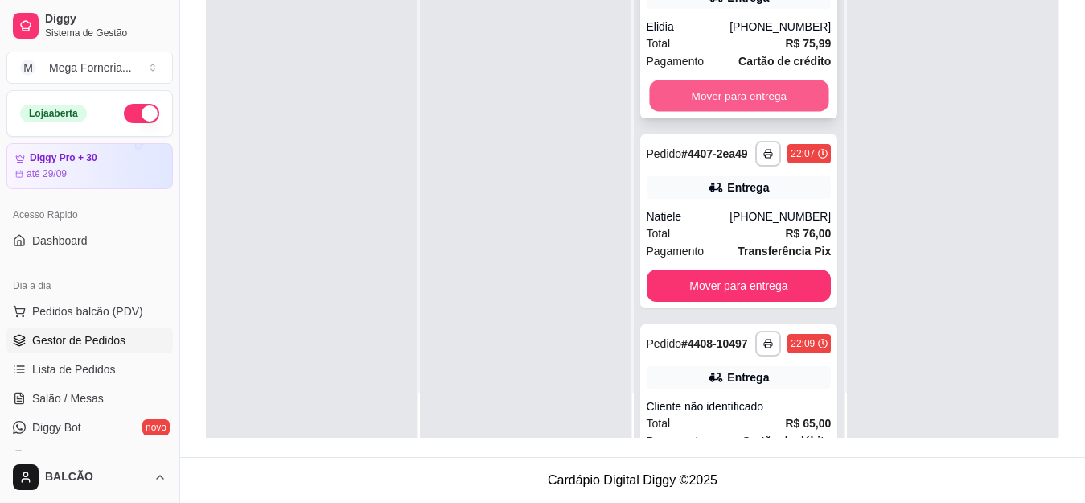
click at [760, 108] on button "Mover para entrega" at bounding box center [738, 95] width 179 height 31
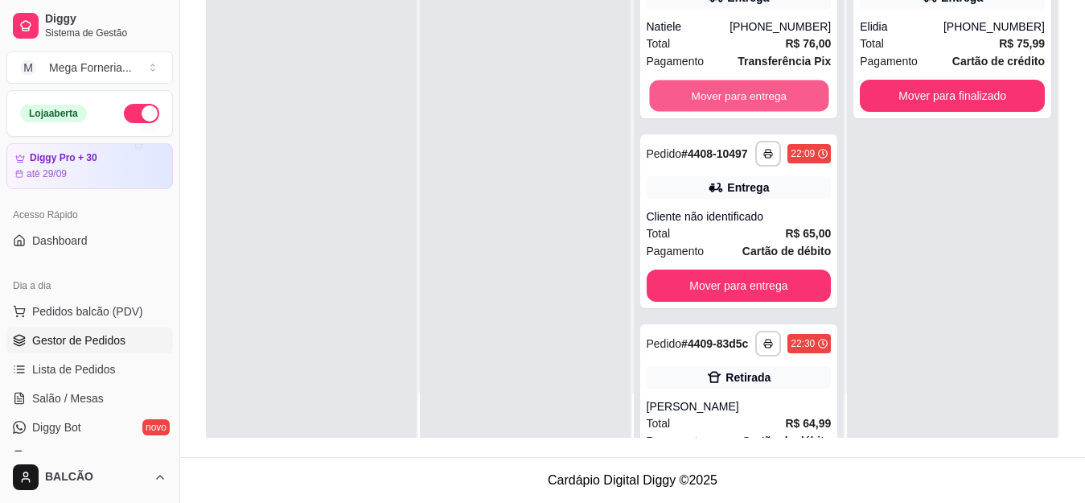
click at [761, 109] on button "Mover para entrega" at bounding box center [738, 95] width 179 height 31
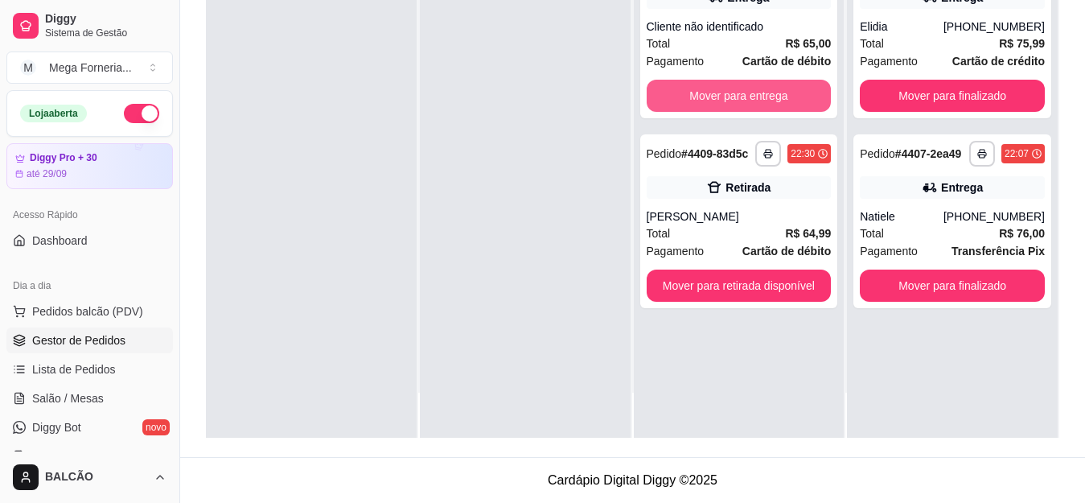
click at [761, 109] on button "Mover para entrega" at bounding box center [738, 96] width 185 height 32
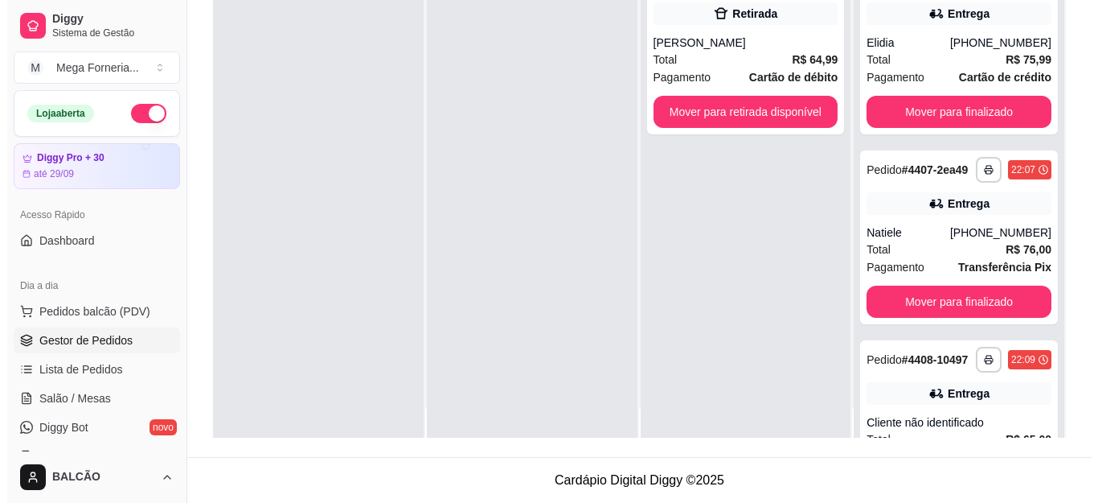
scroll to position [45, 0]
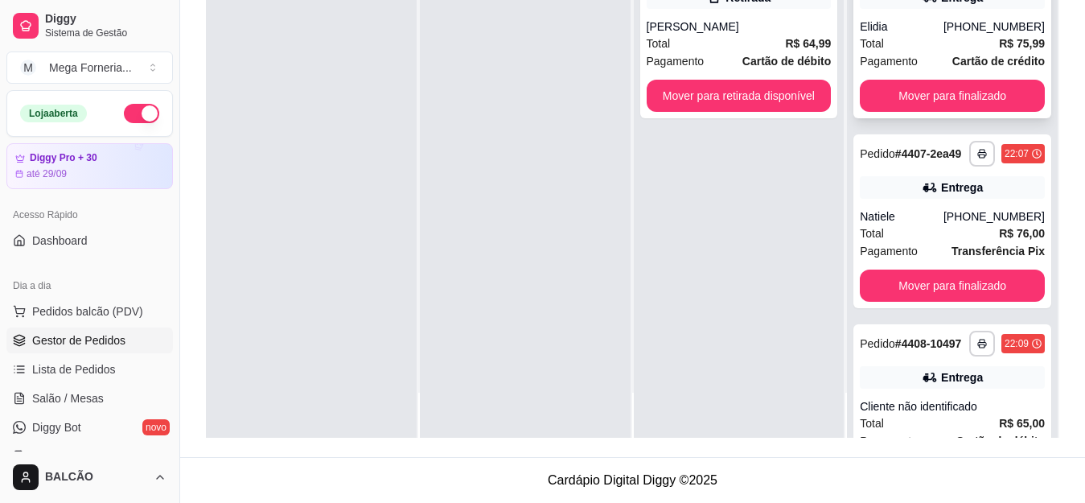
click at [917, 35] on div "Elidia" at bounding box center [902, 26] width 84 height 16
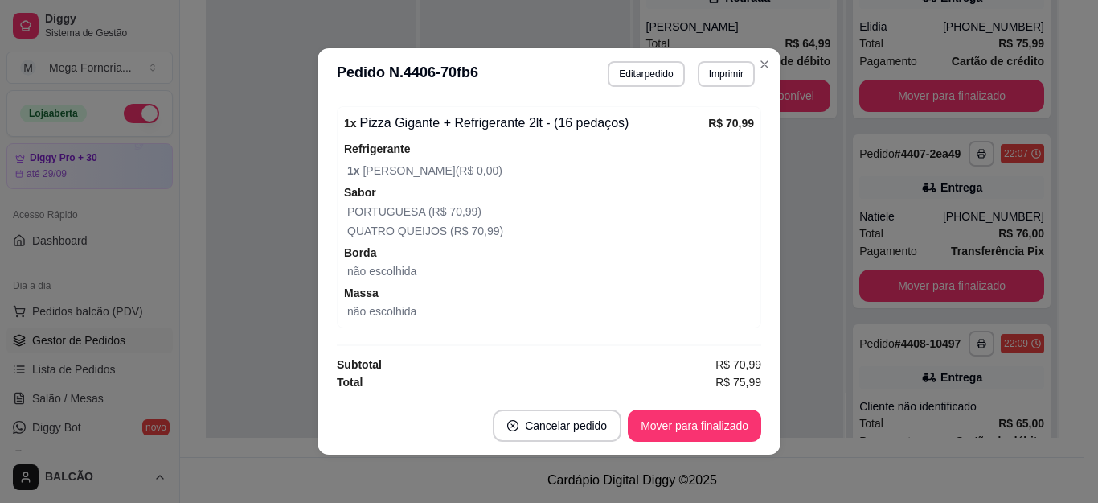
scroll to position [579, 0]
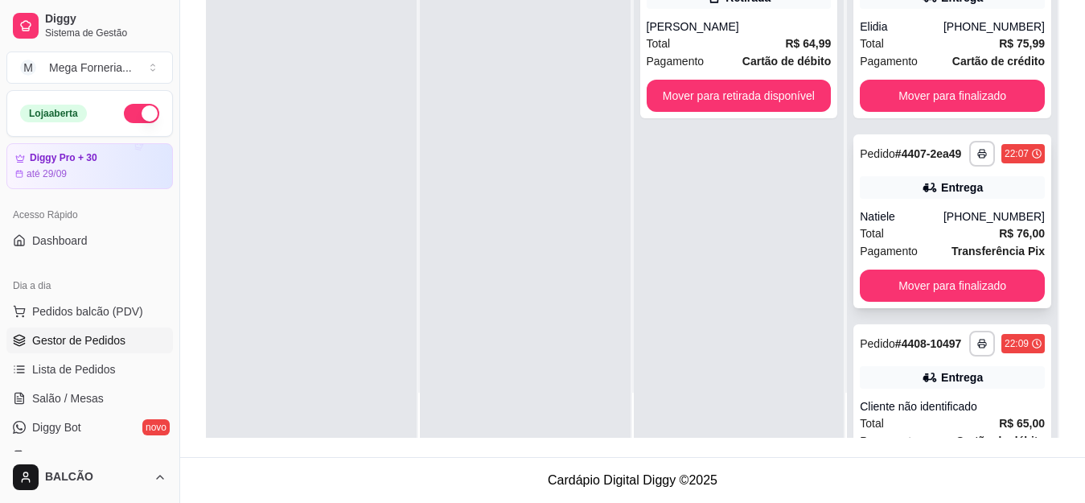
click at [931, 224] on div "Natiele" at bounding box center [902, 216] width 84 height 16
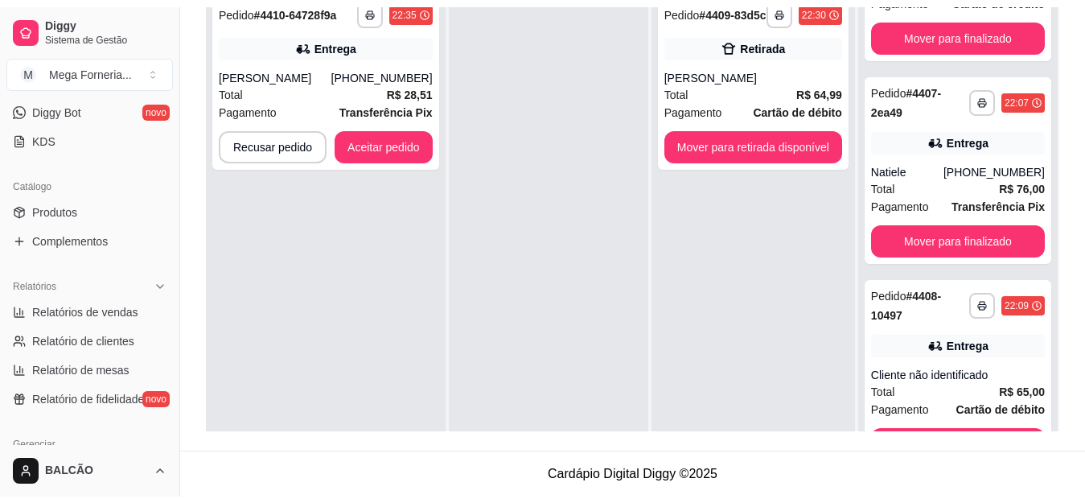
scroll to position [0, 0]
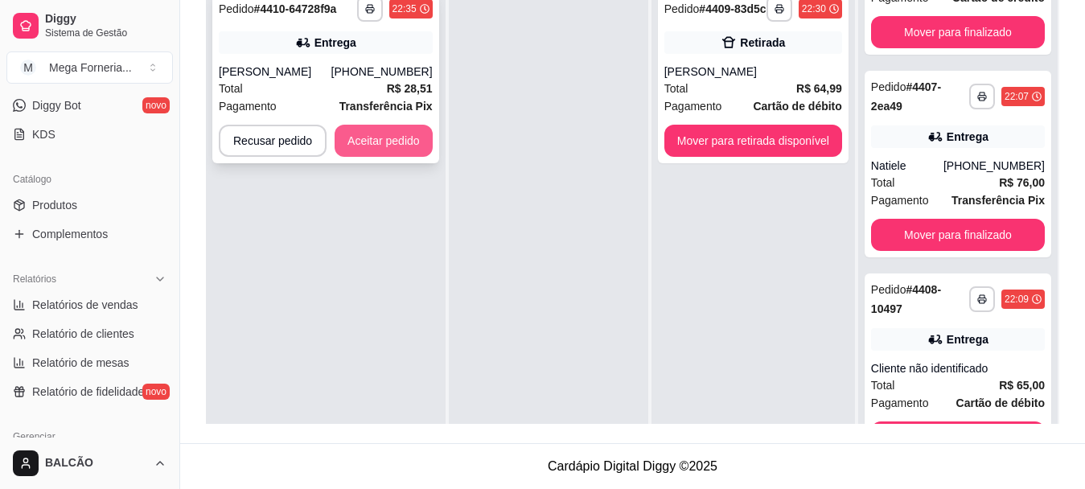
click at [379, 134] on button "Aceitar pedido" at bounding box center [383, 141] width 98 height 32
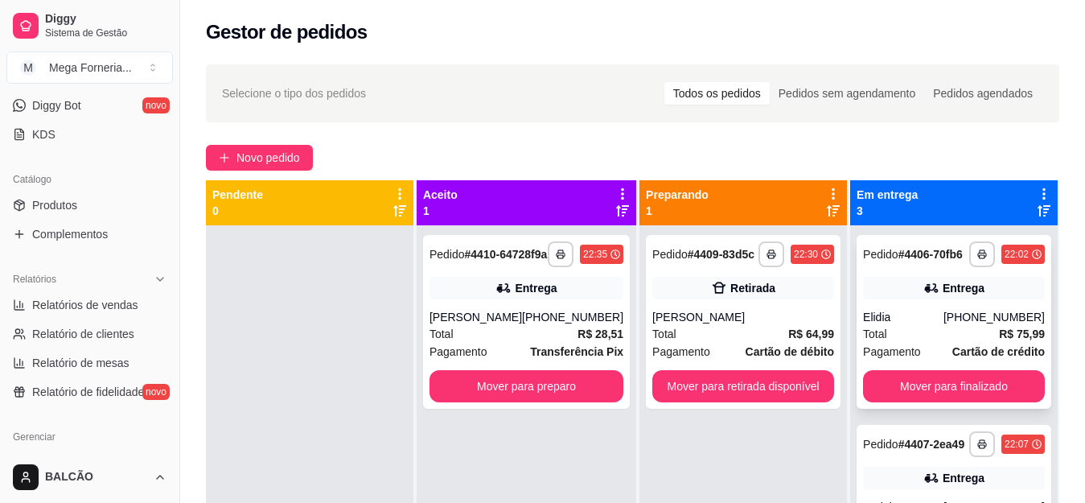
click at [888, 264] on div "Pedido # 4406-70fb6" at bounding box center [913, 253] width 100 height 19
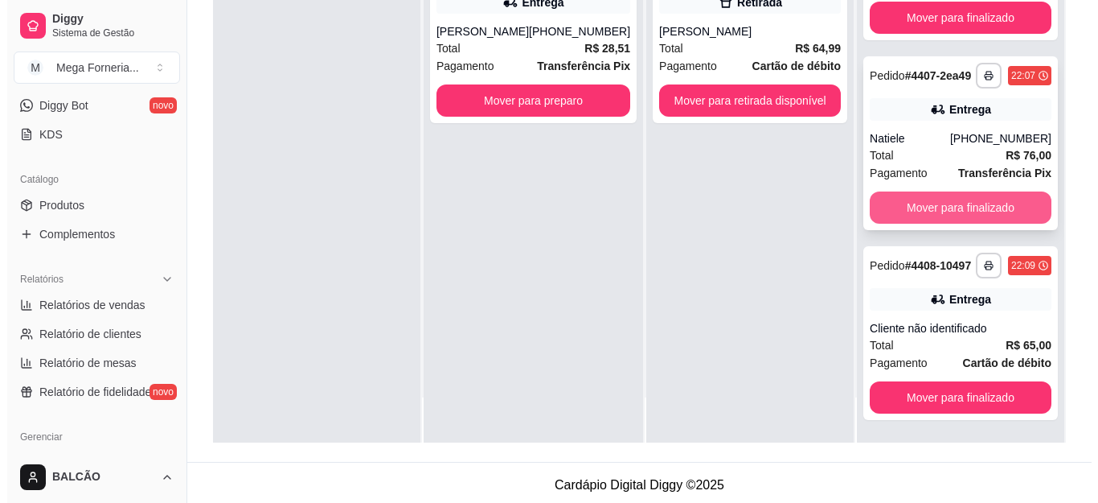
scroll to position [241, 0]
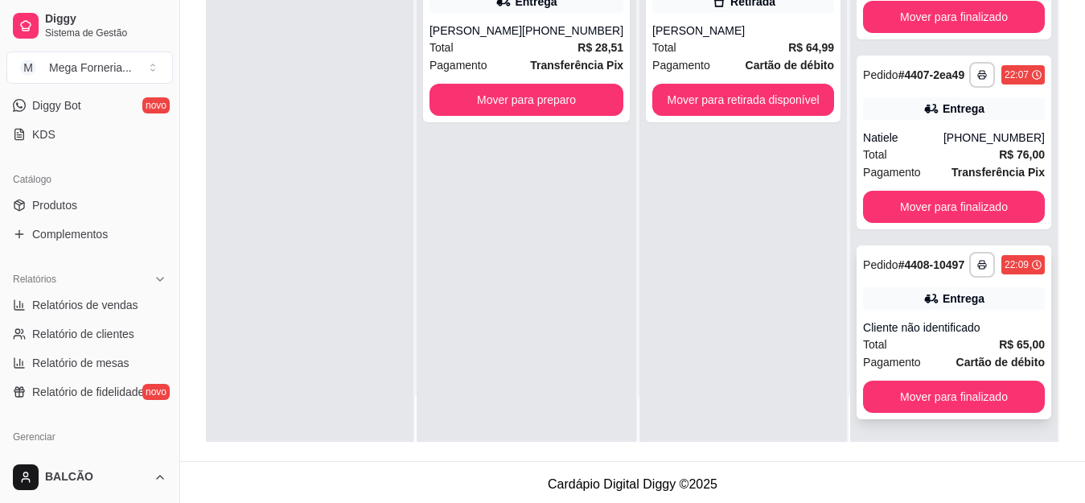
click at [942, 305] on div "Entrega" at bounding box center [963, 298] width 42 height 16
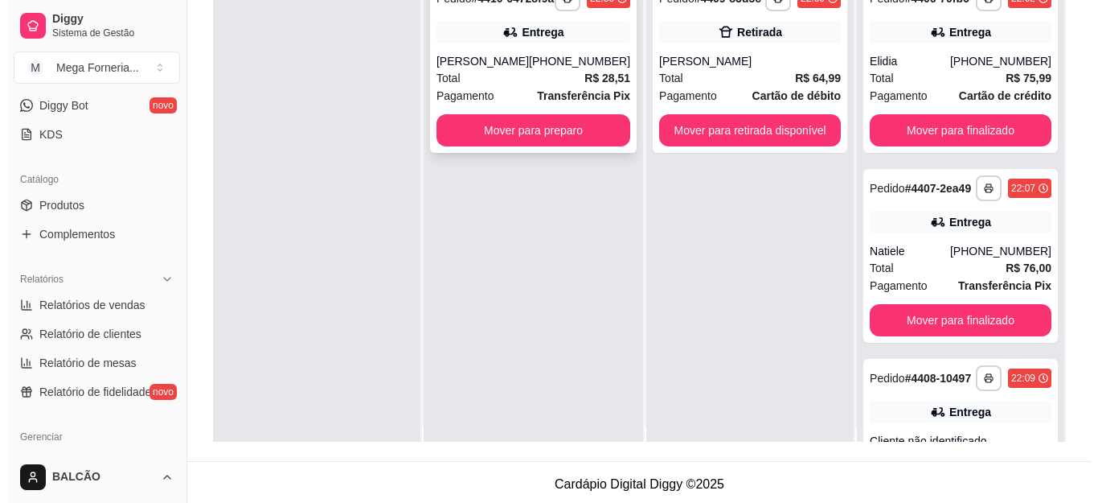
scroll to position [0, 0]
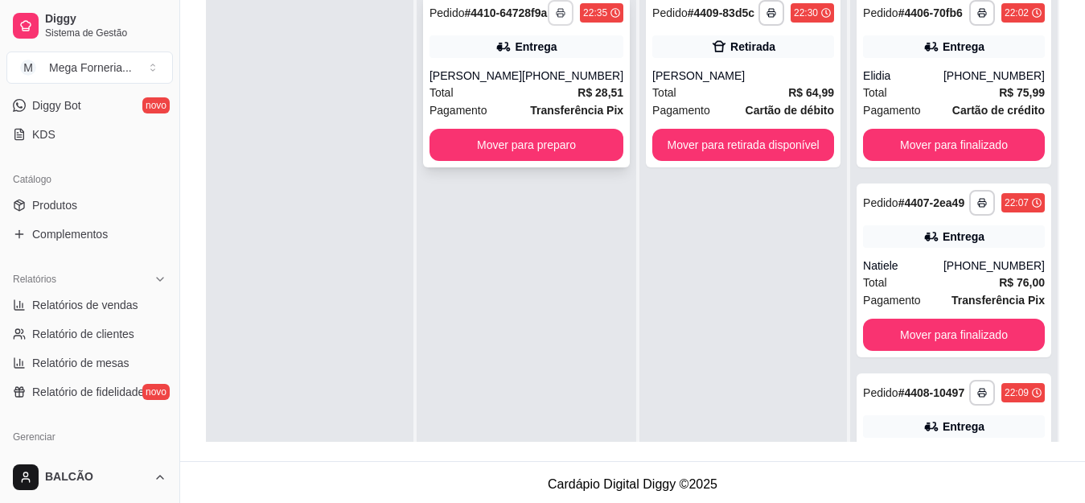
click at [548, 26] on button "button" at bounding box center [561, 13] width 26 height 26
click at [525, 75] on button "IMPRESSORA" at bounding box center [505, 75] width 113 height 25
click at [557, 156] on button "Mover para preparo" at bounding box center [526, 145] width 194 height 32
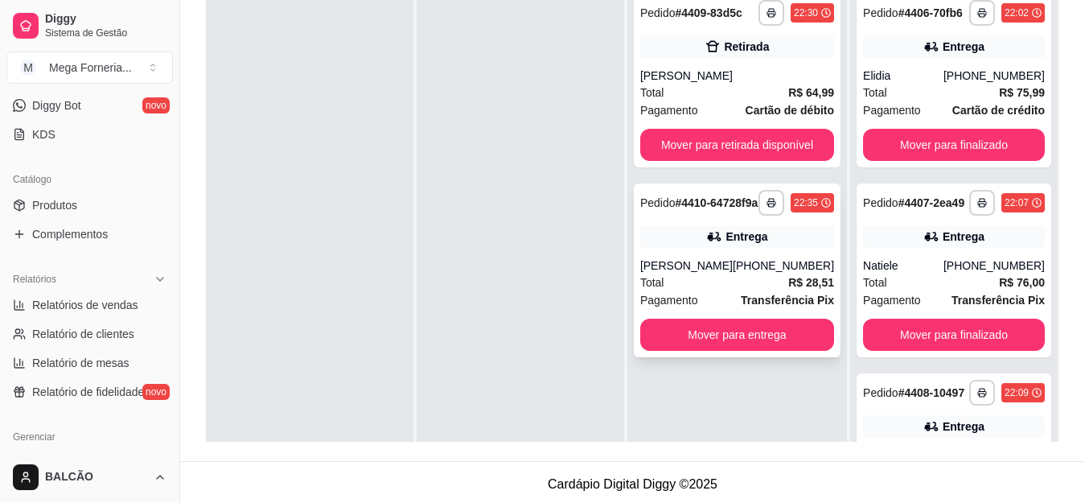
click at [675, 209] on strong "# 4410-64728f9a" at bounding box center [716, 202] width 83 height 13
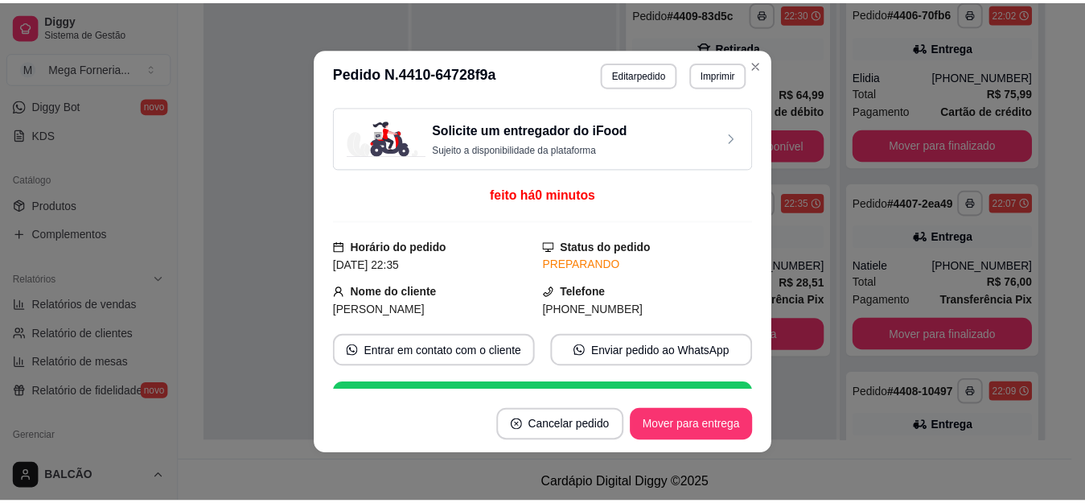
scroll to position [535, 0]
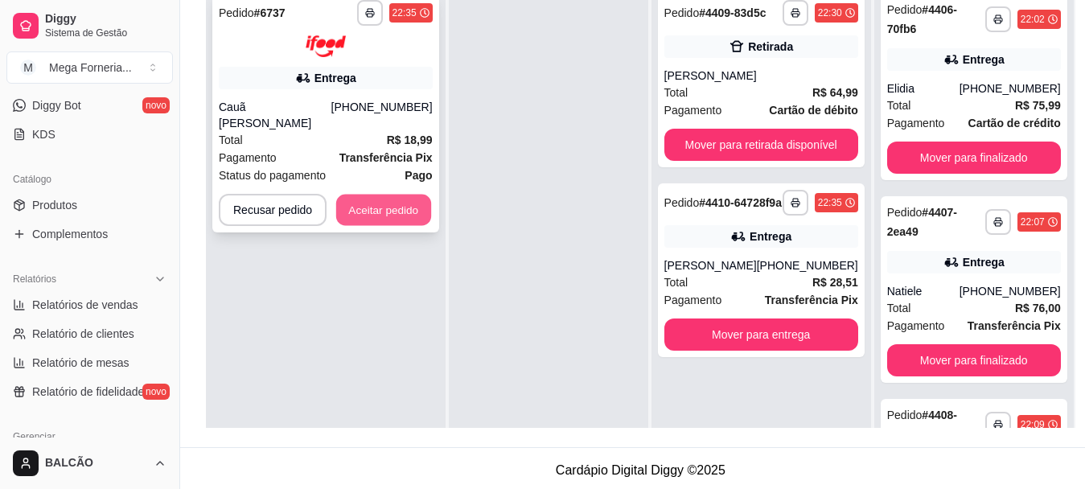
click at [390, 194] on button "Aceitar pedido" at bounding box center [383, 209] width 95 height 31
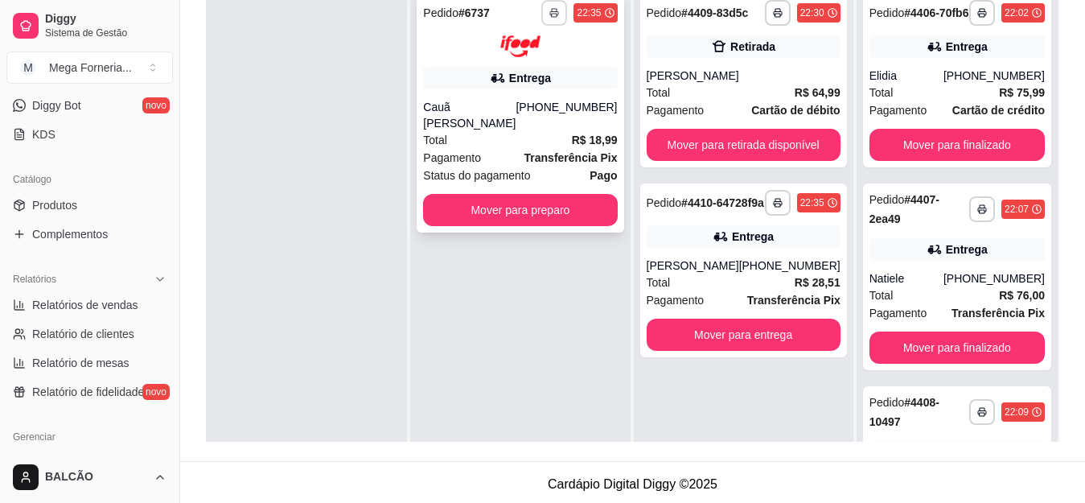
click at [550, 12] on icon "button" at bounding box center [554, 14] width 8 height 4
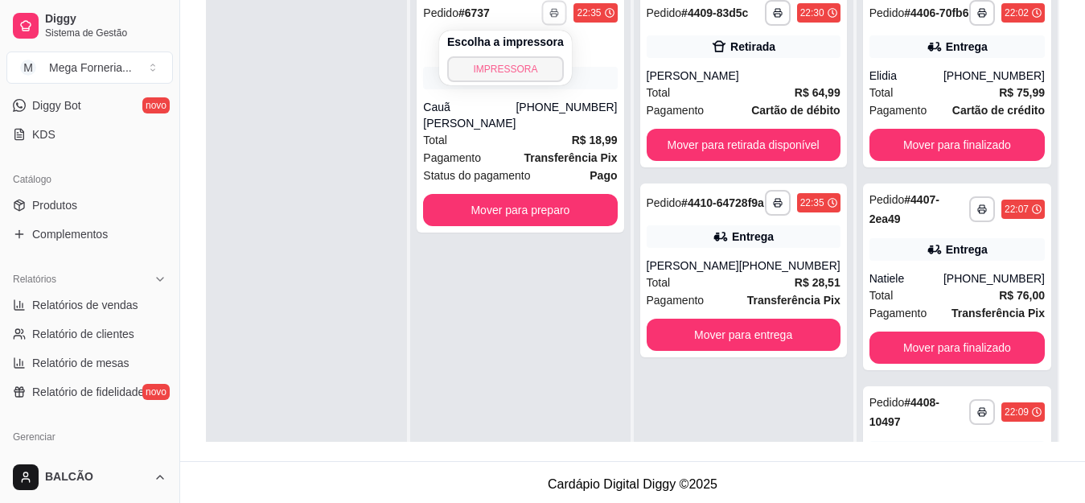
click at [519, 68] on button "IMPRESSORA" at bounding box center [505, 69] width 117 height 26
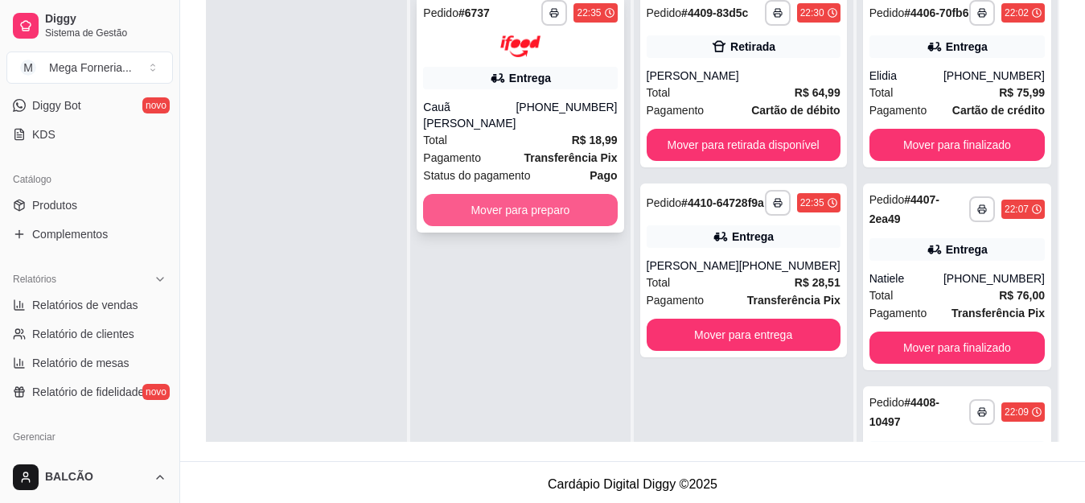
click at [532, 194] on button "Mover para preparo" at bounding box center [520, 210] width 194 height 32
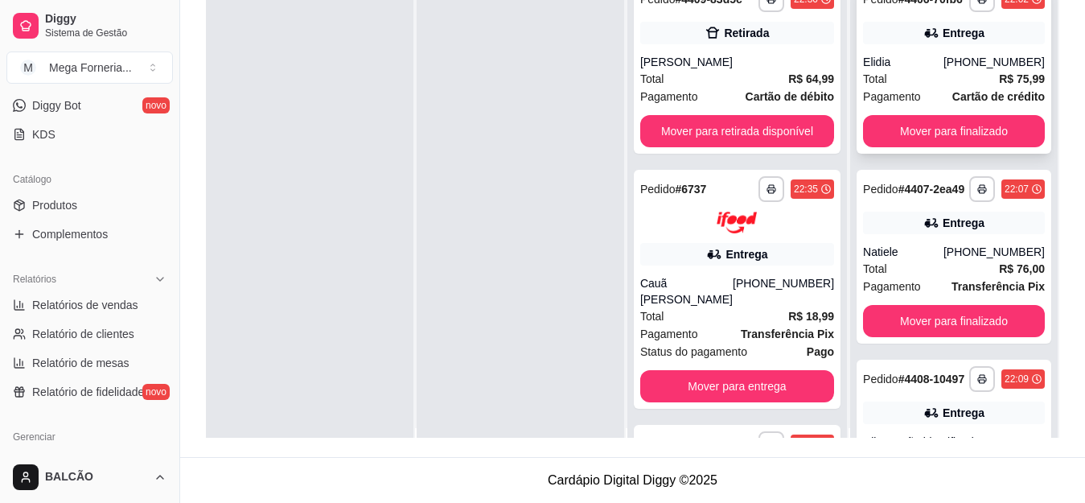
scroll to position [0, 0]
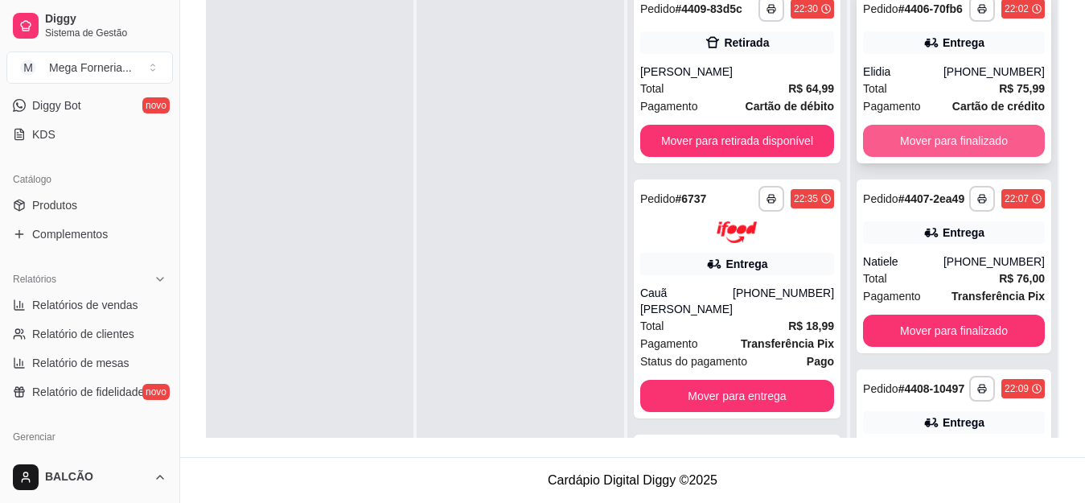
click at [928, 154] on button "Mover para finalizado" at bounding box center [954, 141] width 182 height 32
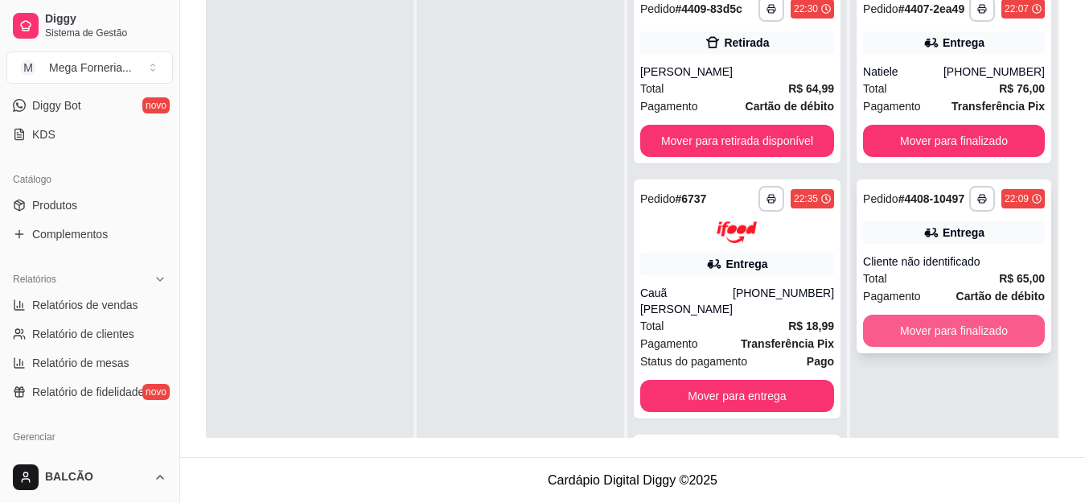
scroll to position [45, 0]
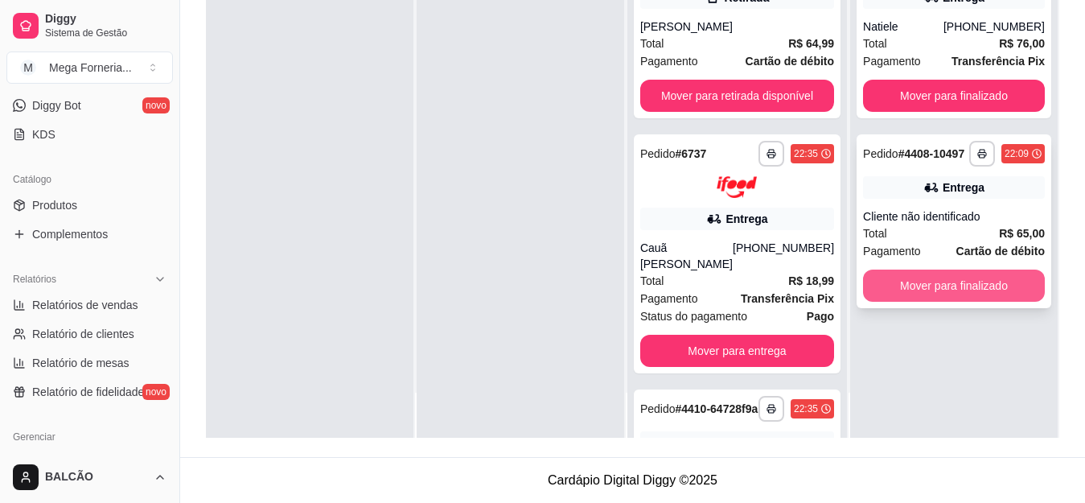
click at [950, 302] on button "Mover para finalizado" at bounding box center [954, 285] width 182 height 32
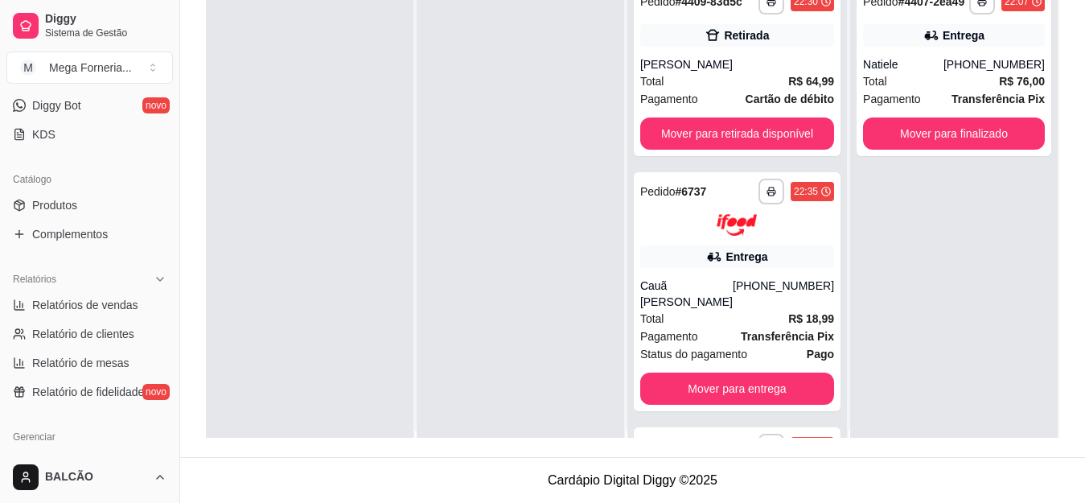
scroll to position [0, 0]
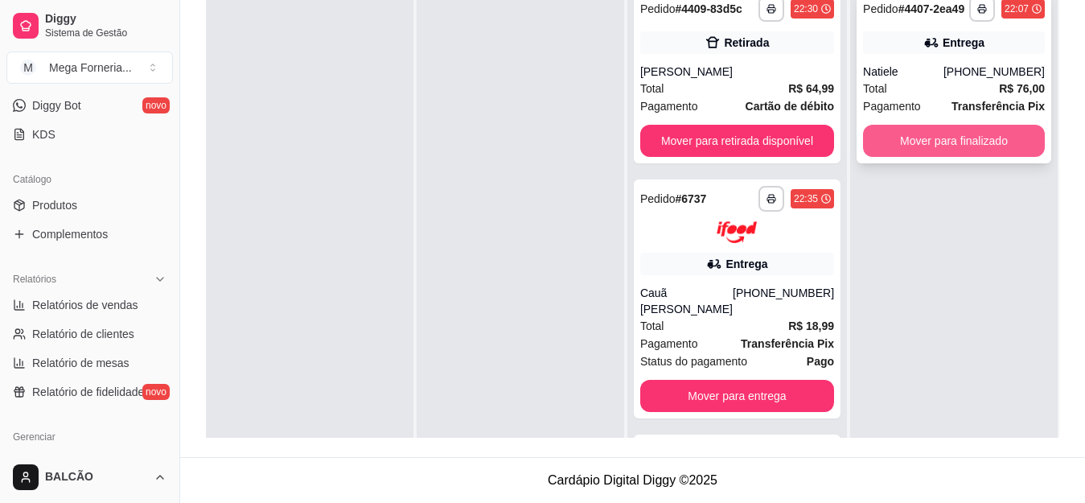
click at [957, 154] on button "Mover para finalizado" at bounding box center [954, 141] width 182 height 32
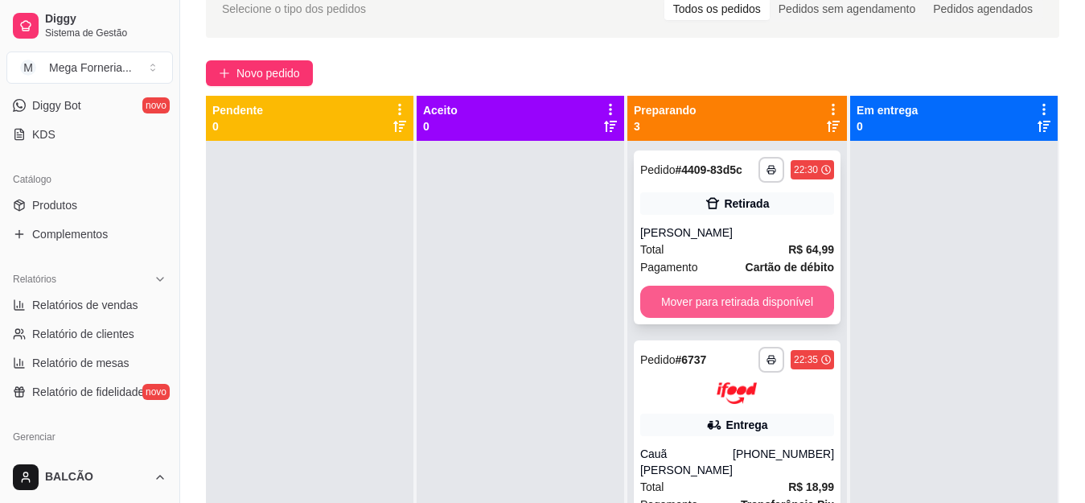
click at [749, 308] on button "Mover para retirada disponível" at bounding box center [737, 301] width 194 height 32
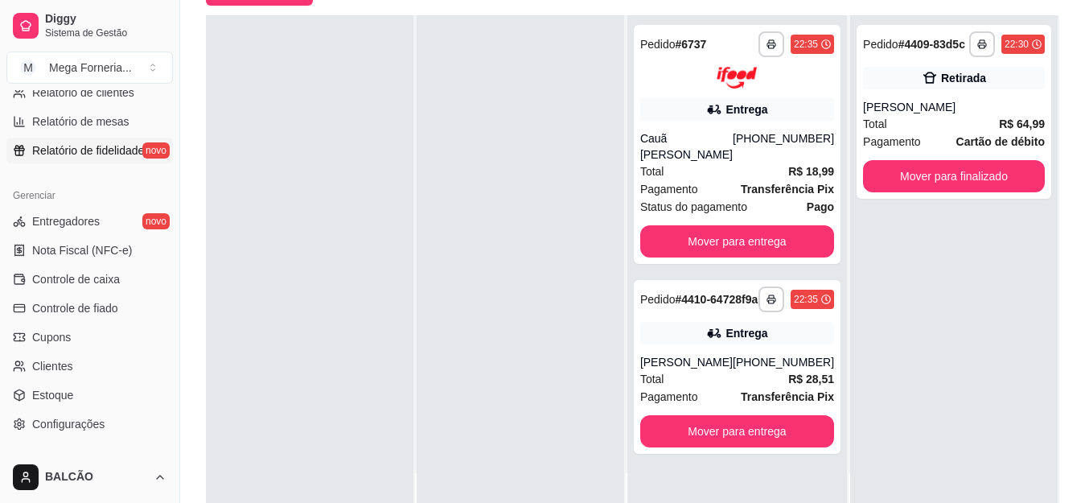
scroll to position [402, 0]
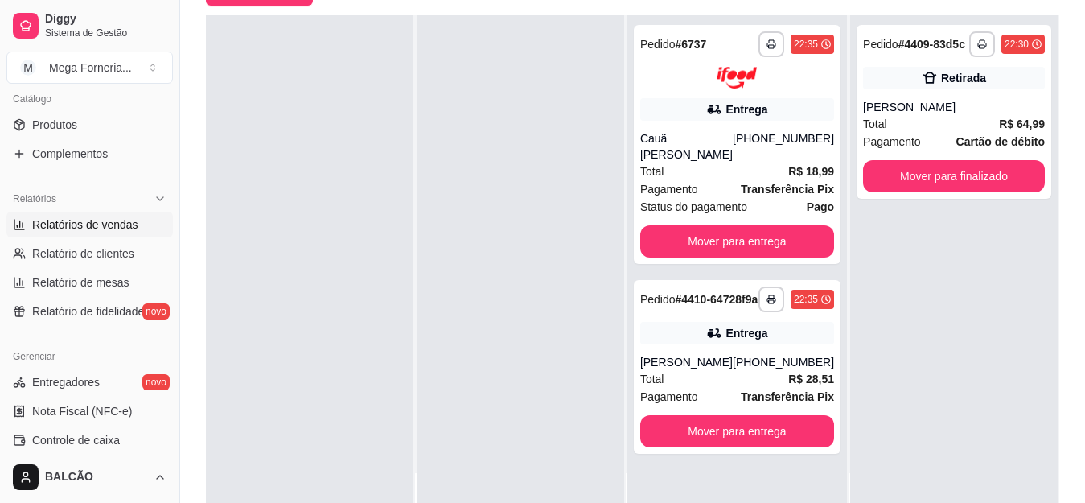
click at [72, 233] on link "Relatórios de vendas" at bounding box center [89, 224] width 166 height 26
select select "ALL"
select select "0"
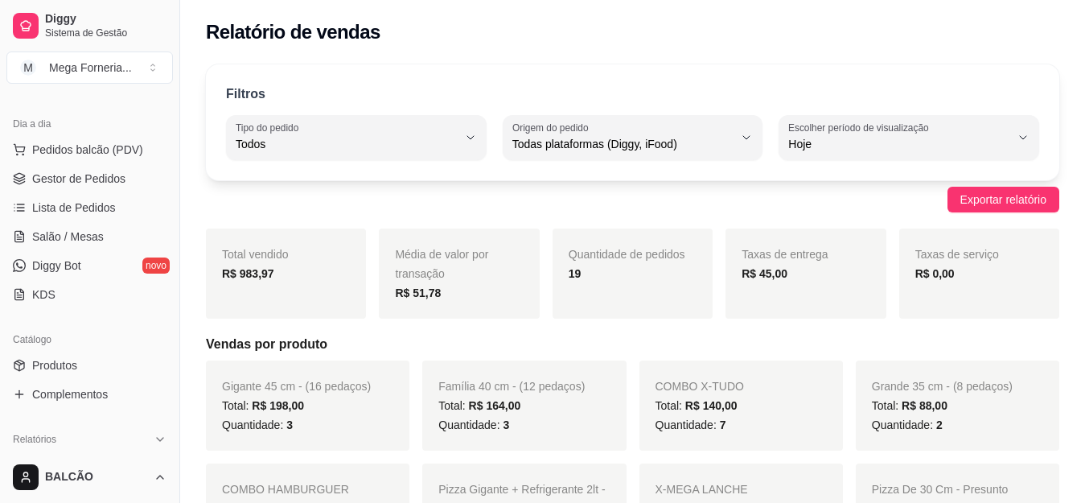
scroll to position [161, 0]
click at [99, 183] on span "Gestor de Pedidos" at bounding box center [78, 179] width 93 height 16
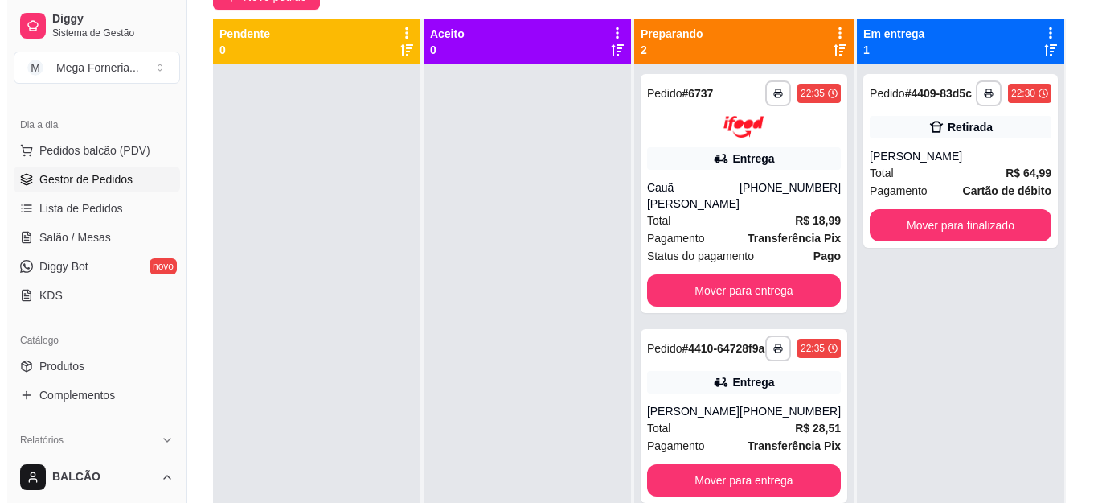
scroll to position [45, 0]
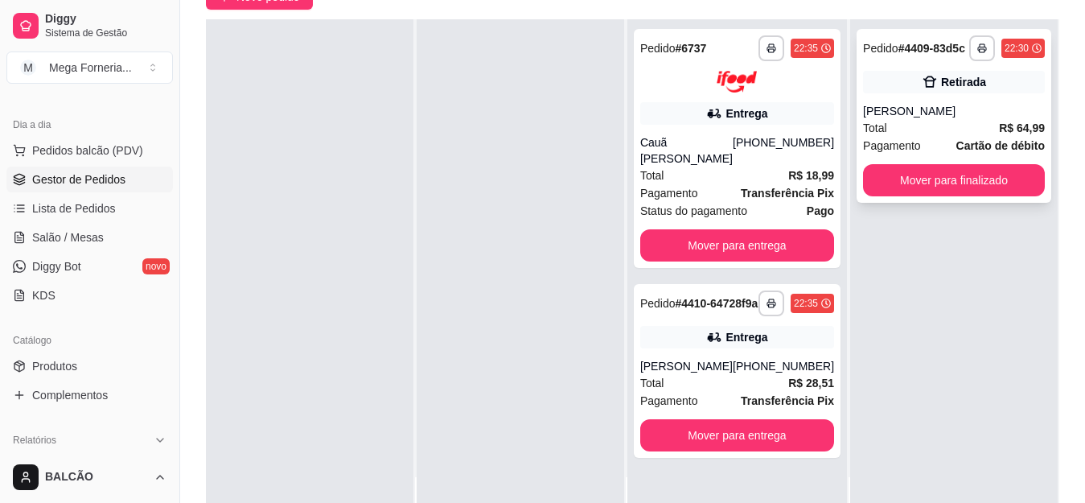
click at [880, 87] on div "Retirada" at bounding box center [954, 82] width 182 height 23
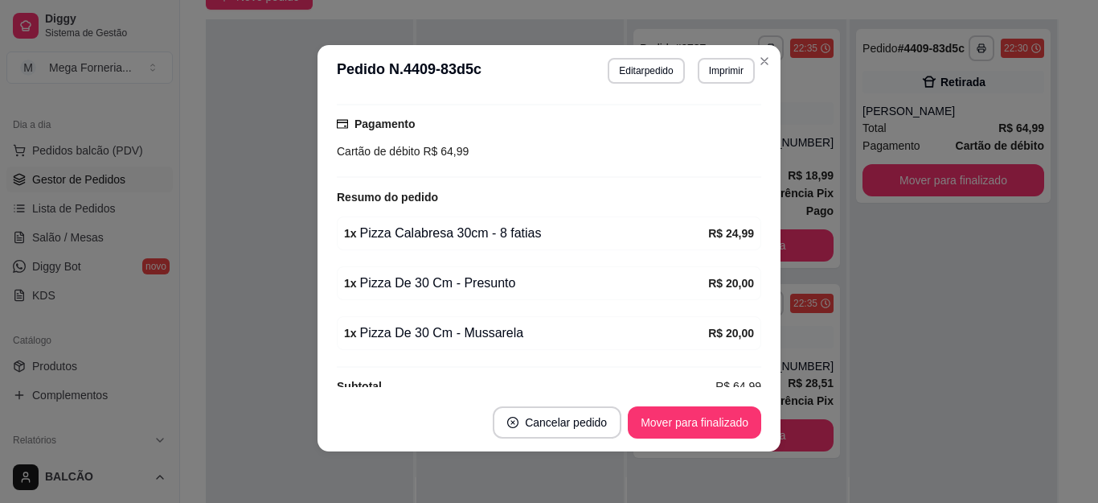
scroll to position [267, 0]
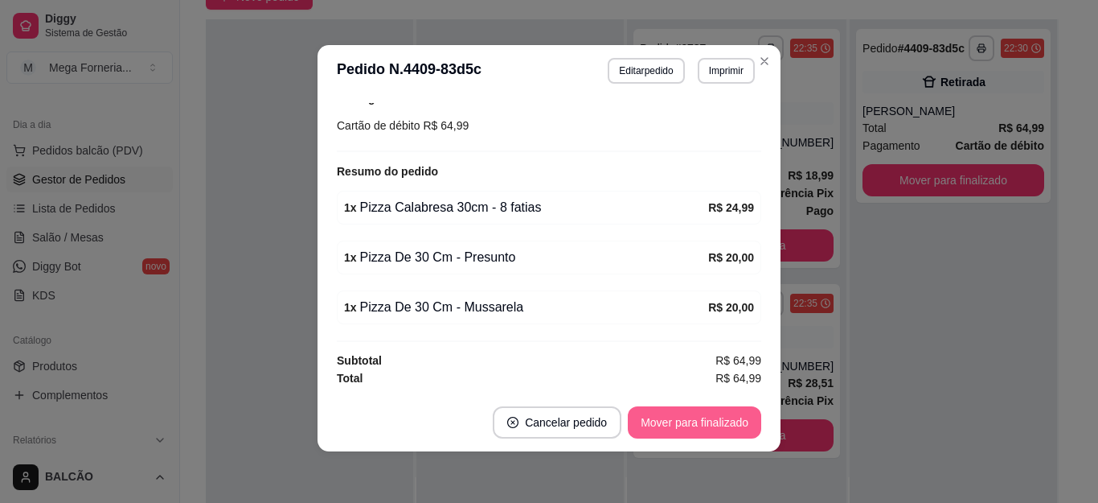
click at [735, 416] on button "Mover para finalizado" at bounding box center [694, 422] width 133 height 32
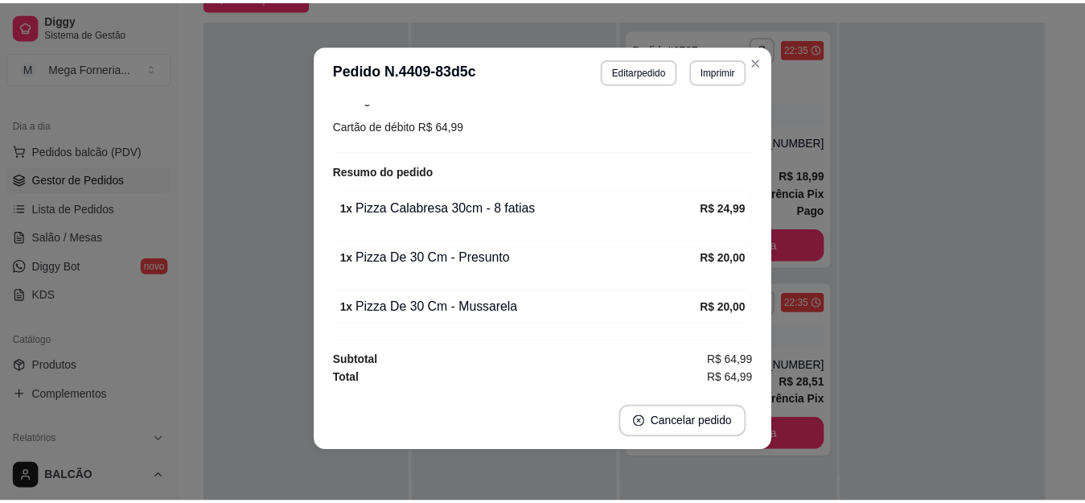
scroll to position [198, 0]
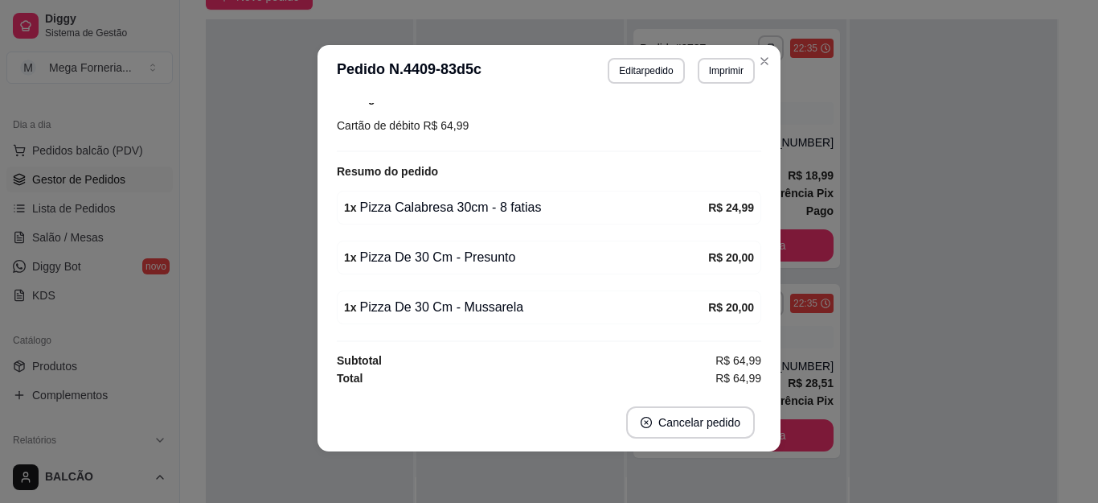
click at [761, 75] on header "**********" at bounding box center [549, 70] width 463 height 51
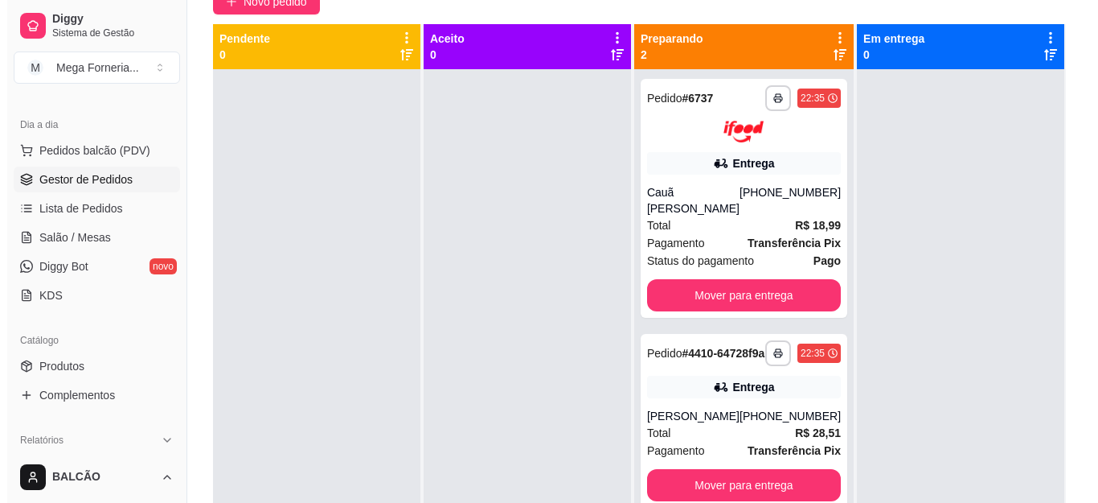
scroll to position [241, 0]
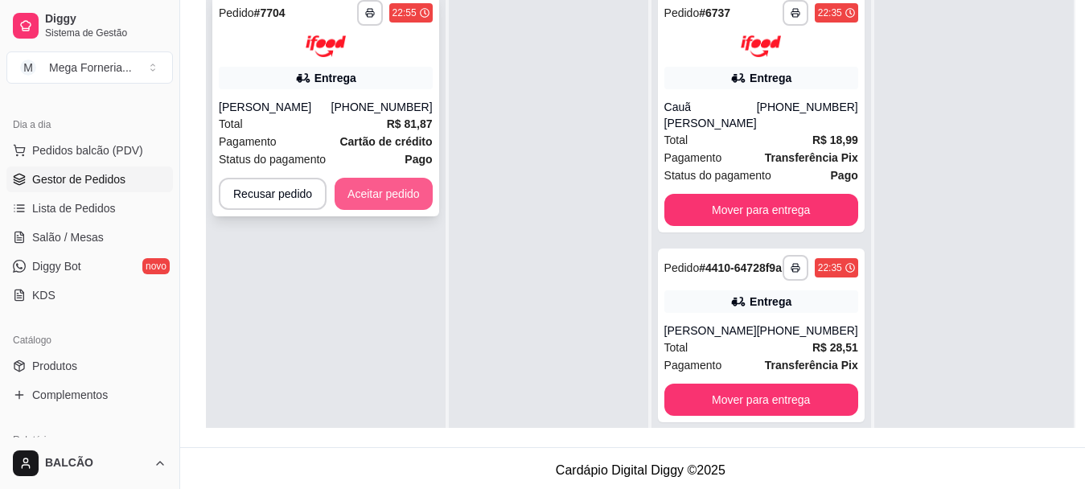
click at [403, 203] on button "Aceitar pedido" at bounding box center [383, 194] width 98 height 32
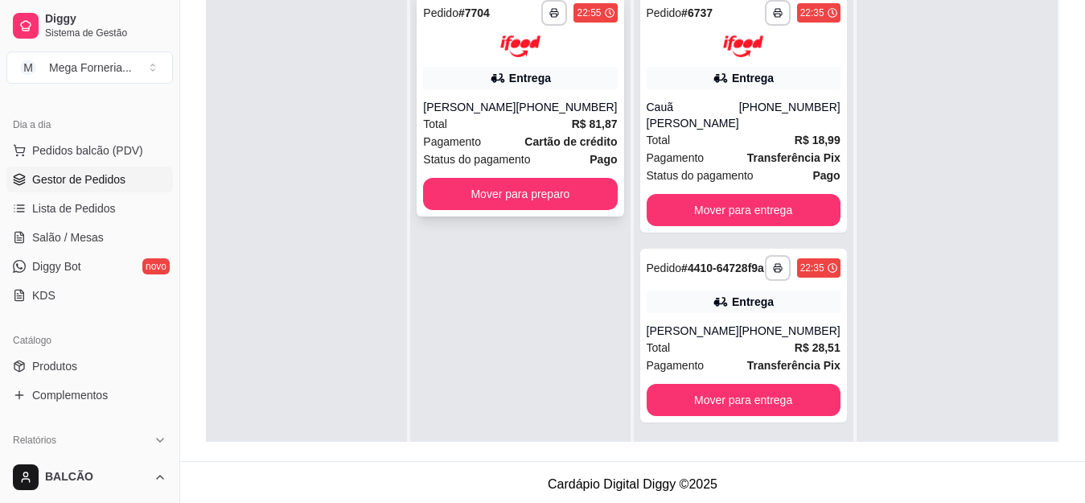
click at [515, 109] on div "[PERSON_NAME]" at bounding box center [469, 107] width 92 height 16
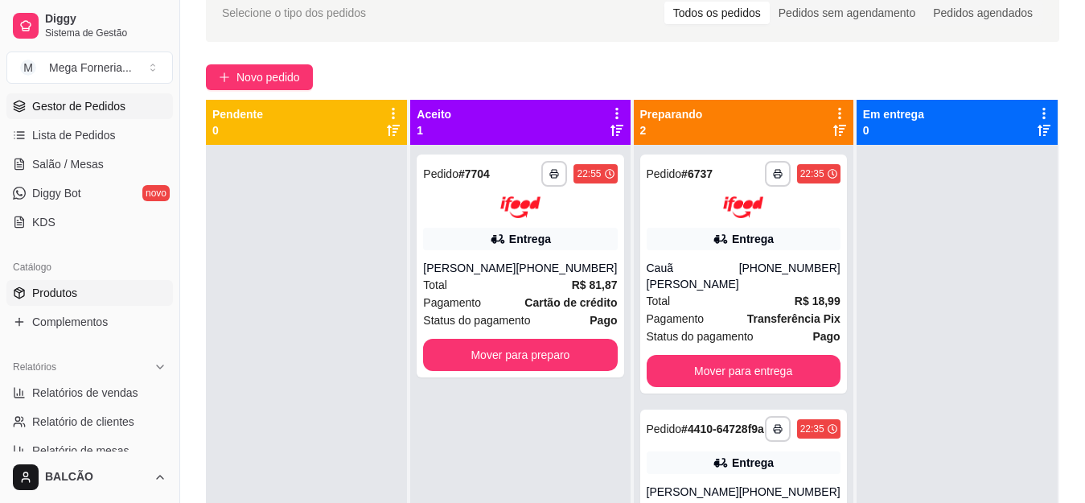
scroll to position [402, 0]
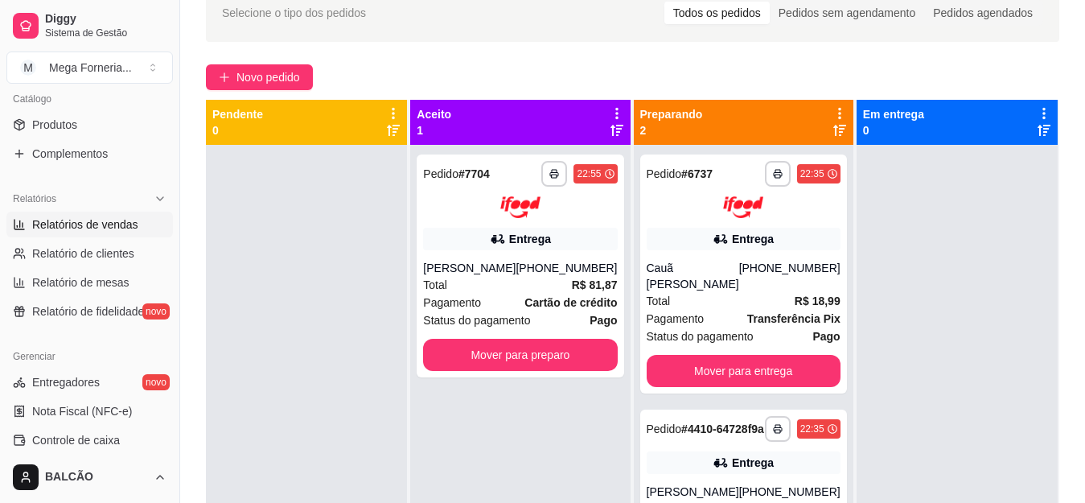
click at [94, 228] on span "Relatórios de vendas" at bounding box center [85, 224] width 106 height 16
select select "ALL"
select select "0"
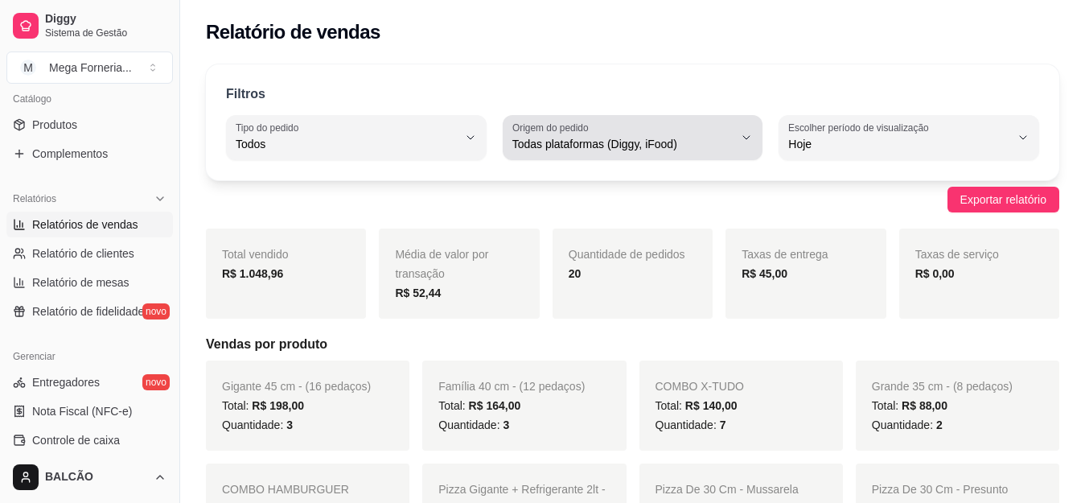
click at [596, 156] on button "Origem do pedido Todas plataformas (Diggy, iFood)" at bounding box center [633, 137] width 261 height 45
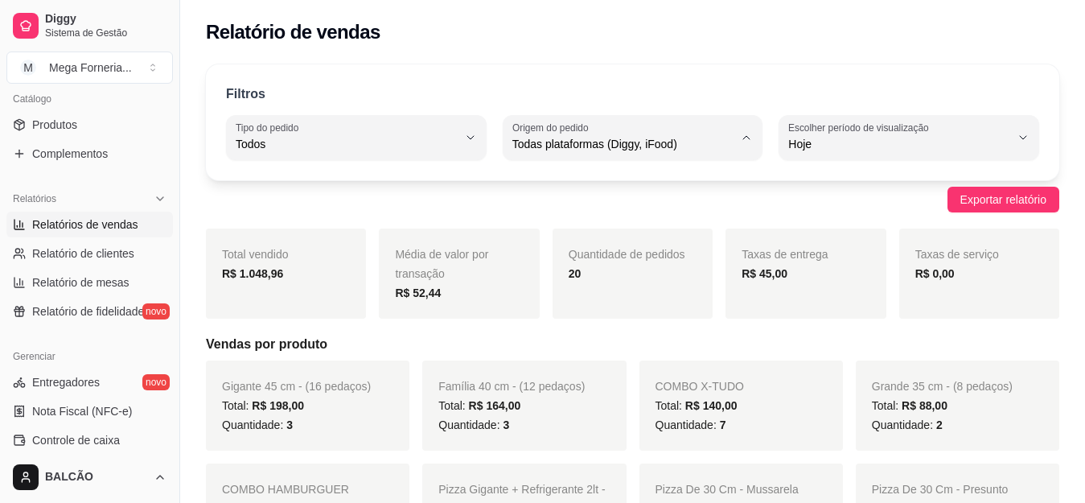
click at [557, 228] on li "iFood" at bounding box center [632, 235] width 237 height 25
type input "IFOOD"
select select "IFOOD"
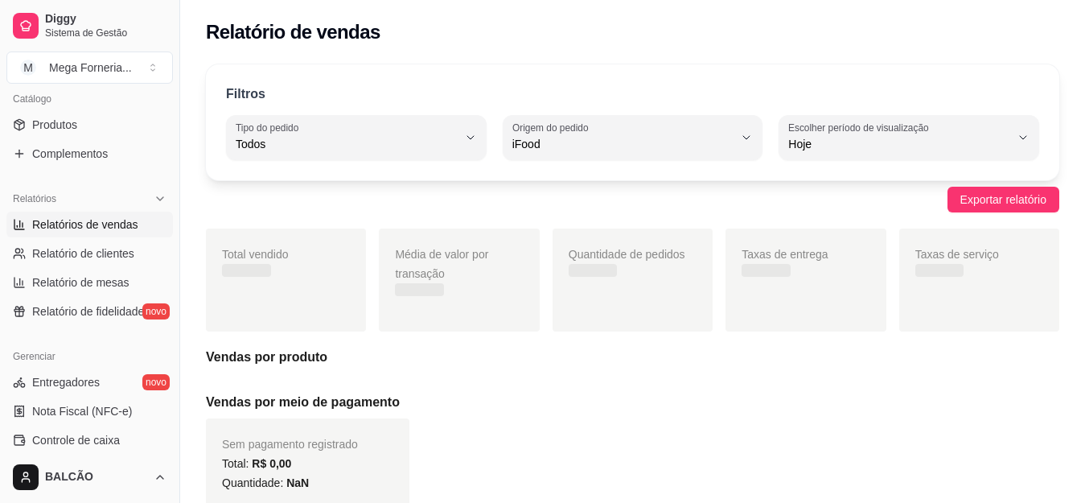
scroll to position [15, 0]
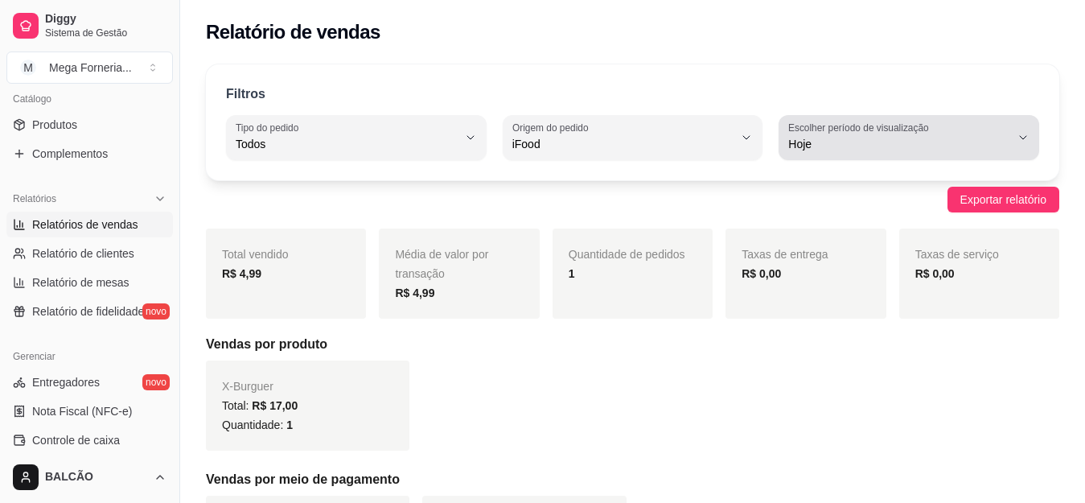
click at [835, 137] on span "Hoje" at bounding box center [899, 144] width 222 height 16
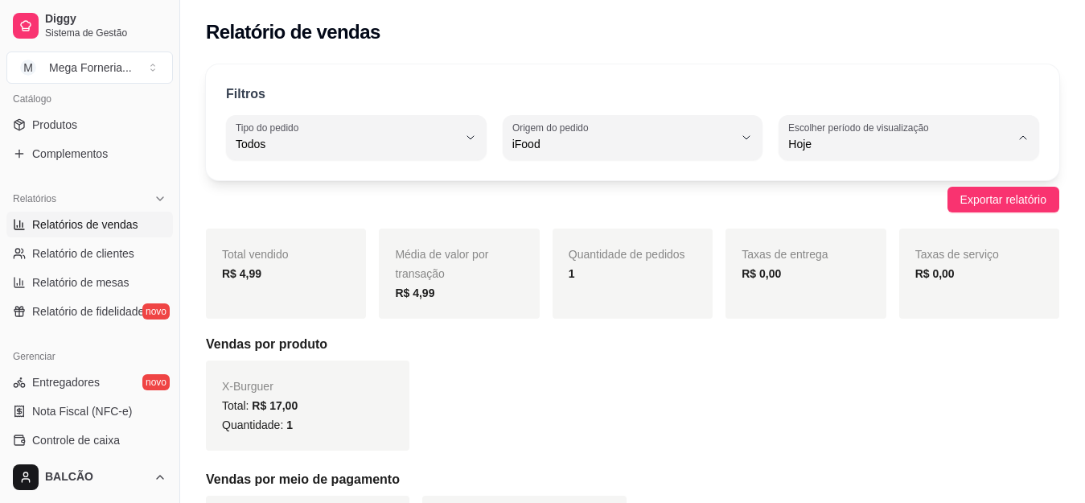
click at [830, 211] on span "Ontem" at bounding box center [901, 208] width 210 height 15
type input "1"
select select "1"
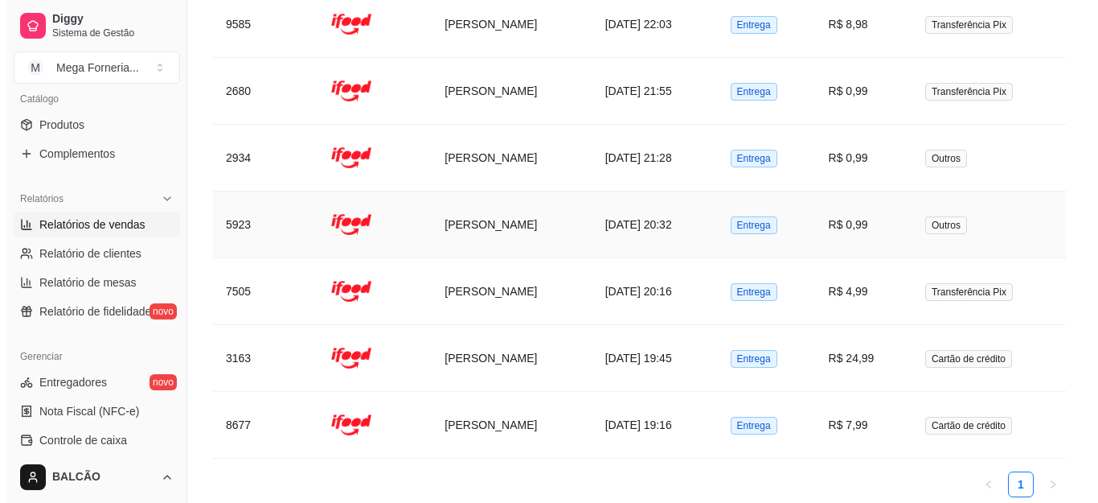
scroll to position [955, 0]
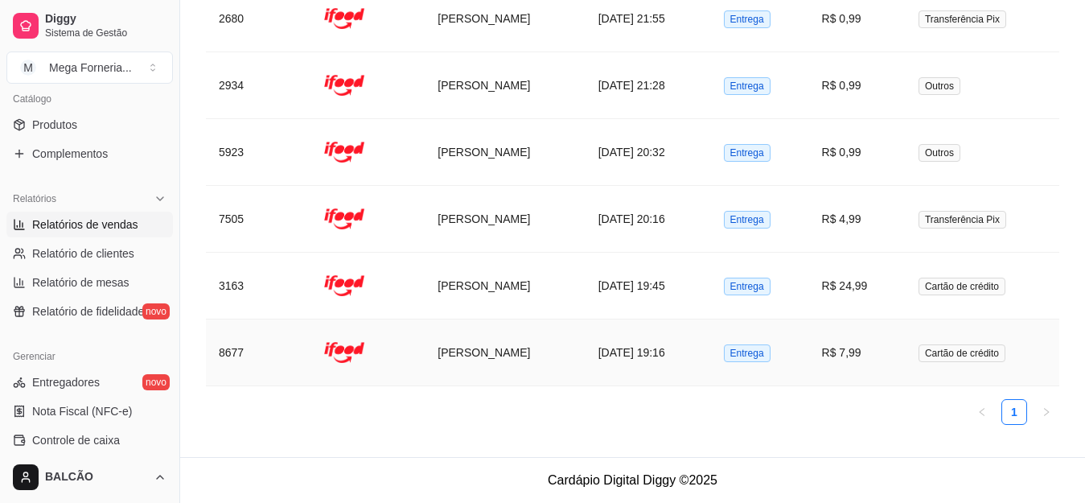
click at [540, 344] on td "[PERSON_NAME]" at bounding box center [505, 352] width 160 height 67
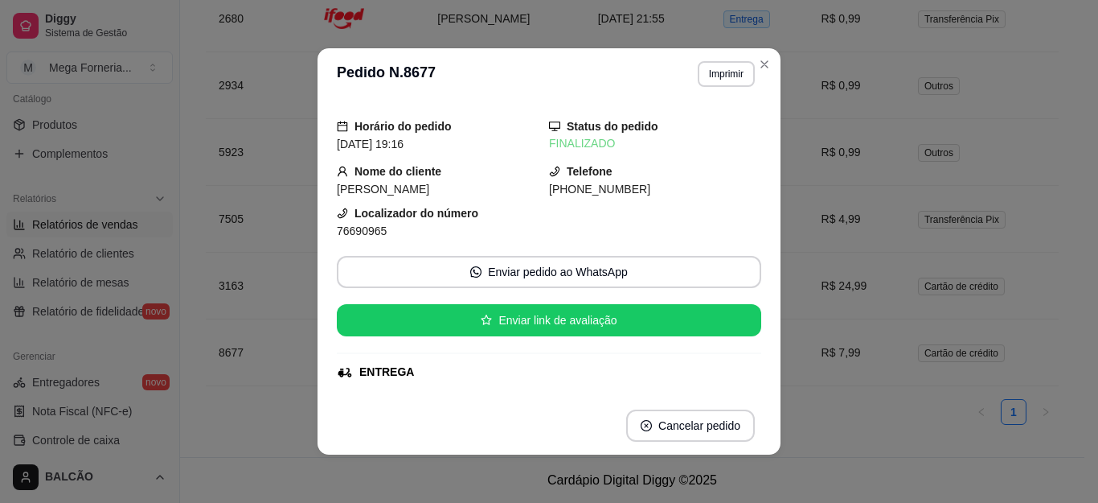
scroll to position [0, 0]
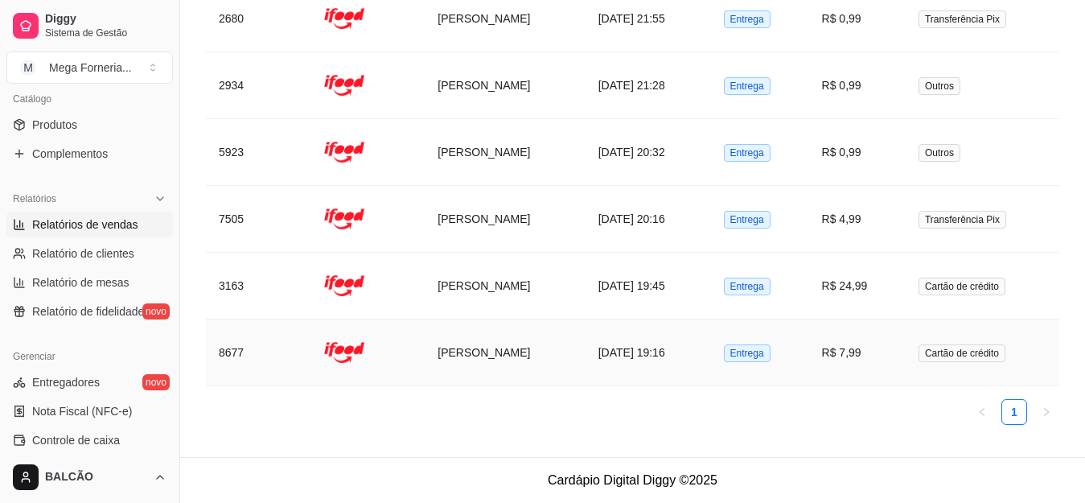
click at [613, 342] on td "[DATE] 19:16" at bounding box center [647, 352] width 125 height 67
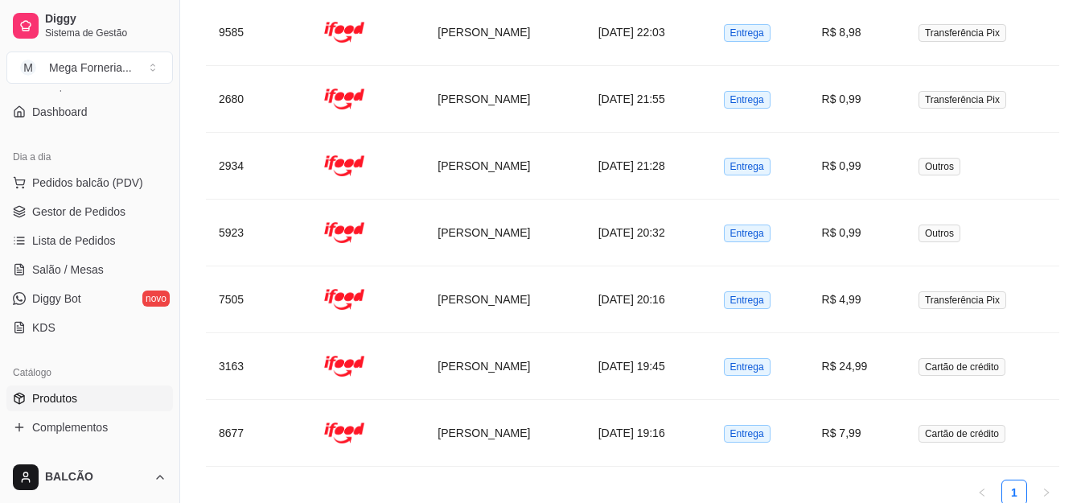
scroll to position [80, 0]
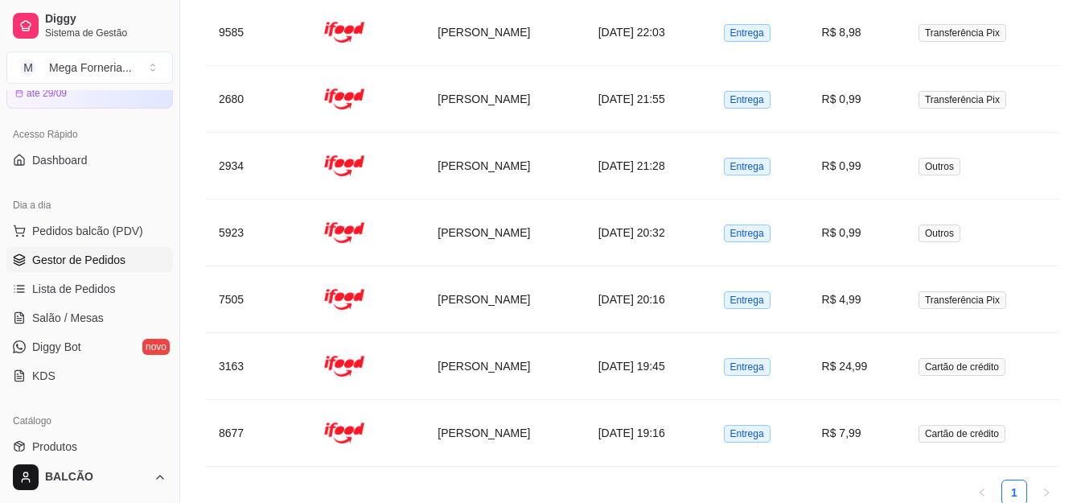
click at [121, 257] on span "Gestor de Pedidos" at bounding box center [78, 260] width 93 height 16
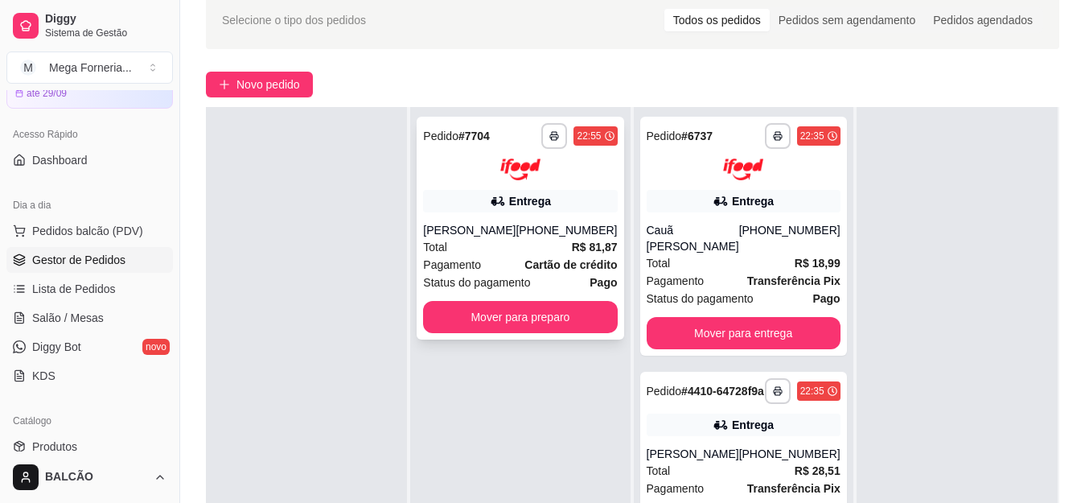
scroll to position [161, 0]
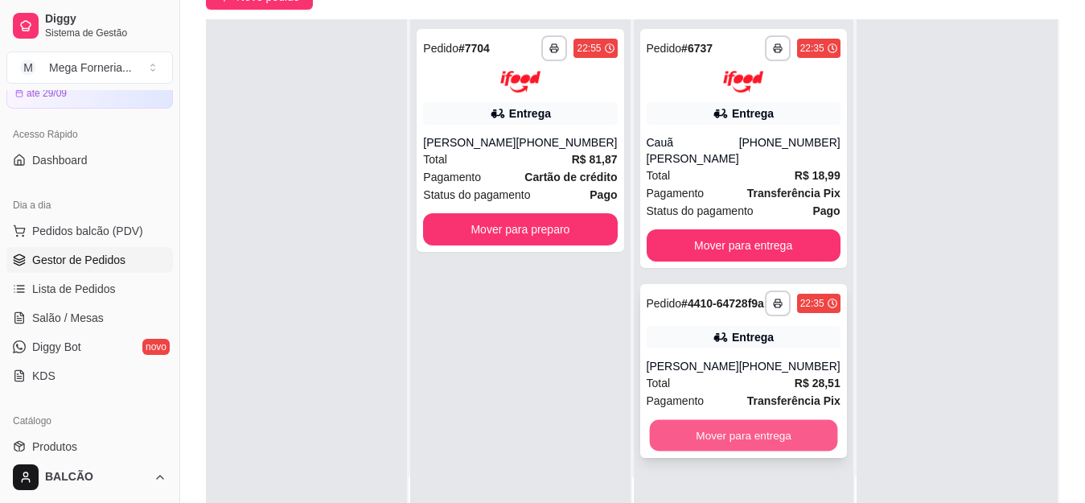
click at [763, 423] on button "Mover para entrega" at bounding box center [743, 434] width 188 height 31
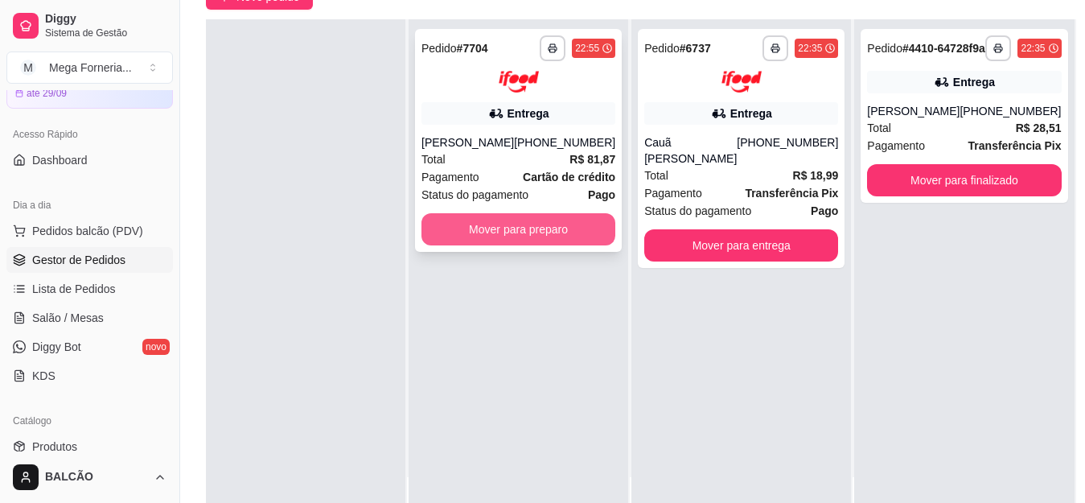
click at [552, 245] on button "Mover para preparo" at bounding box center [518, 229] width 194 height 32
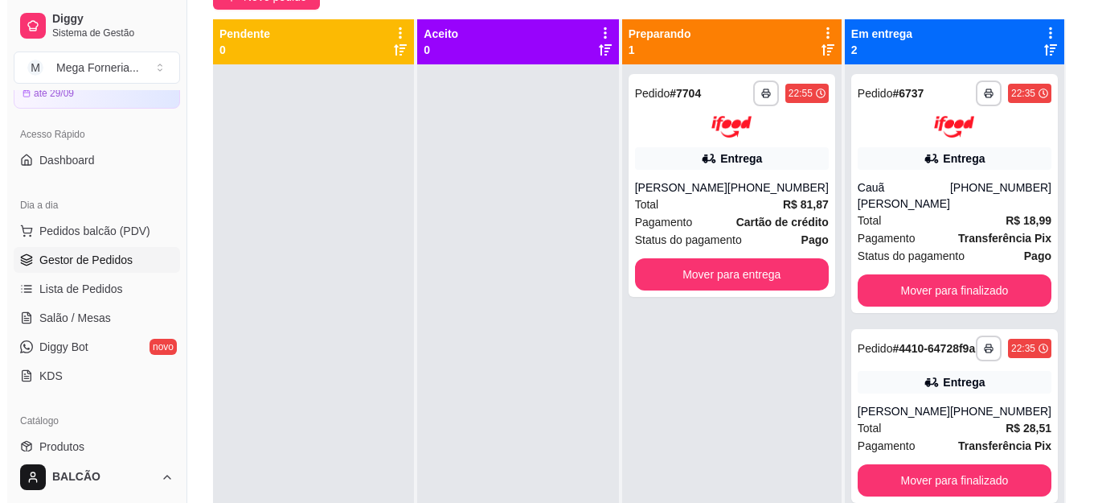
scroll to position [80, 0]
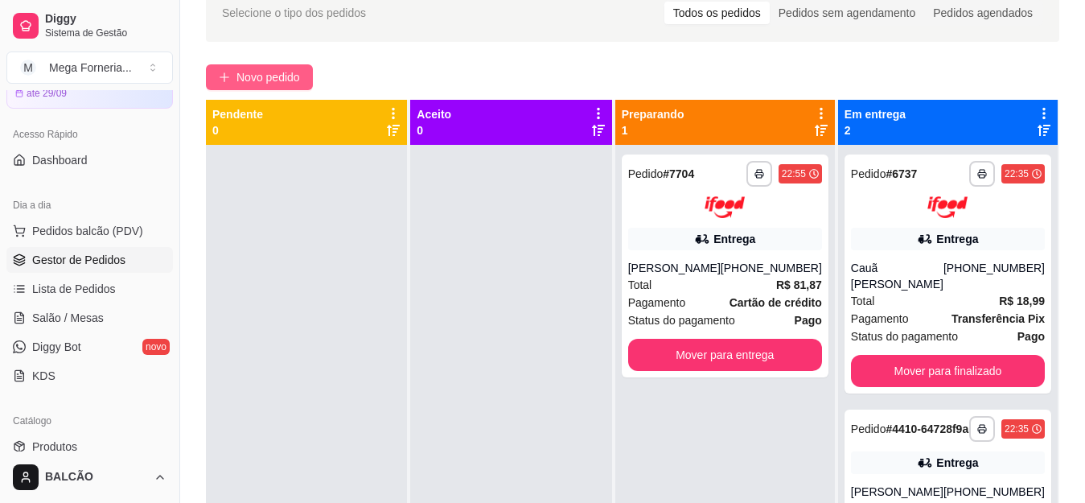
click at [299, 87] on button "Novo pedido" at bounding box center [259, 77] width 107 height 26
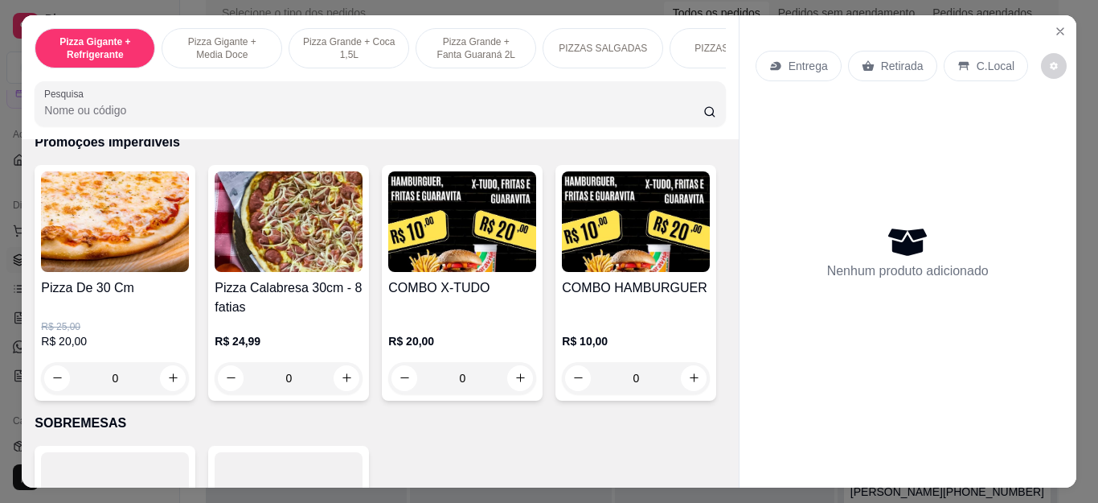
scroll to position [1688, 0]
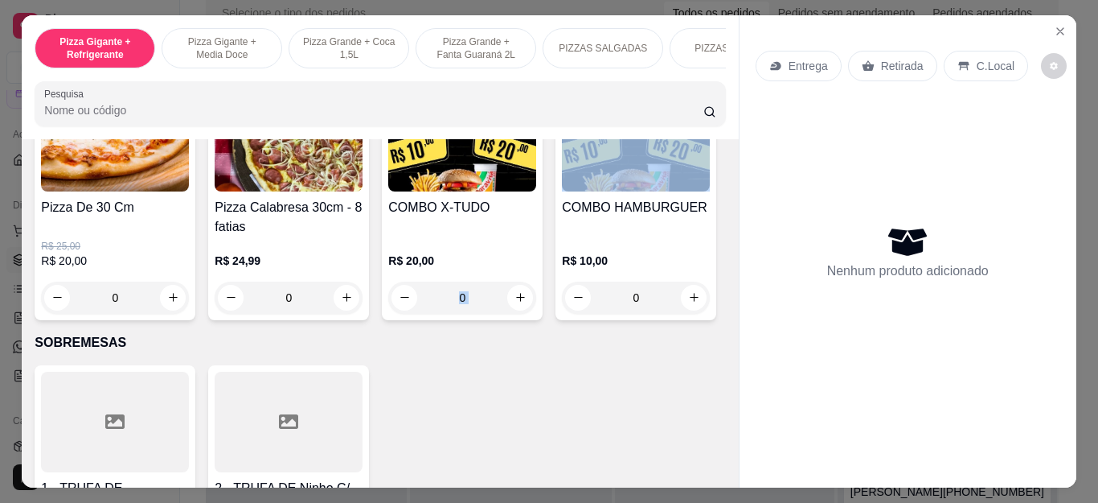
click at [501, 304] on div "0" at bounding box center [462, 297] width 148 height 32
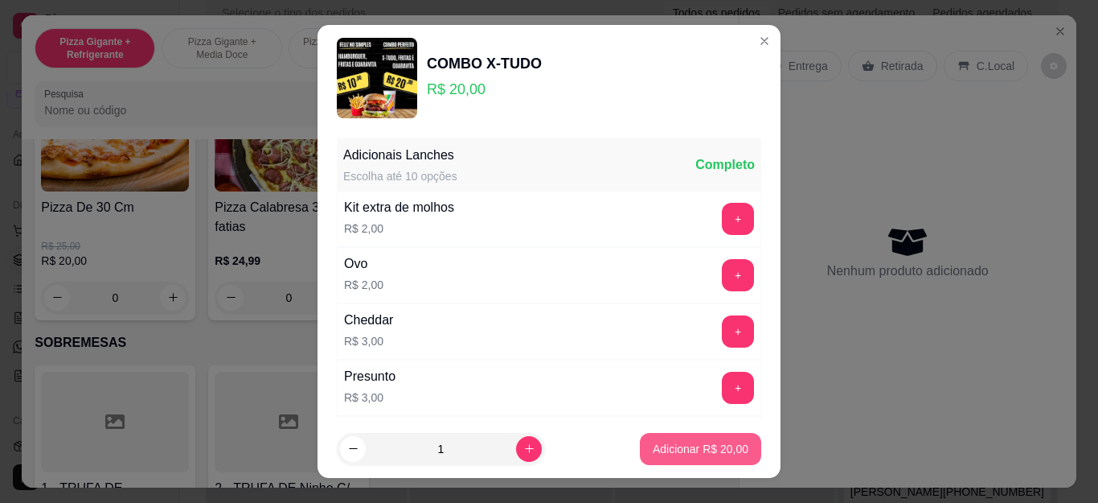
click at [683, 446] on p "Adicionar R$ 20,00" at bounding box center [701, 449] width 96 height 16
type input "1"
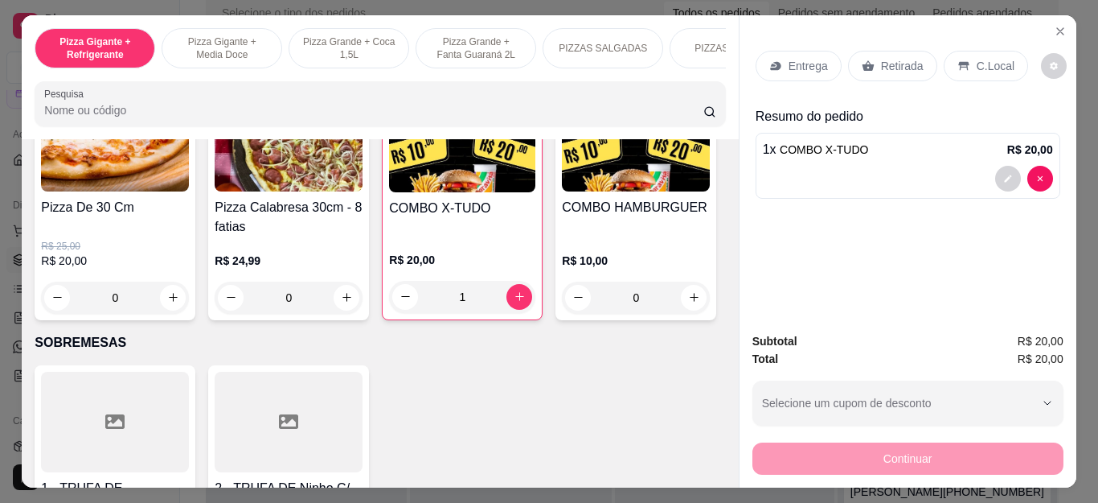
click at [806, 62] on p "Entrega" at bounding box center [808, 66] width 39 height 16
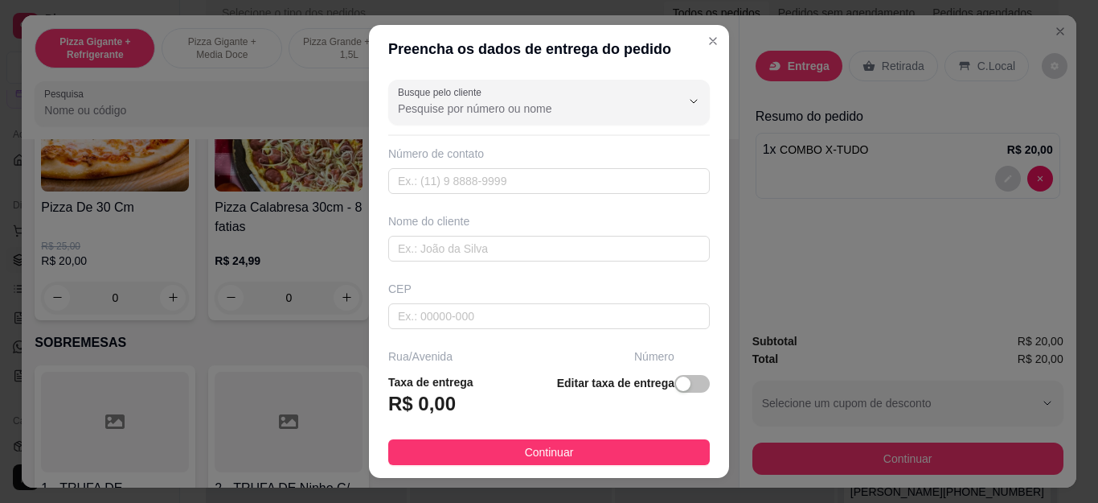
click at [552, 100] on div at bounding box center [549, 102] width 302 height 32
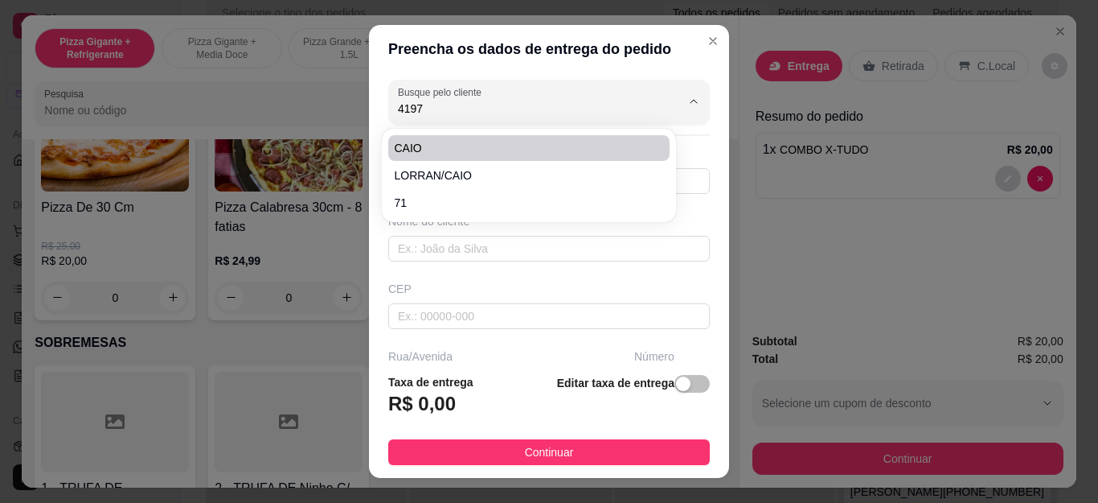
click at [504, 150] on span "CAIO" at bounding box center [521, 148] width 252 height 16
type input "CAIO"
type input "22999934197"
type input "CAIO"
type input "Cabo Frio"
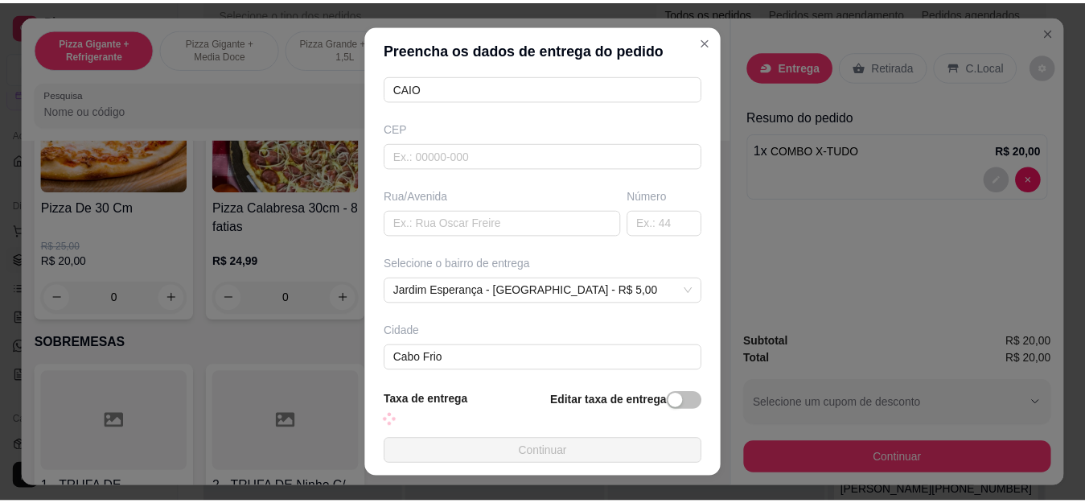
scroll to position [237, 0]
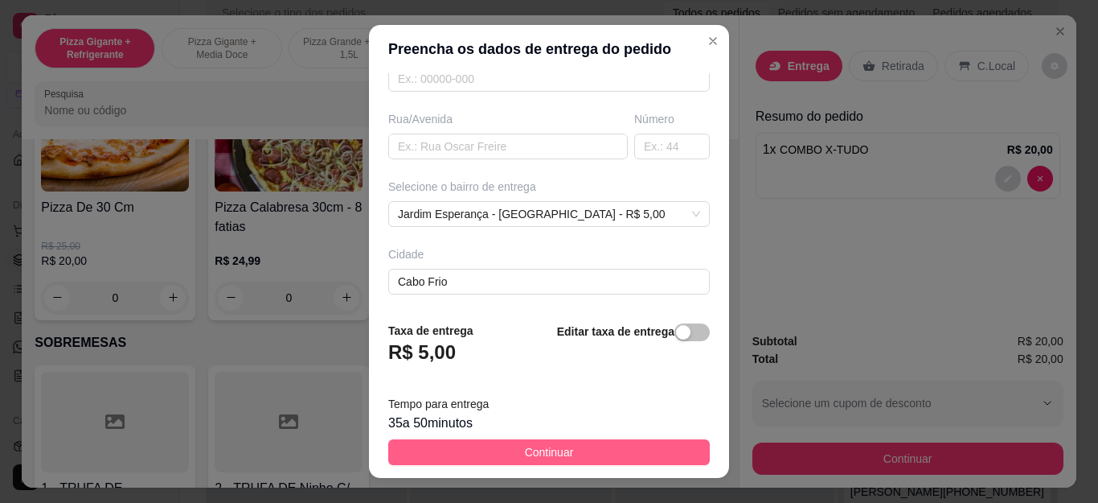
type input "CAIO"
click at [527, 453] on span "Continuar" at bounding box center [549, 452] width 49 height 18
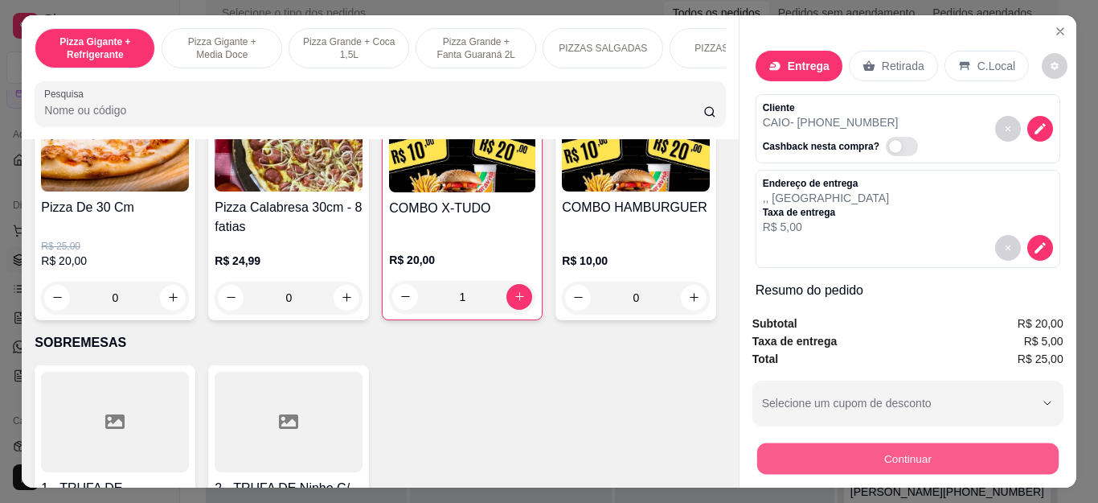
click at [779, 443] on button "Continuar" at bounding box center [908, 458] width 302 height 31
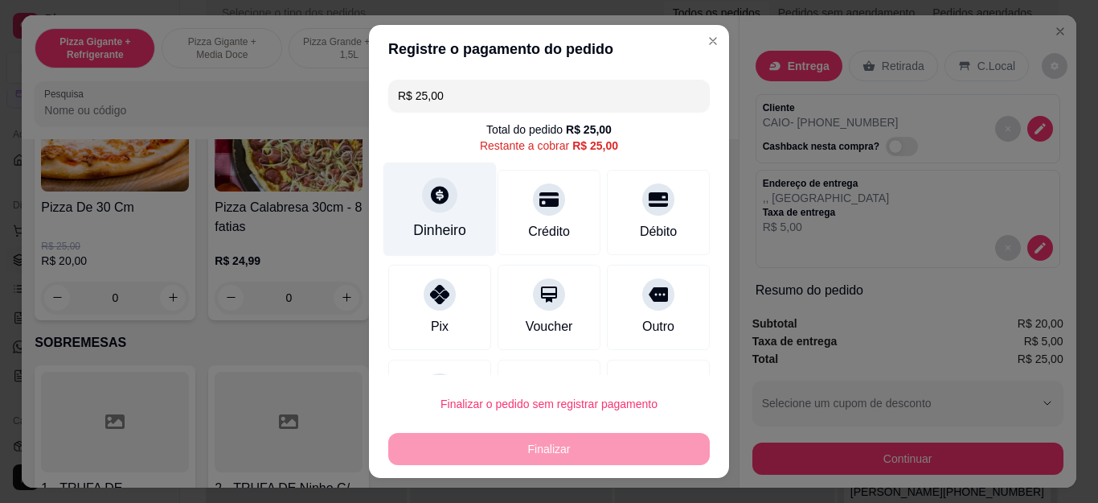
click at [413, 224] on div "Dinheiro" at bounding box center [439, 229] width 53 height 21
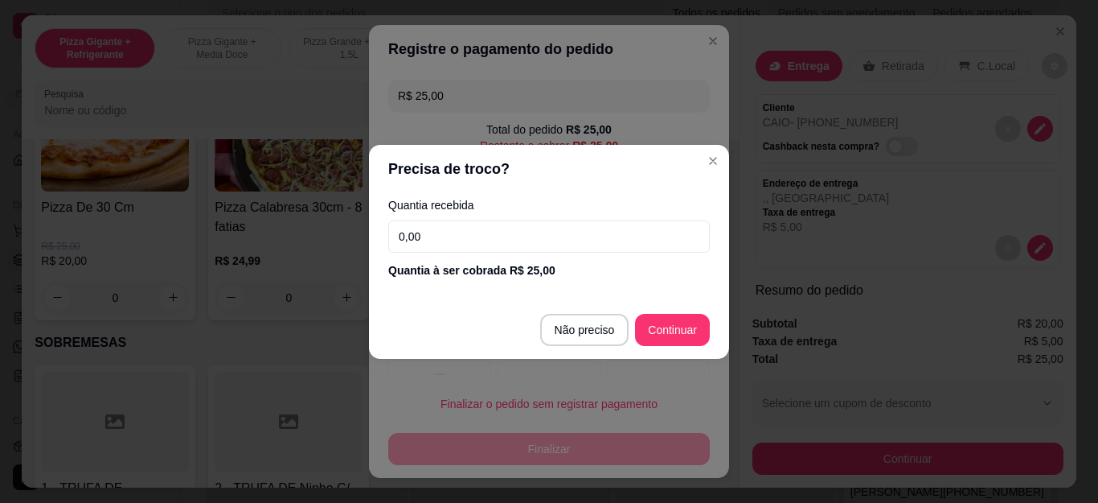
click at [422, 241] on input "0,00" at bounding box center [549, 236] width 322 height 32
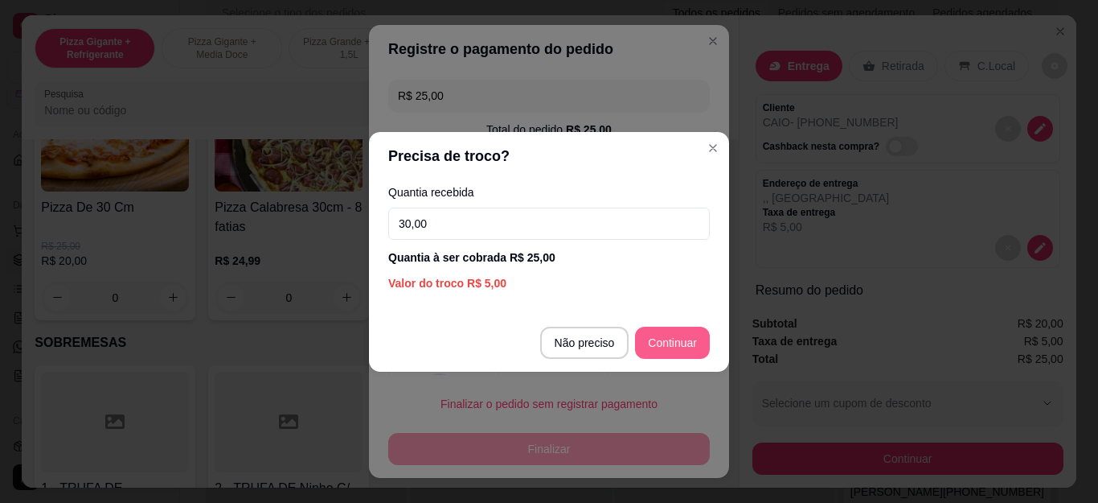
type input "30,00"
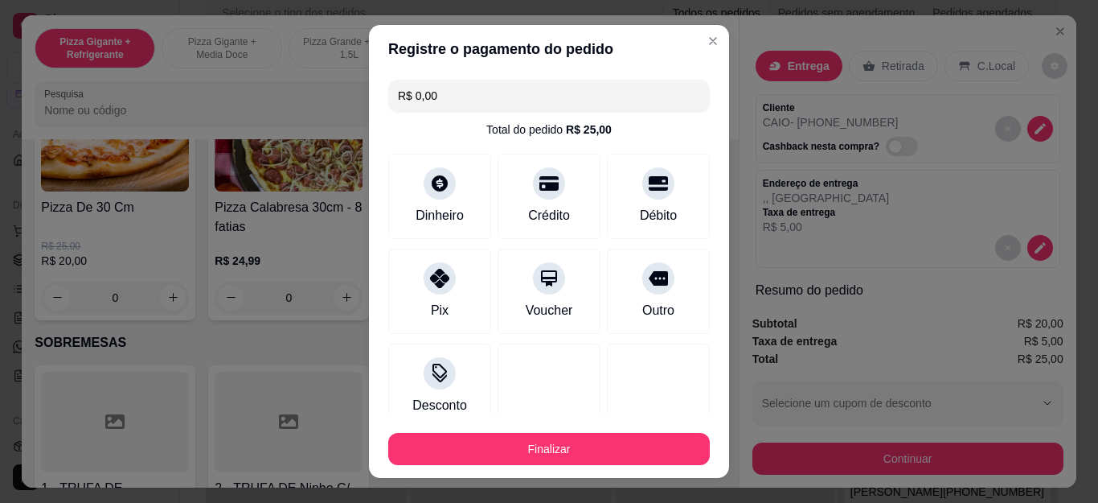
type input "R$ 0,00"
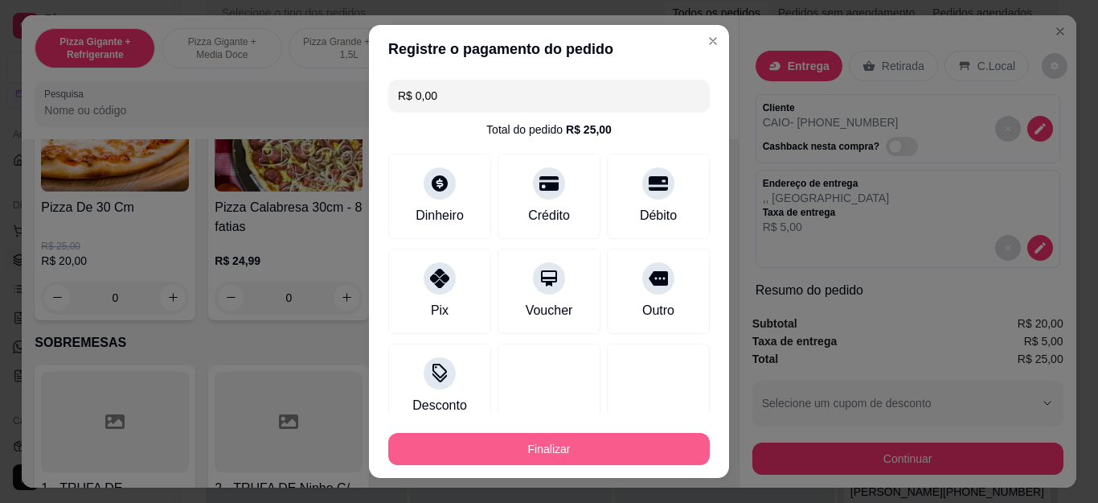
click at [532, 450] on button "Finalizar" at bounding box center [549, 449] width 322 height 32
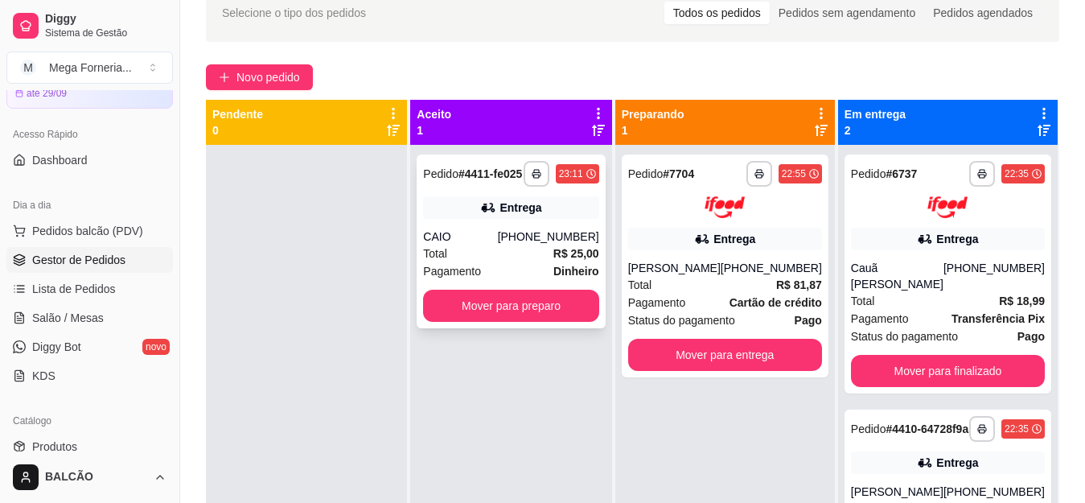
click at [539, 170] on polyline "button" at bounding box center [536, 171] width 5 height 3
click at [535, 219] on button "IMPRESSORA" at bounding box center [505, 229] width 113 height 25
click at [517, 306] on button "Mover para preparo" at bounding box center [510, 305] width 175 height 32
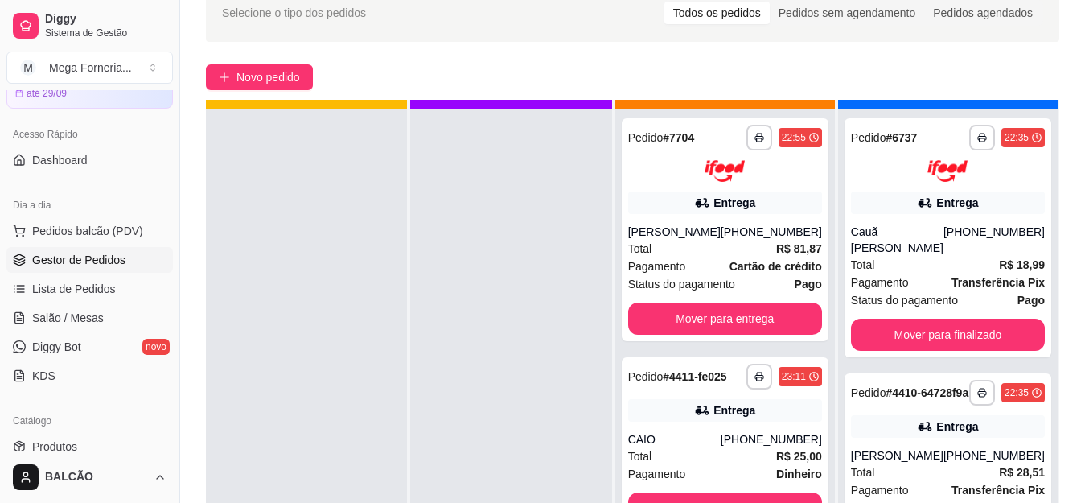
scroll to position [45, 0]
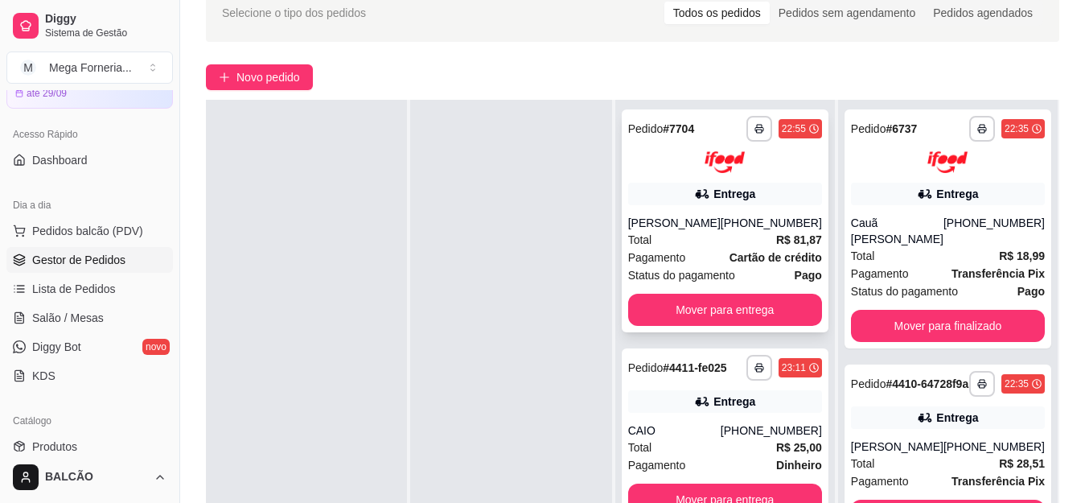
drag, startPoint x: 518, startPoint y: 306, endPoint x: 749, endPoint y: 169, distance: 268.2
click at [603, 261] on div at bounding box center [510, 351] width 201 height 503
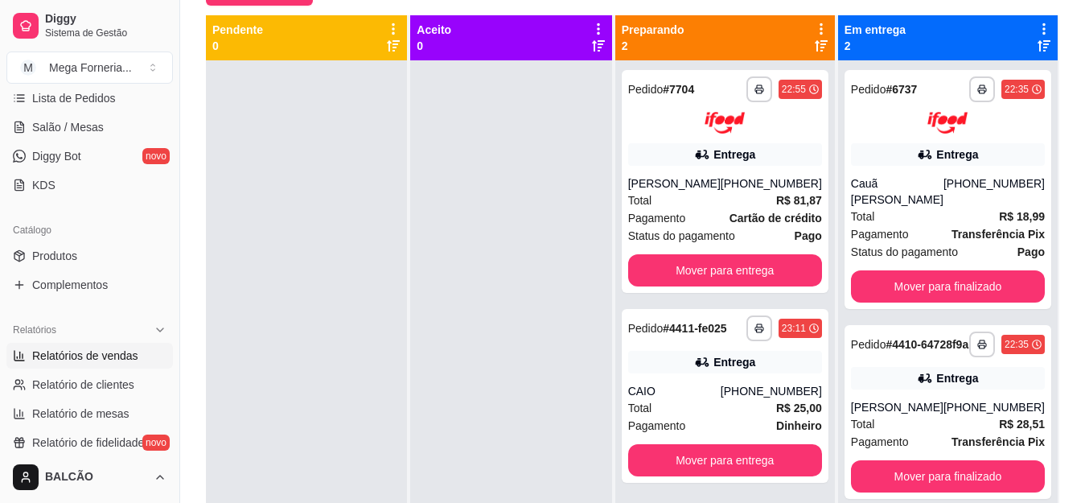
scroll to position [322, 0]
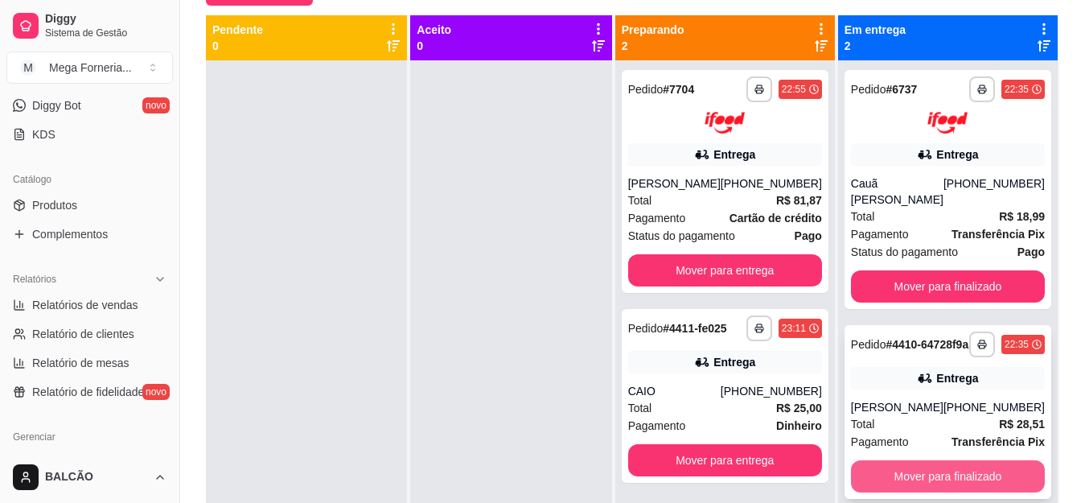
click at [886, 472] on button "Mover para finalizado" at bounding box center [948, 476] width 194 height 32
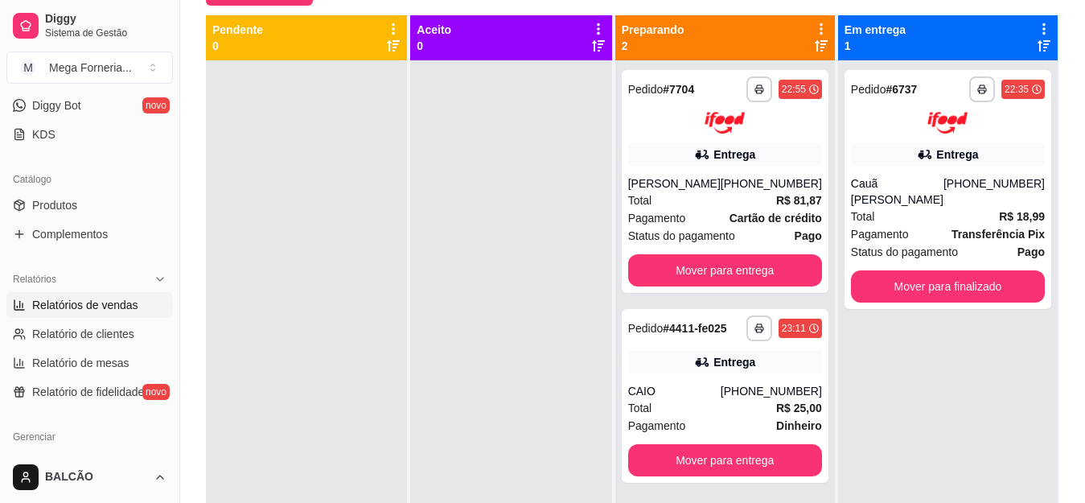
click at [42, 313] on link "Relatórios de vendas" at bounding box center [89, 305] width 166 height 26
select select "ALL"
select select "0"
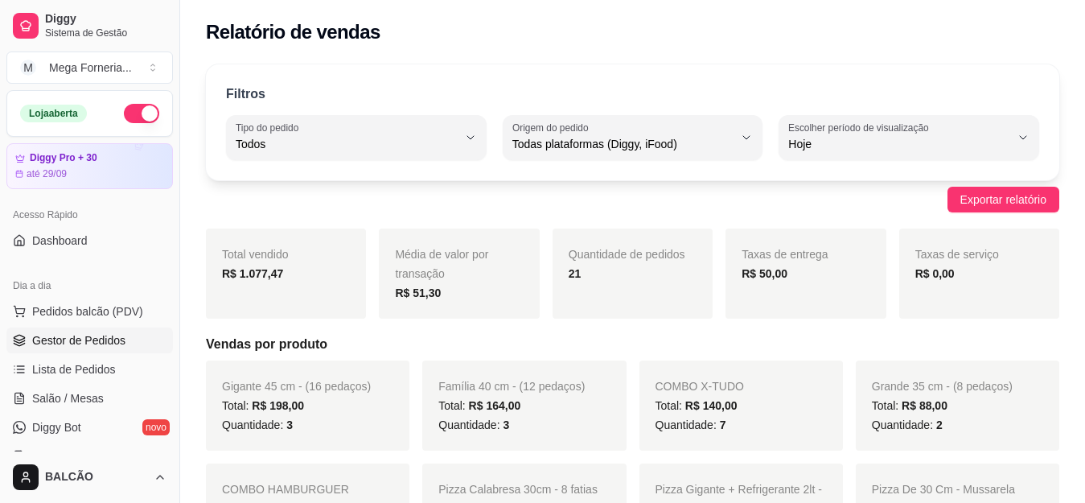
click at [99, 345] on span "Gestor de Pedidos" at bounding box center [78, 340] width 93 height 16
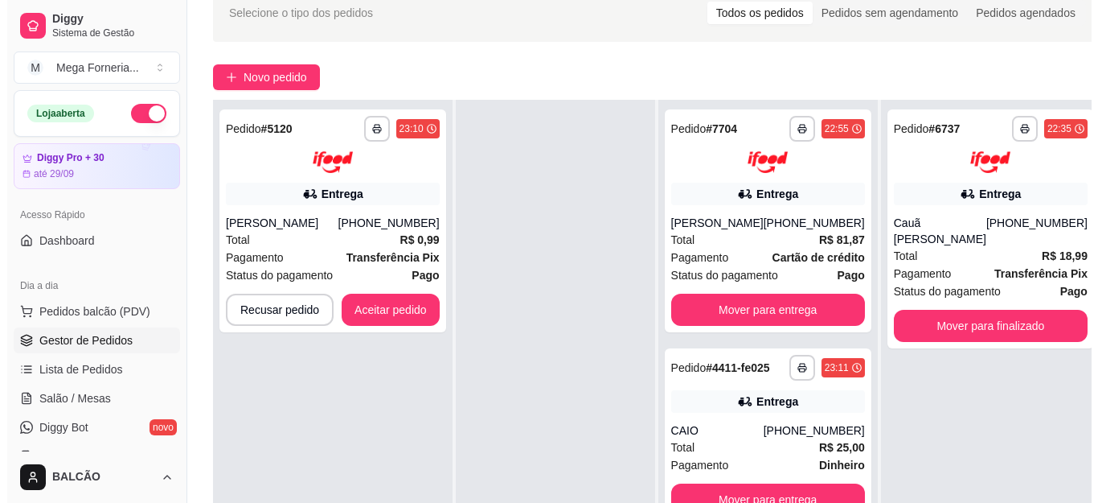
scroll to position [161, 0]
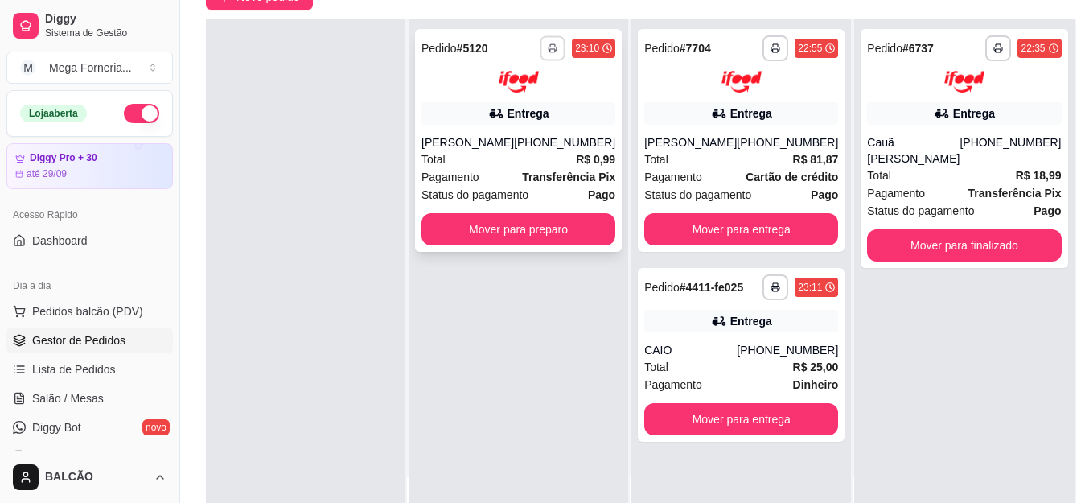
click at [556, 53] on button "button" at bounding box center [552, 47] width 25 height 25
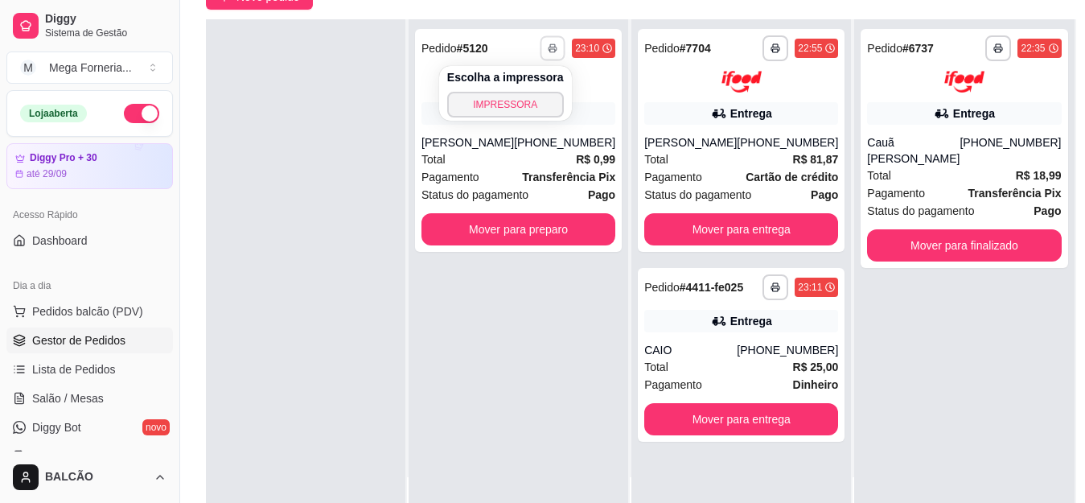
click at [540, 92] on button "IMPRESSORA" at bounding box center [505, 105] width 117 height 26
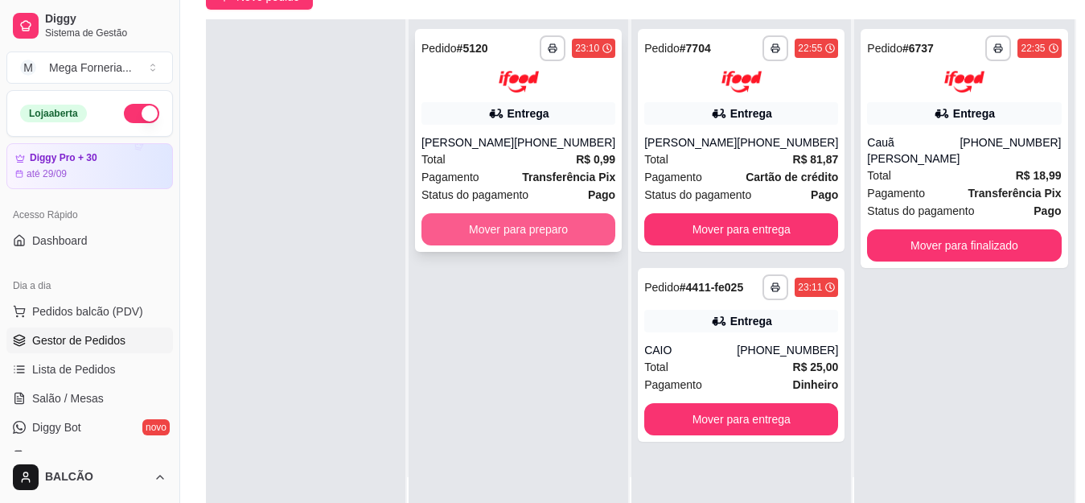
click at [532, 235] on button "Mover para preparo" at bounding box center [518, 229] width 194 height 32
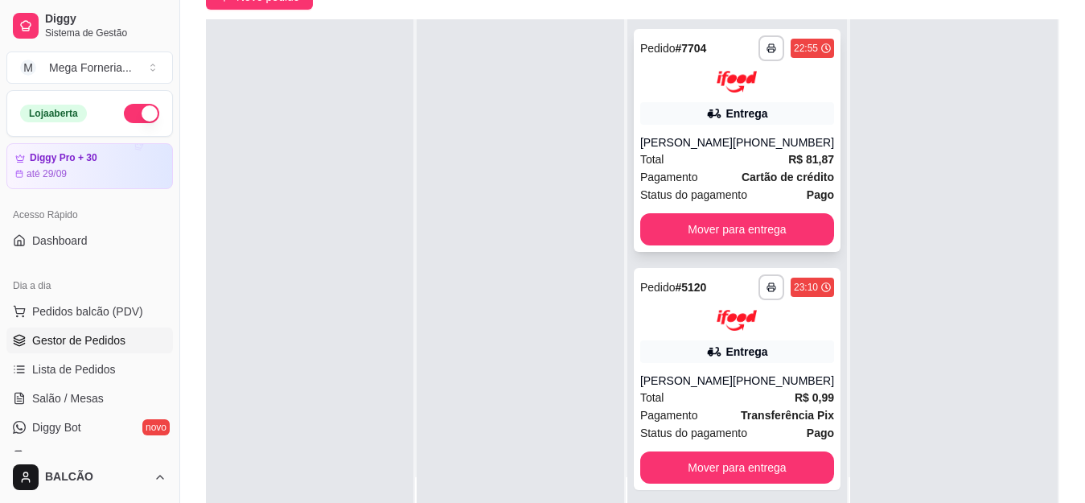
click at [675, 98] on div "**********" at bounding box center [737, 140] width 207 height 223
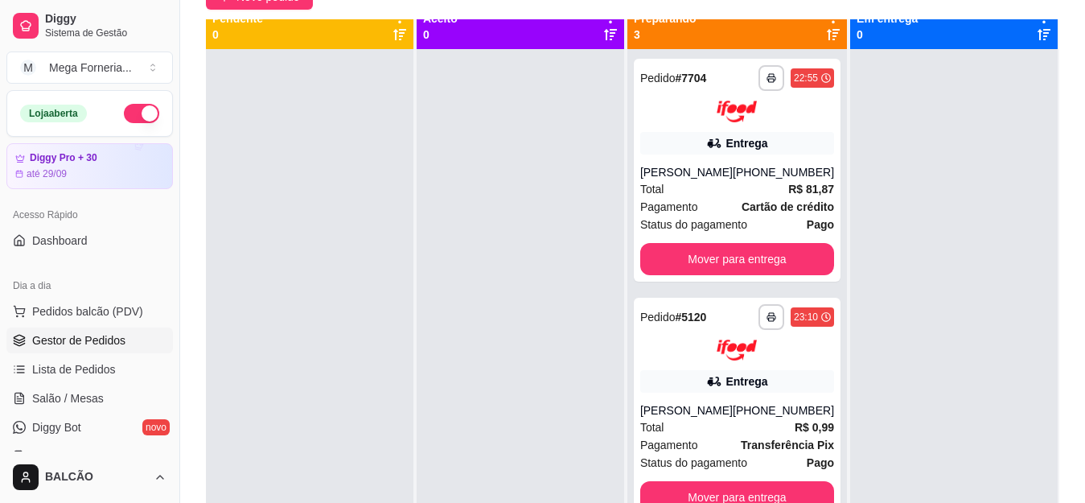
scroll to position [0, 0]
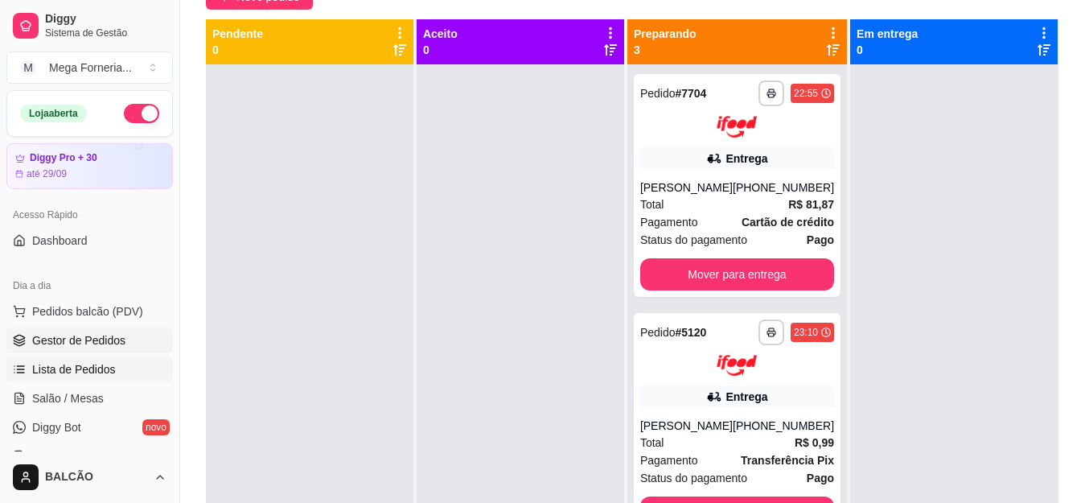
click at [77, 361] on span "Lista de Pedidos" at bounding box center [74, 369] width 84 height 16
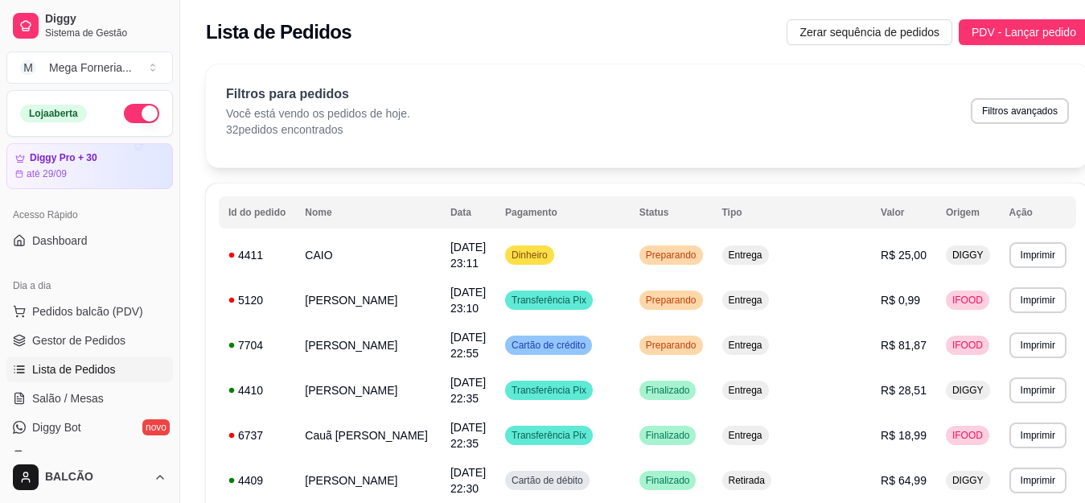
scroll to position [402, 0]
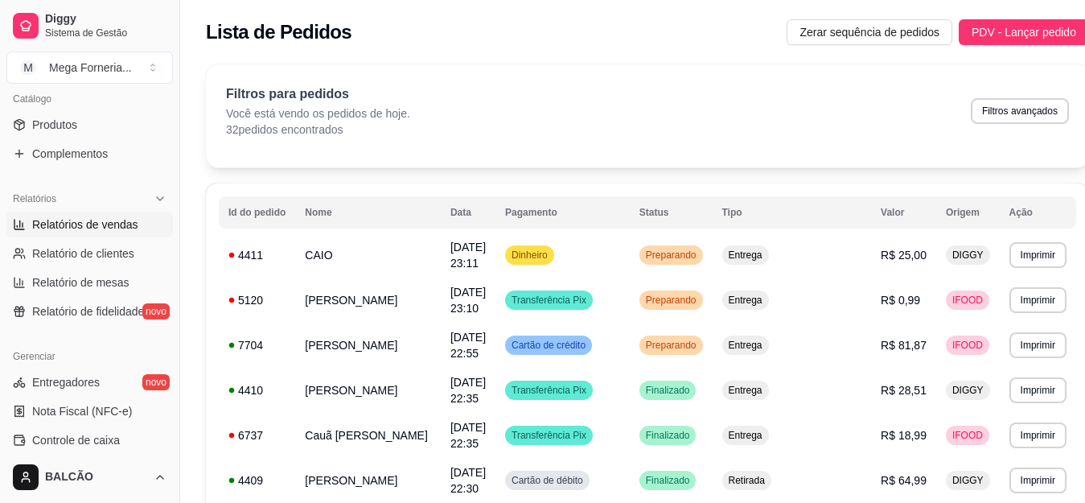
click at [104, 217] on span "Relatórios de vendas" at bounding box center [85, 224] width 106 height 16
select select "ALL"
select select "0"
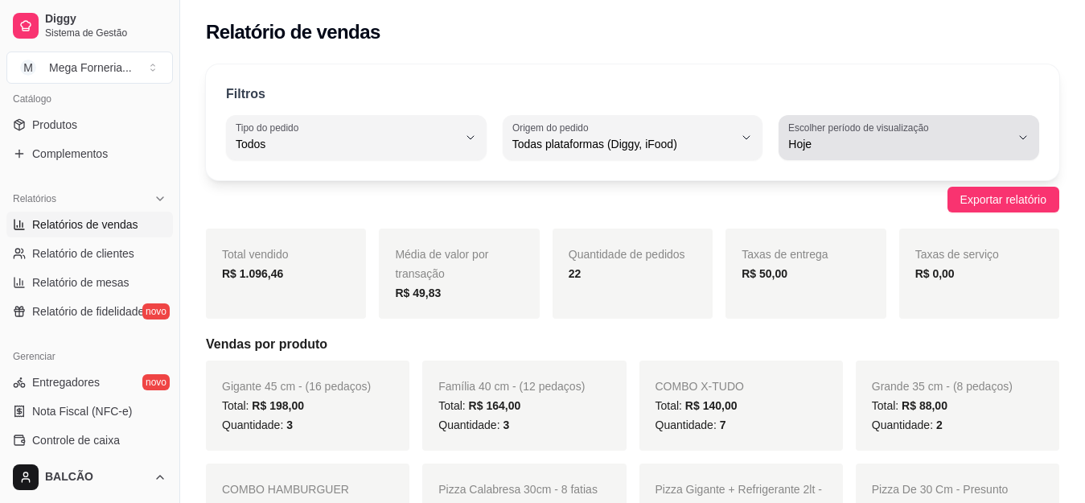
click at [818, 138] on span "Hoje" at bounding box center [899, 144] width 222 height 16
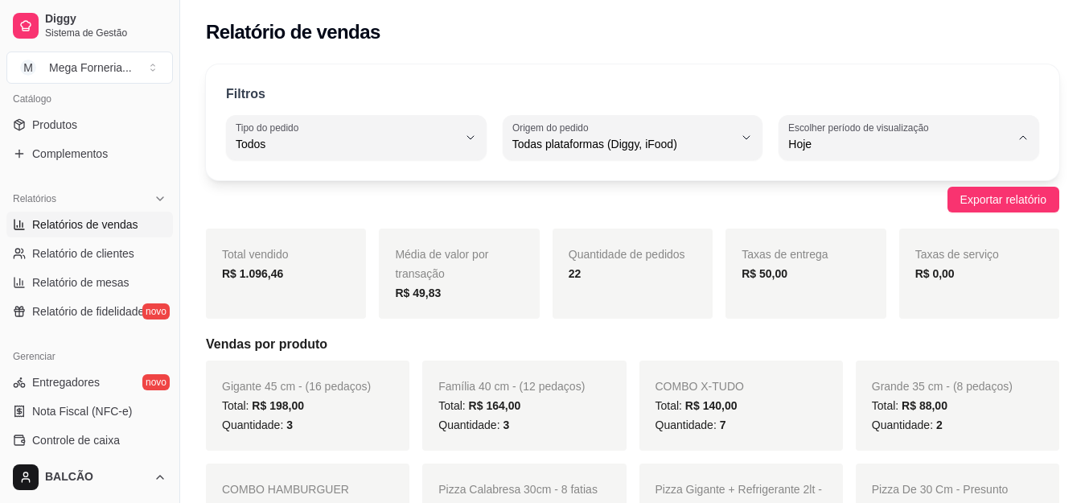
click at [832, 215] on span "Ontem" at bounding box center [901, 208] width 210 height 15
type input "1"
select select "1"
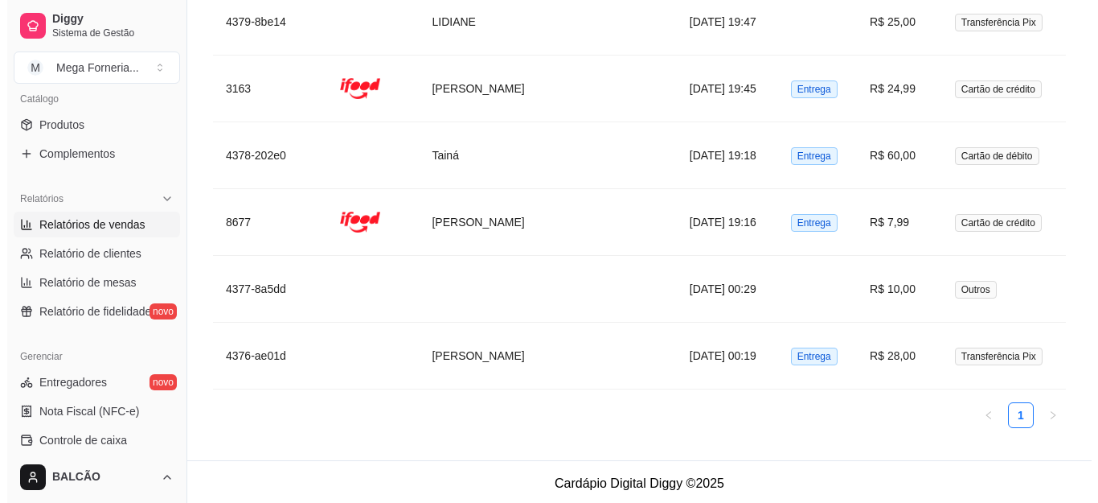
scroll to position [2595, 0]
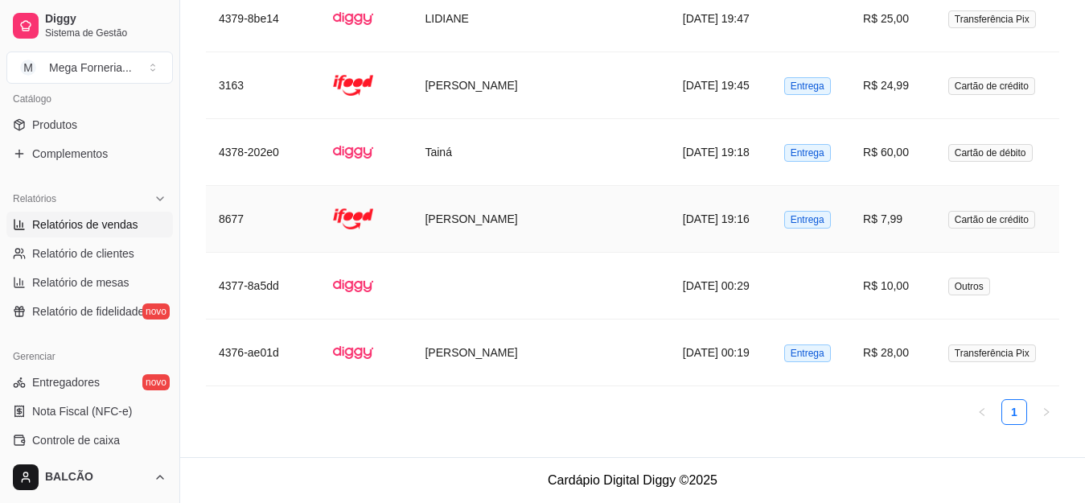
click at [564, 230] on td "[PERSON_NAME]" at bounding box center [540, 219] width 257 height 67
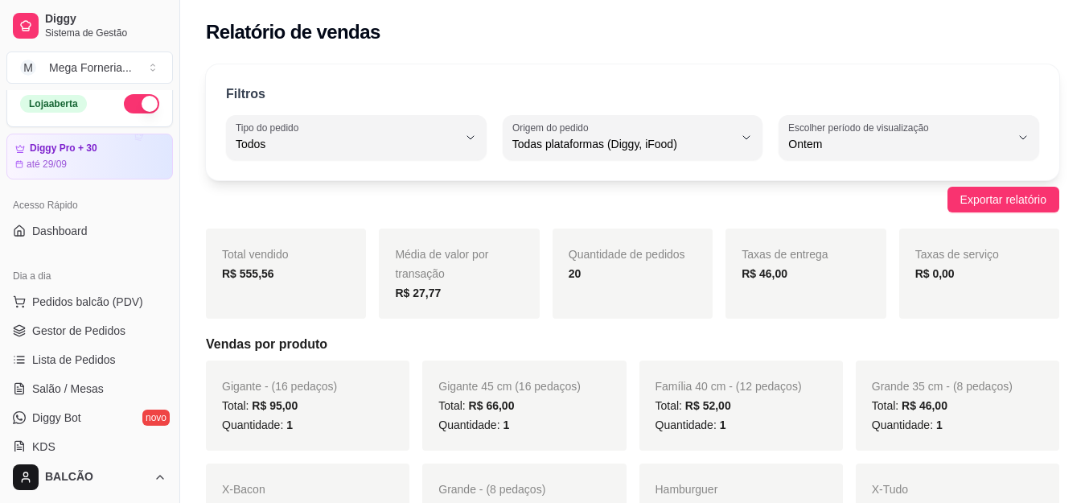
scroll to position [0, 0]
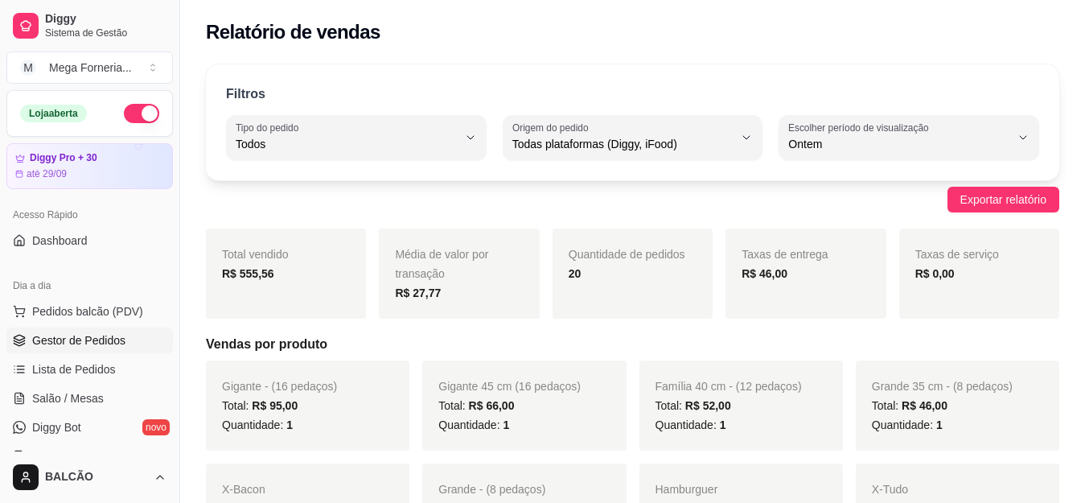
click at [88, 336] on span "Gestor de Pedidos" at bounding box center [78, 340] width 93 height 16
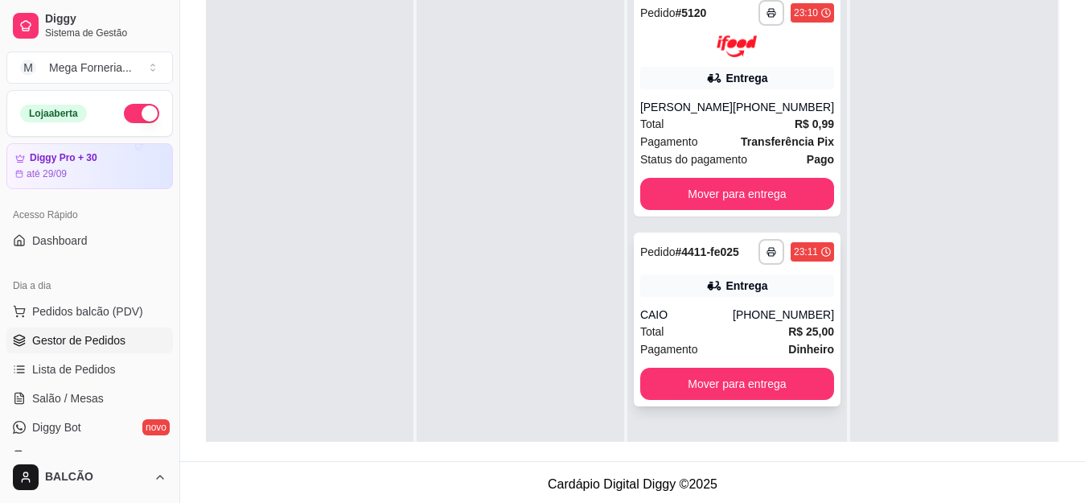
click at [707, 250] on strong "# 4411-fe025" at bounding box center [707, 251] width 64 height 13
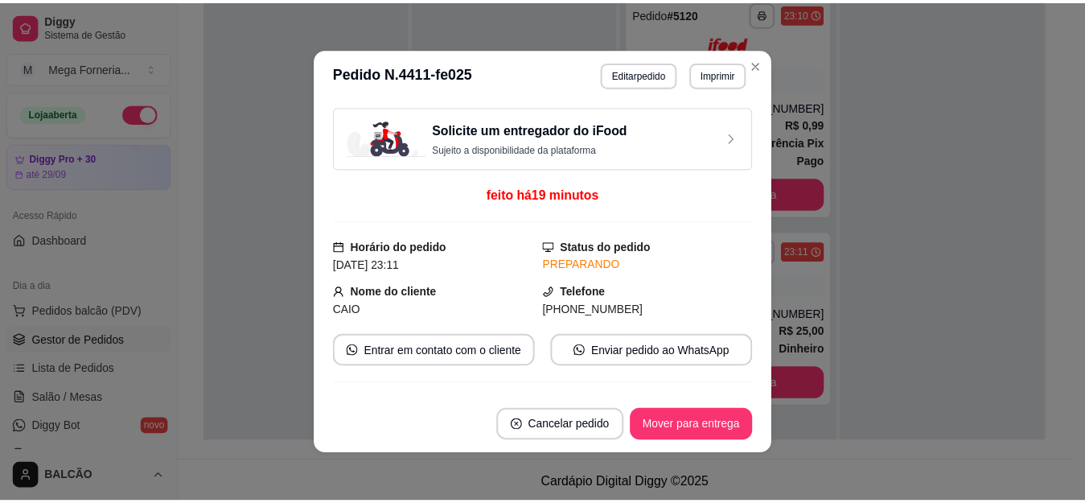
scroll to position [407, 0]
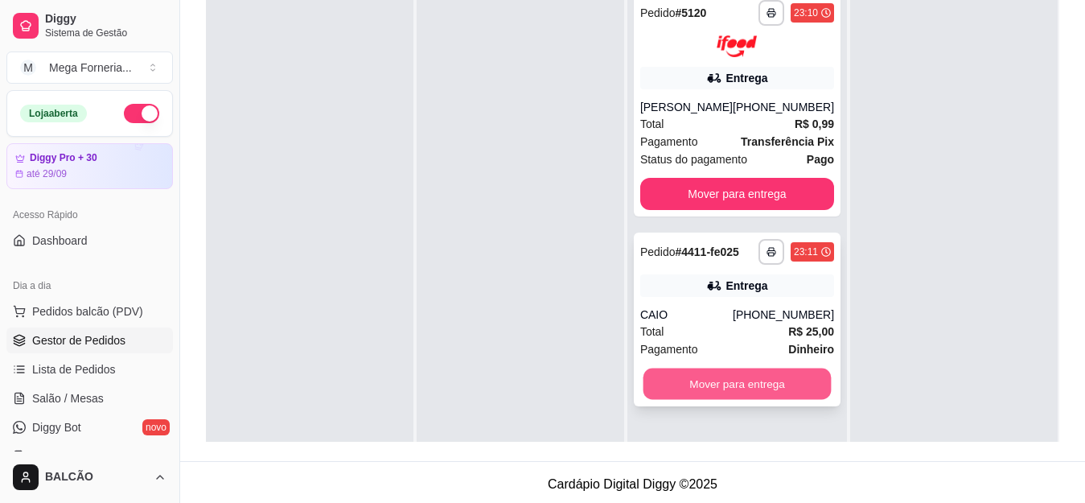
click at [780, 378] on button "Mover para entrega" at bounding box center [736, 382] width 188 height 31
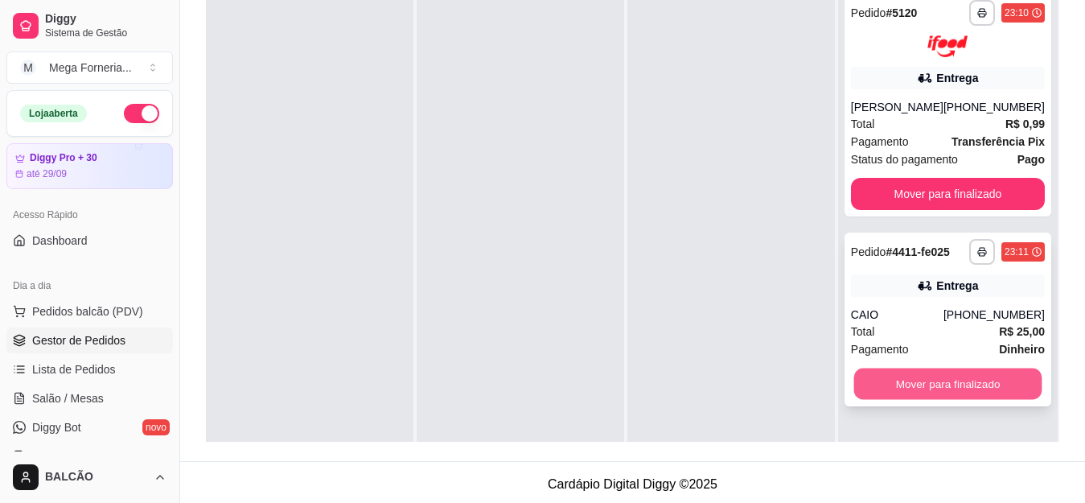
click at [962, 377] on button "Mover para finalizado" at bounding box center [947, 382] width 188 height 31
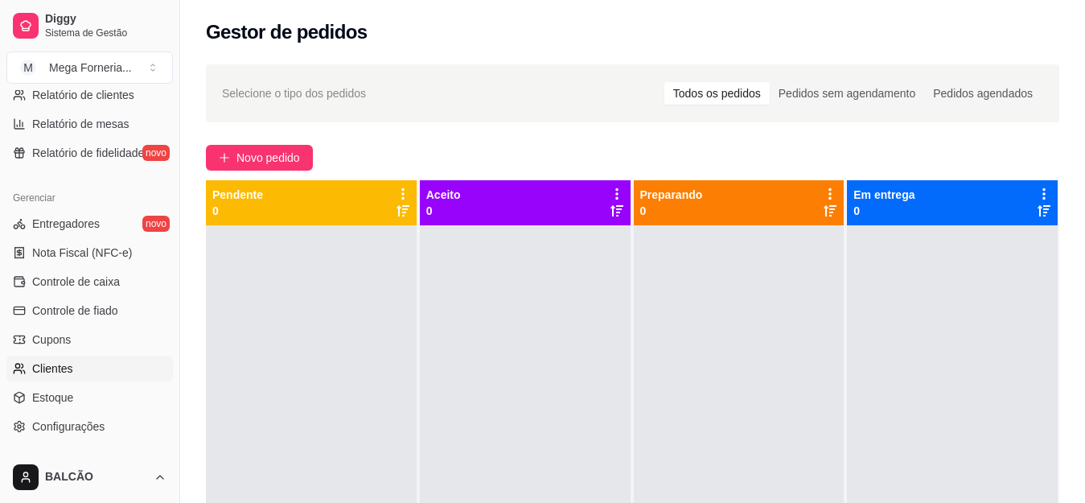
scroll to position [643, 0]
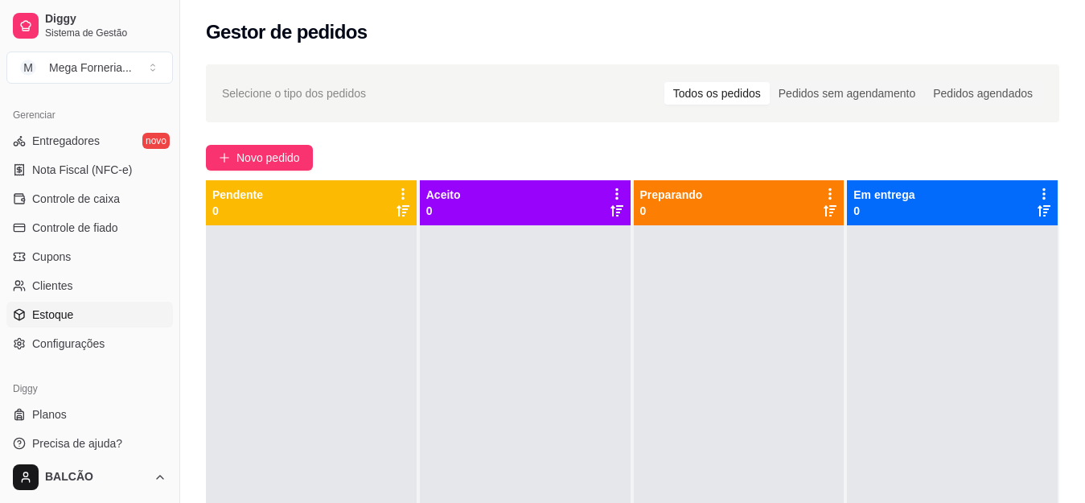
click at [101, 313] on link "Estoque" at bounding box center [89, 315] width 166 height 26
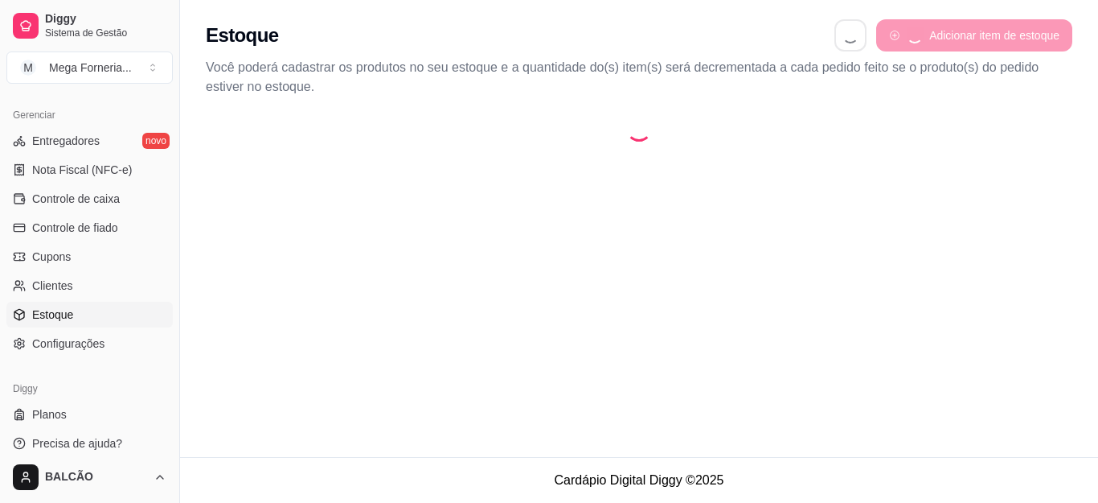
select select "QUANTITY_ORDER"
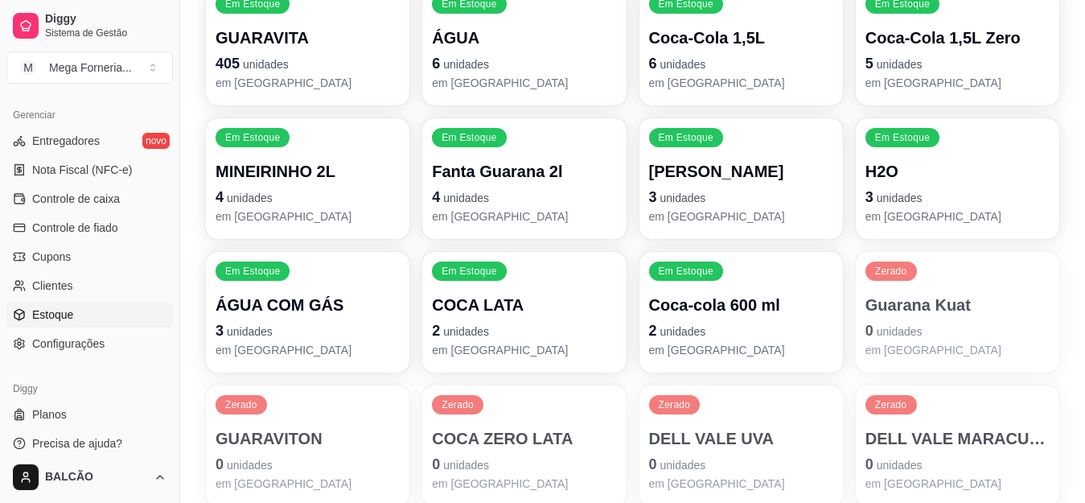
scroll to position [241, 0]
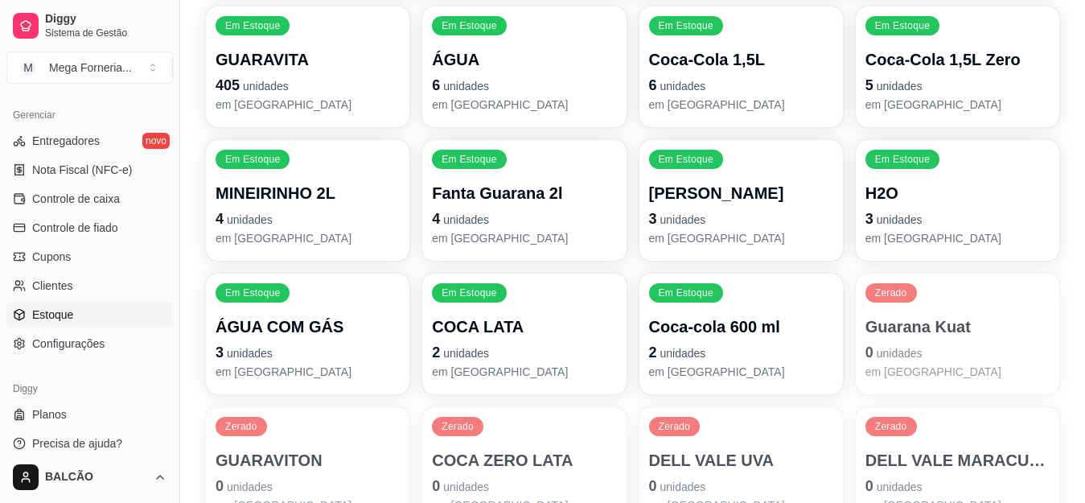
click at [511, 192] on p "Fanta Guarana 2l" at bounding box center [524, 193] width 184 height 23
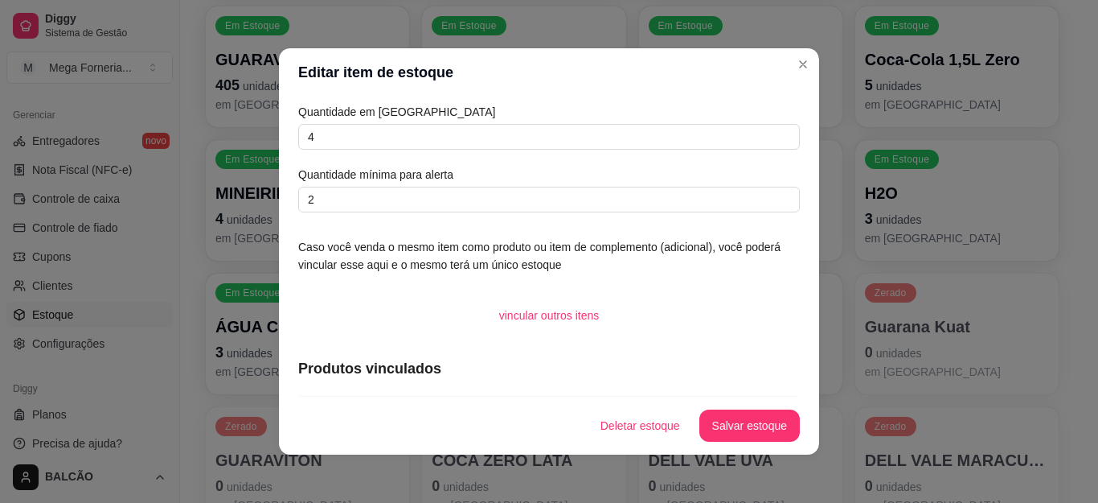
click at [462, 199] on section "Editar item de estoque Quantidade em estoque 4 Quantidade mínima para alerta 2 …" at bounding box center [549, 251] width 540 height 406
click at [360, 137] on input "4" at bounding box center [549, 137] width 502 height 26
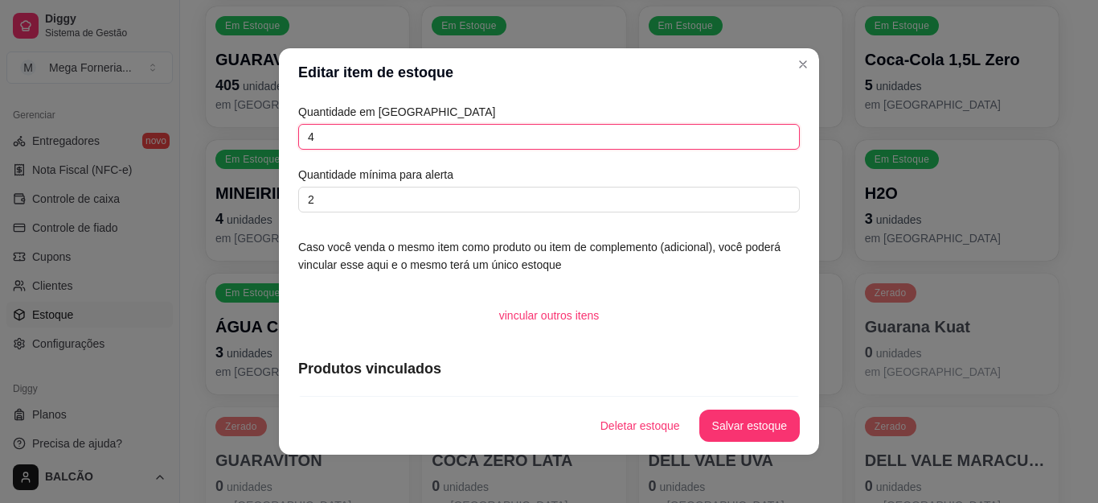
click at [360, 137] on input "4" at bounding box center [549, 137] width 502 height 26
type input "0"
click at [716, 429] on button "Salvar estoque" at bounding box center [750, 425] width 101 height 32
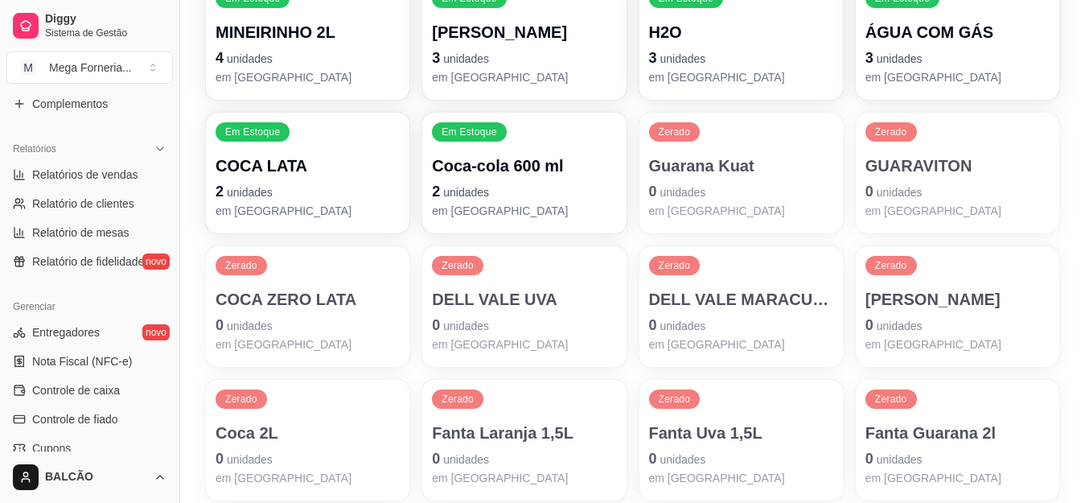
scroll to position [413, 0]
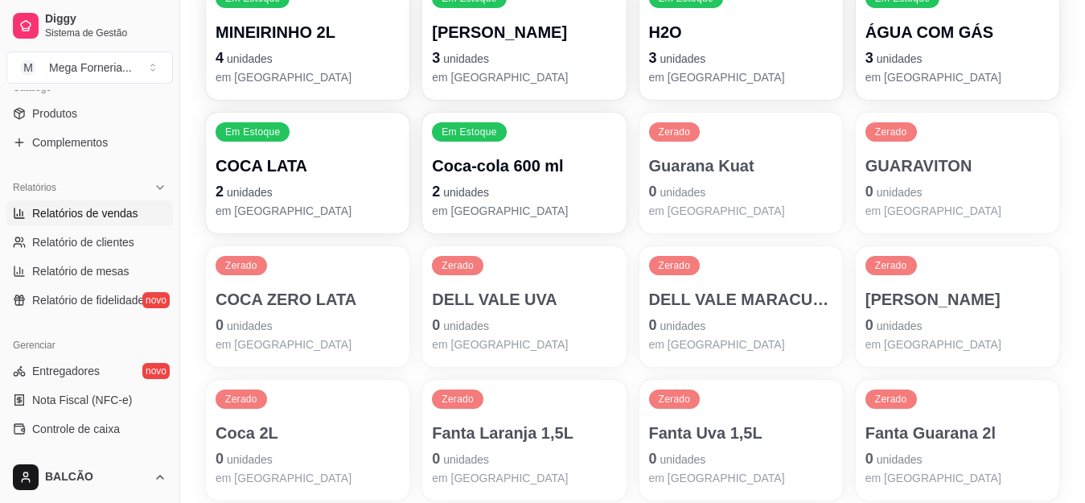
click at [88, 218] on span "Relatórios de vendas" at bounding box center [85, 213] width 106 height 16
select select "ALL"
select select "0"
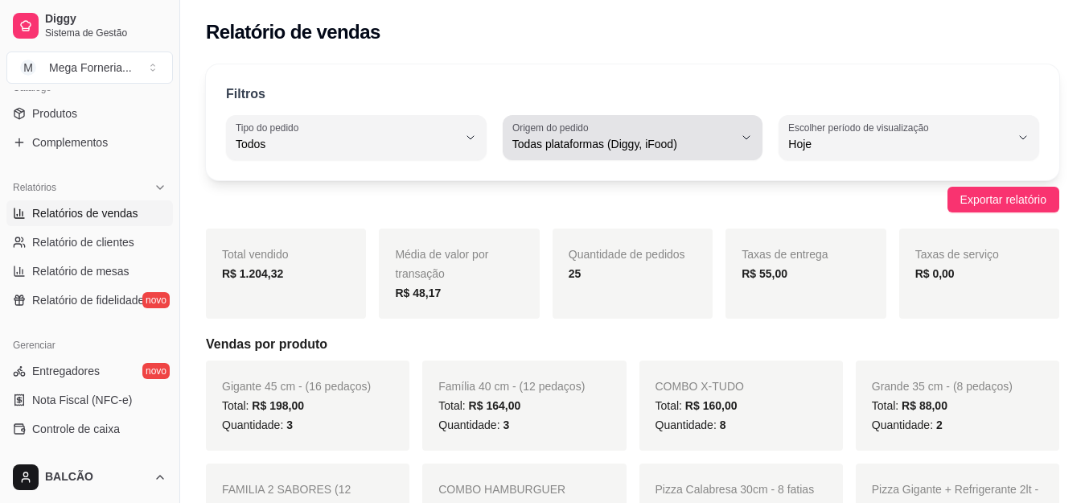
click at [665, 142] on span "Todas plataformas (Diggy, iFood)" at bounding box center [623, 144] width 222 height 16
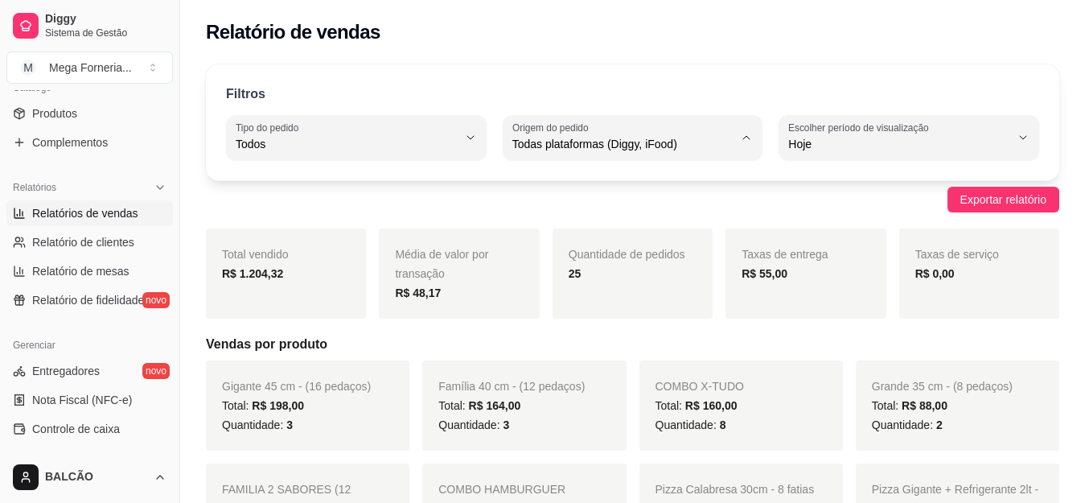
click at [817, 302] on div "Taxas de entrega R$ 55,00" at bounding box center [805, 273] width 160 height 90
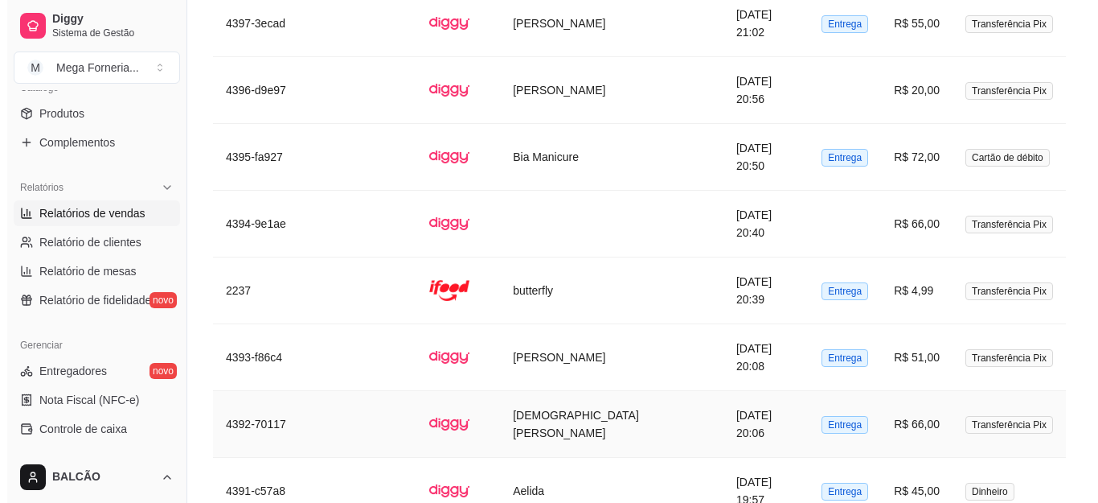
scroll to position [2501, 0]
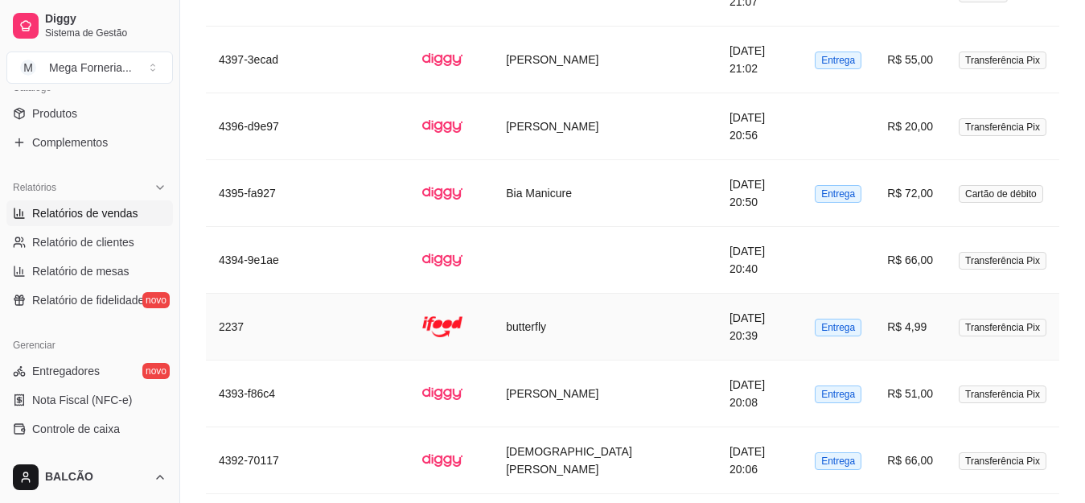
click at [716, 336] on td "[DATE] 20:39" at bounding box center [758, 326] width 85 height 67
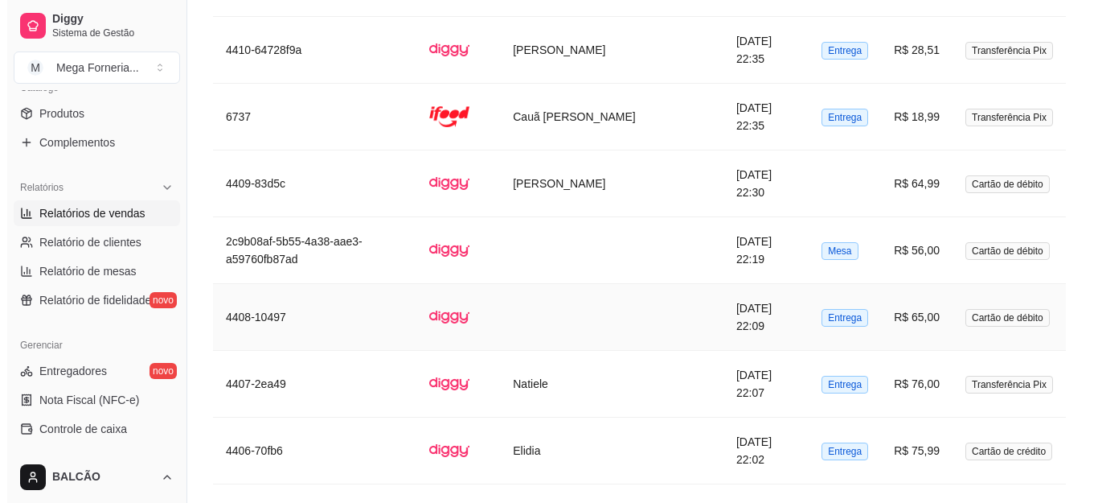
scroll to position [1616, 0]
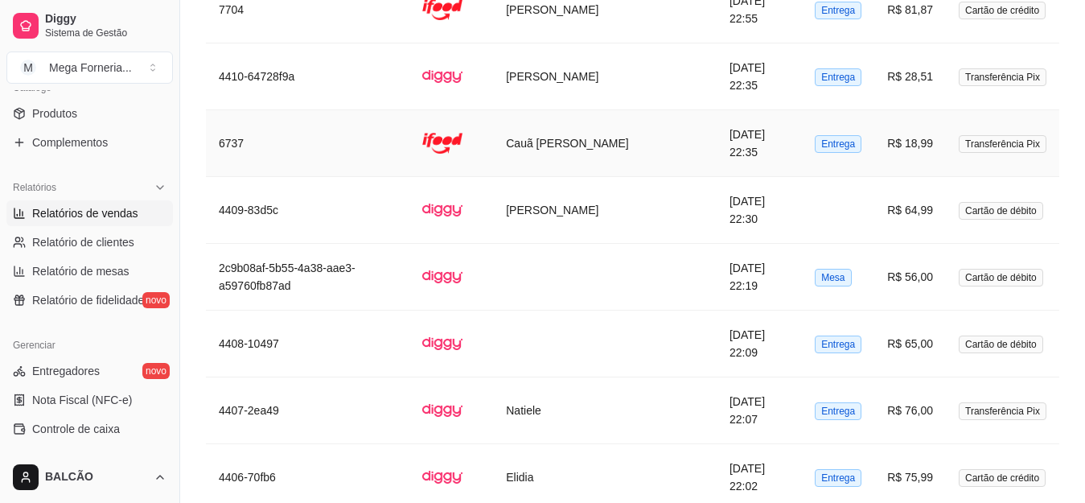
click at [634, 131] on td "Cauã [PERSON_NAME]" at bounding box center [605, 143] width 224 height 67
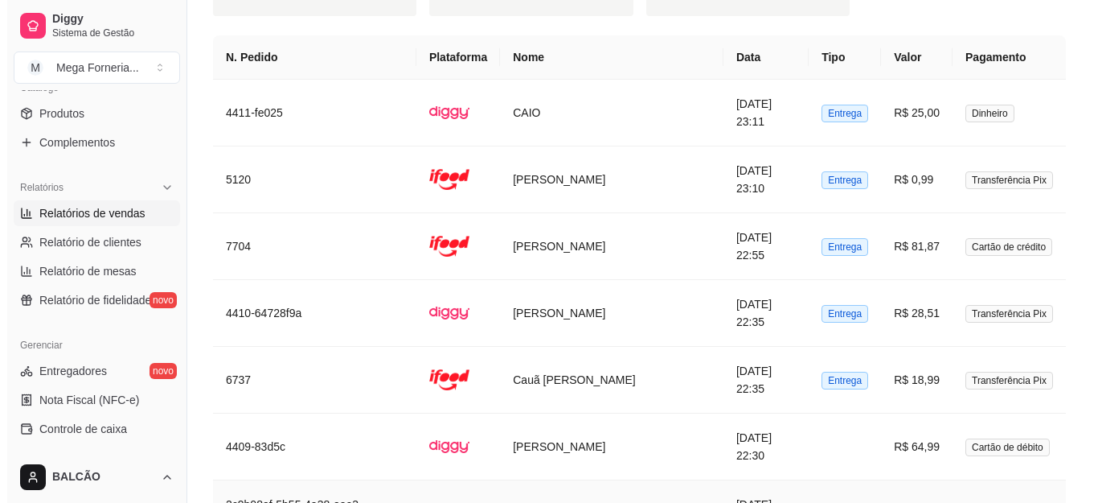
scroll to position [1375, 0]
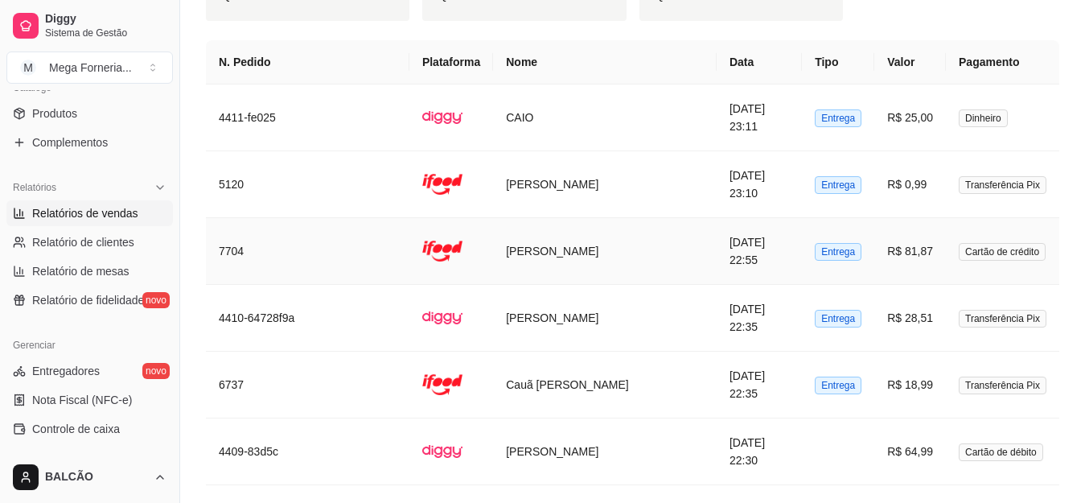
click at [626, 263] on td "[PERSON_NAME]" at bounding box center [605, 251] width 224 height 67
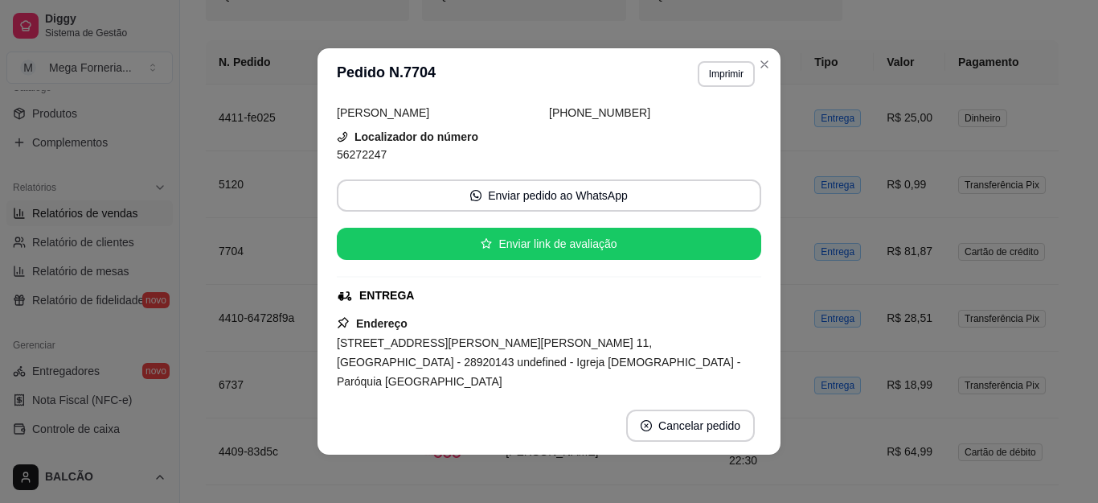
scroll to position [80, 0]
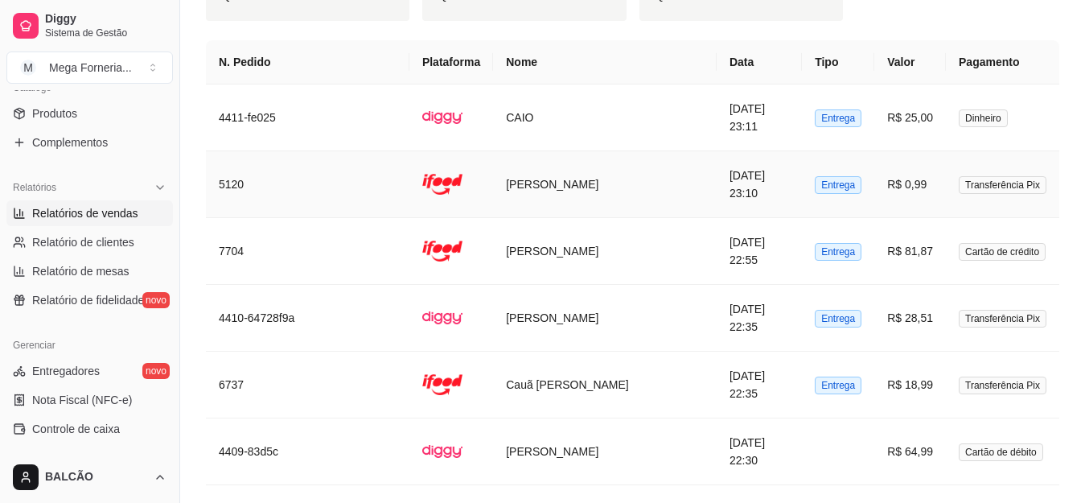
click at [607, 173] on td "[PERSON_NAME]" at bounding box center [605, 184] width 224 height 67
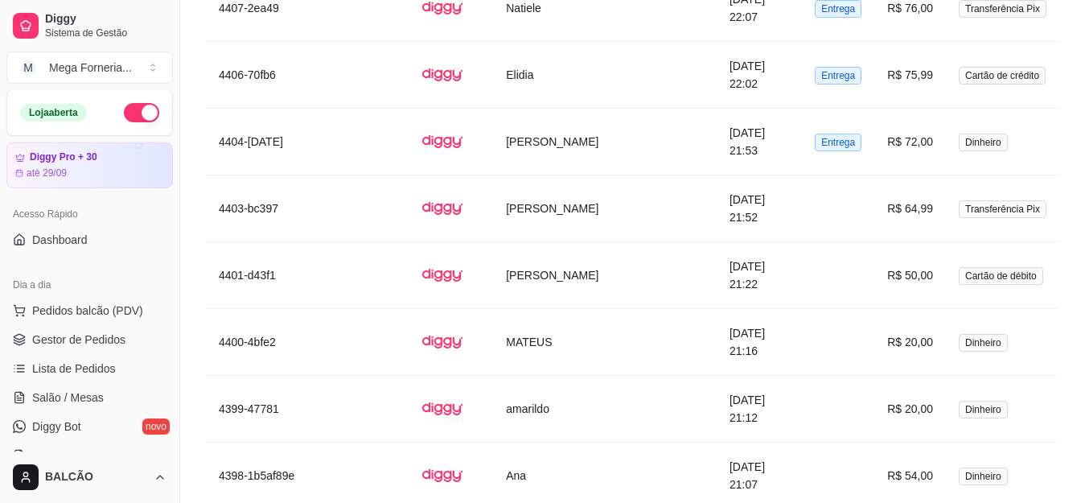
scroll to position [0, 0]
click at [94, 344] on span "Gestor de Pedidos" at bounding box center [78, 340] width 93 height 16
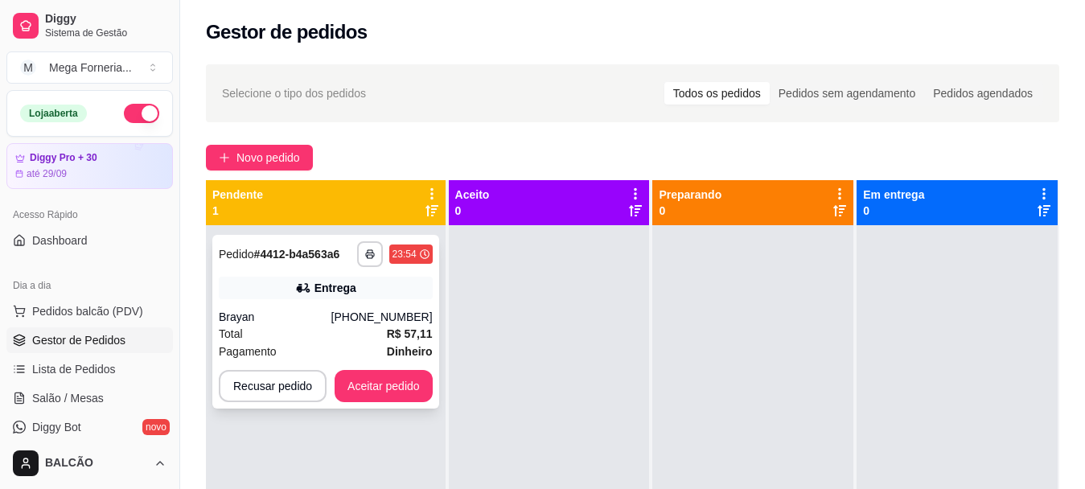
click at [385, 326] on div "Total R$ 57,11" at bounding box center [326, 334] width 214 height 18
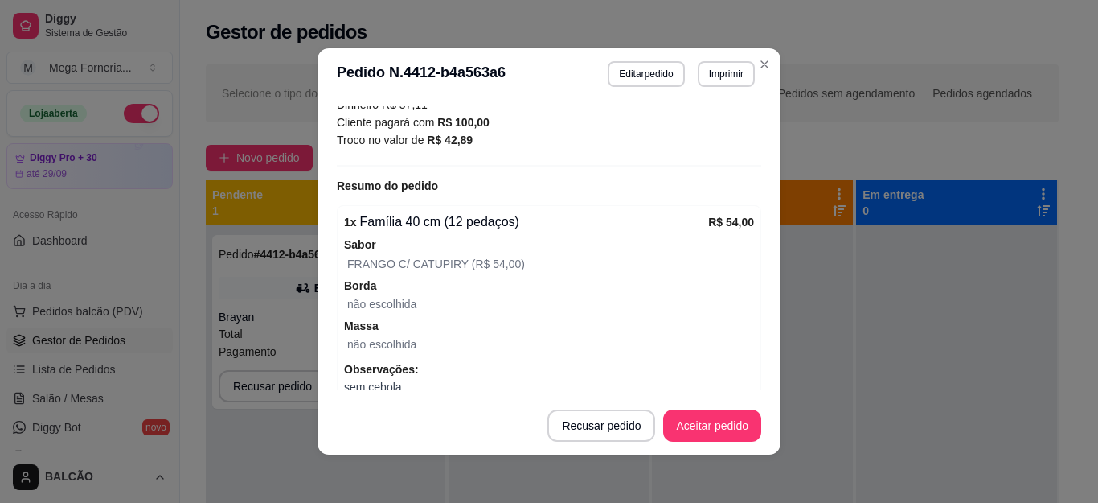
scroll to position [654, 0]
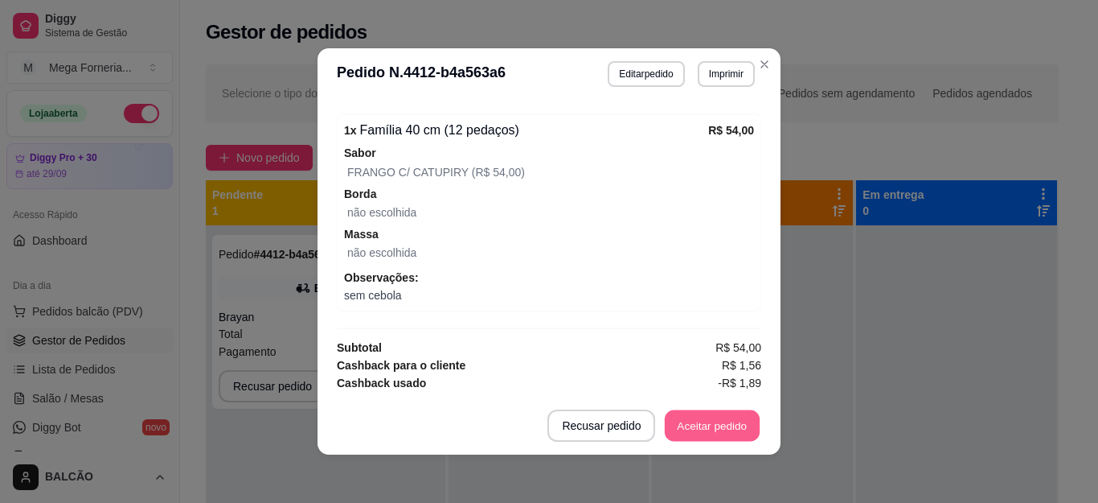
click at [683, 428] on button "Aceitar pedido" at bounding box center [712, 425] width 95 height 31
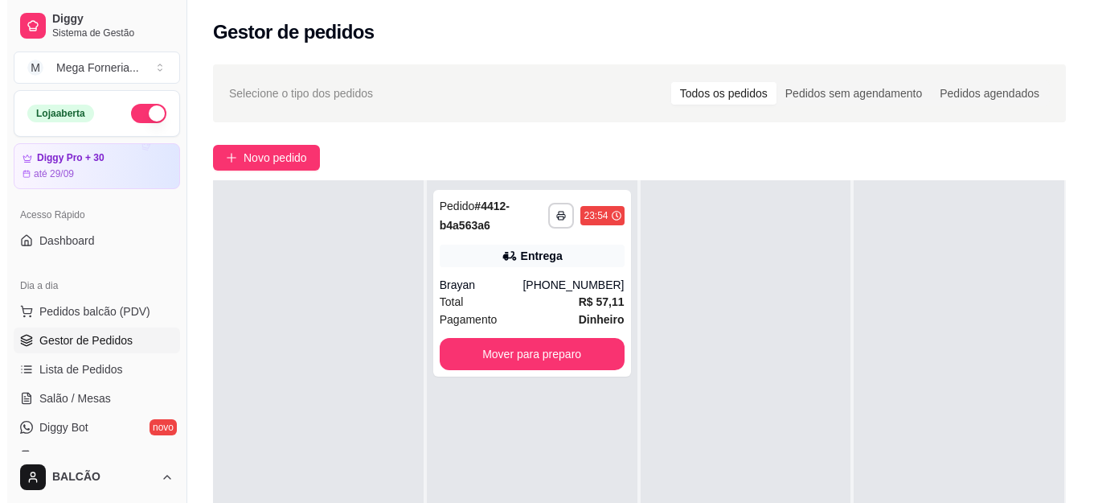
scroll to position [0, 0]
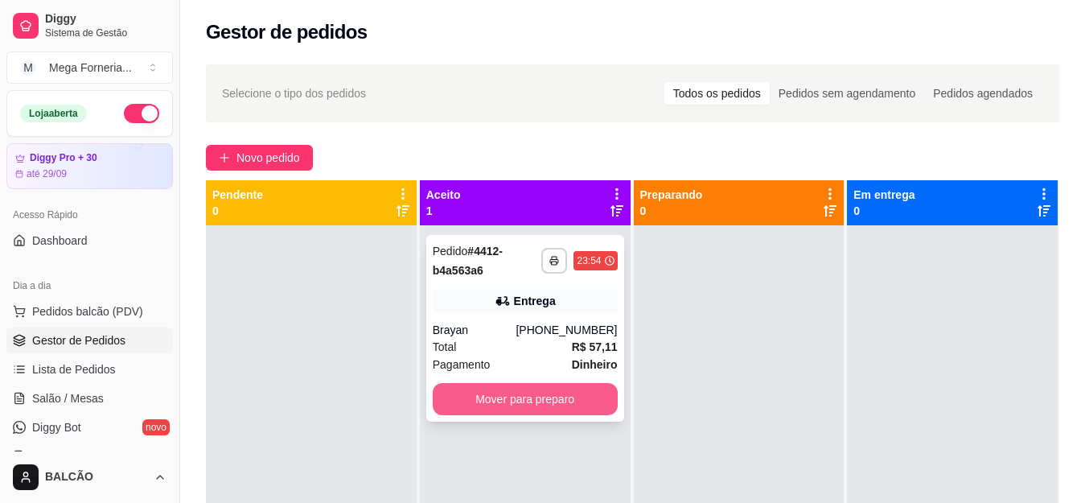
click at [581, 400] on button "Mover para preparo" at bounding box center [525, 399] width 185 height 32
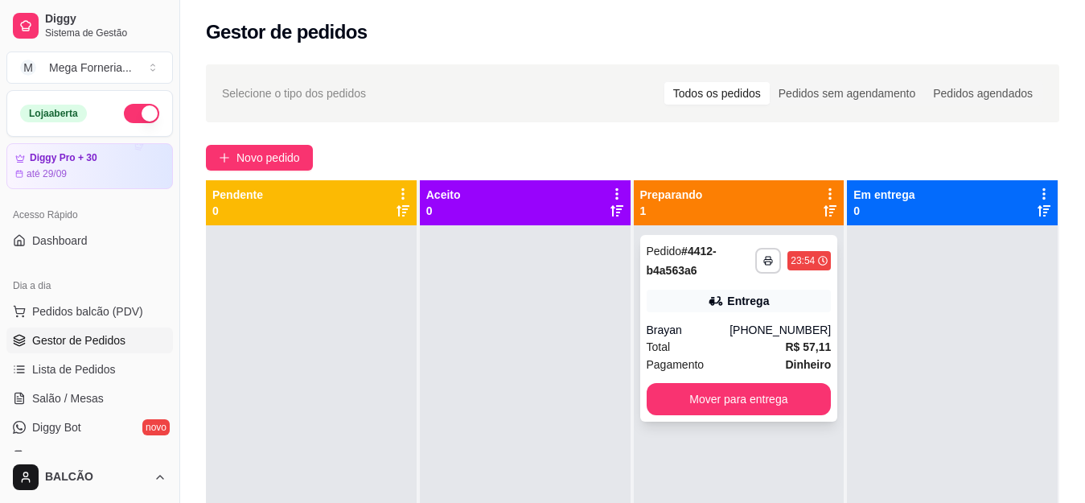
click at [710, 258] on strong "# 4412-b4a563a6" at bounding box center [681, 260] width 70 height 32
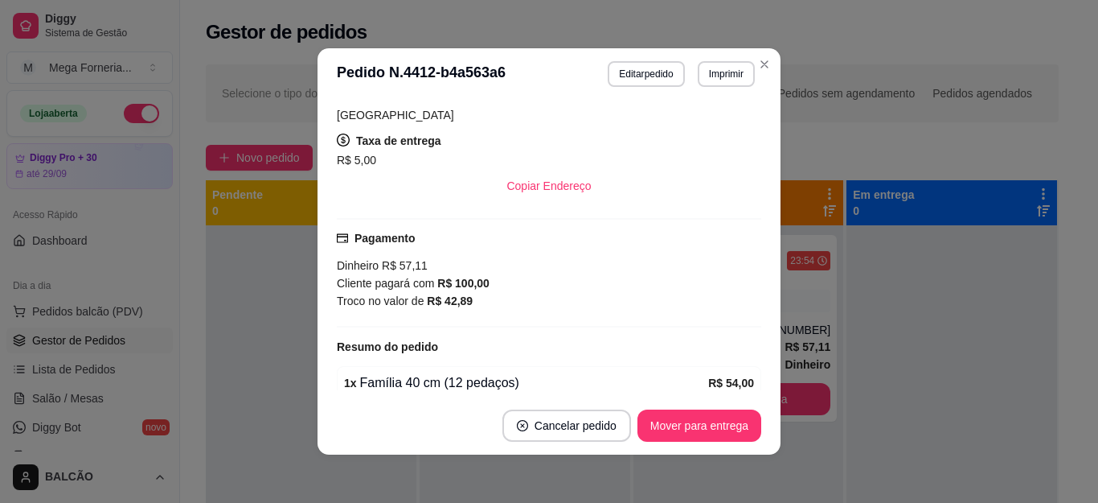
scroll to position [482, 0]
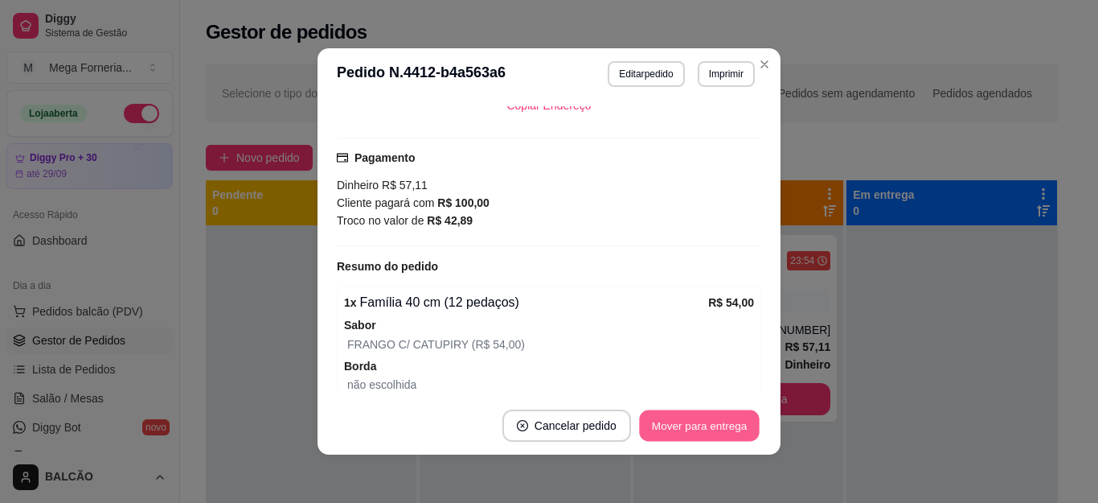
click at [646, 414] on button "Mover para entrega" at bounding box center [699, 425] width 121 height 31
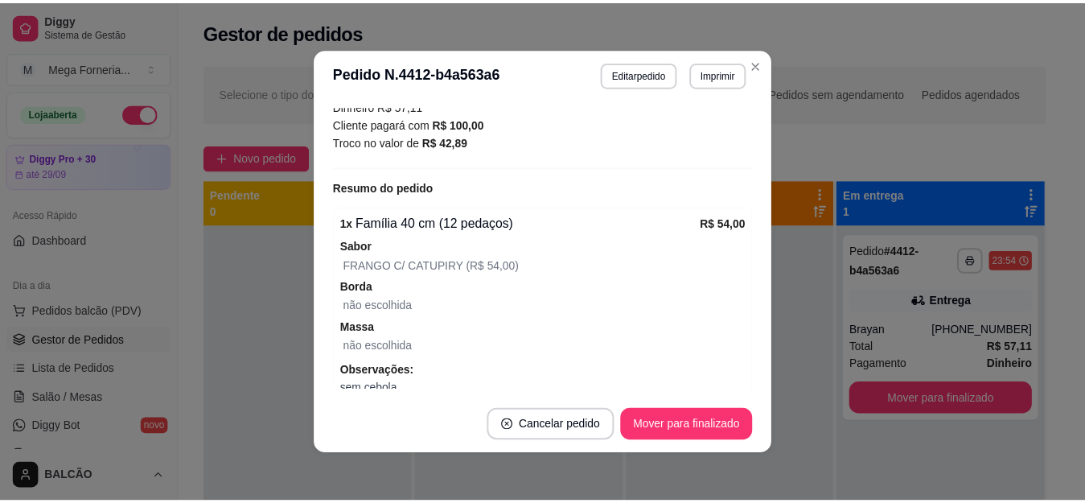
scroll to position [404, 0]
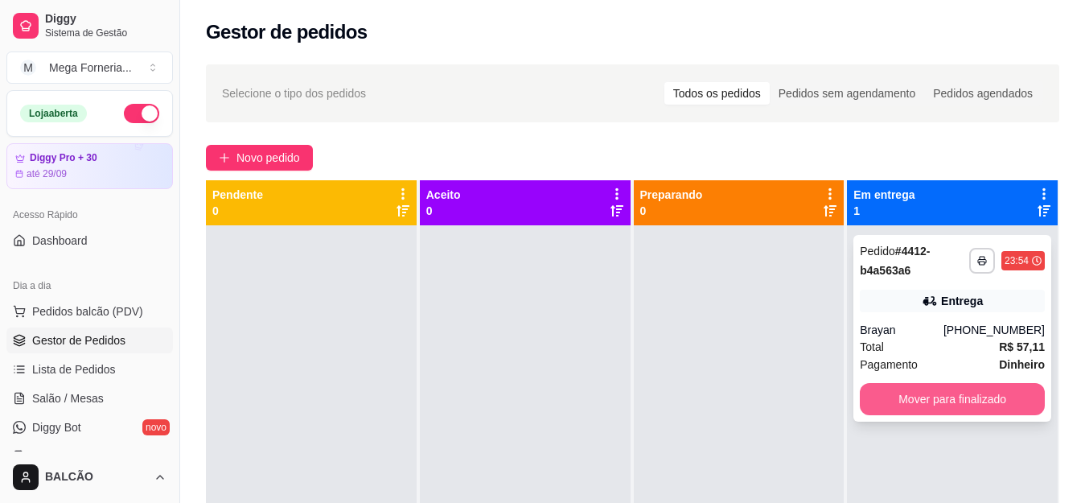
click at [954, 388] on button "Mover para finalizado" at bounding box center [952, 399] width 185 height 32
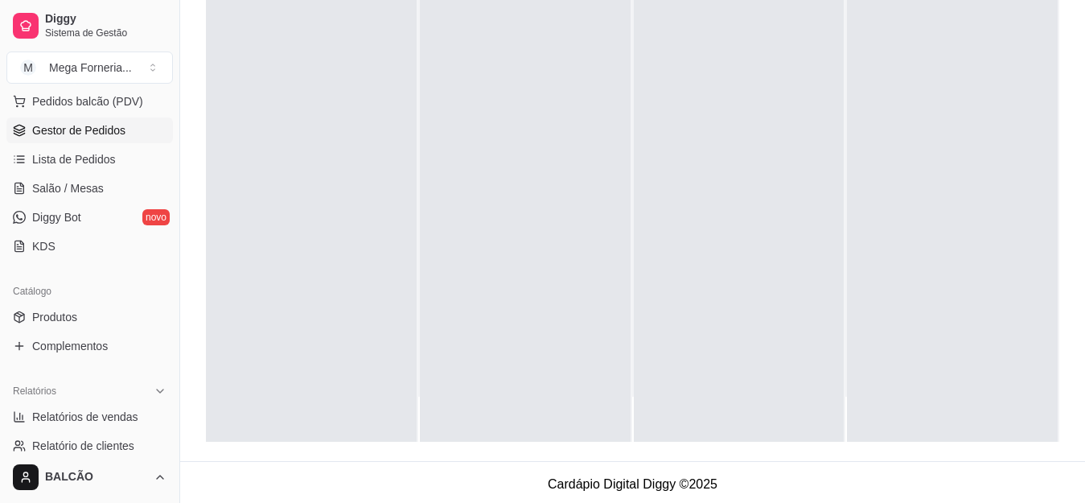
scroll to position [322, 0]
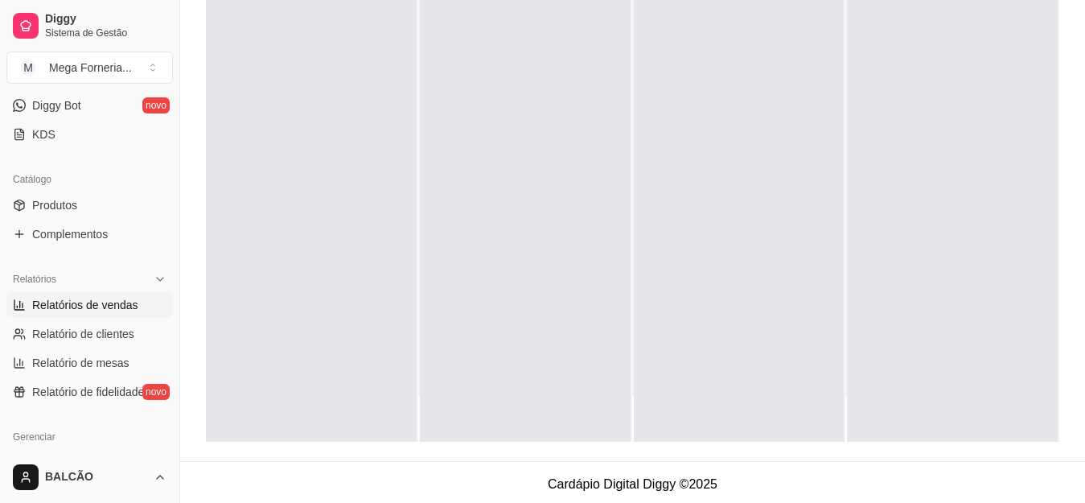
click at [55, 313] on link "Relatórios de vendas" at bounding box center [89, 305] width 166 height 26
select select "ALL"
select select "0"
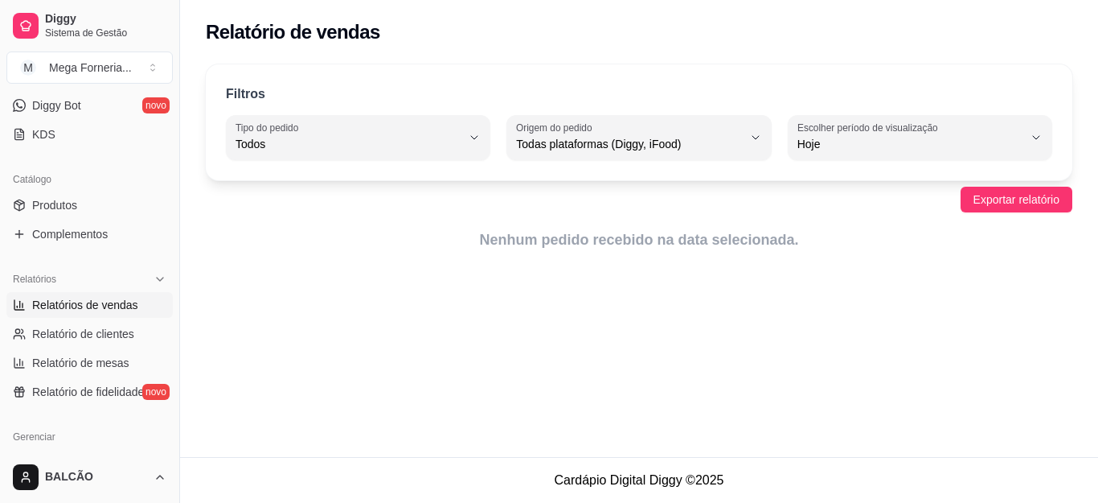
drag, startPoint x: 785, startPoint y: 142, endPoint x: 832, endPoint y: 138, distance: 47.5
click at [787, 141] on div "ALL Tipo do pedido Todos Entrega Retirada Mesa Consumo local Tipo do pedido Tod…" at bounding box center [639, 137] width 827 height 45
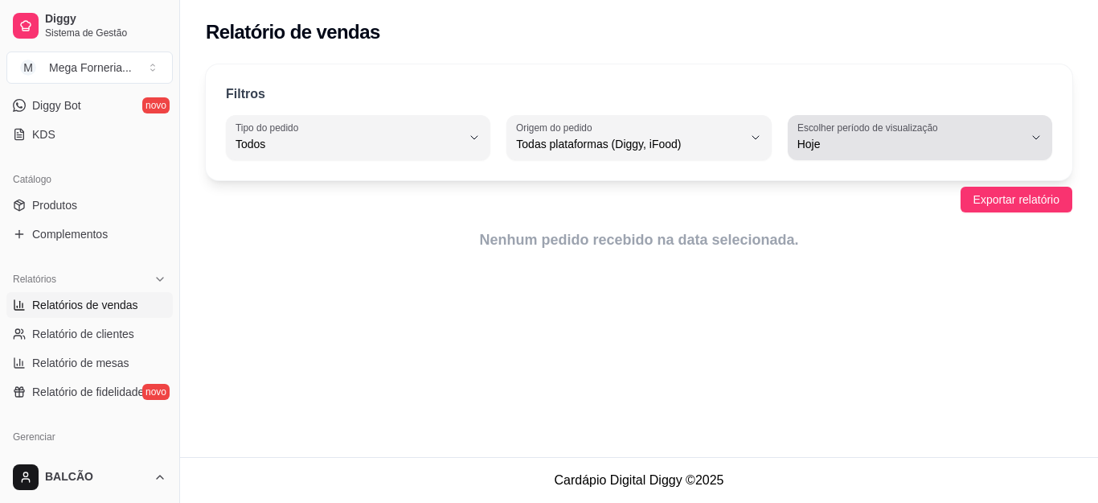
click at [835, 138] on span "Hoje" at bounding box center [911, 144] width 226 height 16
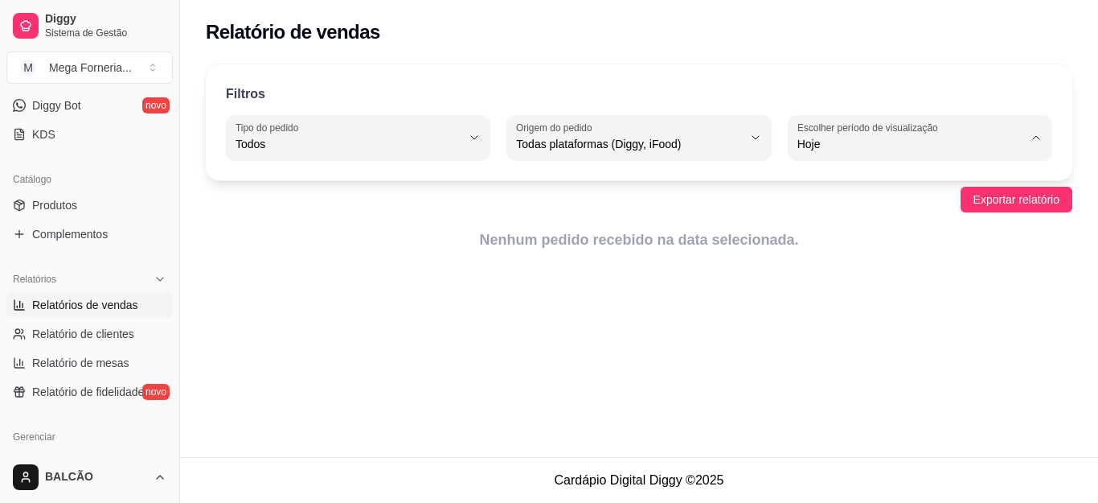
click at [832, 205] on span "Ontem" at bounding box center [913, 208] width 214 height 15
type input "1"
select select "1"
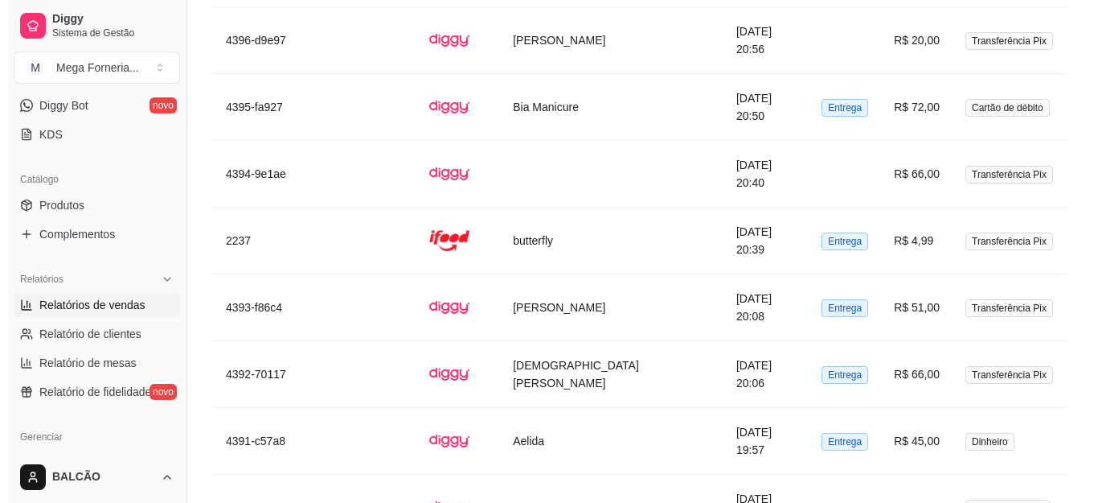
scroll to position [2808, 0]
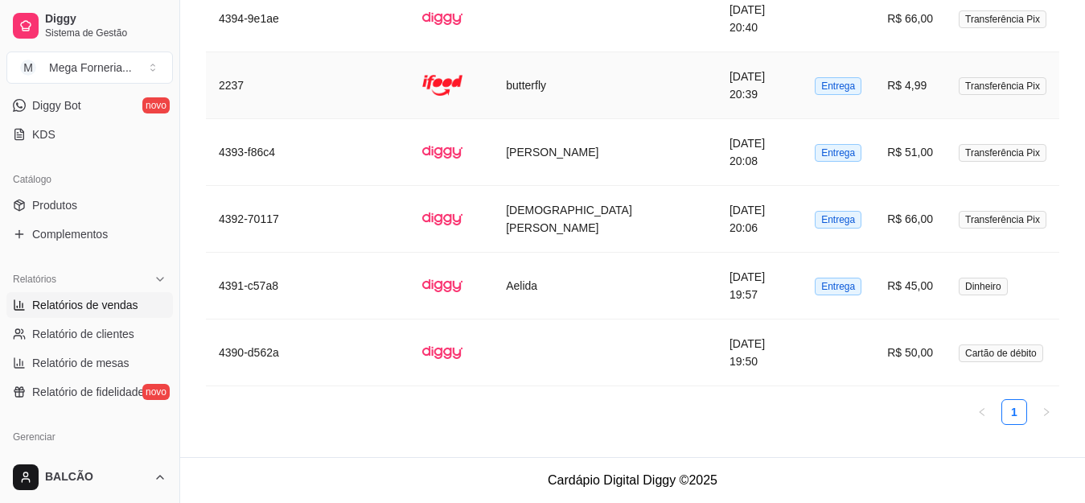
click at [576, 96] on td "butterfly" at bounding box center [605, 85] width 224 height 67
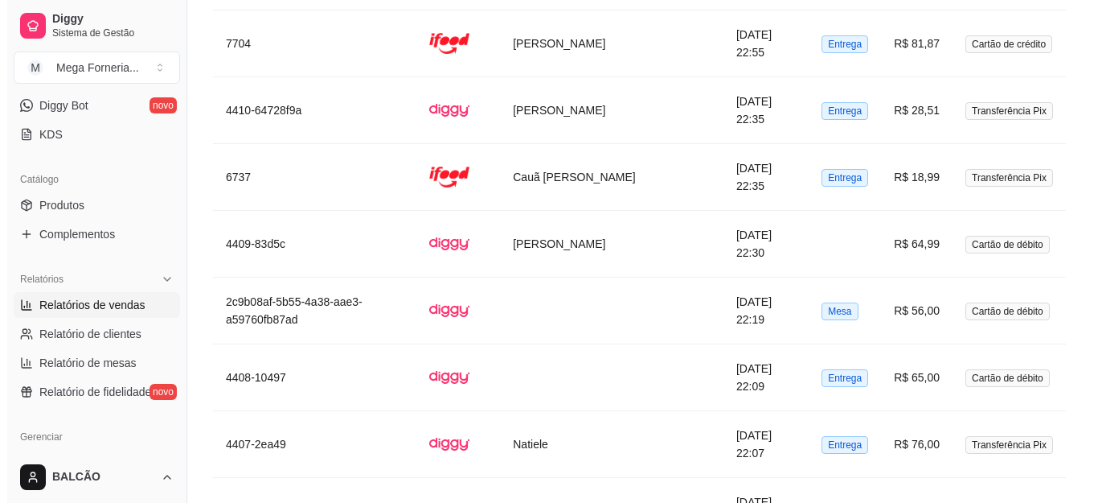
scroll to position [1644, 0]
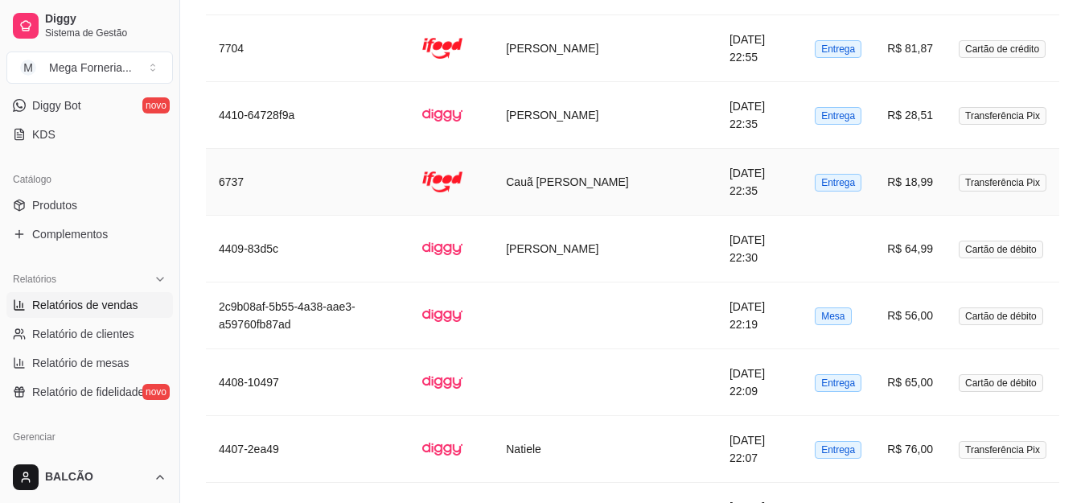
click at [553, 183] on td "Cauã [PERSON_NAME]" at bounding box center [605, 182] width 224 height 67
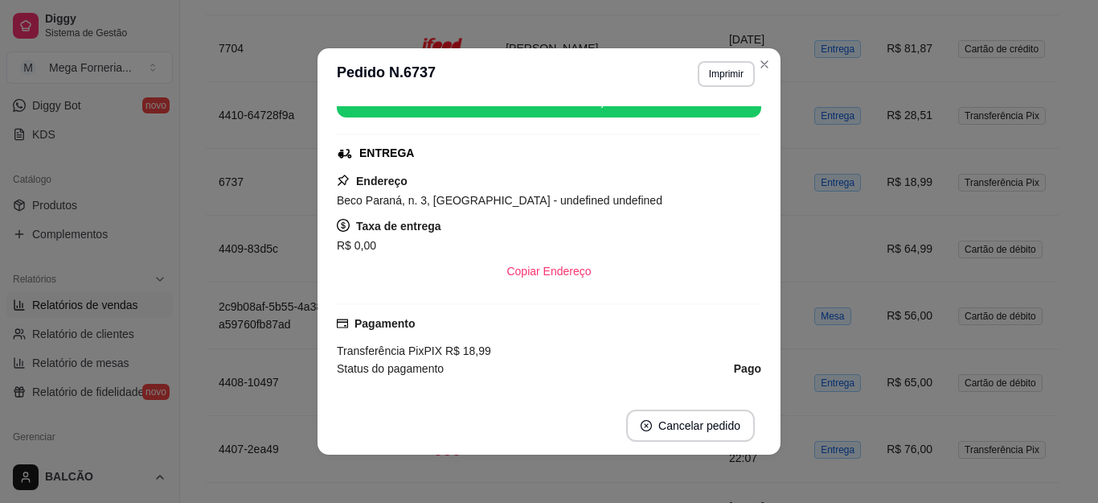
scroll to position [241, 0]
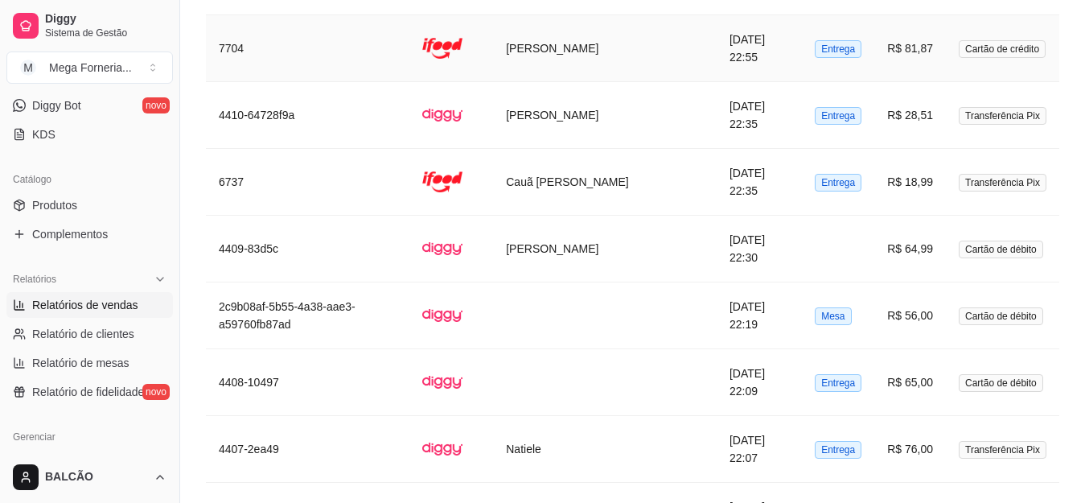
click at [612, 61] on td "[PERSON_NAME]" at bounding box center [605, 48] width 224 height 67
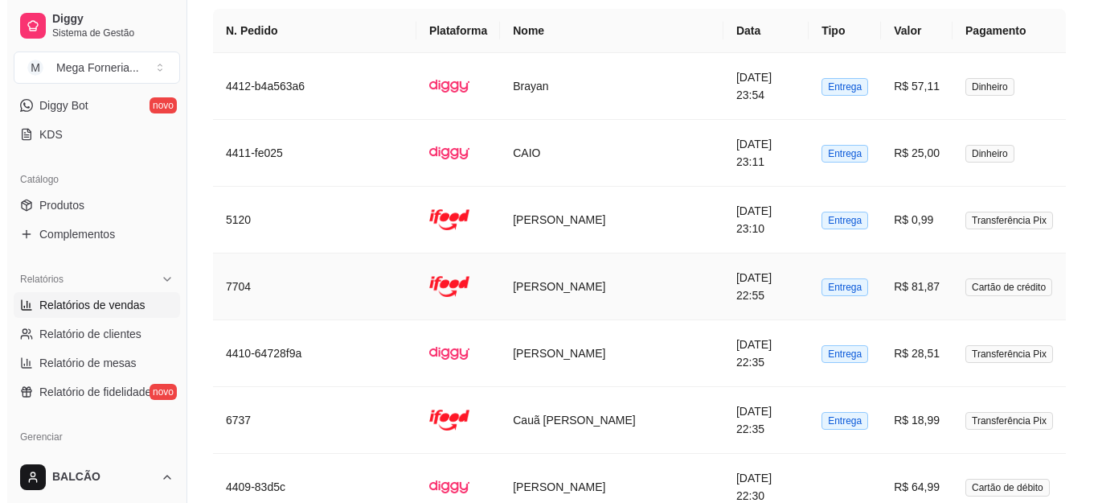
scroll to position [1403, 0]
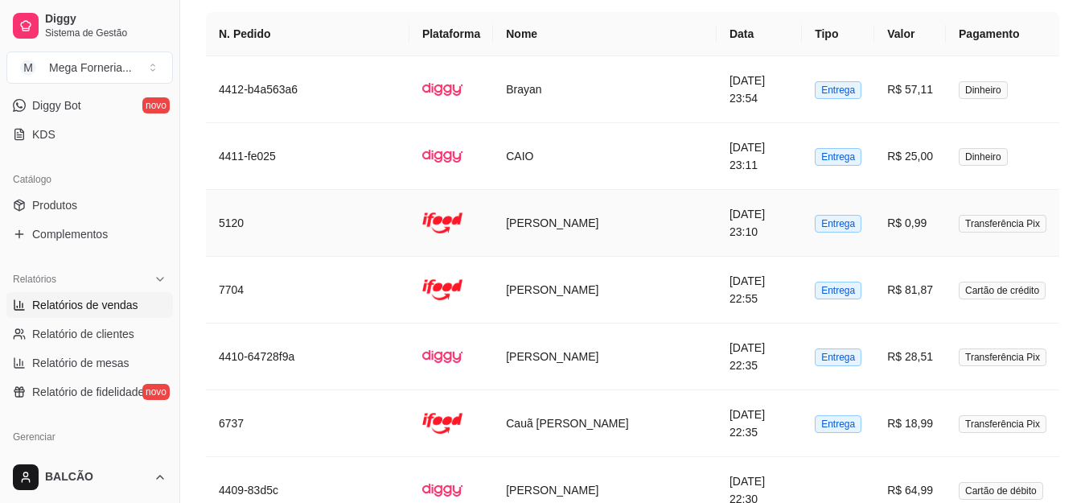
click at [629, 211] on td "[PERSON_NAME]" at bounding box center [605, 223] width 224 height 67
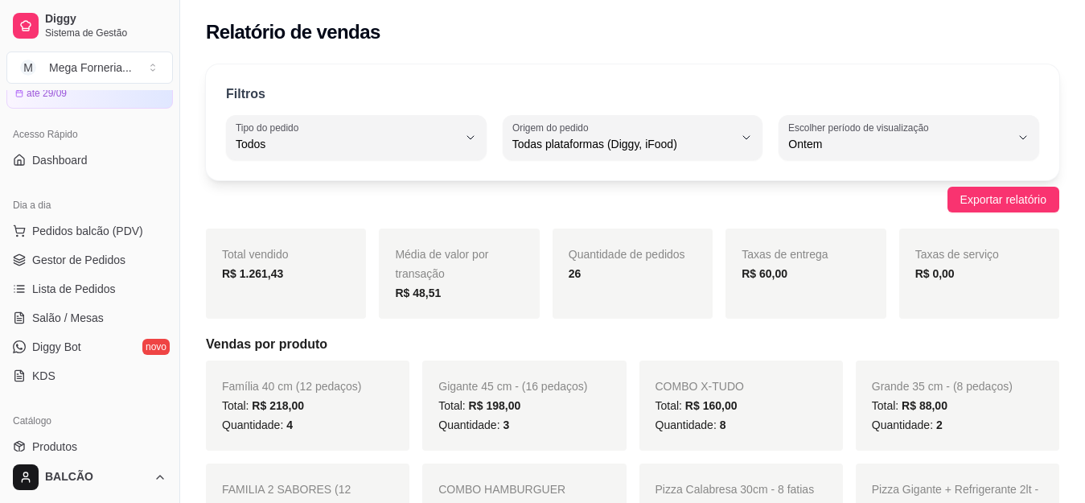
scroll to position [0, 0]
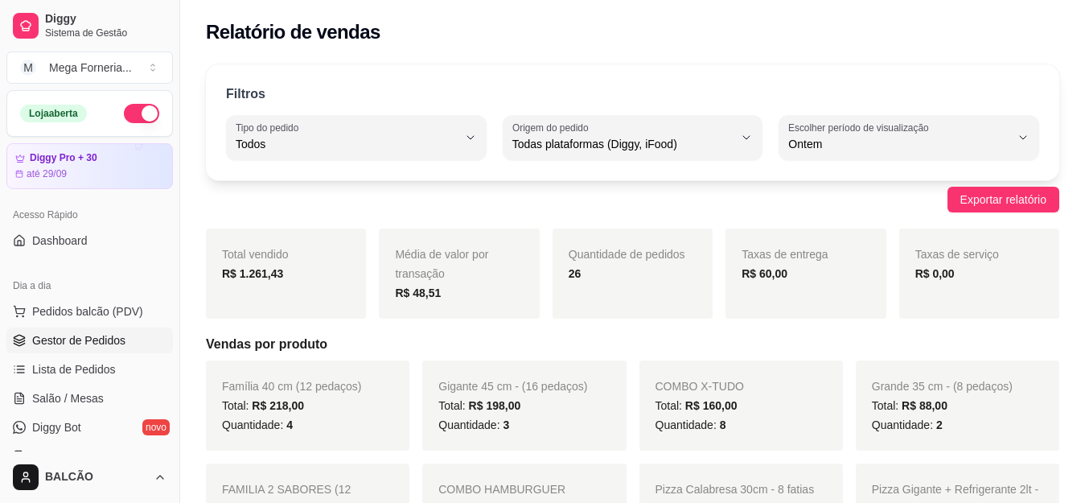
click at [120, 332] on span "Gestor de Pedidos" at bounding box center [78, 340] width 93 height 16
